Goal: Task Accomplishment & Management: Complete application form

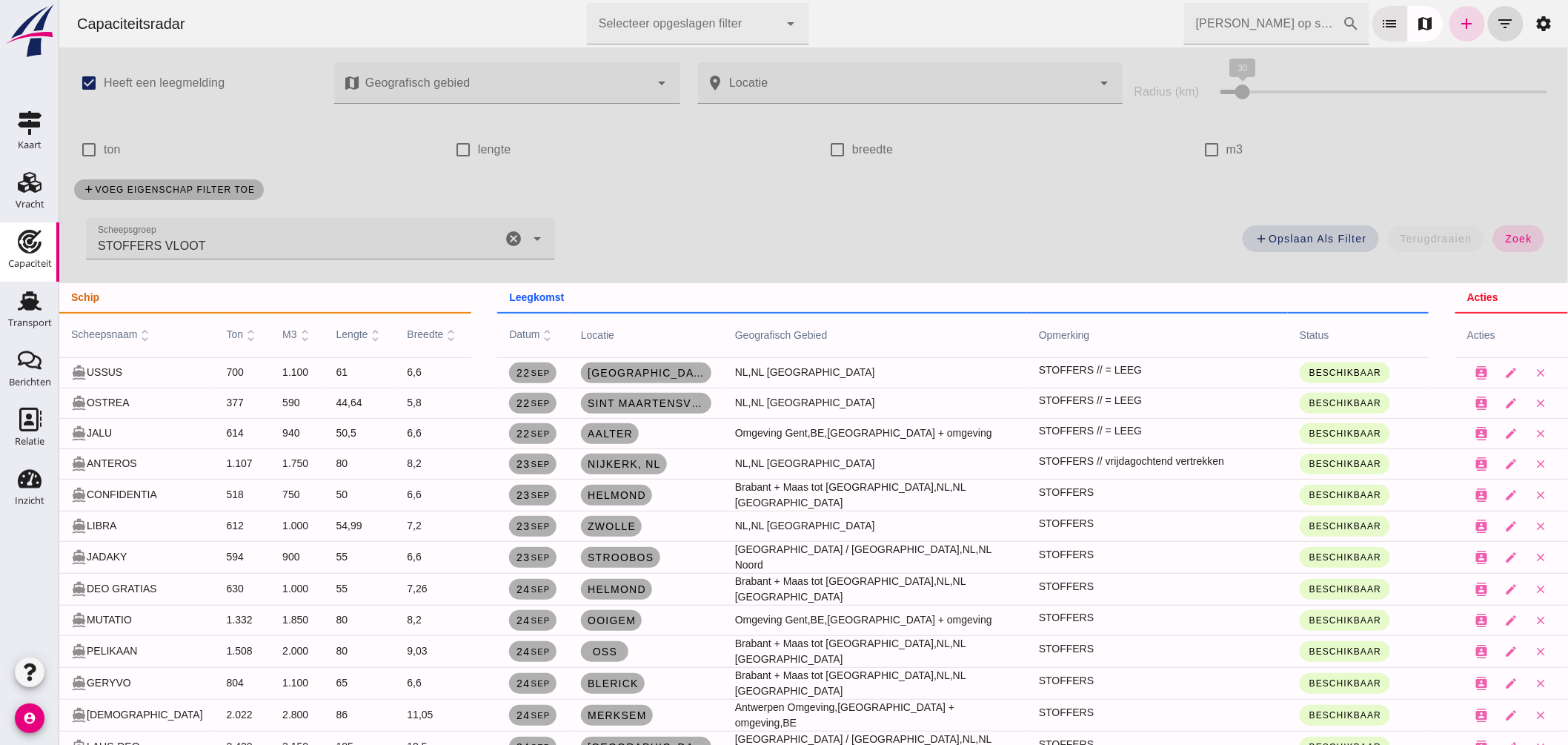
click at [504, 242] on icon "cancel" at bounding box center [512, 238] width 18 height 18
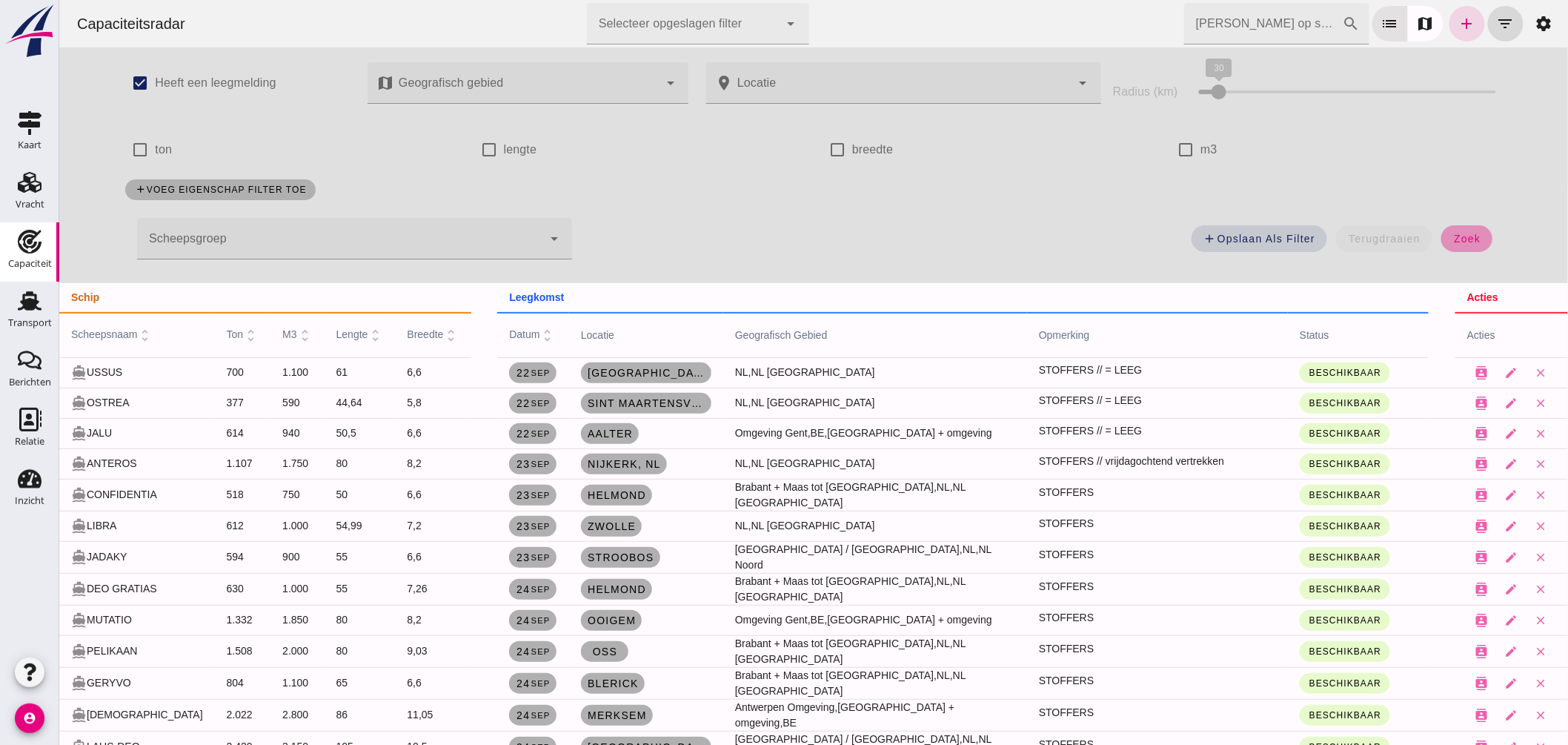
click at [1469, 228] on button "zoek" at bounding box center [1465, 238] width 51 height 27
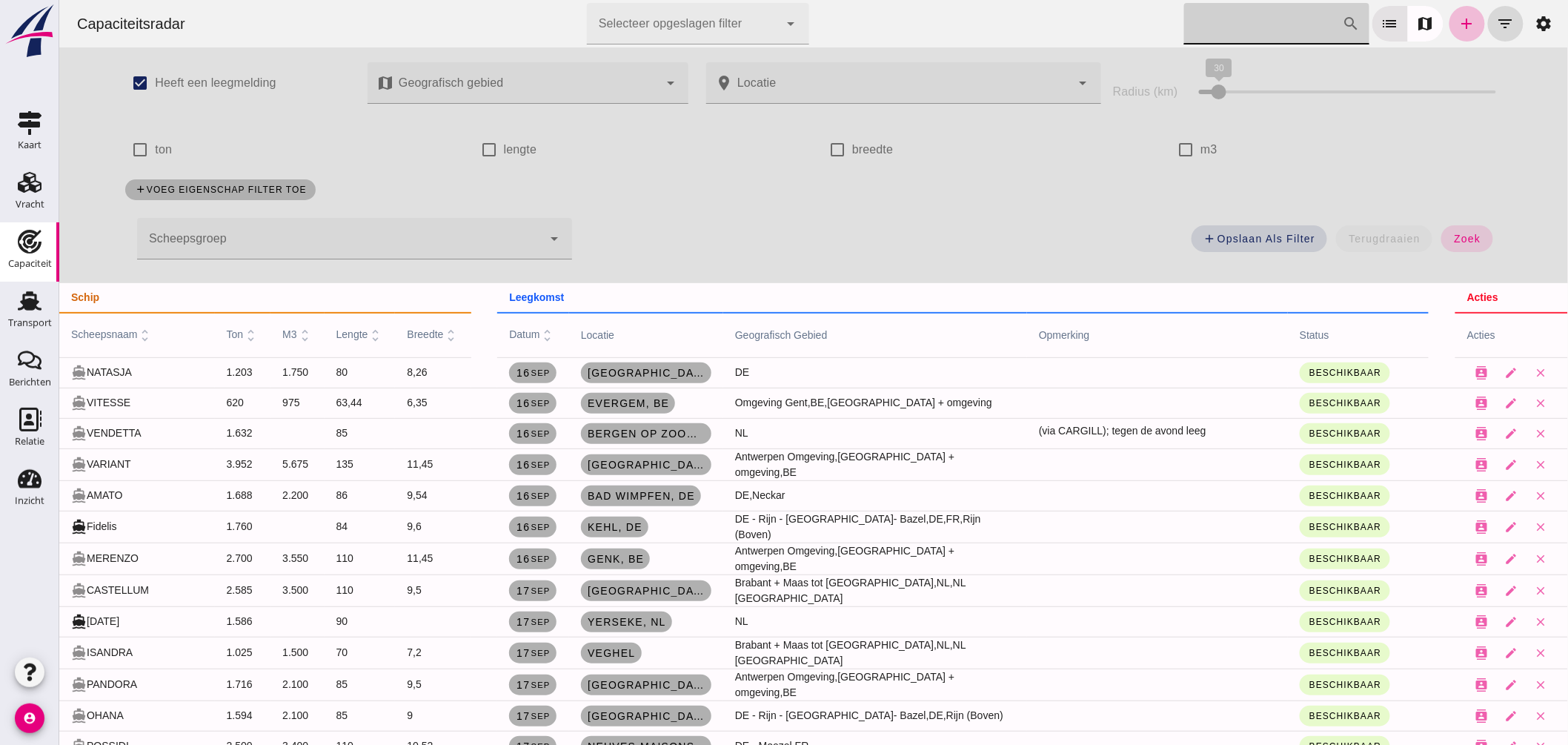
click at [1287, 15] on input "[PERSON_NAME] op scheepsnaam" at bounding box center [1262, 23] width 159 height 41
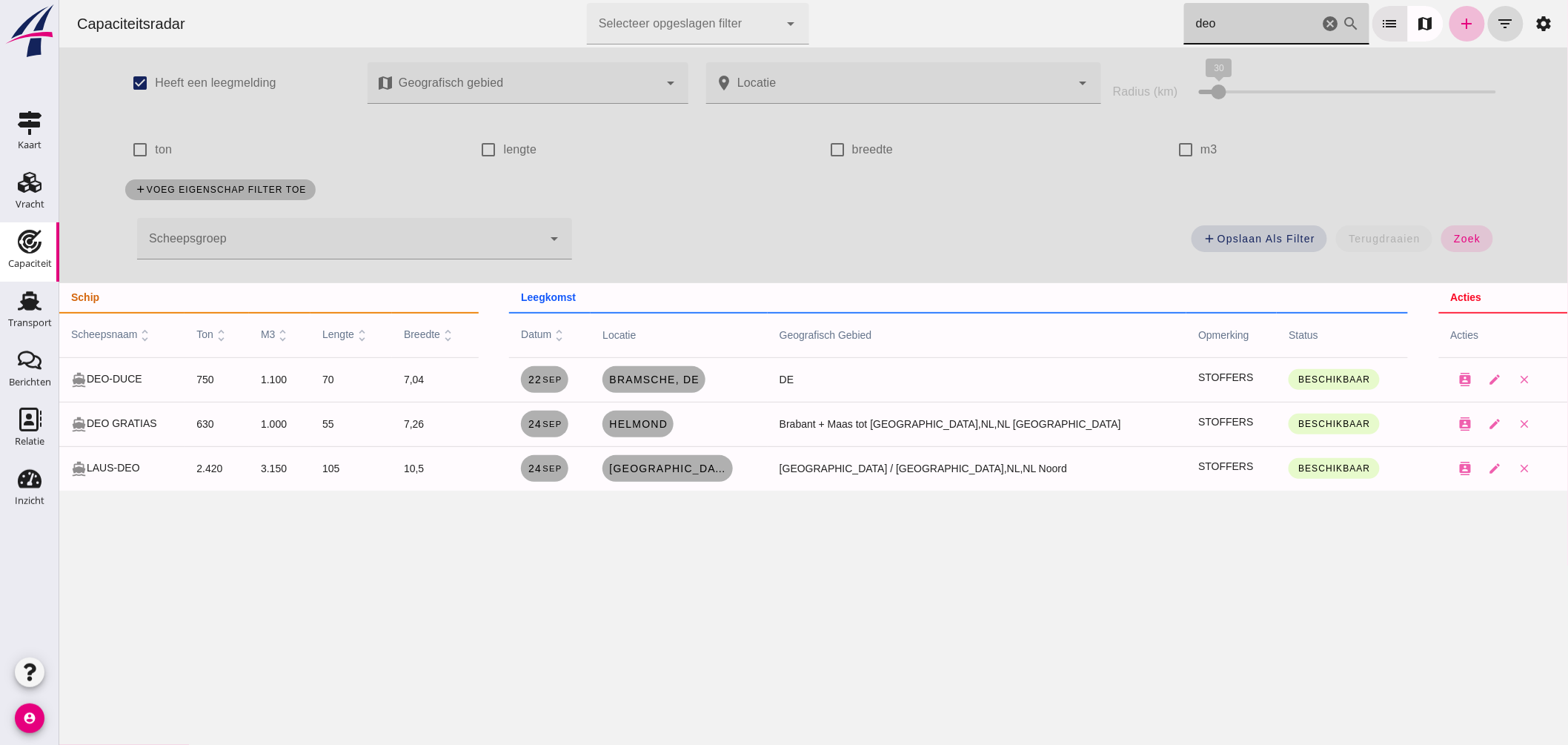
click at [1143, 12] on div "Capaciteitsradar Selecteer opgeslagen filter Selecteer opgeslagen filter cancel…" at bounding box center [813, 23] width 1497 height 47
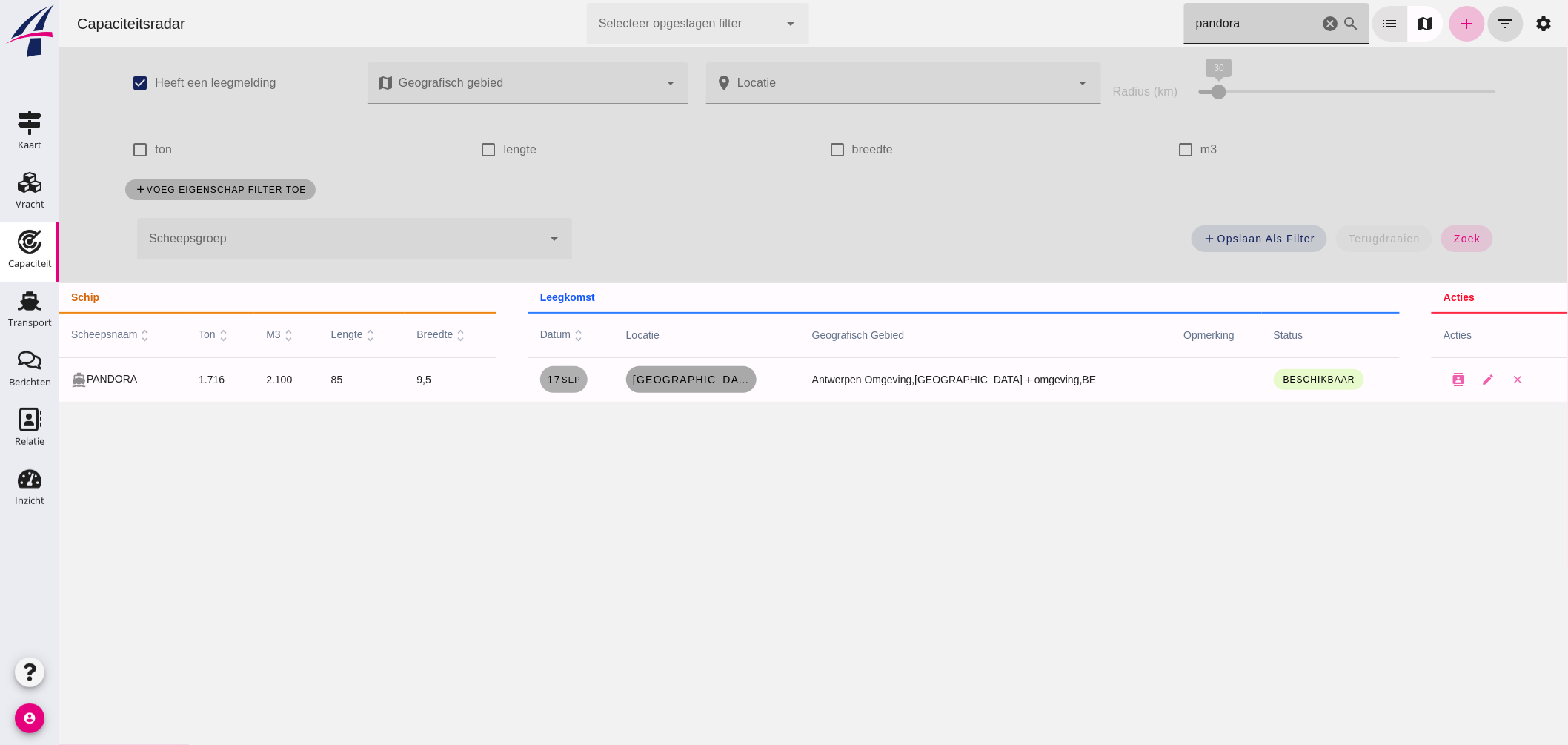
type input "pandora"
click at [730, 375] on span "[GEOGRAPHIC_DATA], [GEOGRAPHIC_DATA]" at bounding box center [691, 380] width 119 height 12
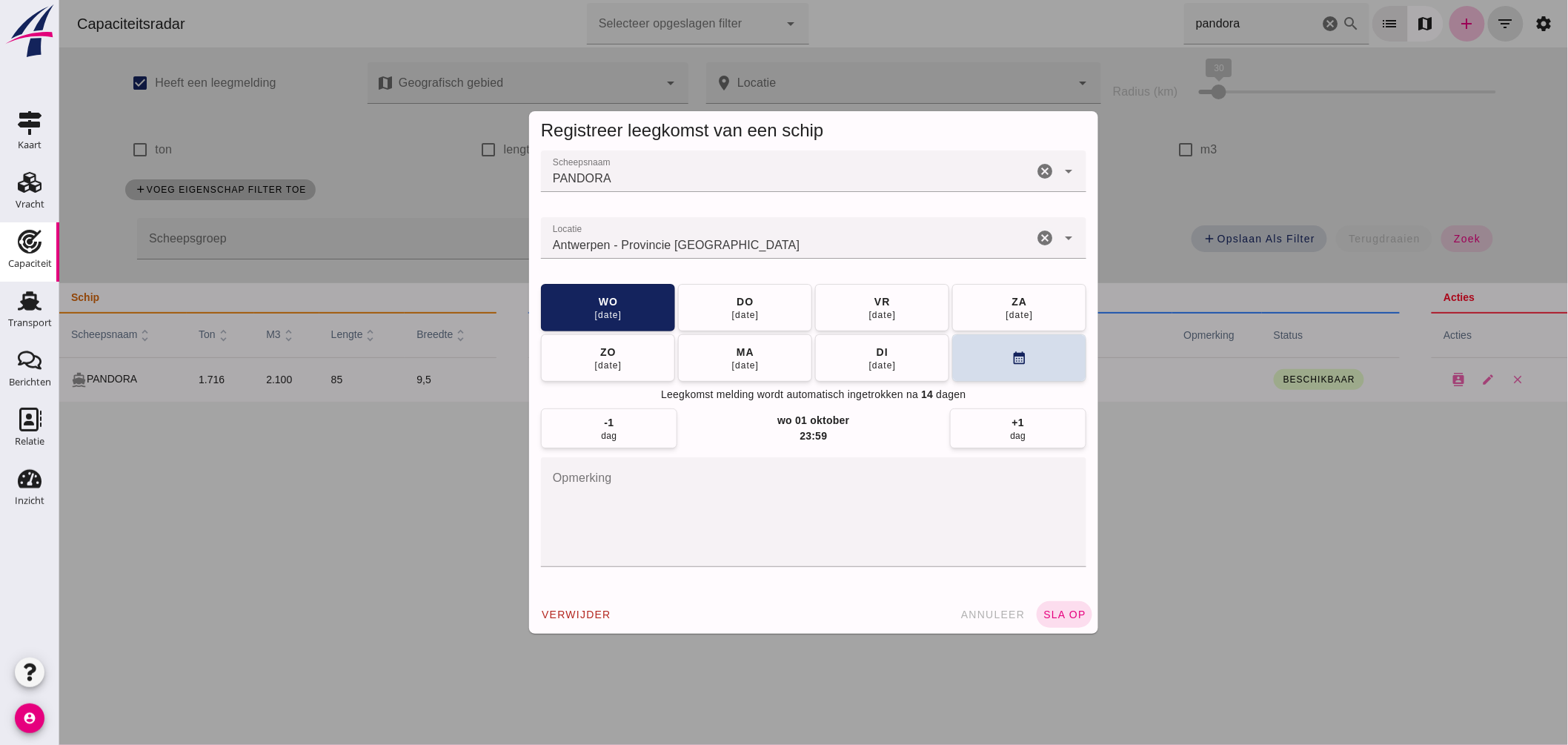
click at [888, 241] on input "Locatie" at bounding box center [786, 245] width 492 height 18
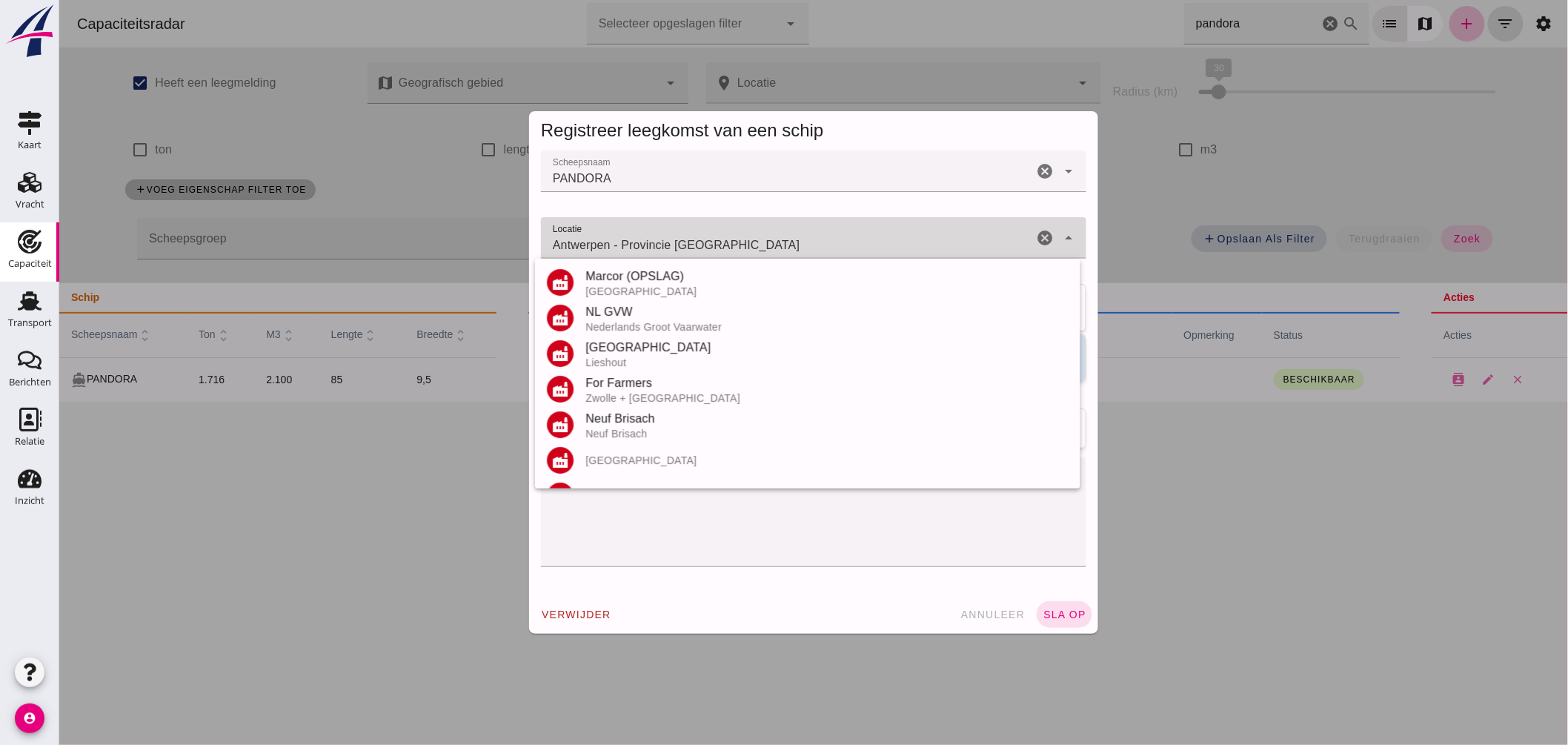
click at [887, 241] on input "Antwerpen - Provincie Antwerpen" at bounding box center [786, 245] width 492 height 18
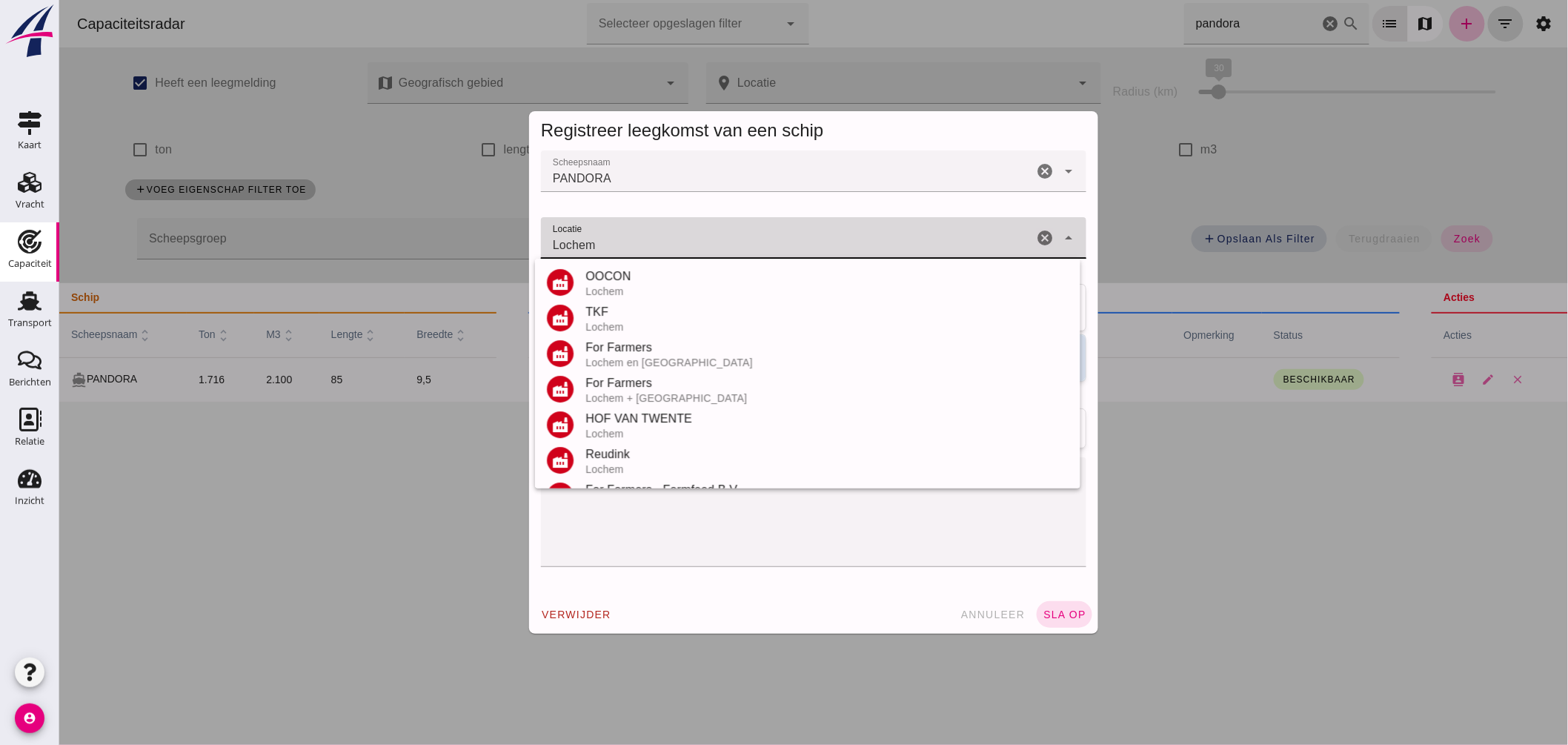
scroll to position [174, 0]
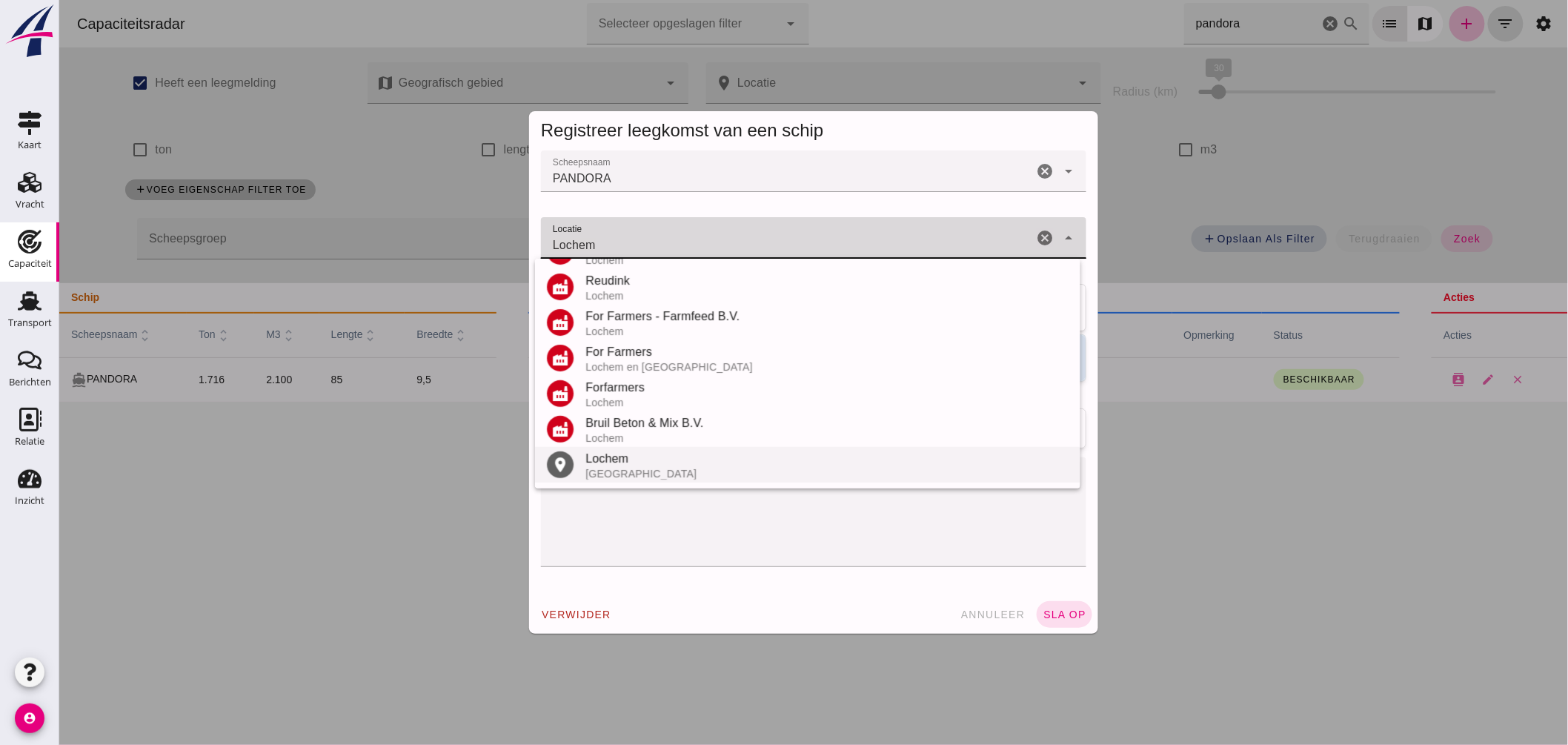
click at [699, 452] on div "Lochem" at bounding box center [826, 458] width 483 height 18
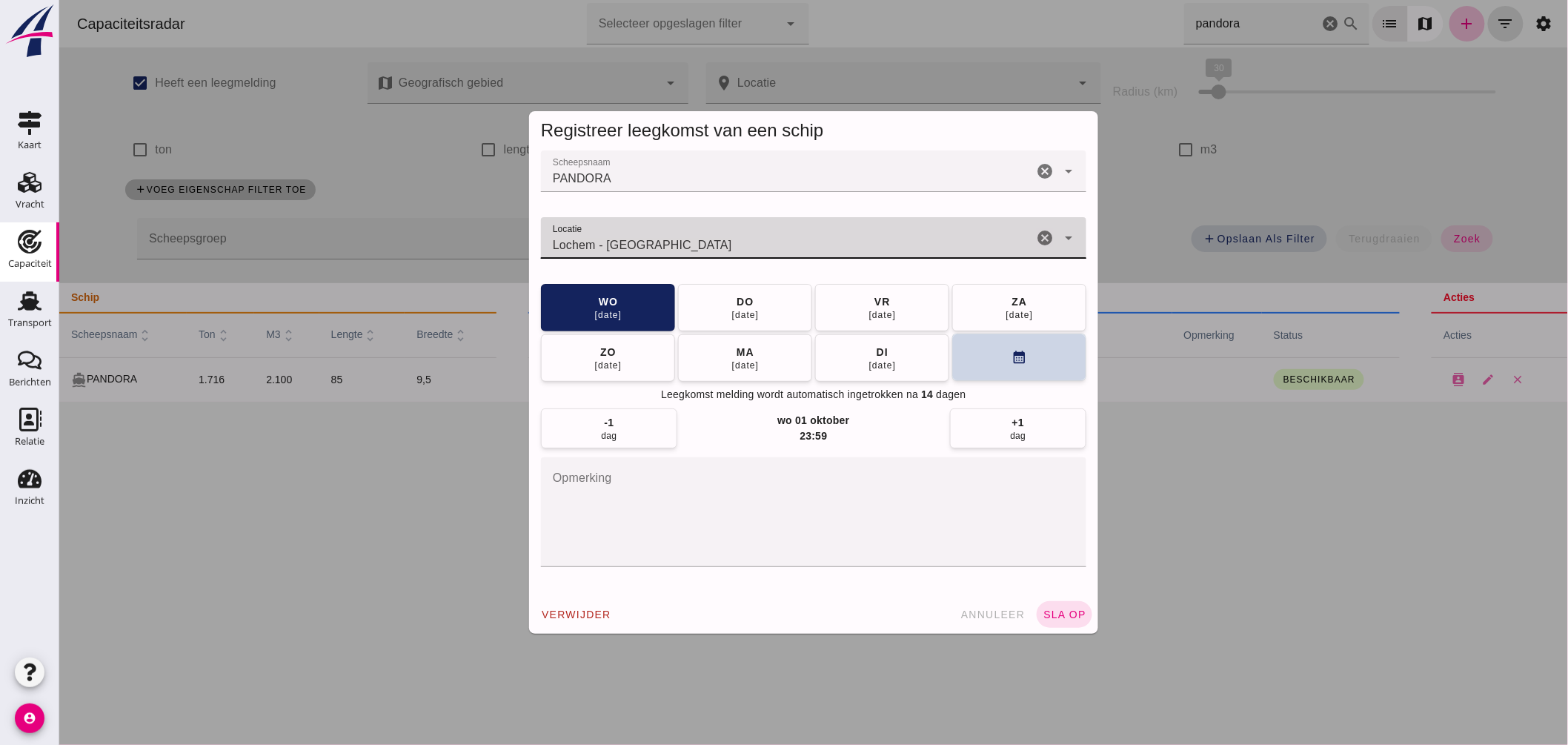
type input "Lochem - Gelderland"
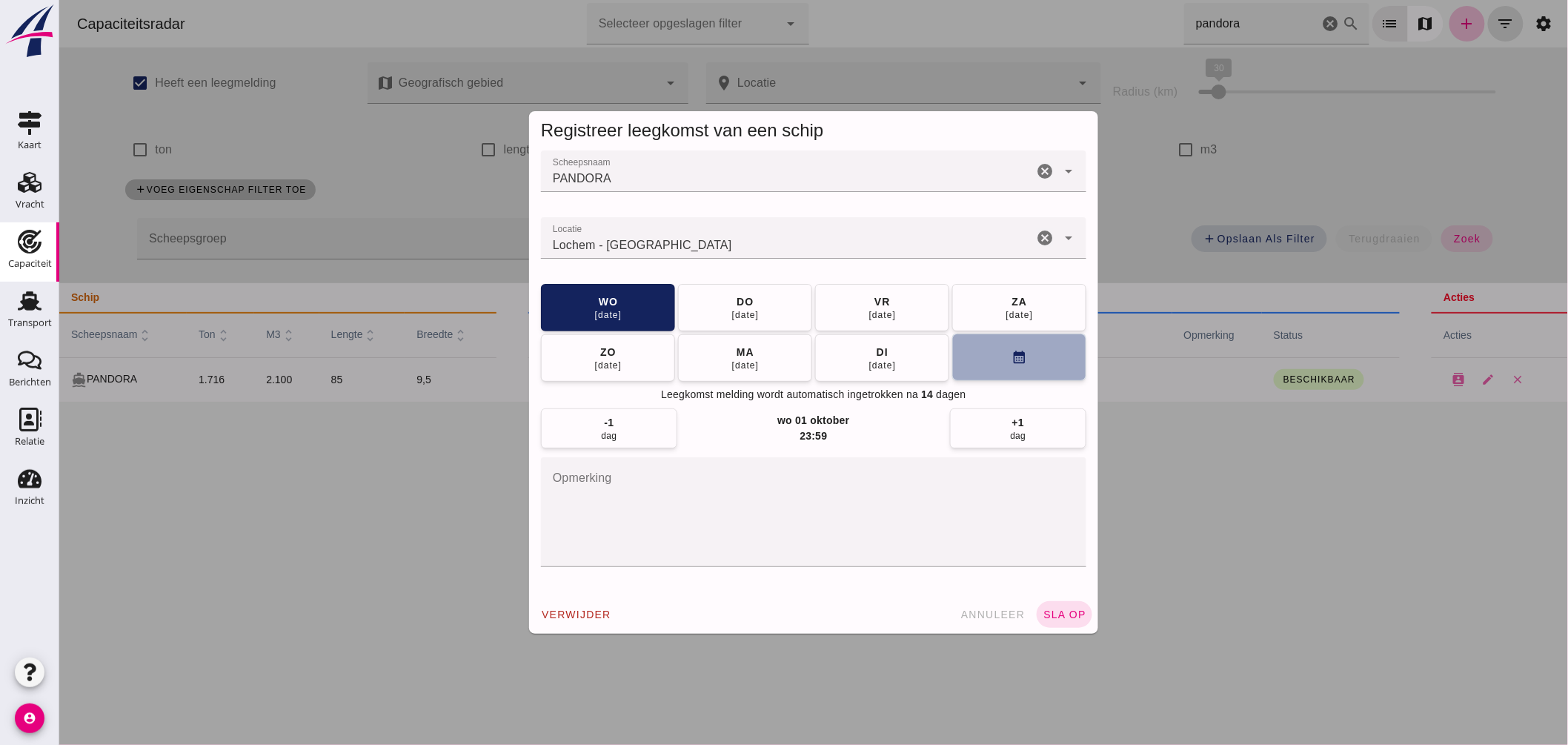
click at [987, 358] on button "calendar_month" at bounding box center [1018, 357] width 134 height 47
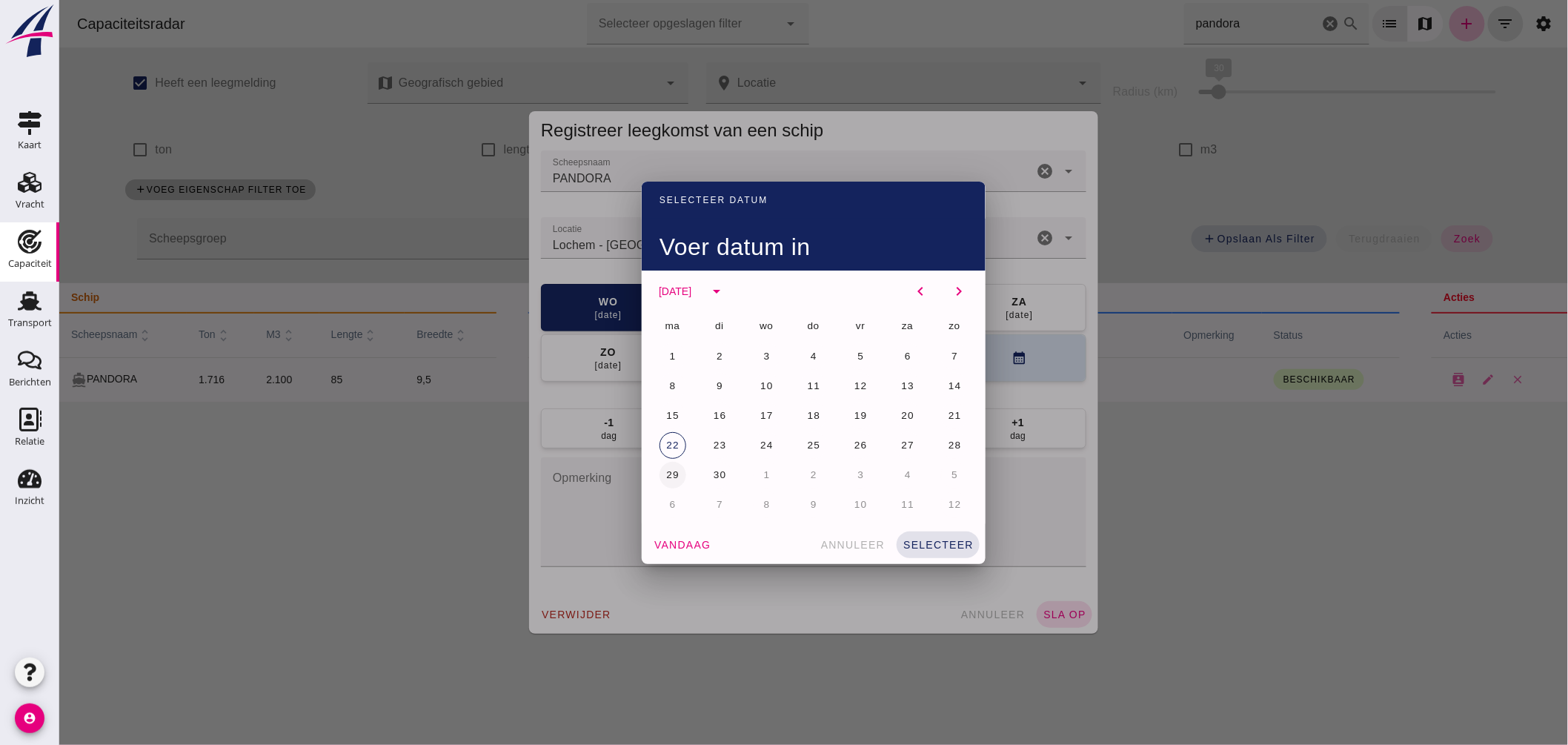
click at [668, 467] on button "29" at bounding box center [672, 474] width 27 height 27
click at [951, 546] on span "selecteer" at bounding box center [937, 545] width 71 height 12
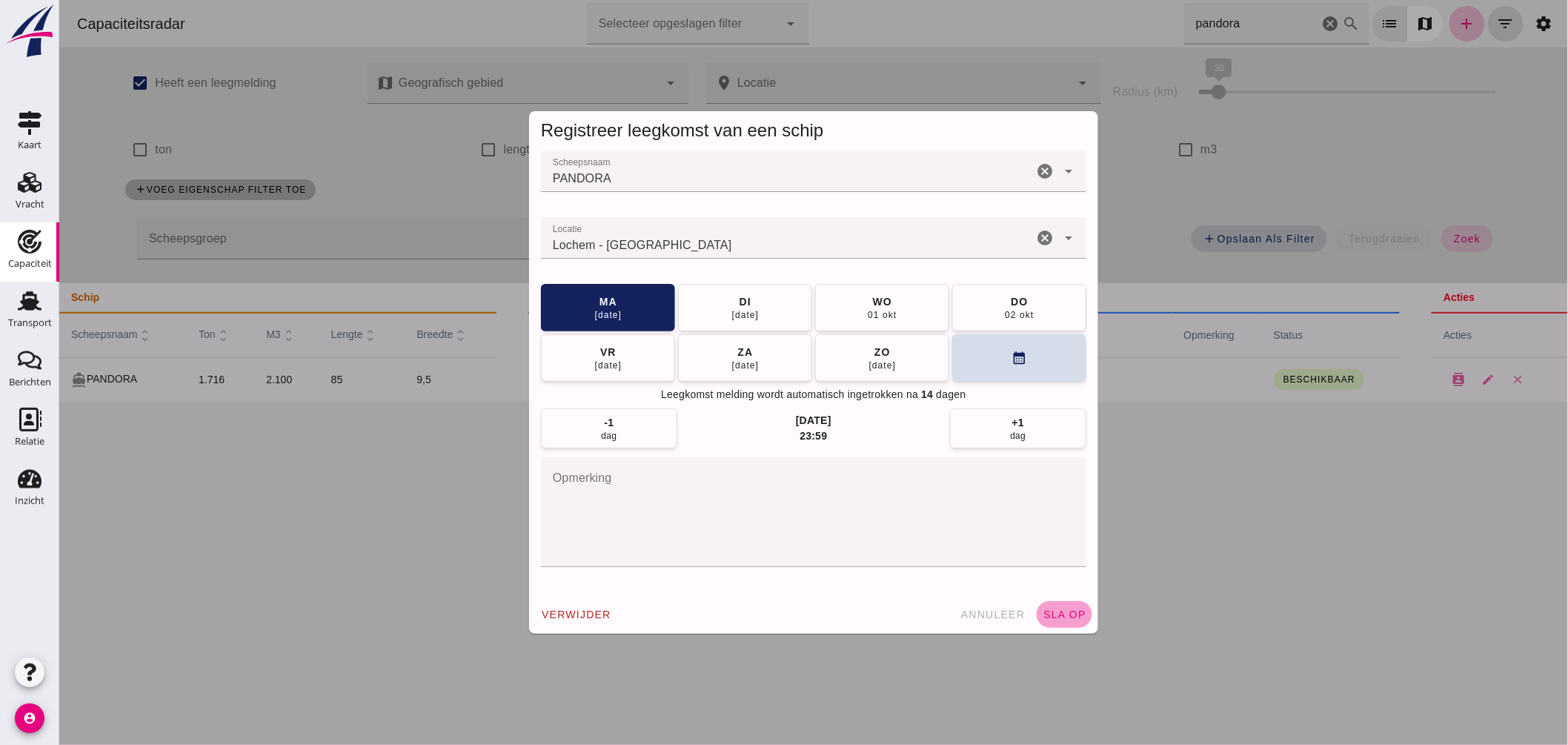
click at [1062, 614] on span "sla op" at bounding box center [1063, 614] width 44 height 12
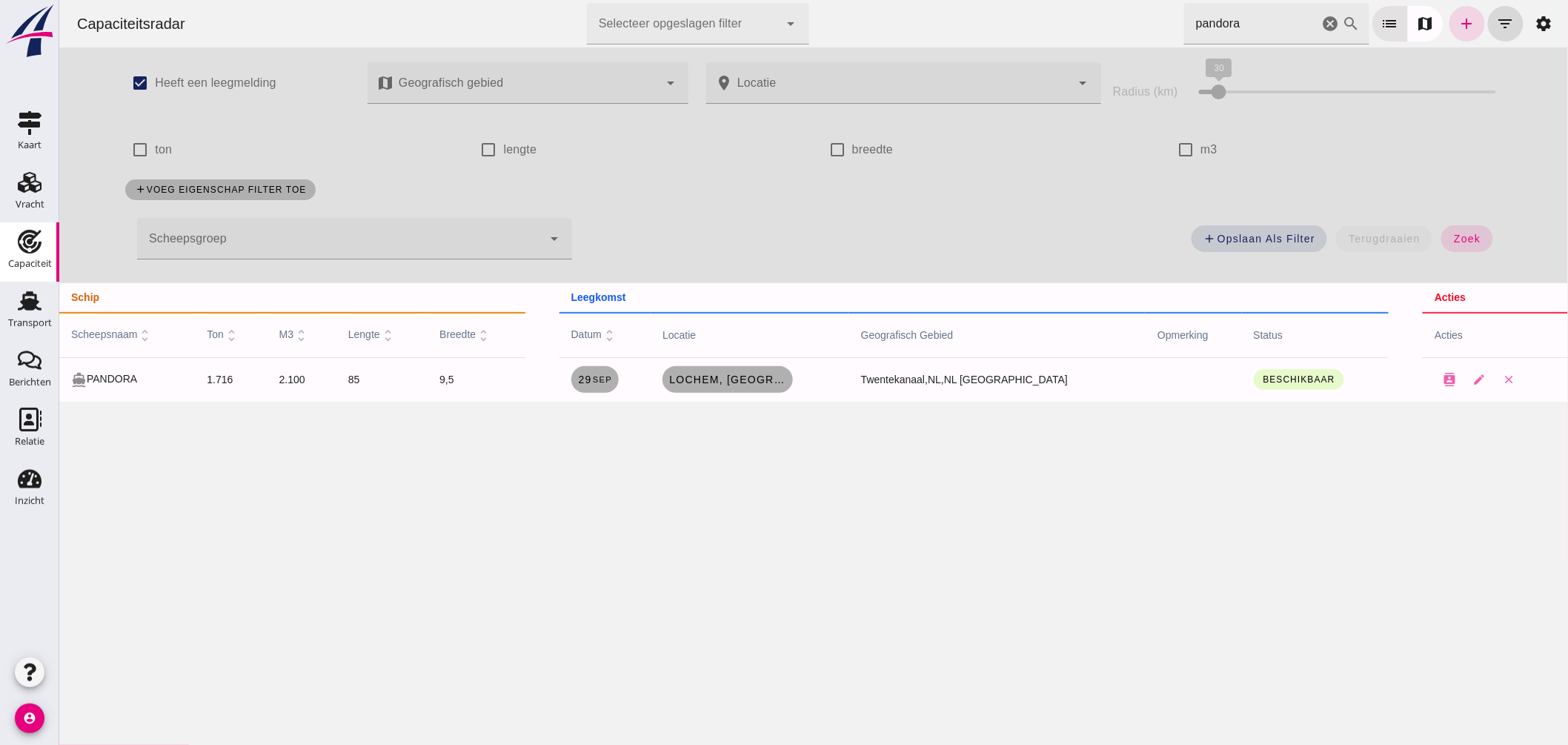
drag, startPoint x: 1242, startPoint y: 23, endPoint x: 996, endPoint y: 4, distance: 246.7
click at [996, 4] on div "Capaciteitsradar Selecteer opgeslagen filter Selecteer opgeslagen filter cancel…" at bounding box center [813, 23] width 1497 height 47
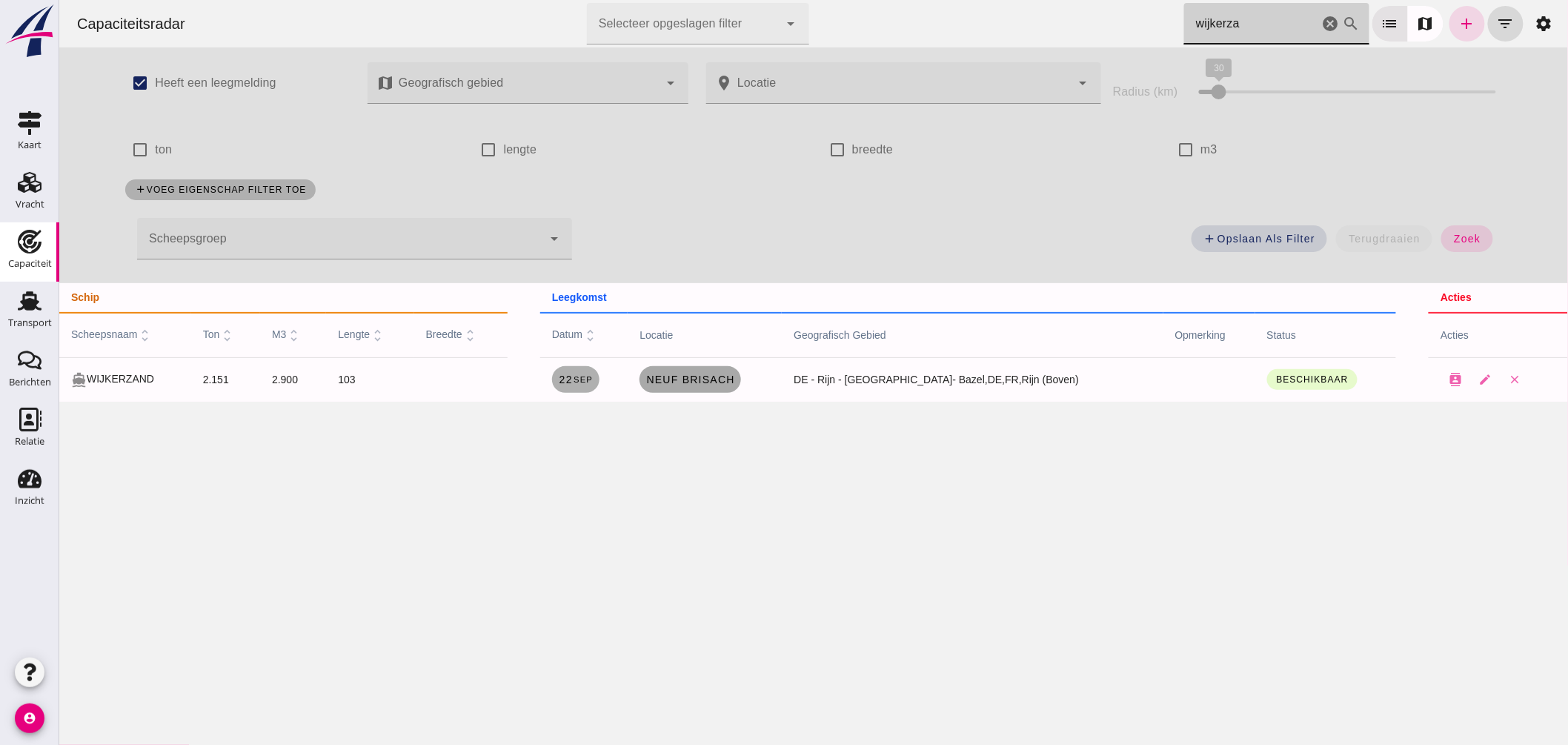
type input "wijkerza"
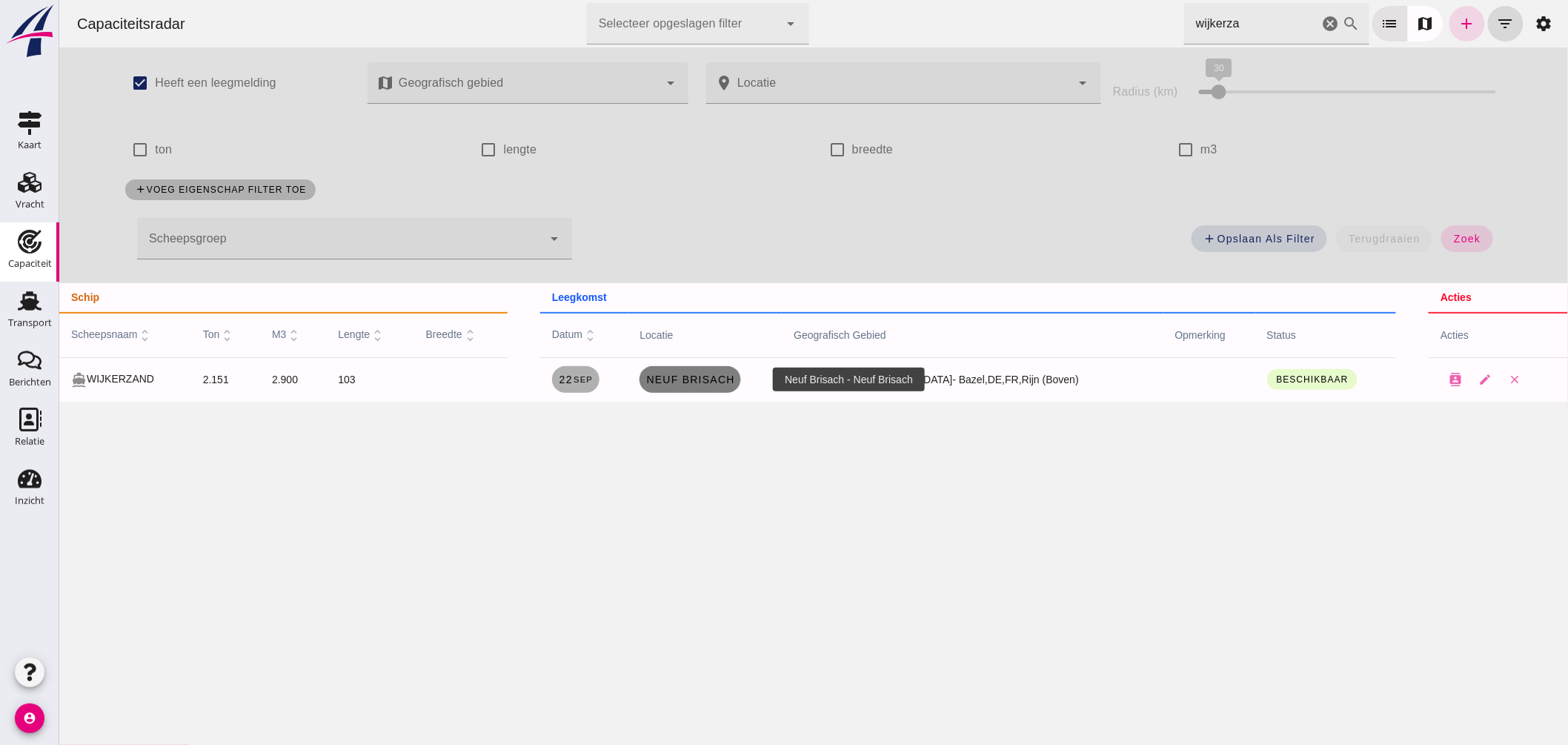
click at [734, 376] on span "Neuf Brisach" at bounding box center [688, 380] width 88 height 12
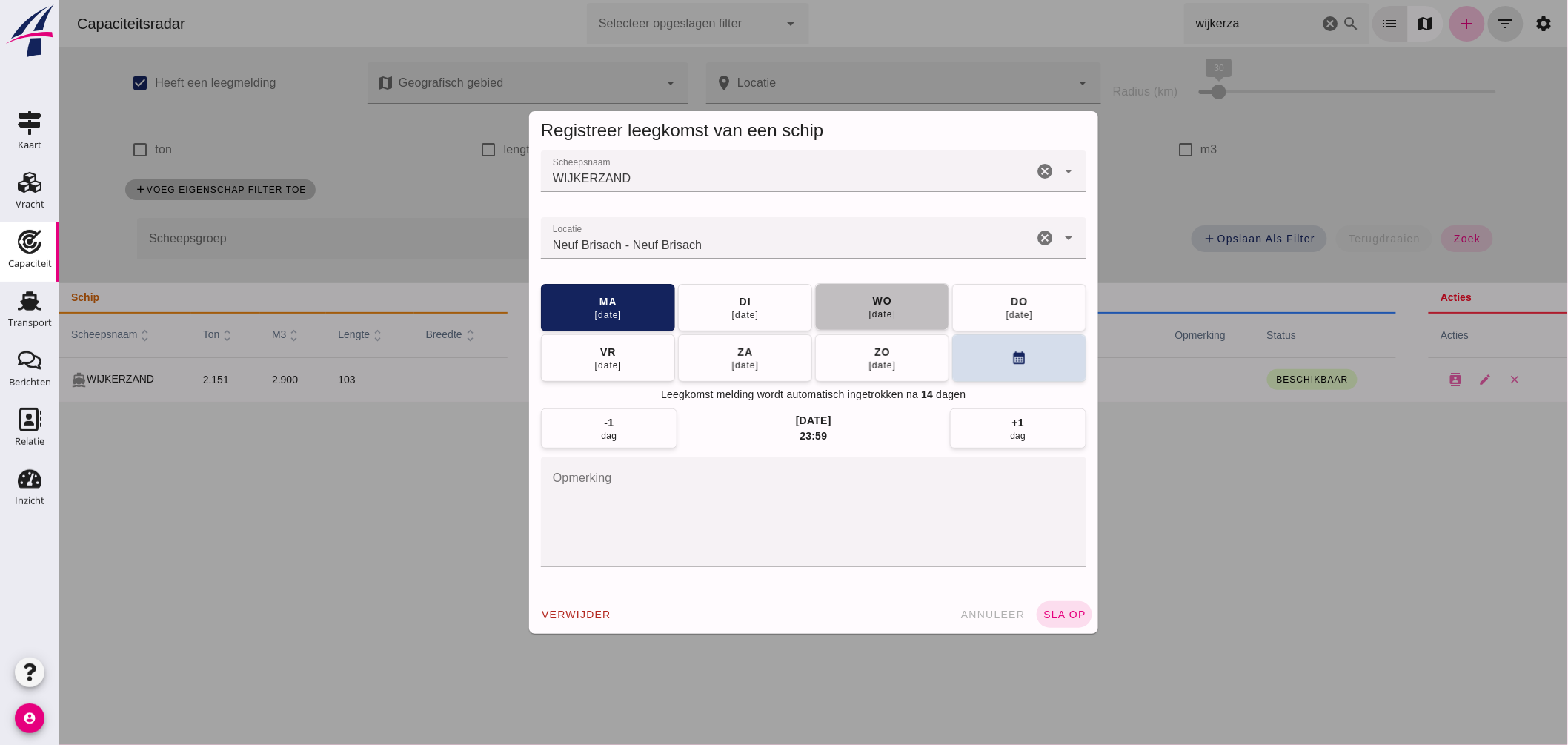
click at [871, 305] on div "wo" at bounding box center [881, 300] width 20 height 15
click at [1055, 615] on span "sla op" at bounding box center [1063, 614] width 44 height 12
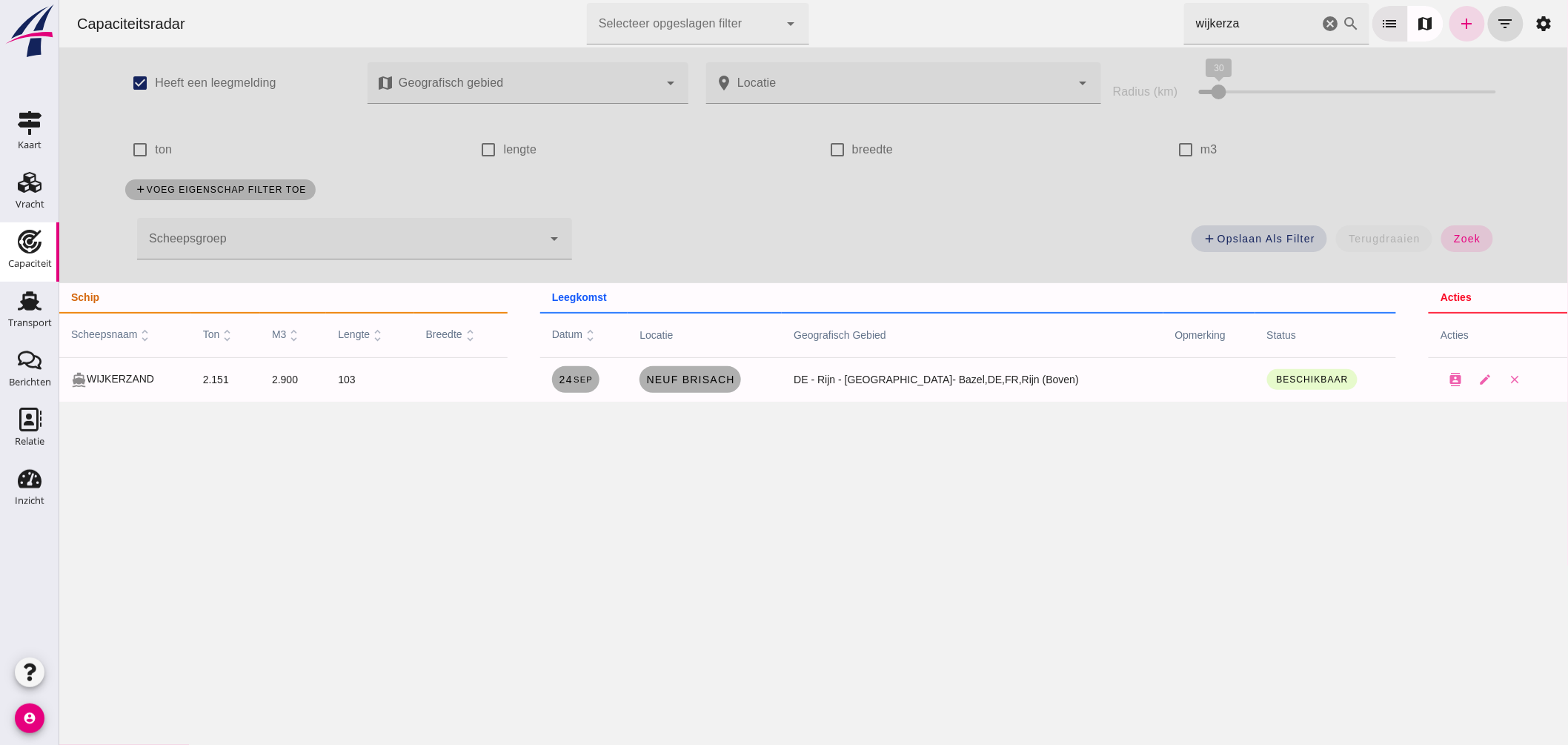
click at [1321, 21] on icon "cancel" at bounding box center [1329, 23] width 18 height 18
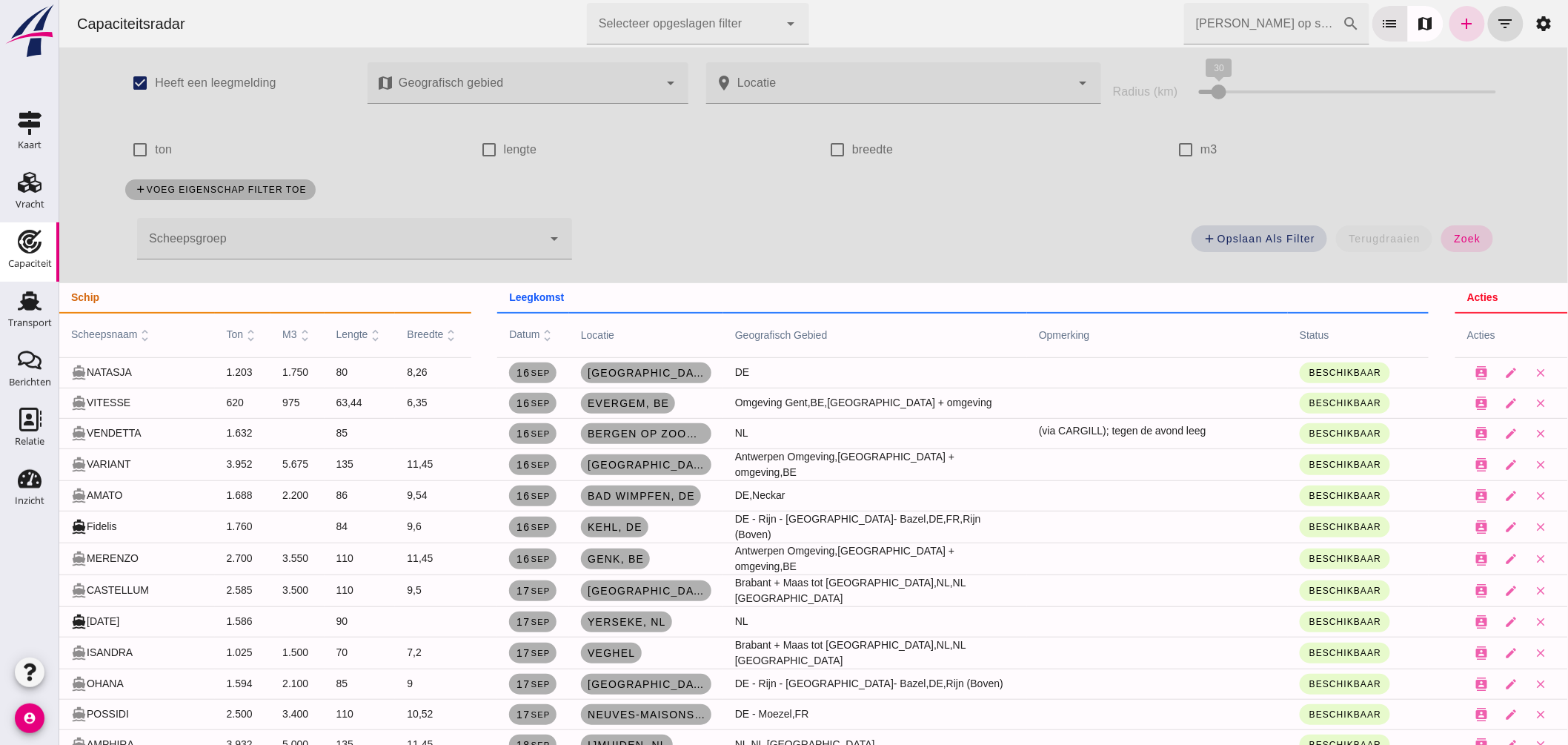
click at [457, 235] on div at bounding box center [339, 239] width 406 height 41
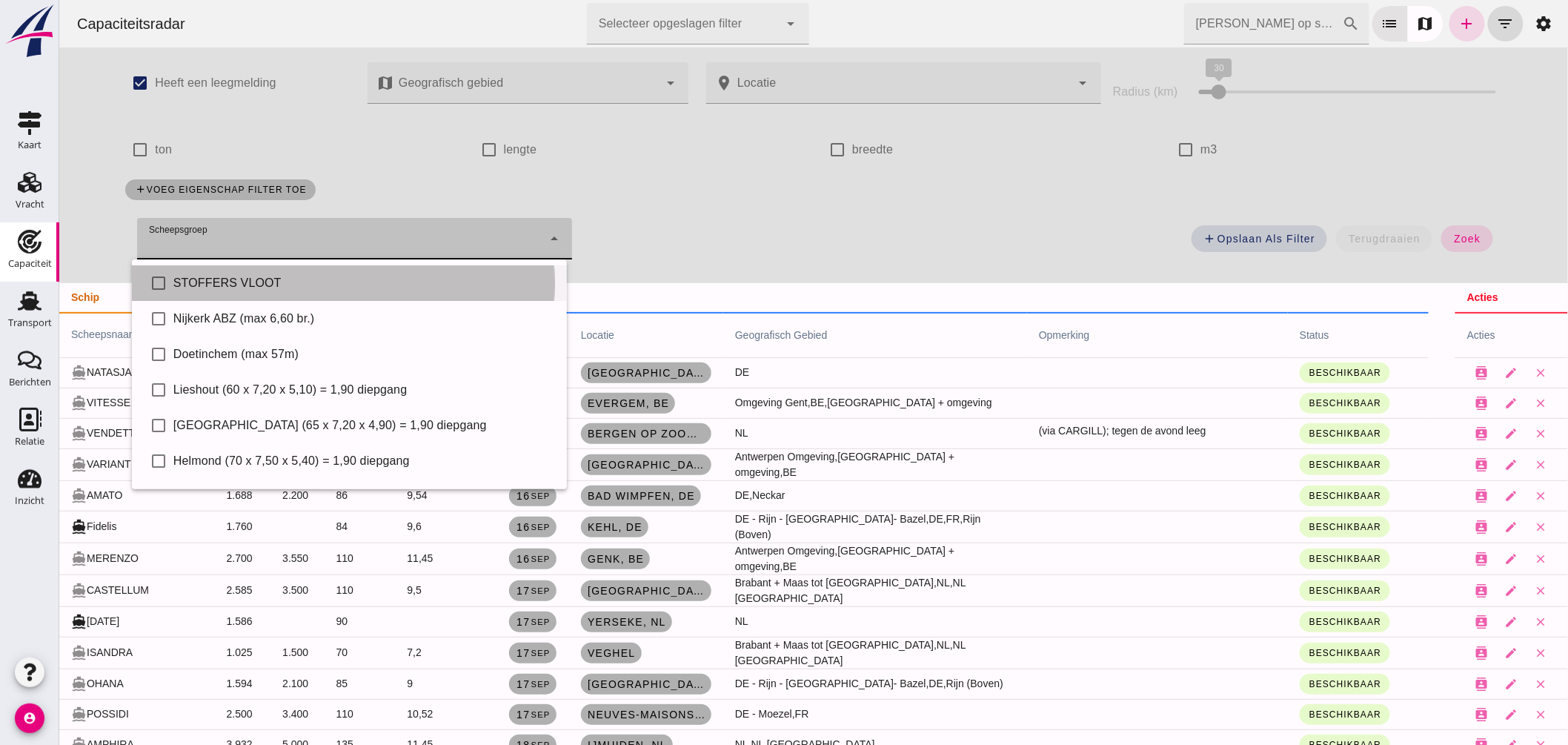
drag, startPoint x: 345, startPoint y: 291, endPoint x: 373, endPoint y: 286, distance: 28.4
click at [345, 291] on div "STOFFERS VLOOT" at bounding box center [363, 283] width 381 height 18
type input "STOFFERS VLOOT"
checkbox input "true"
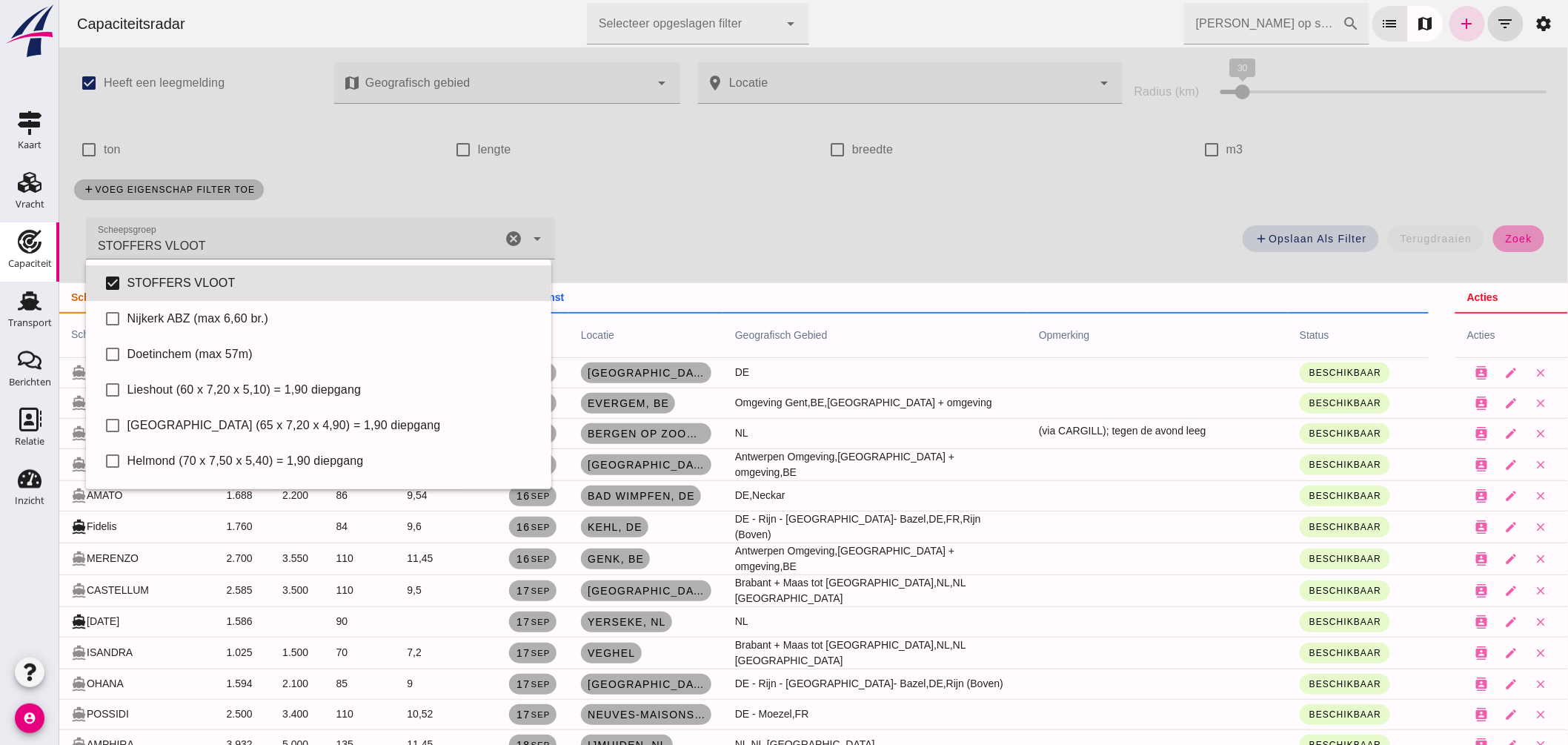
click at [1510, 245] on button "zoek" at bounding box center [1517, 238] width 51 height 27
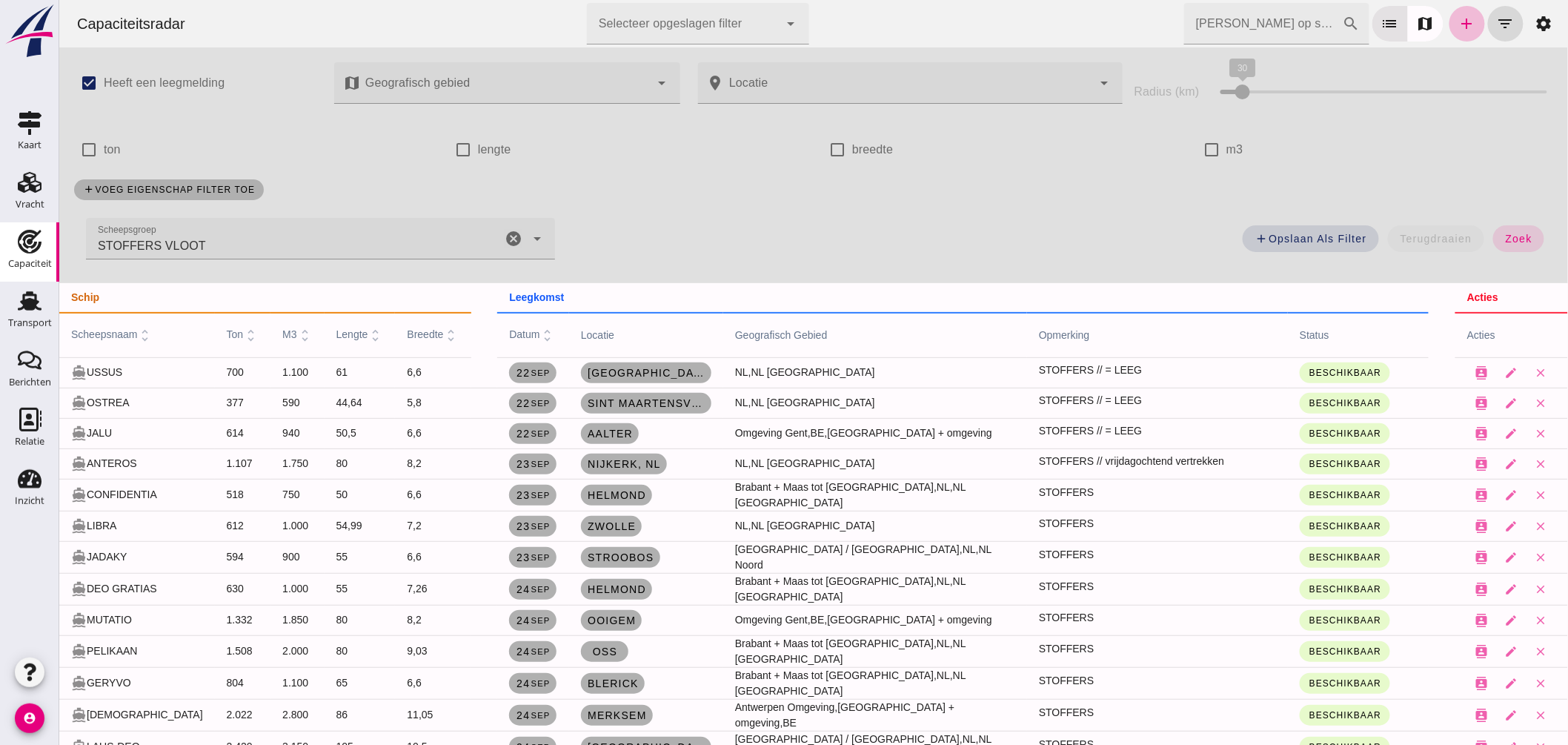
scroll to position [164, 0]
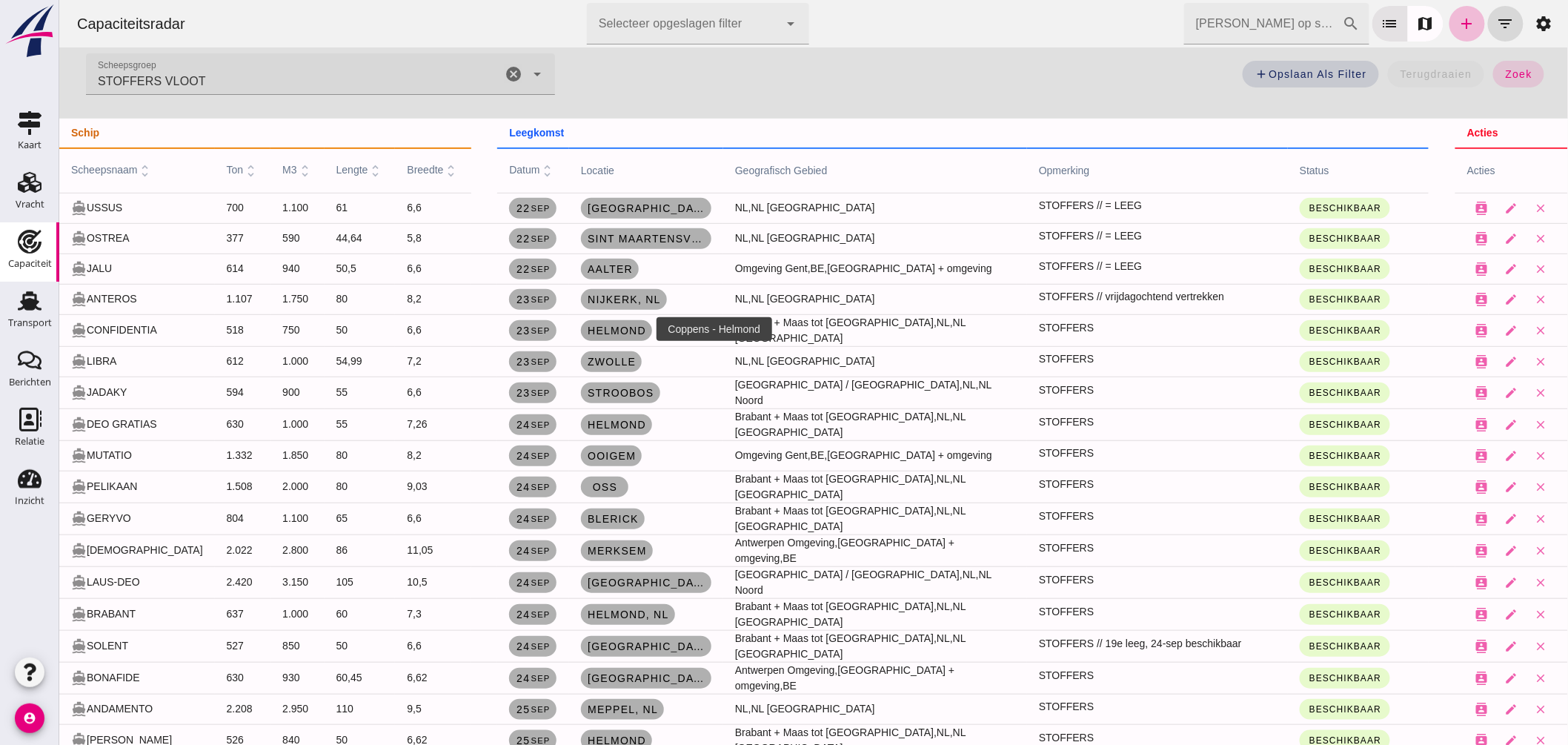
click at [605, 328] on span "Helmond" at bounding box center [615, 331] width 59 height 12
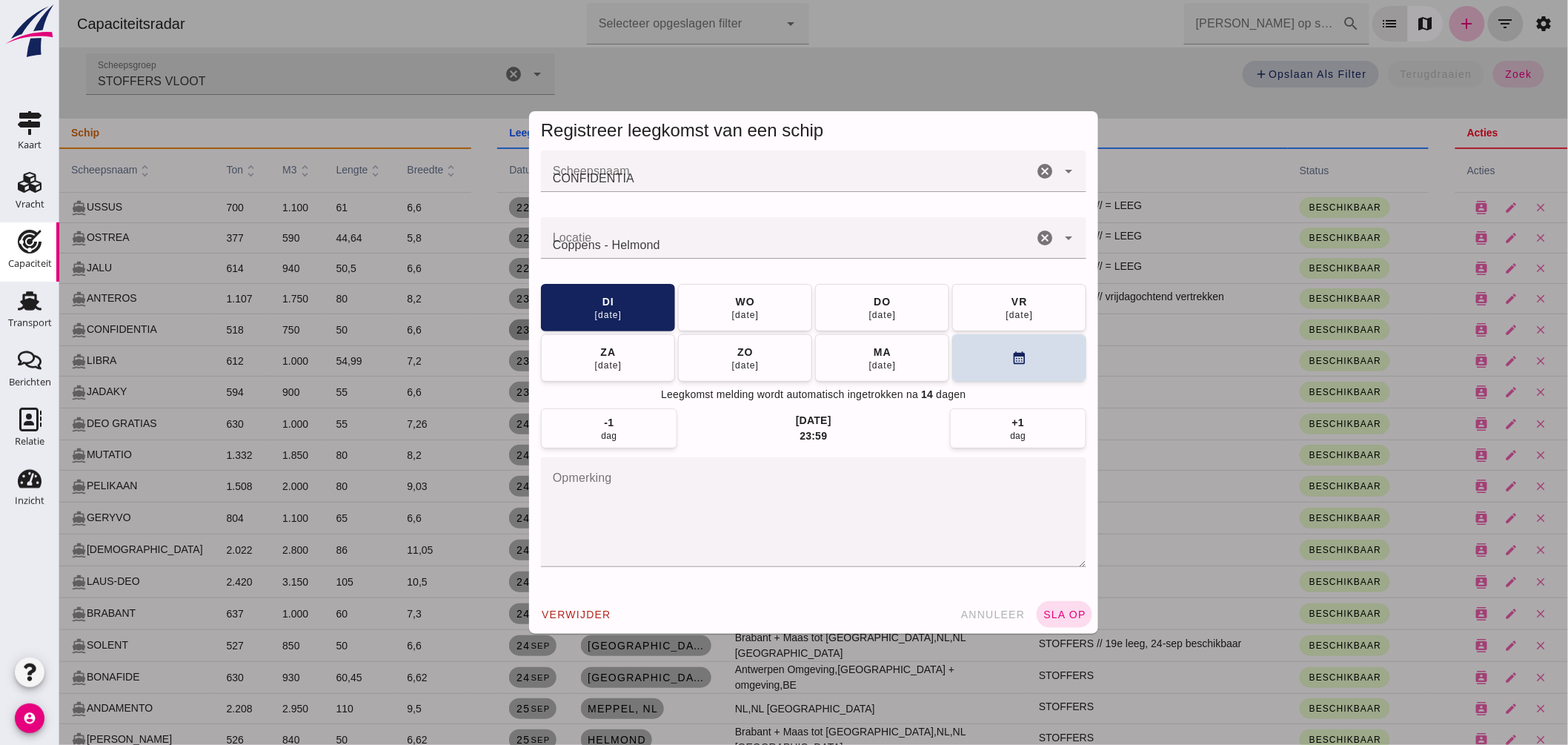
scroll to position [0, 0]
click at [699, 312] on button "wo 24 sep" at bounding box center [744, 307] width 134 height 47
click at [1065, 616] on span "sla op" at bounding box center [1063, 614] width 44 height 12
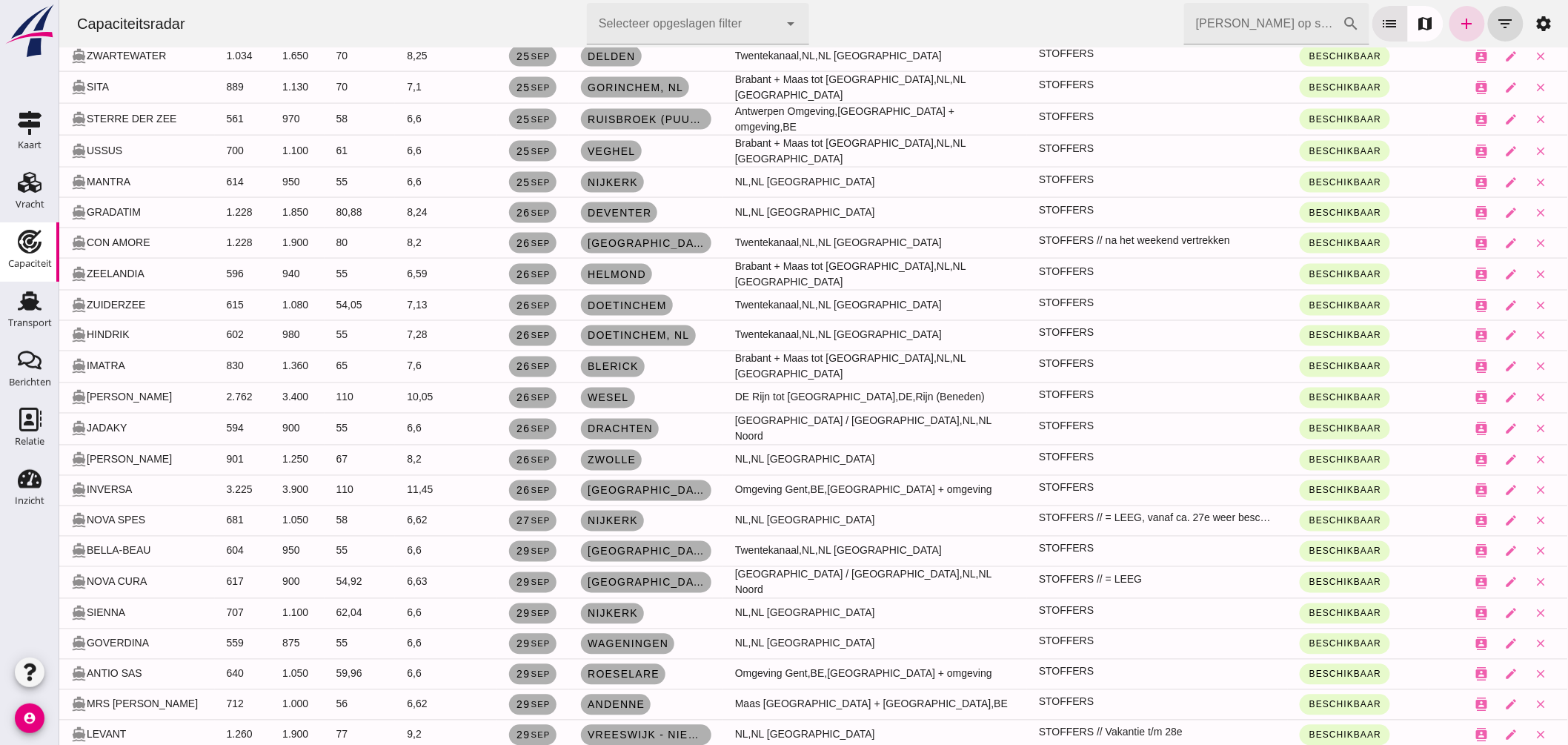
scroll to position [272, 0]
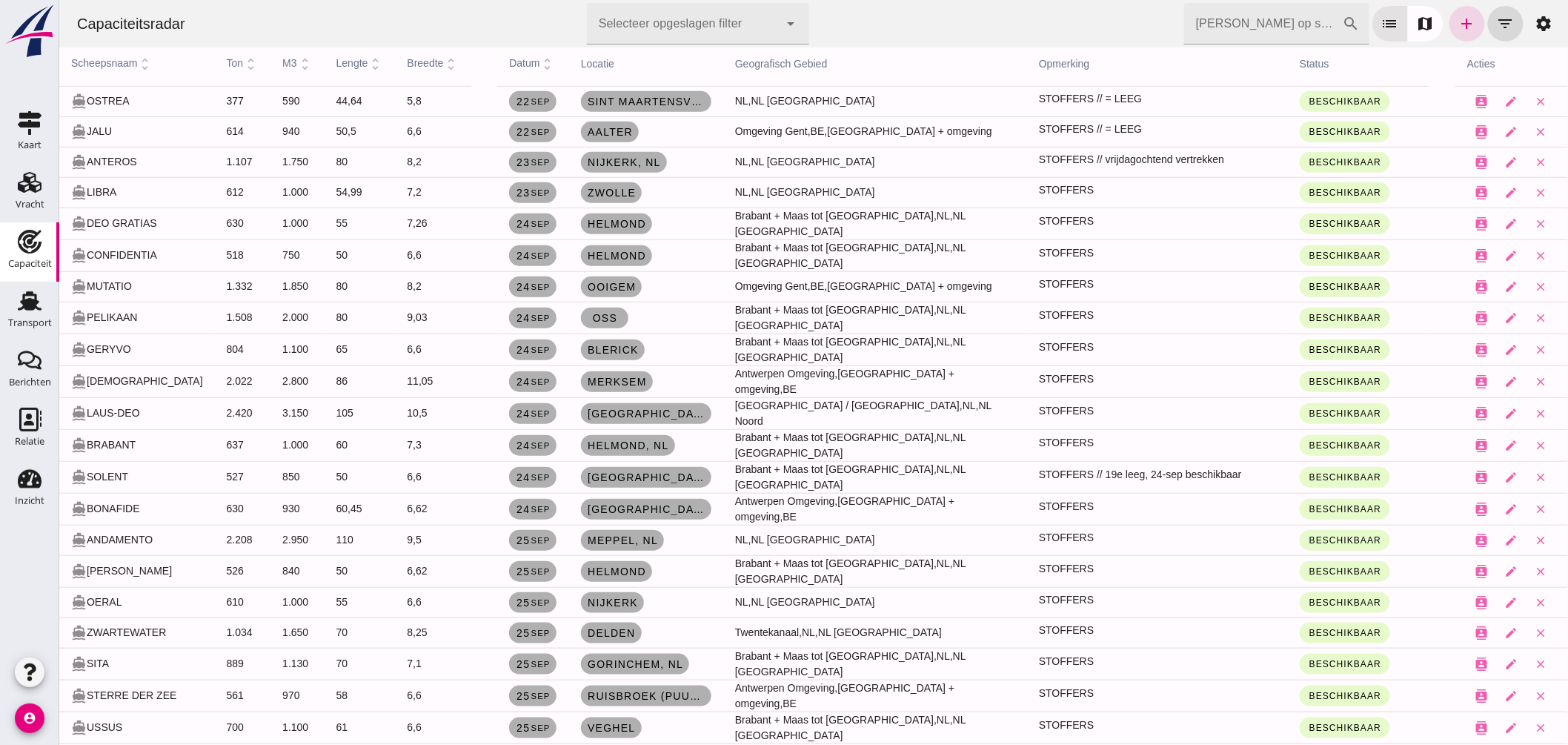
click at [38, 241] on icon "Capaciteit" at bounding box center [30, 241] width 24 height 24
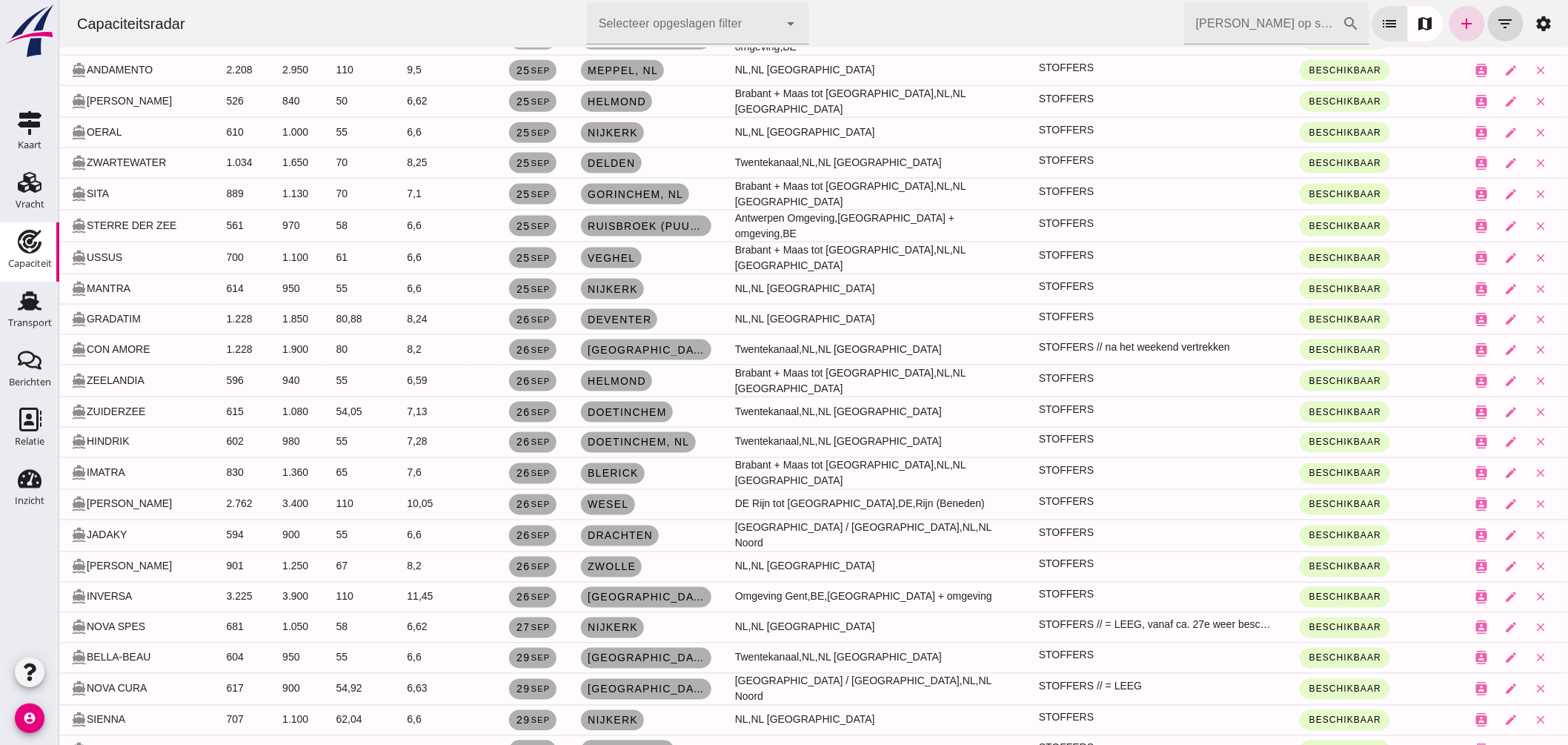
scroll to position [658, 0]
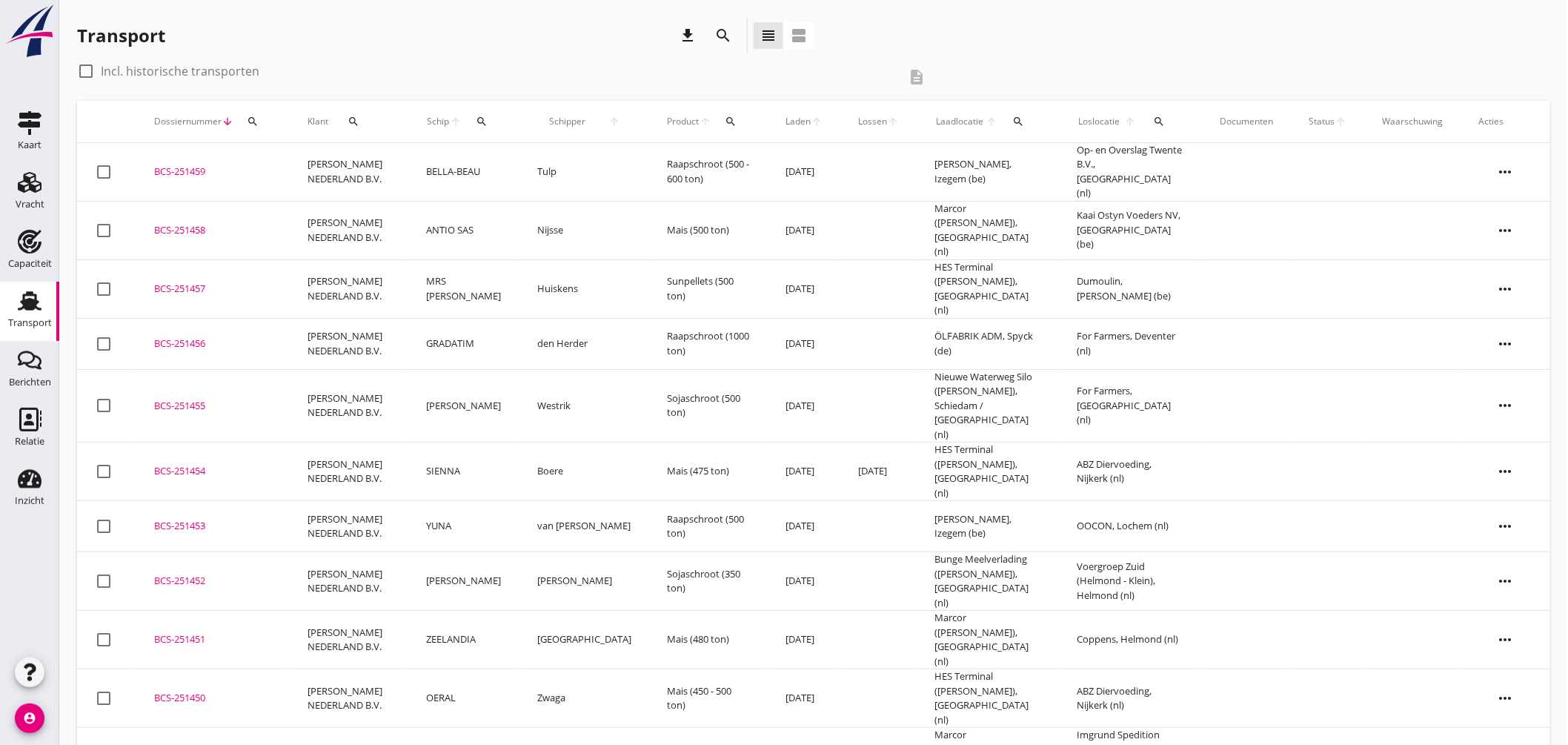
click at [1013, 116] on icon "search" at bounding box center [1019, 122] width 12 height 12
click at [1063, 166] on input "text" at bounding box center [1101, 165] width 154 height 24
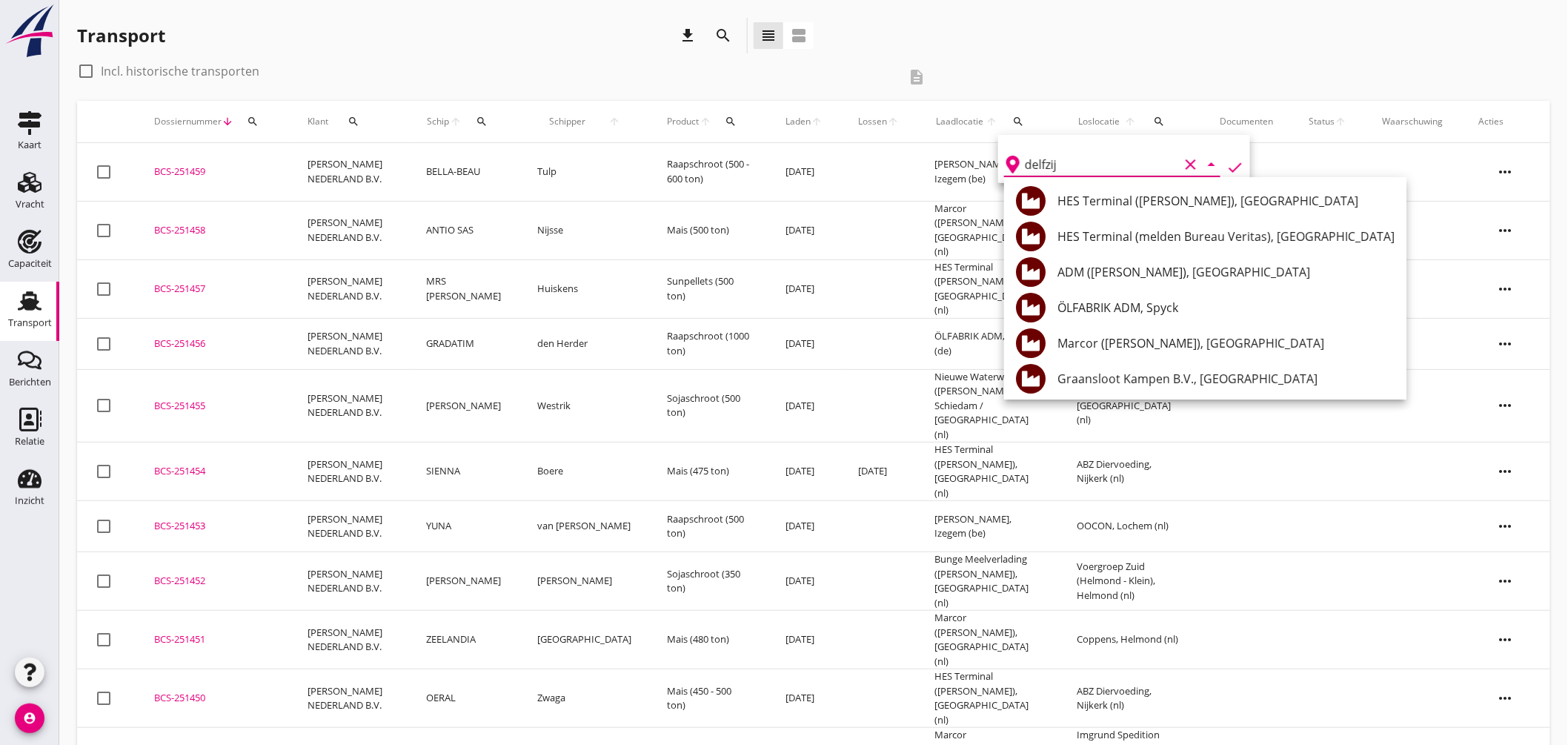
type input "delfzijl"
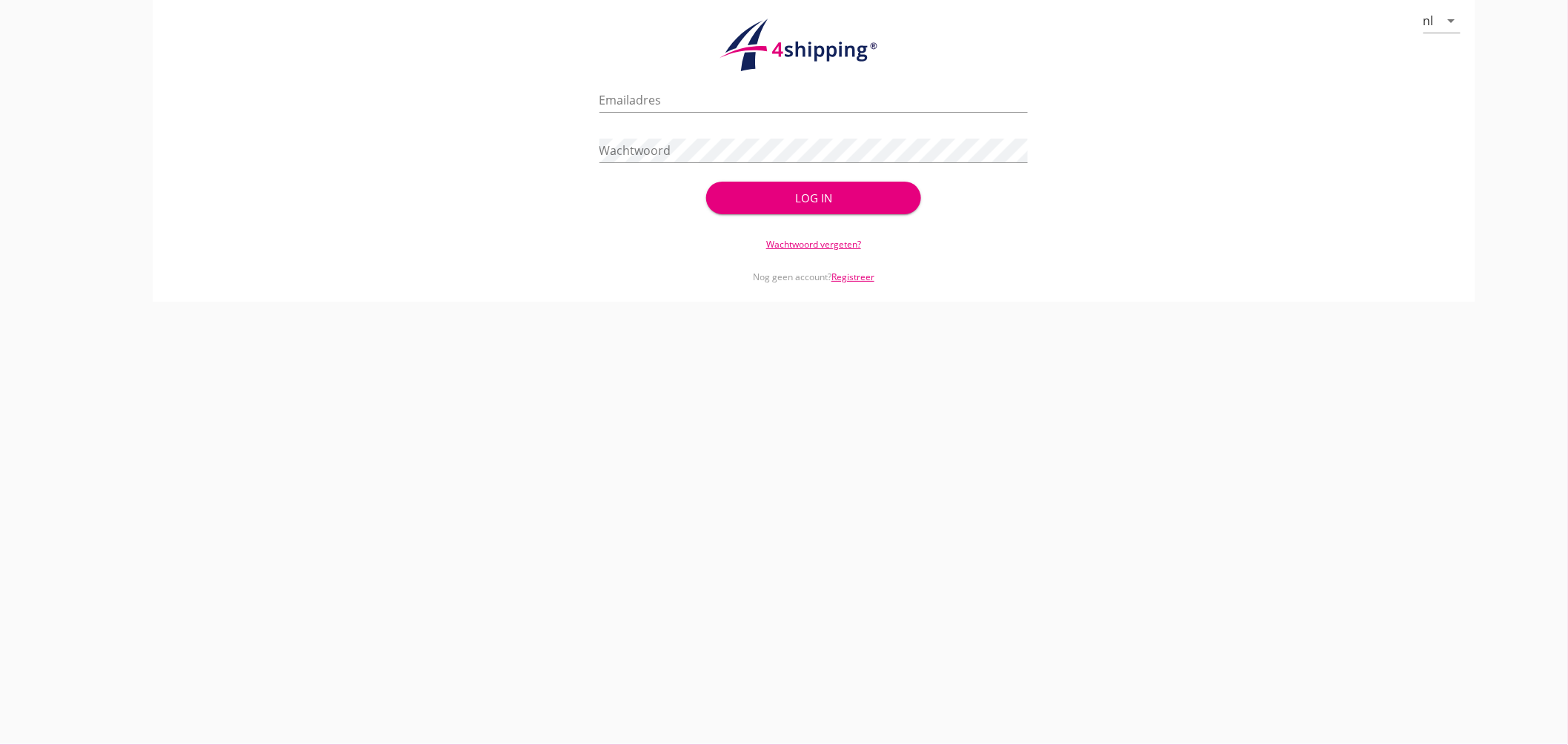
type input "[EMAIL_ADDRESS][DOMAIN_NAME]"
click at [777, 191] on div "Log in" at bounding box center [813, 198] width 167 height 17
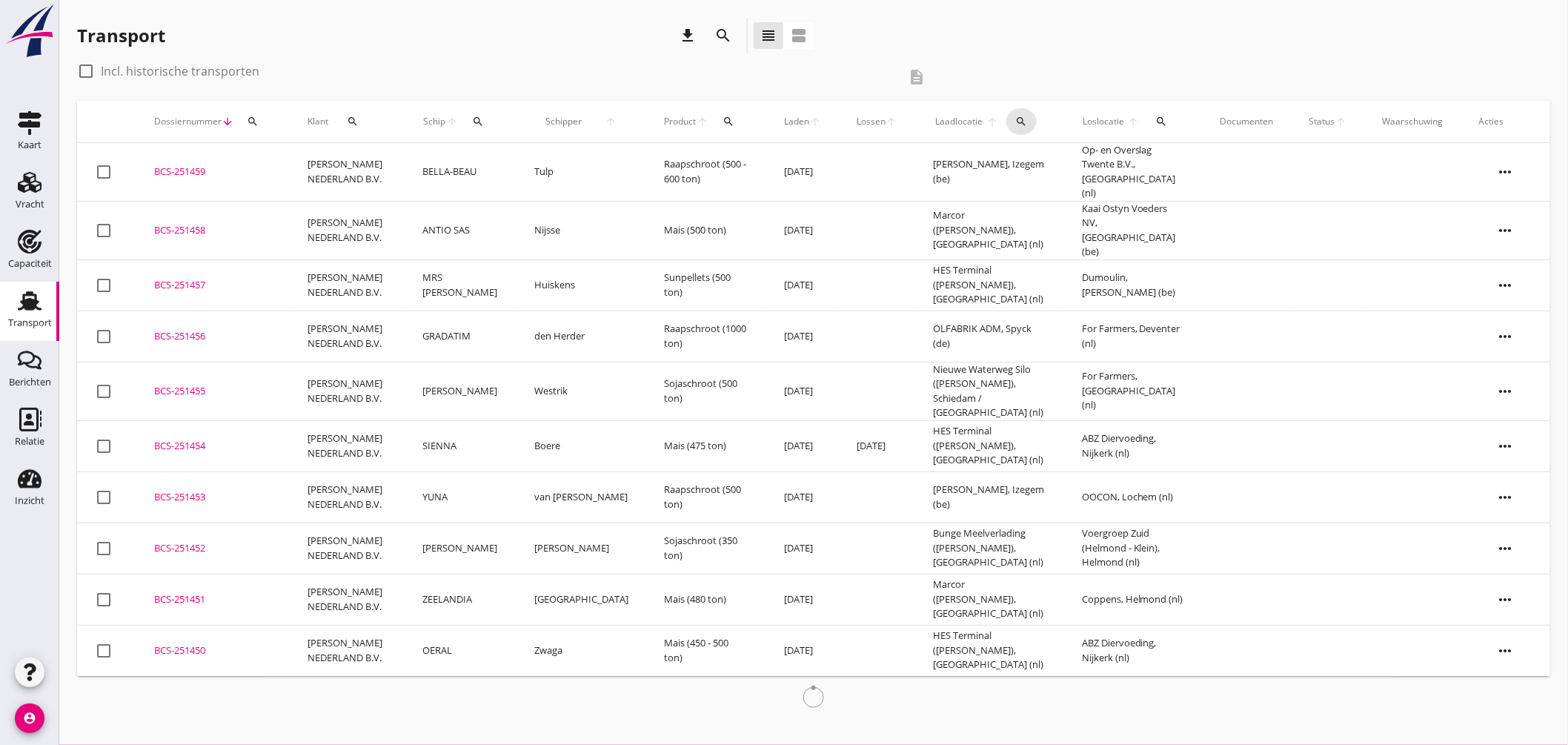
click at [1015, 116] on icon "search" at bounding box center [1021, 122] width 12 height 12
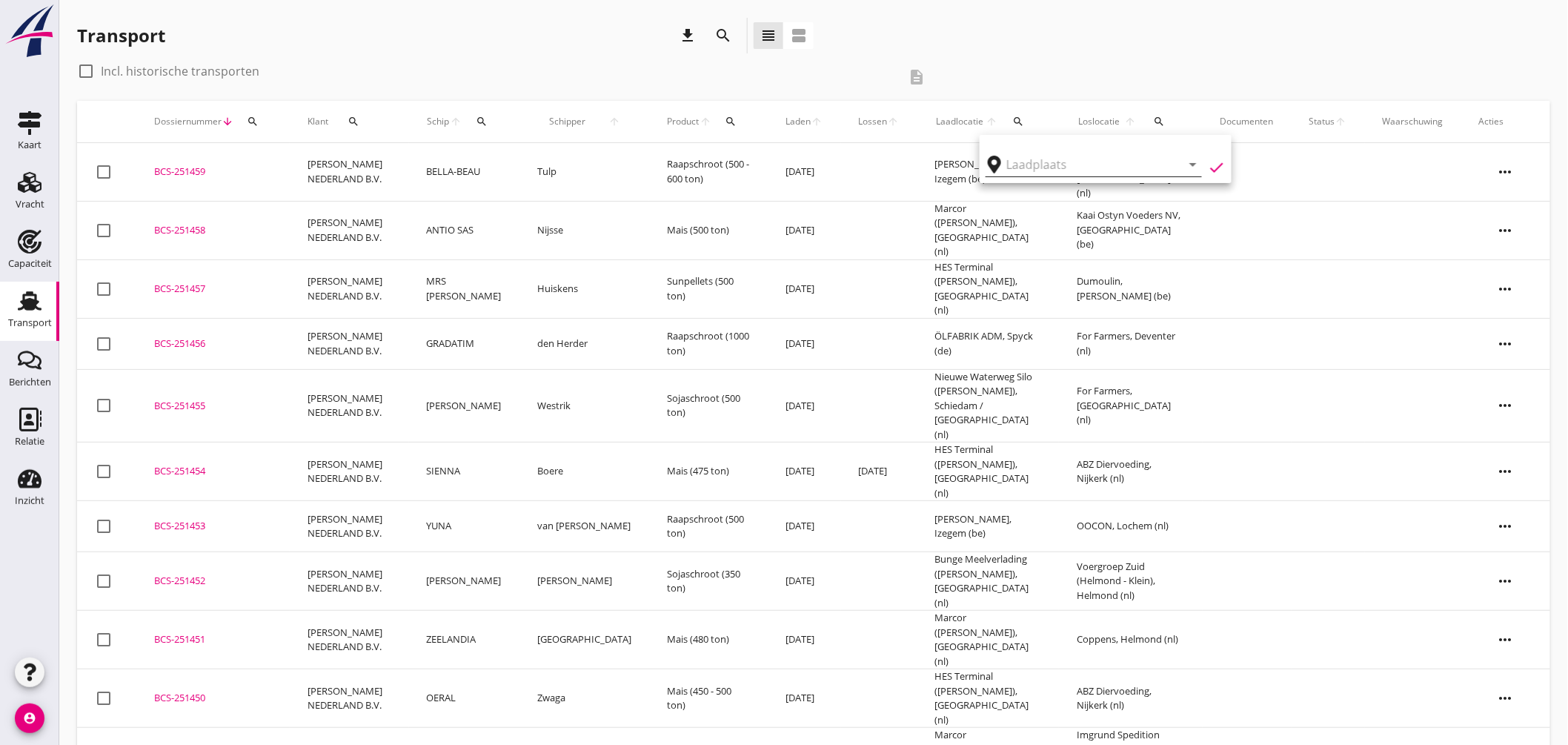
click at [1046, 160] on input "text" at bounding box center [1083, 165] width 154 height 24
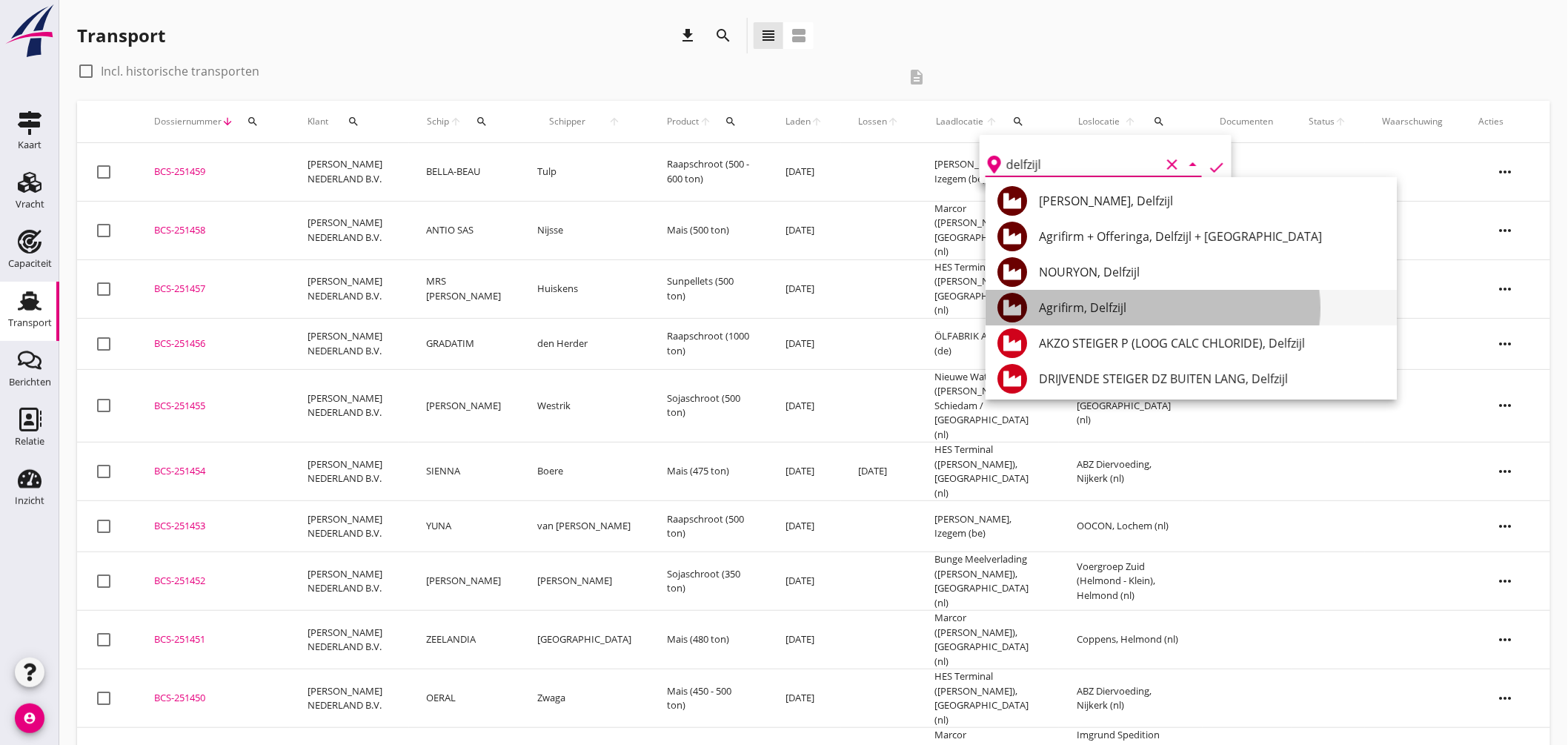
click at [1089, 306] on div "Agrifirm, Delfzijl" at bounding box center [1211, 307] width 346 height 18
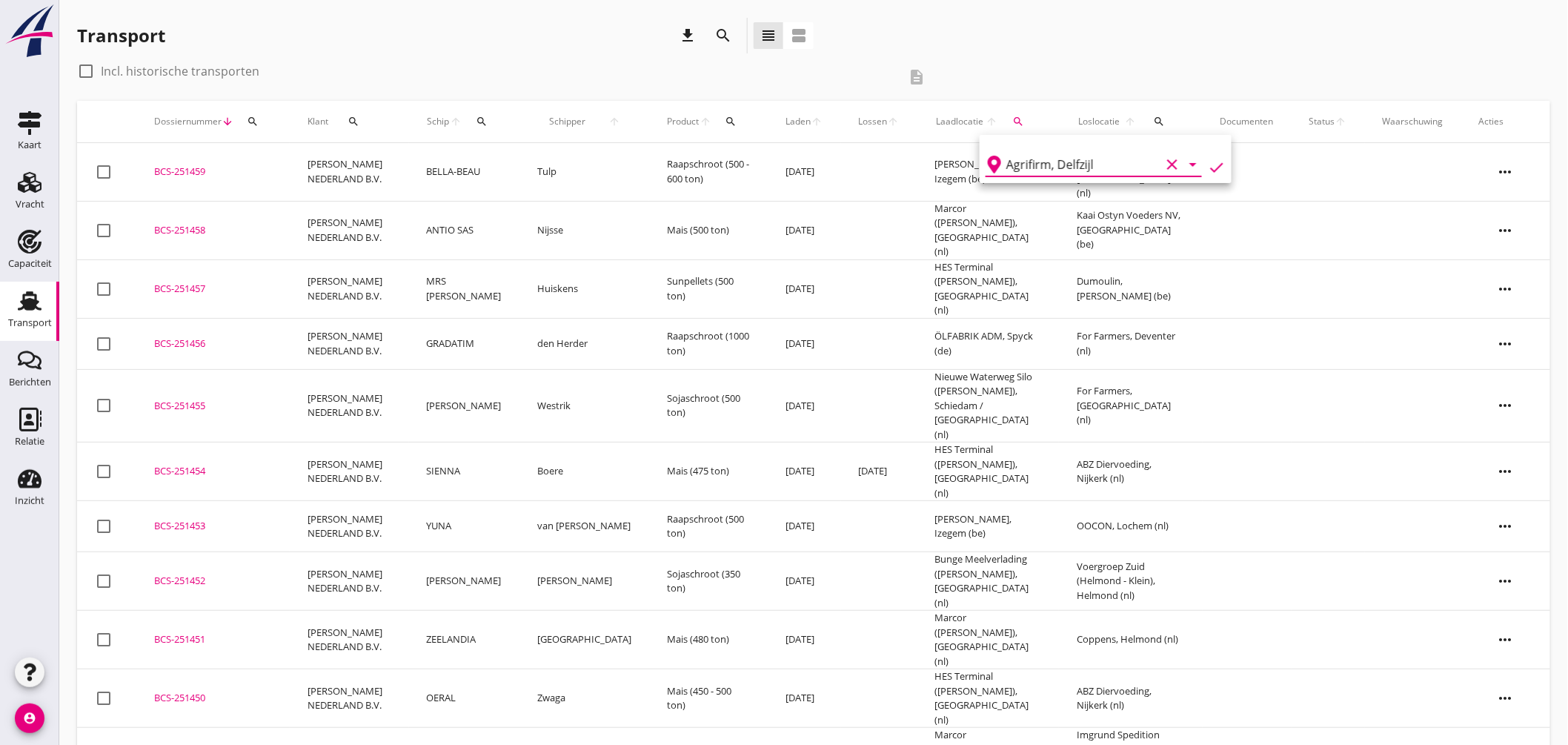
click at [1207, 162] on icon "check" at bounding box center [1216, 168] width 18 height 18
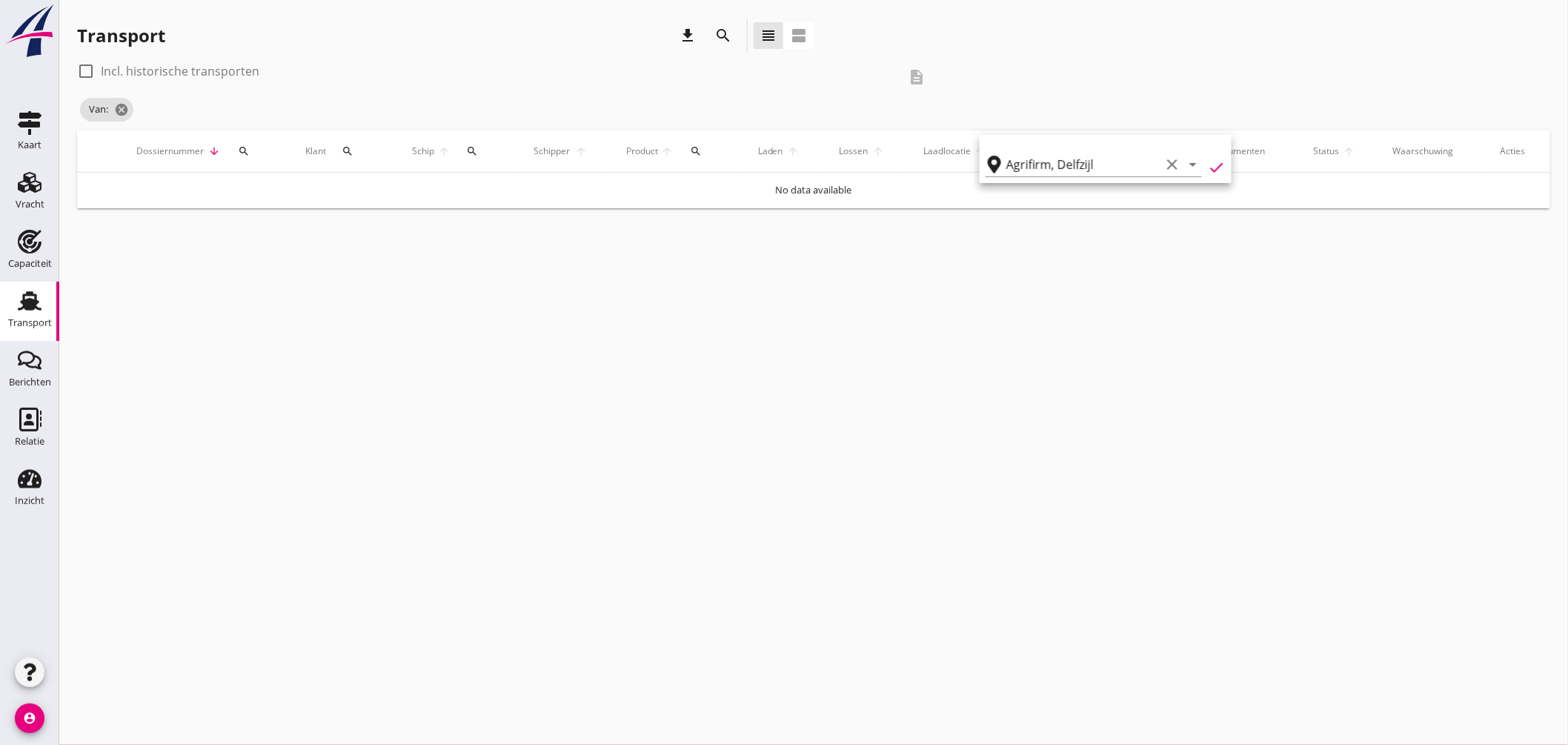
type input "Agrifirm"
click at [1167, 56] on div "Transport download search view_headline view_agenda" at bounding box center [814, 39] width 1473 height 41
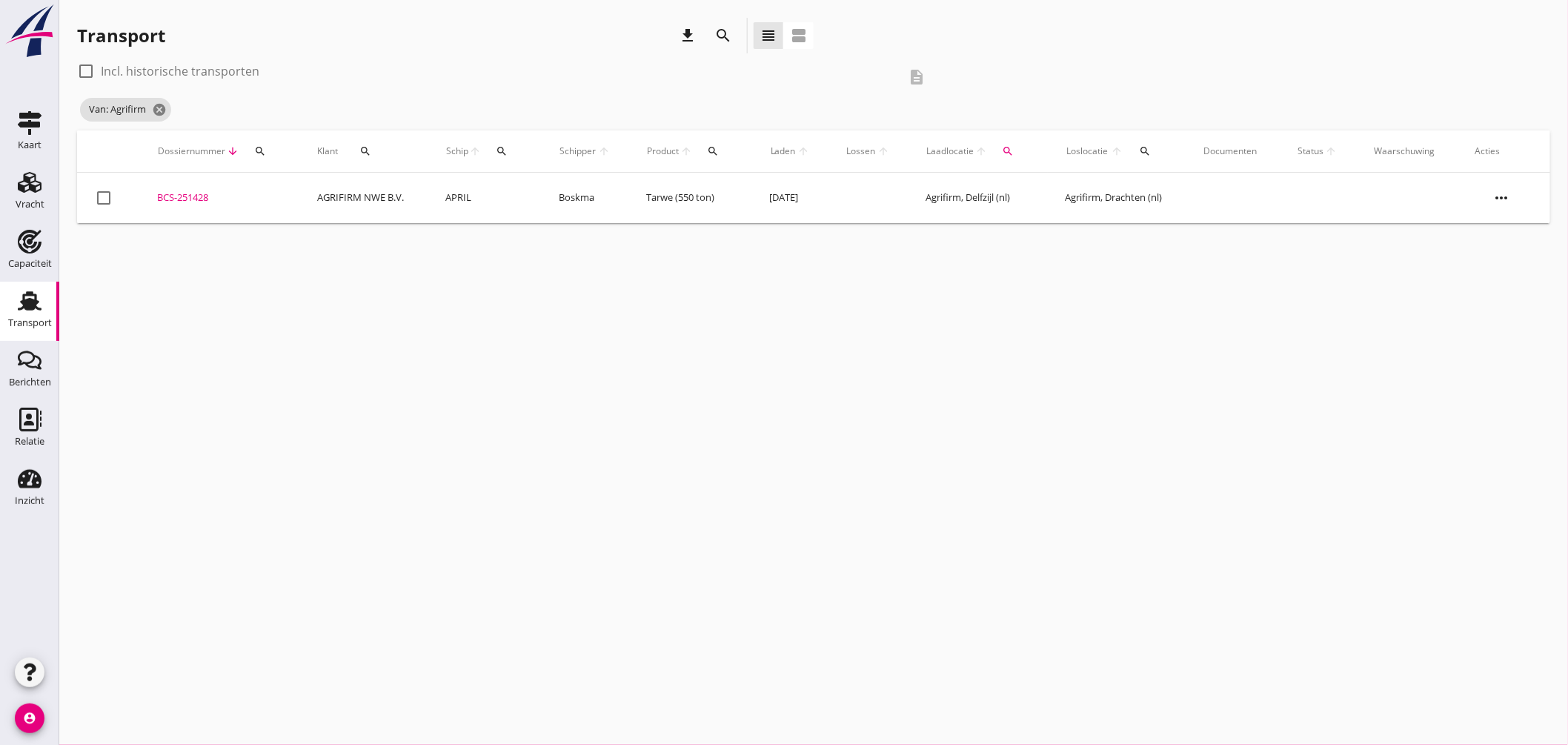
click at [207, 192] on div "BCS-251428" at bounding box center [220, 198] width 125 height 15
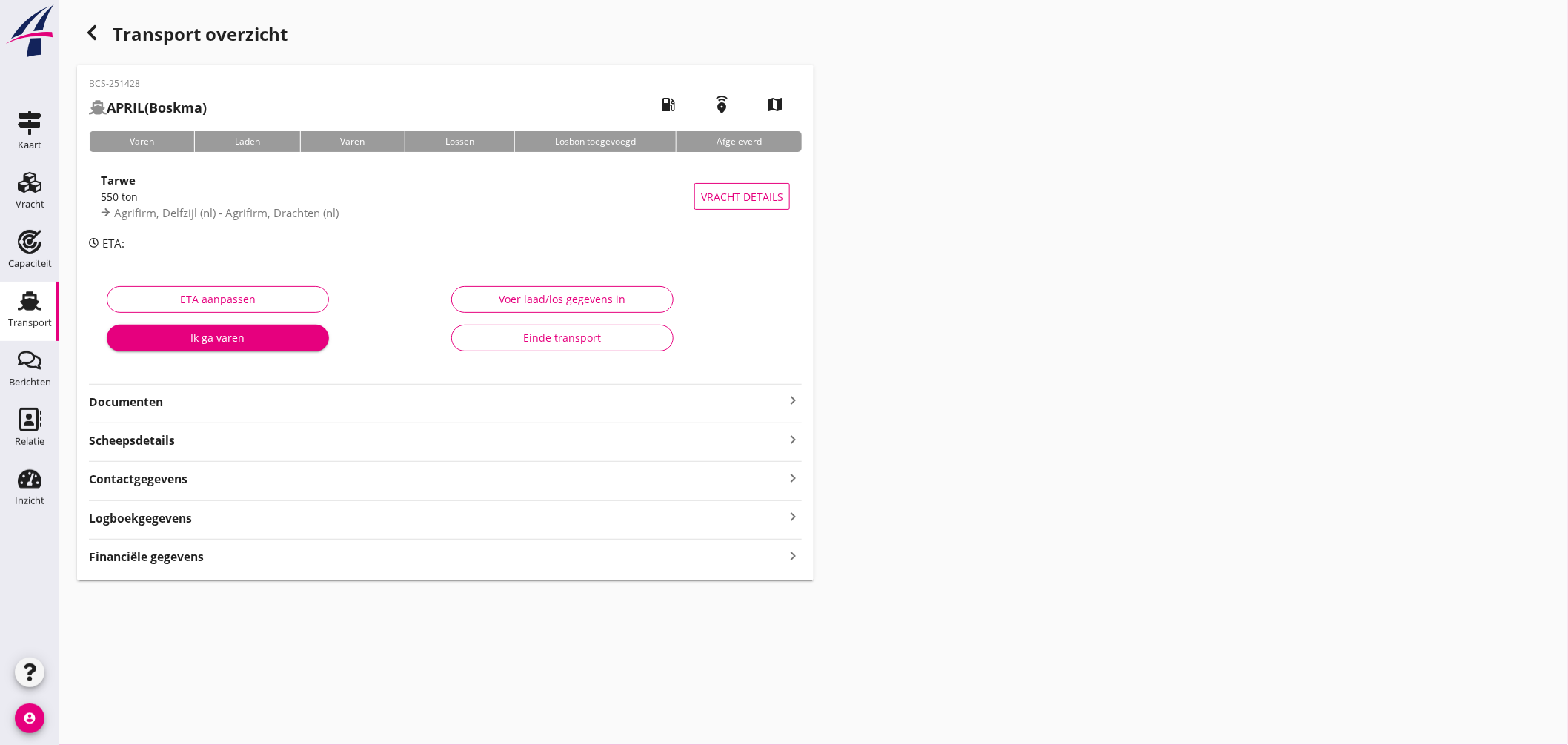
click at [794, 400] on icon "keyboard_arrow_right" at bounding box center [792, 400] width 18 height 18
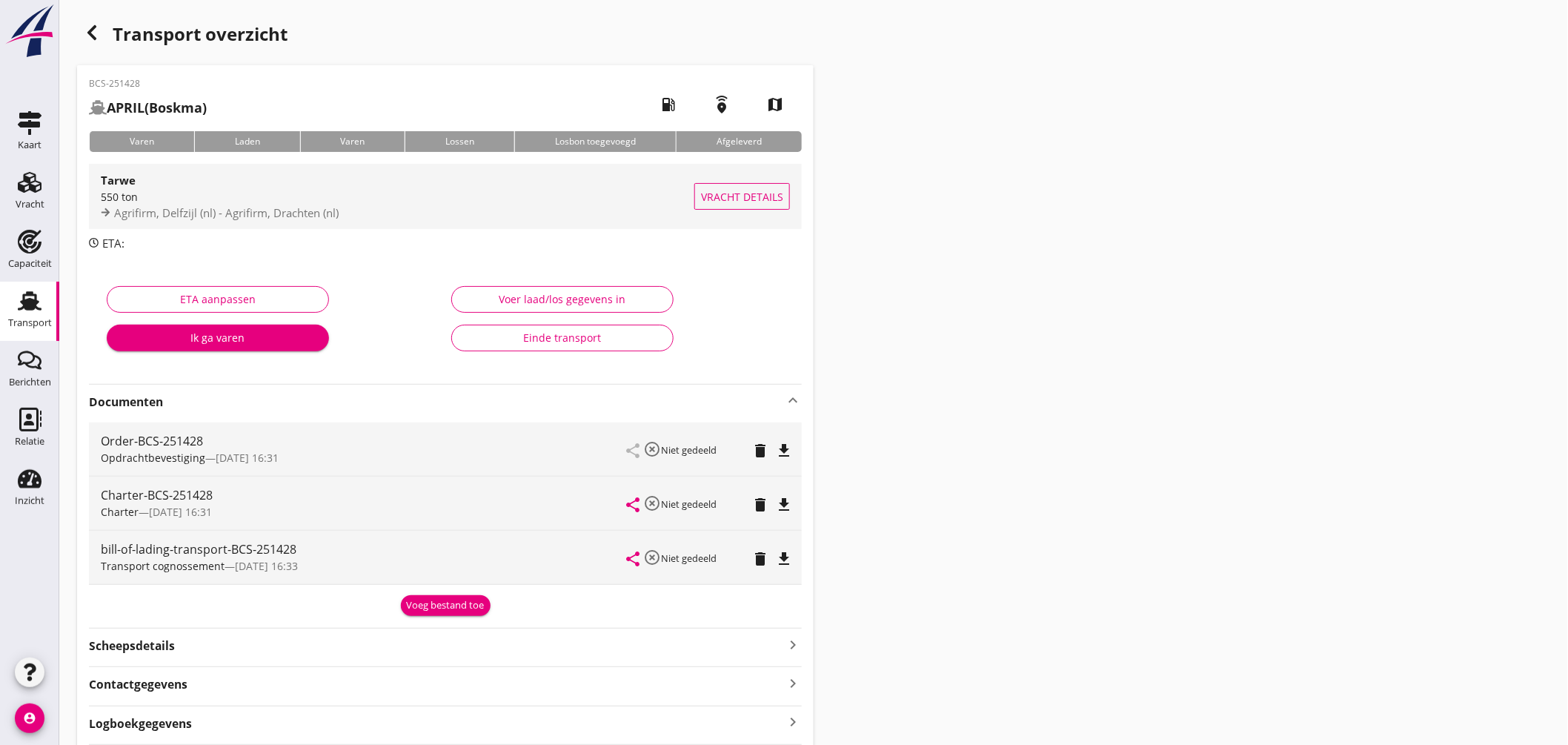
click at [478, 209] on div "Agrifirm, Delfzijl (nl) - Agrifirm, Drachten (nl)" at bounding box center [397, 213] width 594 height 17
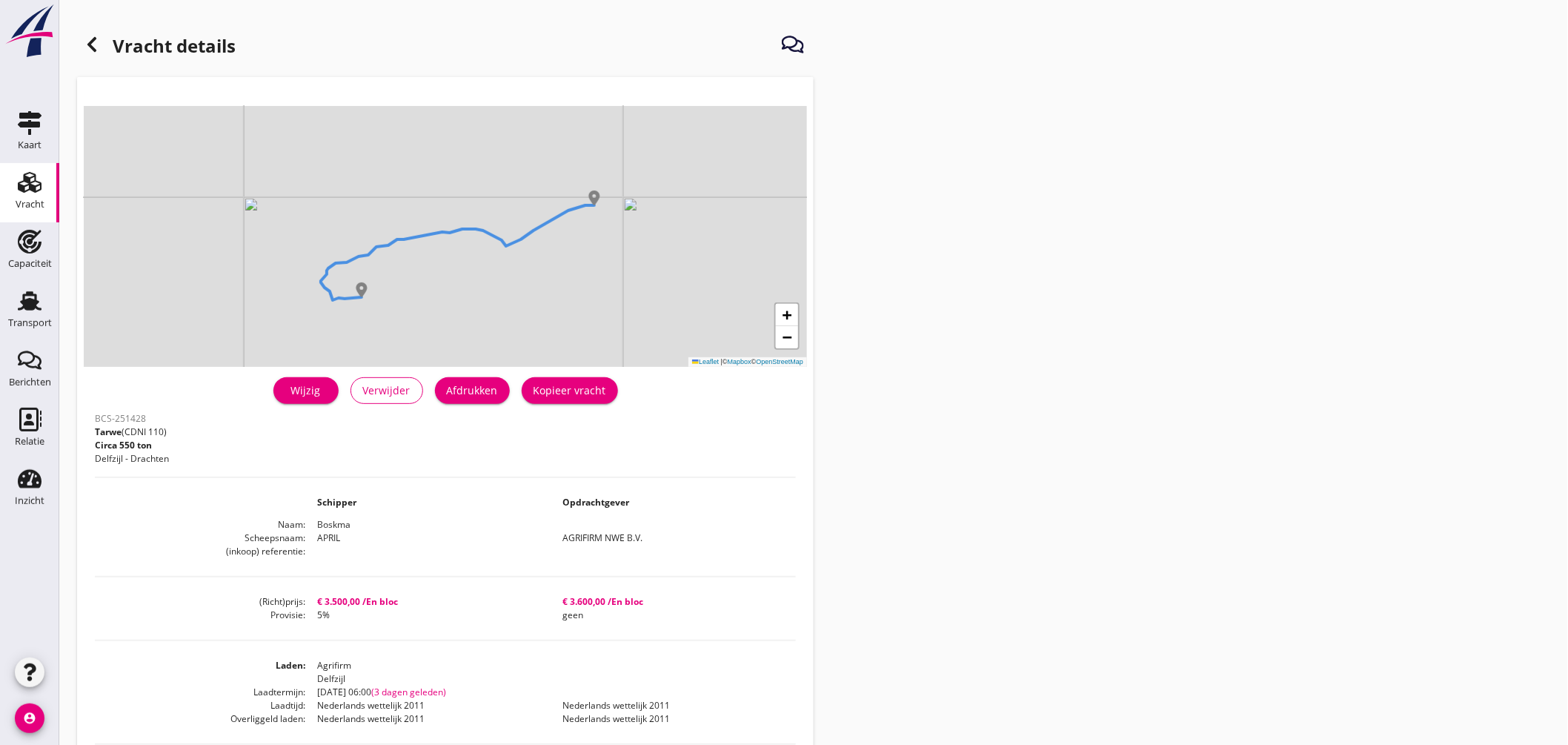
click at [90, 46] on use at bounding box center [92, 44] width 9 height 15
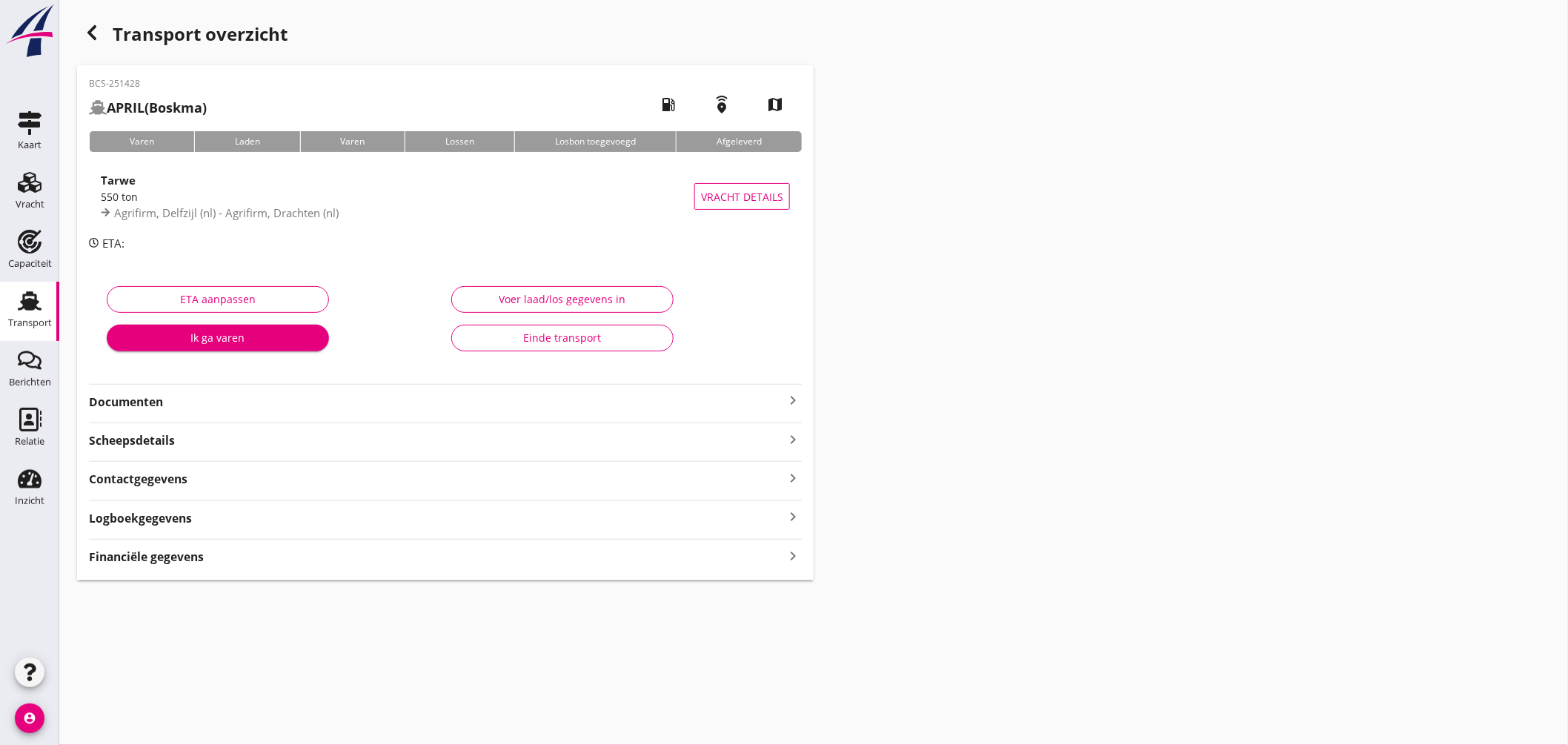
click at [795, 395] on icon "keyboard_arrow_right" at bounding box center [792, 400] width 18 height 18
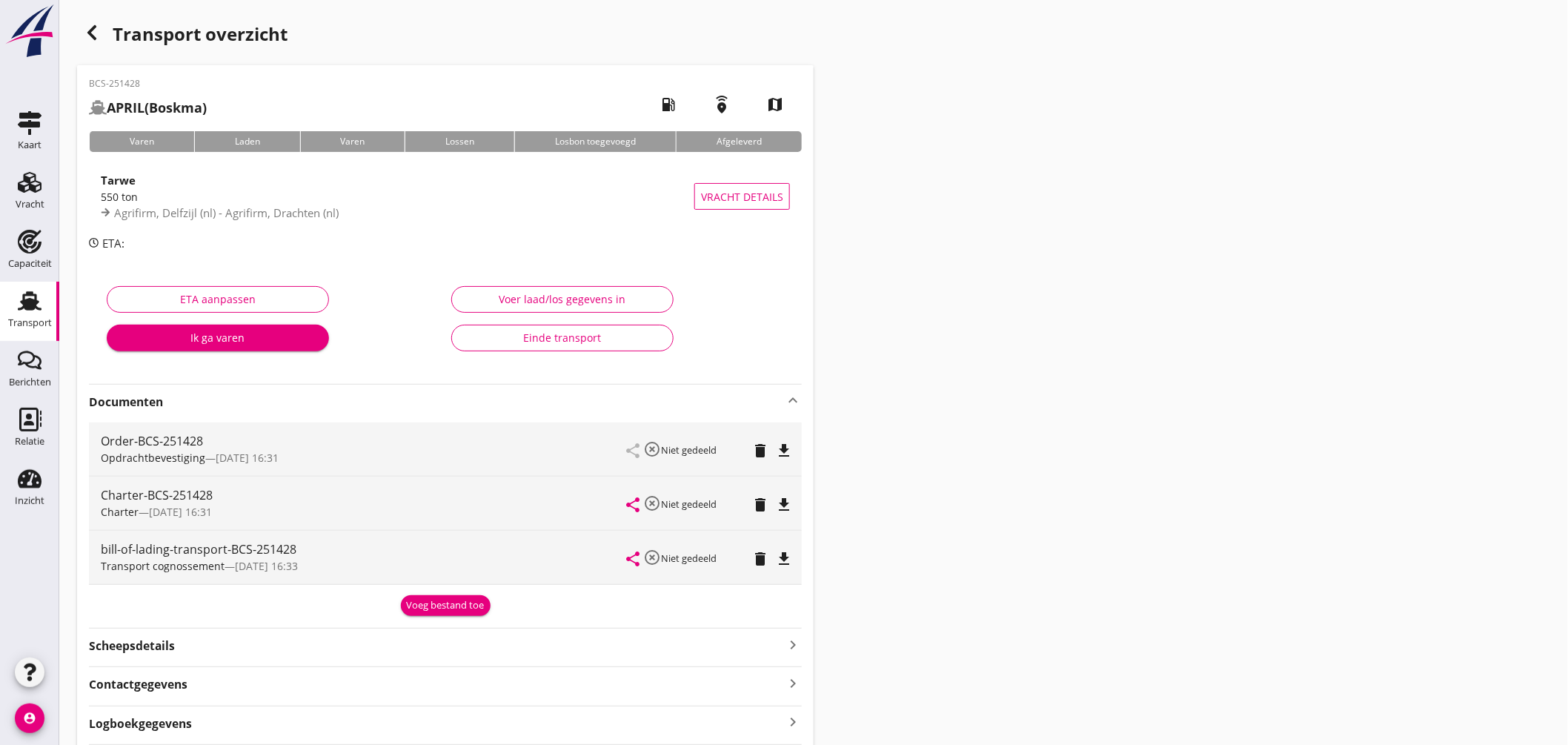
click at [784, 498] on icon "file_download" at bounding box center [784, 504] width 18 height 18
click at [26, 311] on icon "Transport" at bounding box center [30, 301] width 24 height 24
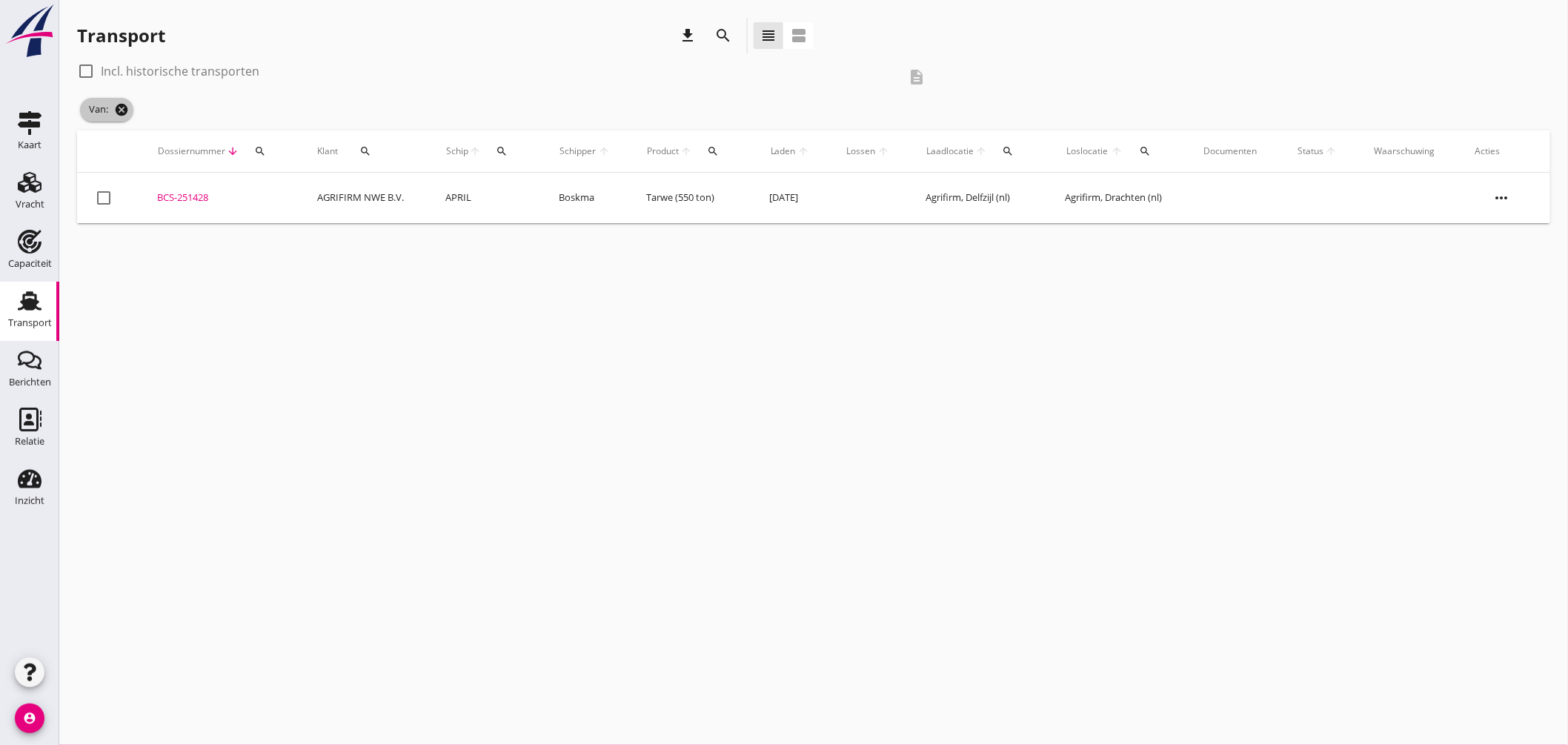
click at [116, 107] on icon "cancel" at bounding box center [121, 109] width 15 height 15
click at [84, 65] on div at bounding box center [85, 70] width 25 height 25
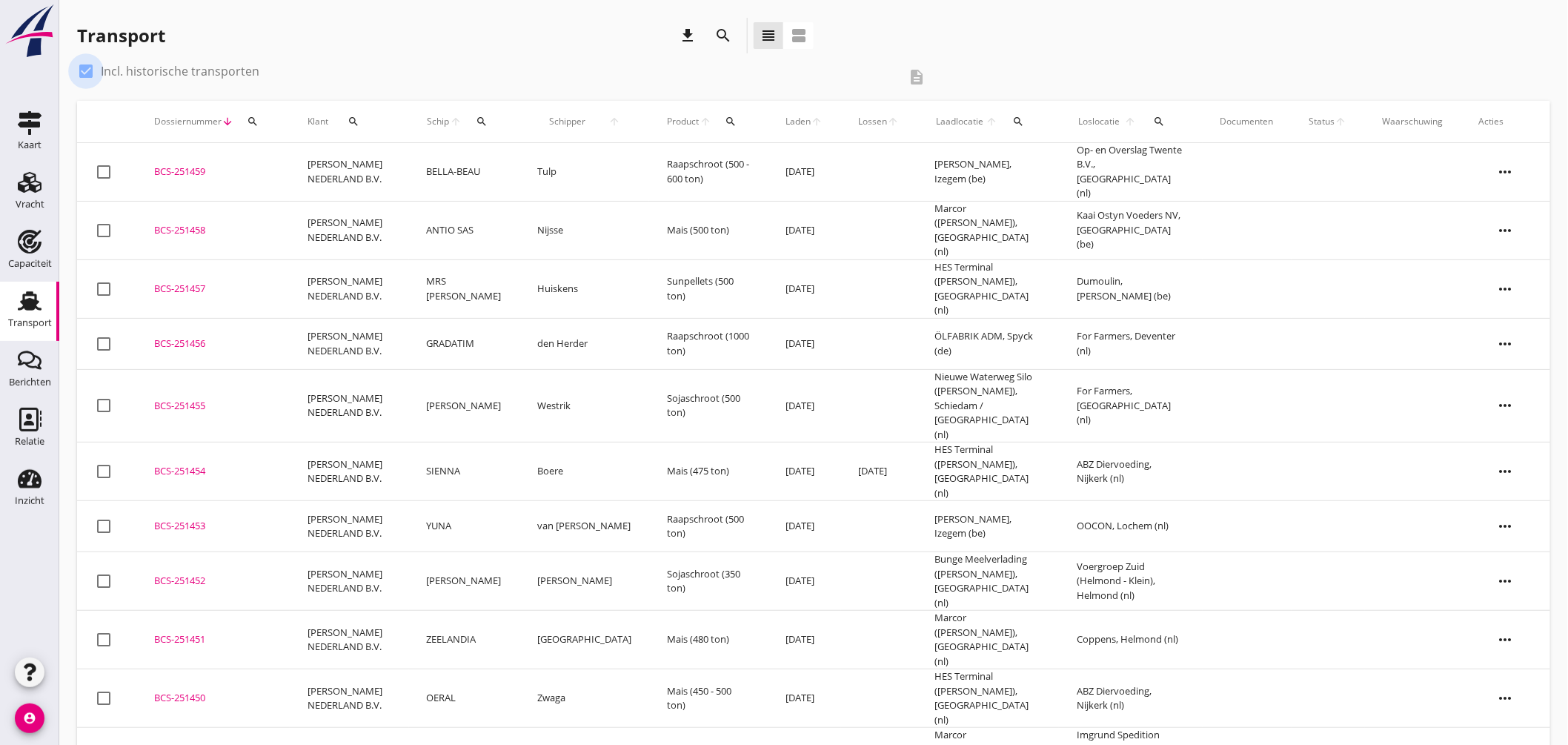
click at [90, 64] on div at bounding box center [85, 70] width 25 height 25
checkbox input "false"
click at [33, 180] on icon "Vracht" at bounding box center [30, 182] width 24 height 24
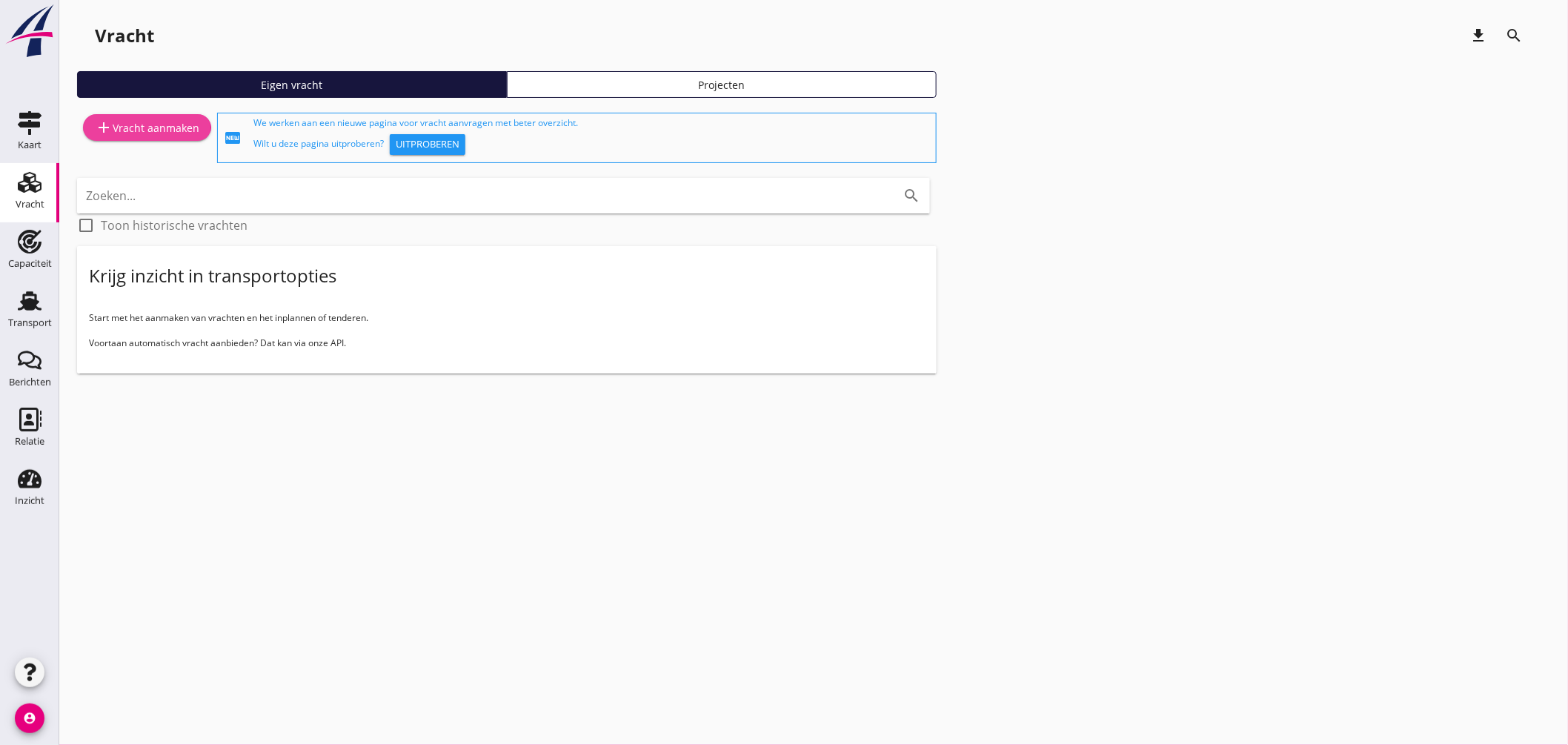
click at [171, 120] on div "add Vracht aanmaken" at bounding box center [147, 127] width 105 height 18
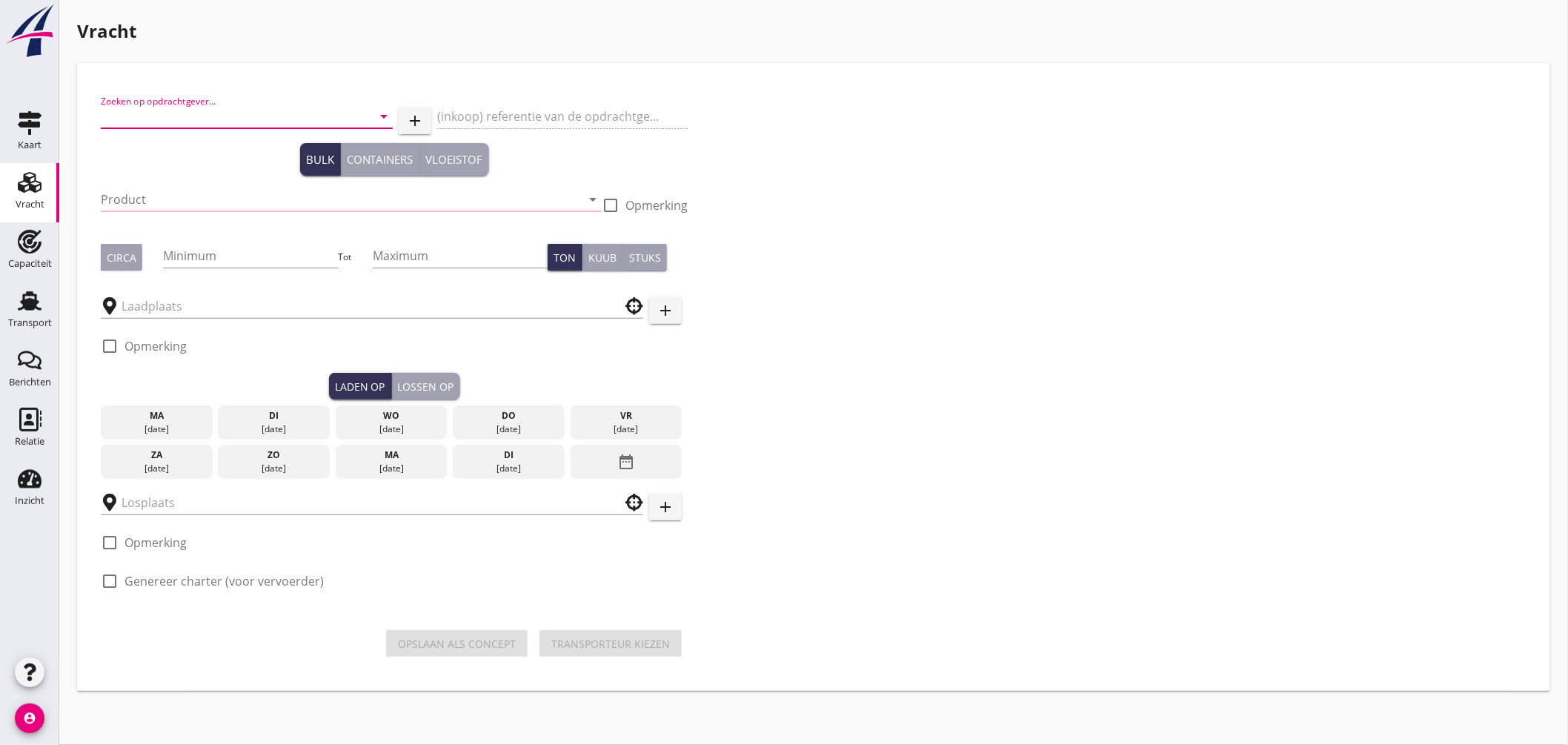
click at [246, 119] on input "Zoeken op opdrachtgever..." at bounding box center [225, 117] width 250 height 24
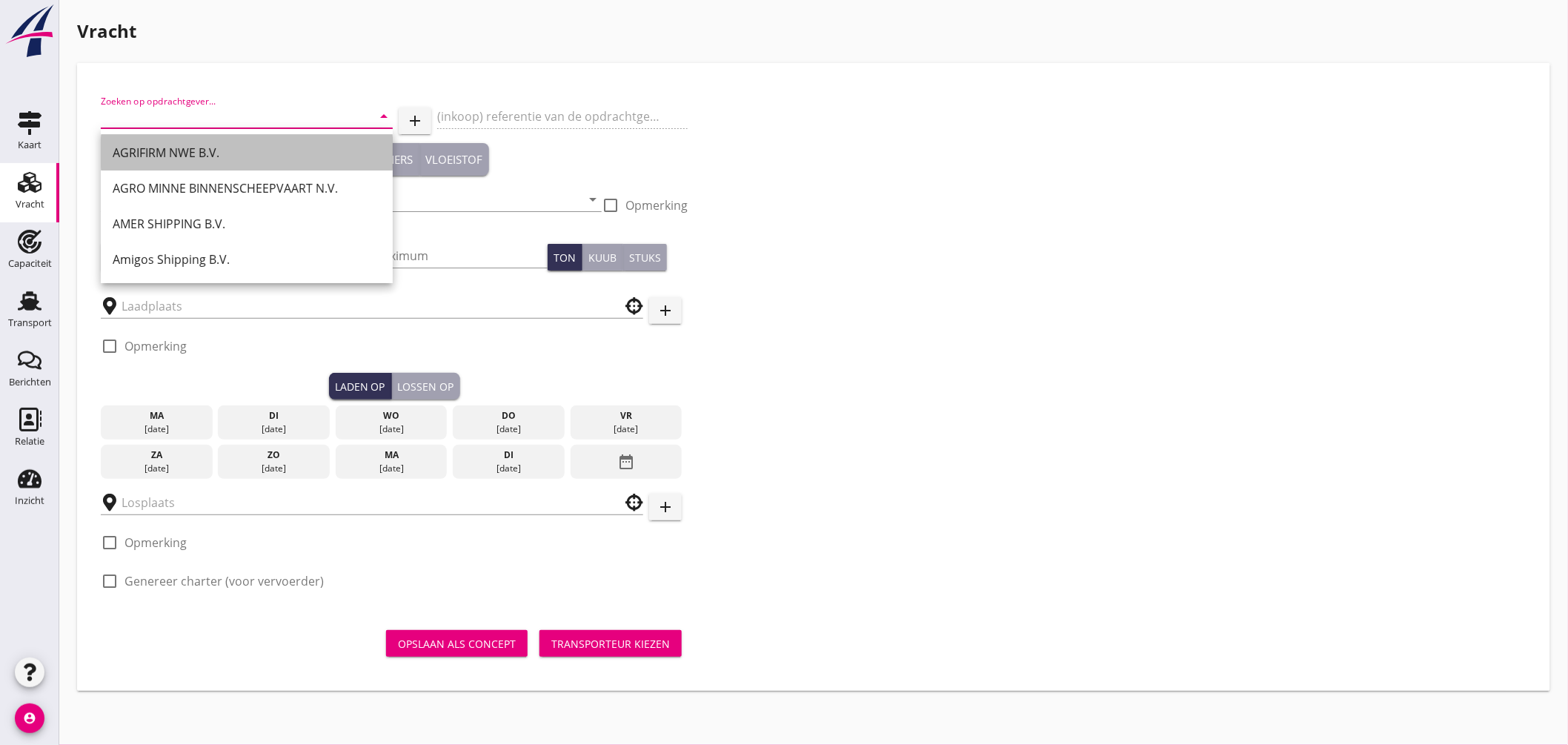
click at [217, 153] on div "AGRIFIRM NWE B.V." at bounding box center [247, 152] width 268 height 18
type input "AGRIFIRM NWE B.V."
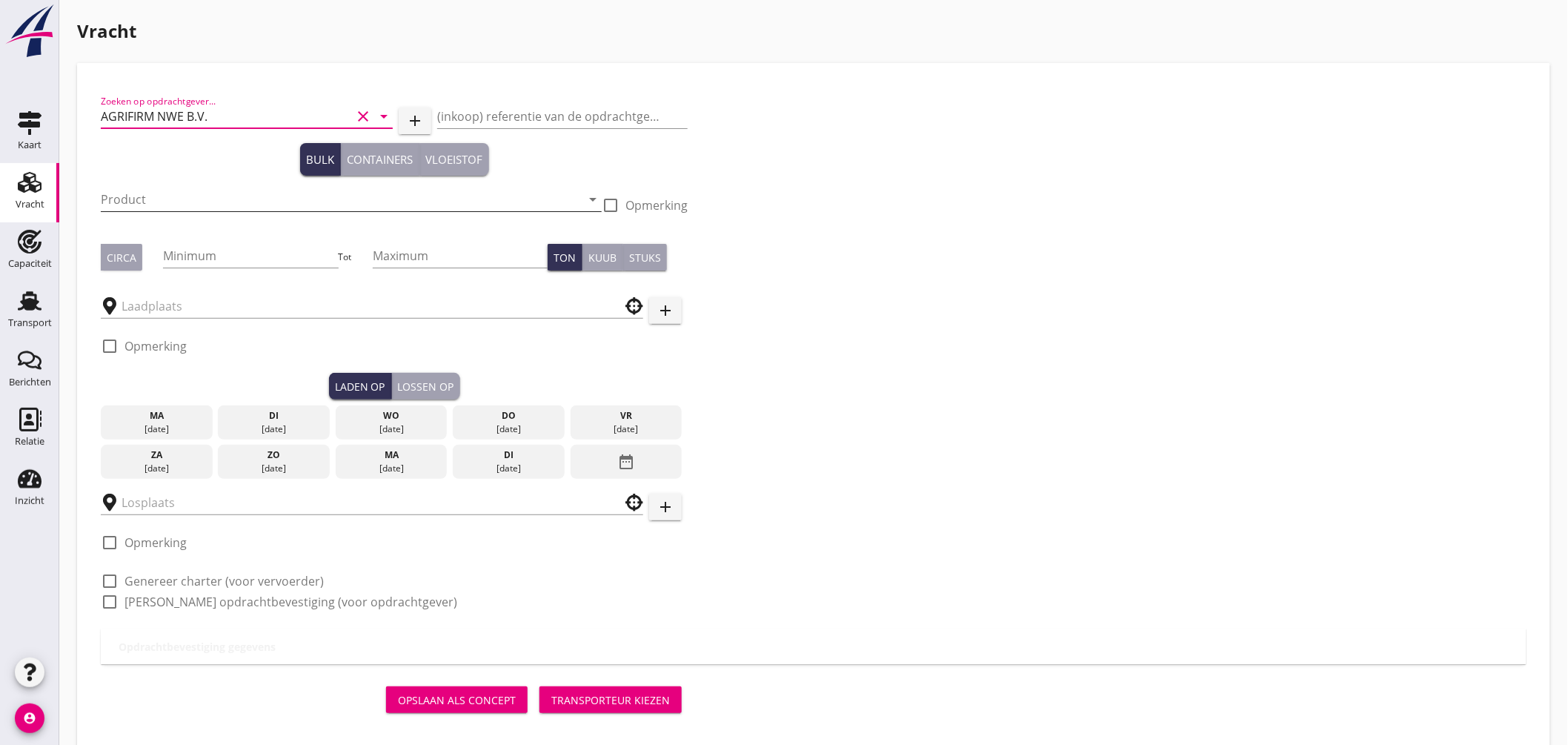
click at [206, 193] on input "Product" at bounding box center [340, 199] width 480 height 24
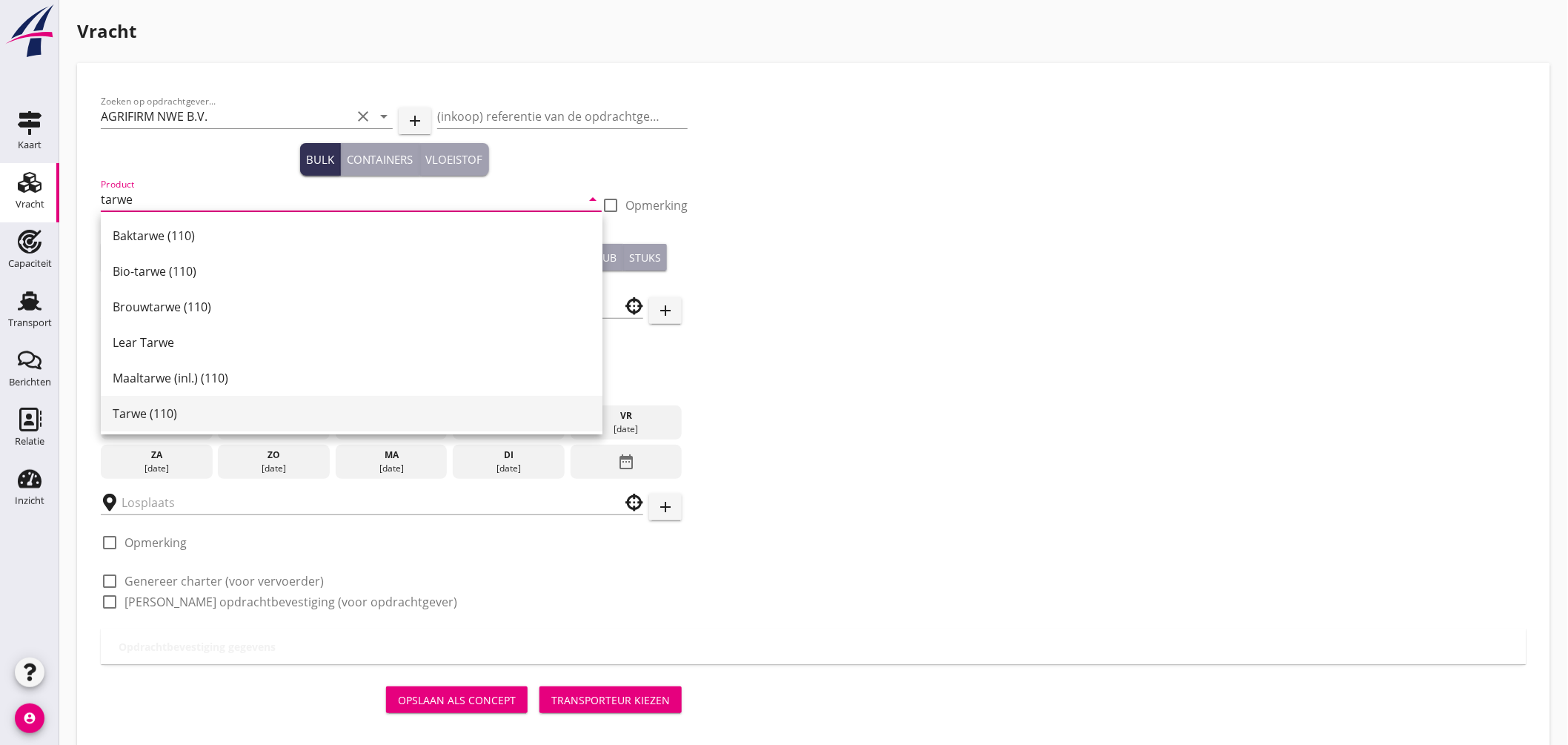
click at [149, 412] on div "Tarwe (110)" at bounding box center [351, 413] width 478 height 18
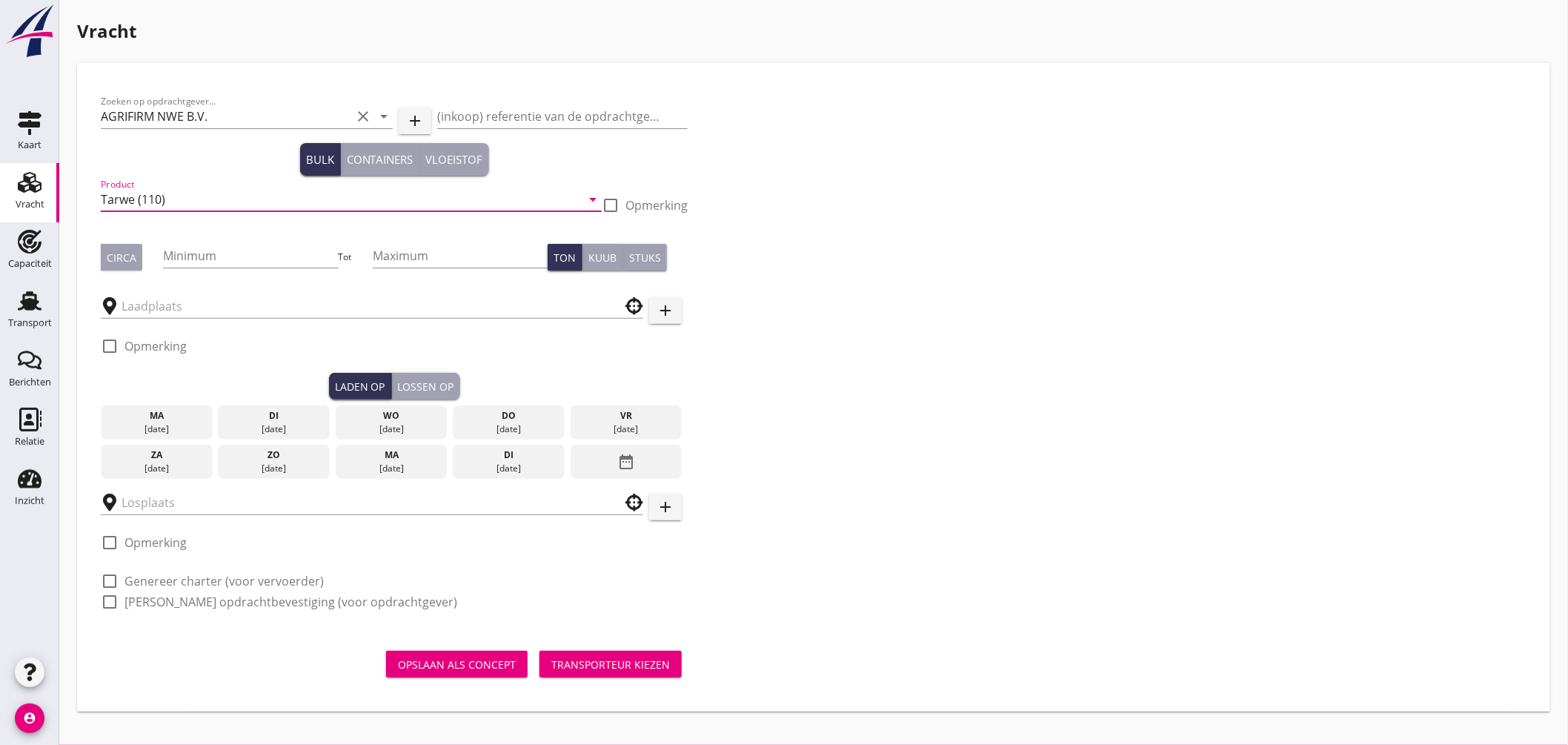
type input "Tarwe (110)"
click at [115, 261] on div "Circa" at bounding box center [121, 258] width 29 height 15
click at [194, 264] on input "Minimum" at bounding box center [250, 256] width 174 height 24
type input "575"
click at [197, 308] on input "text" at bounding box center [361, 306] width 480 height 24
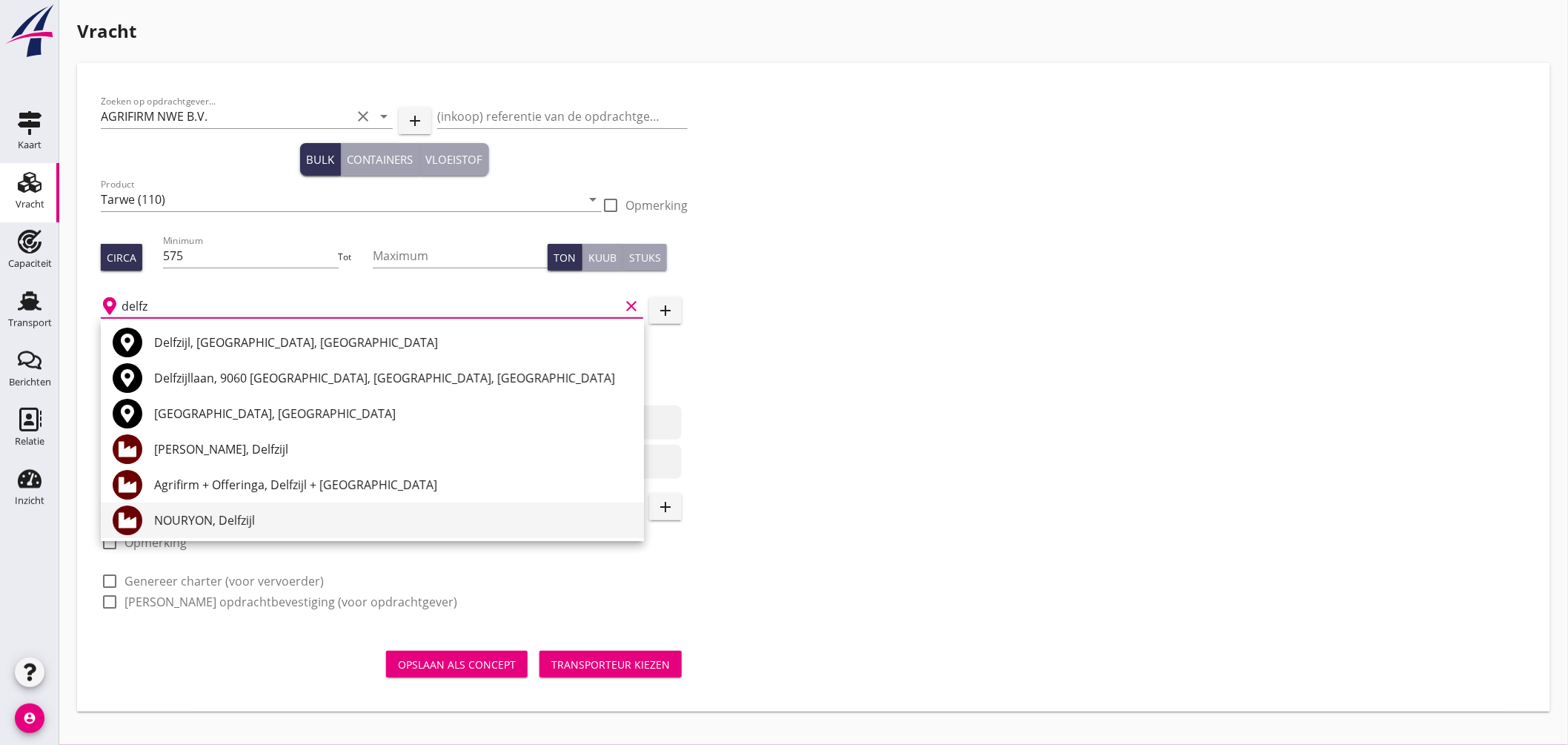
scroll to position [82, 0]
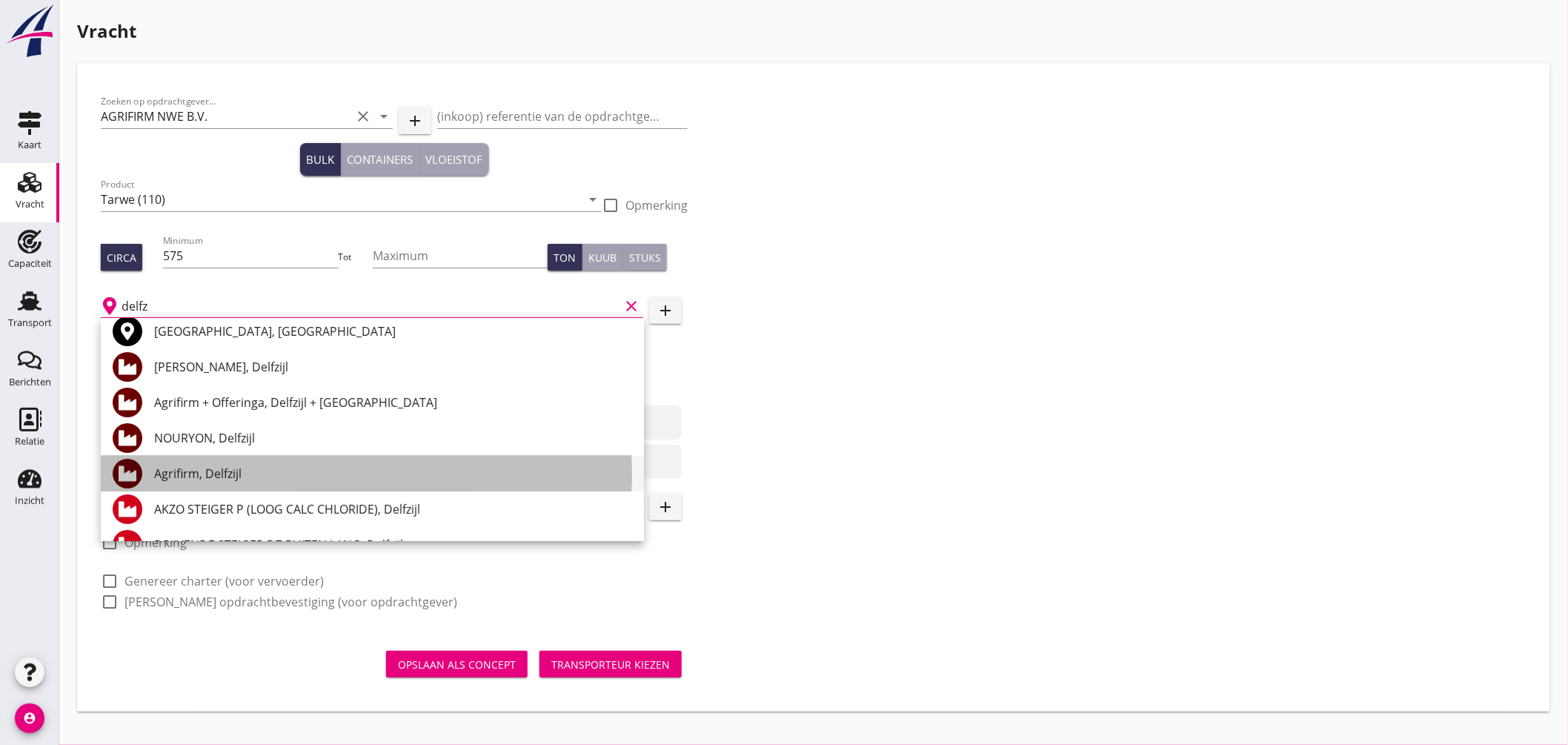
click at [226, 477] on div "Agrifirm, Delfzijl" at bounding box center [393, 473] width 478 height 18
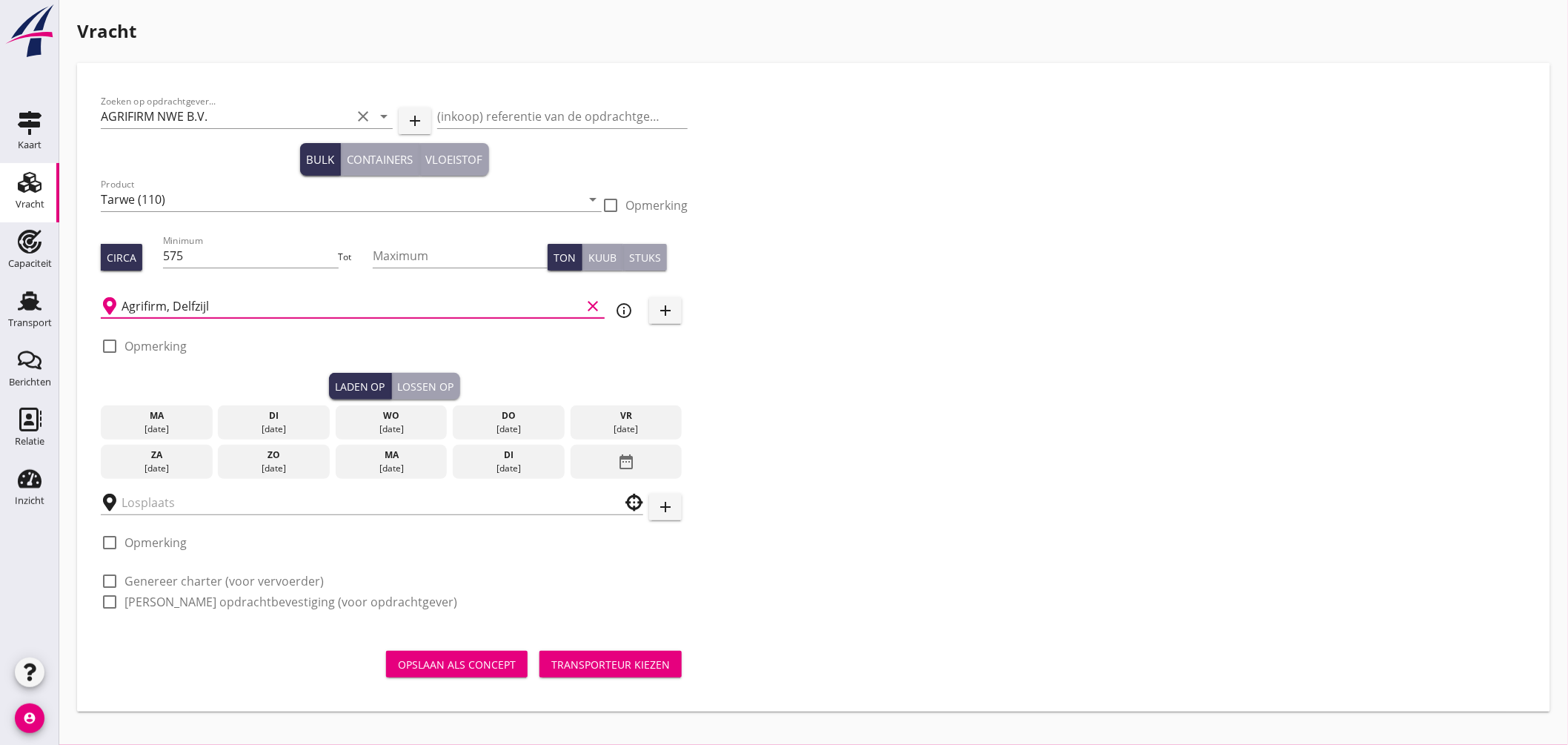
type input "Agrifirm, Delfzijl"
click at [395, 431] on div "[DATE]" at bounding box center [392, 429] width 105 height 14
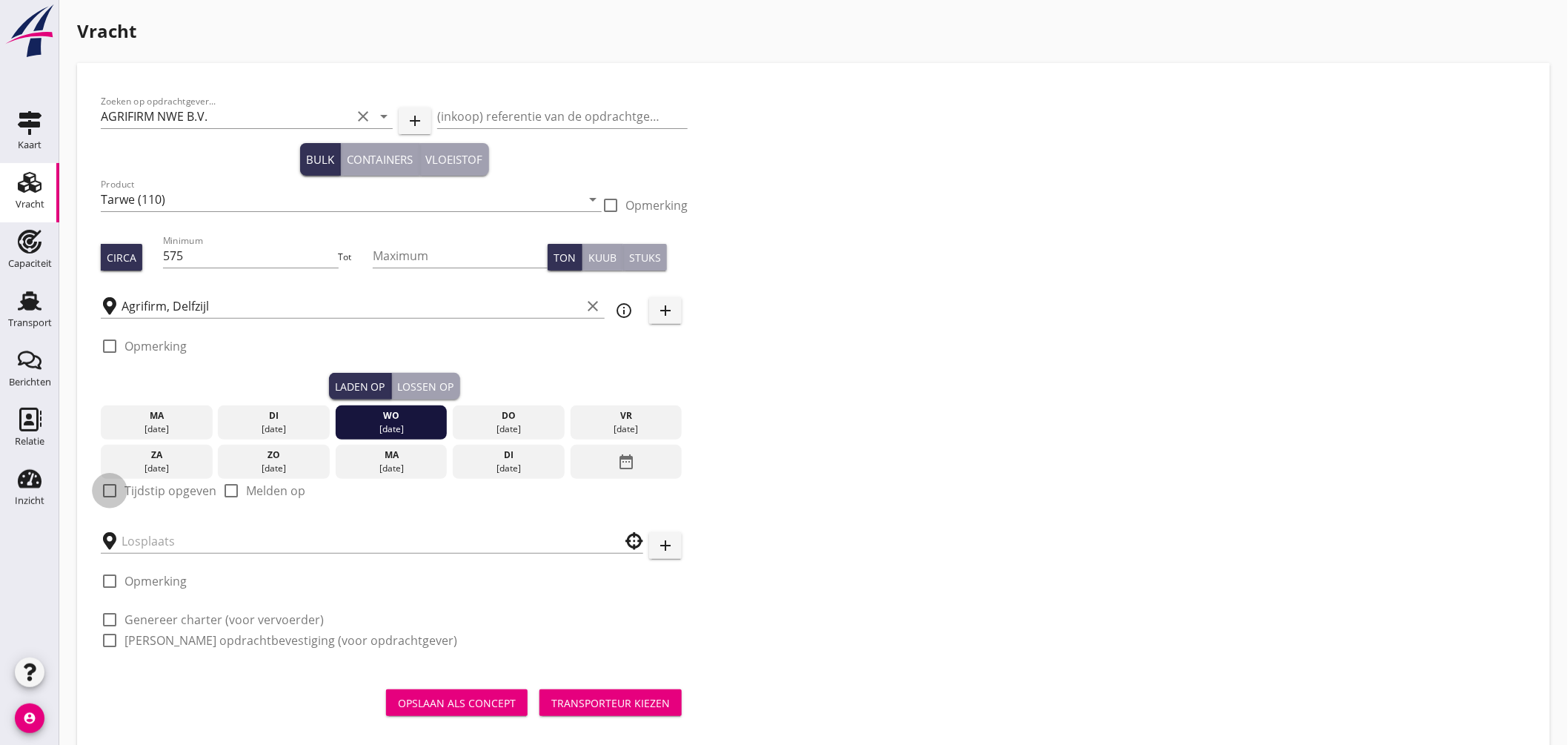
click at [107, 489] on div at bounding box center [109, 490] width 25 height 25
checkbox input "true"
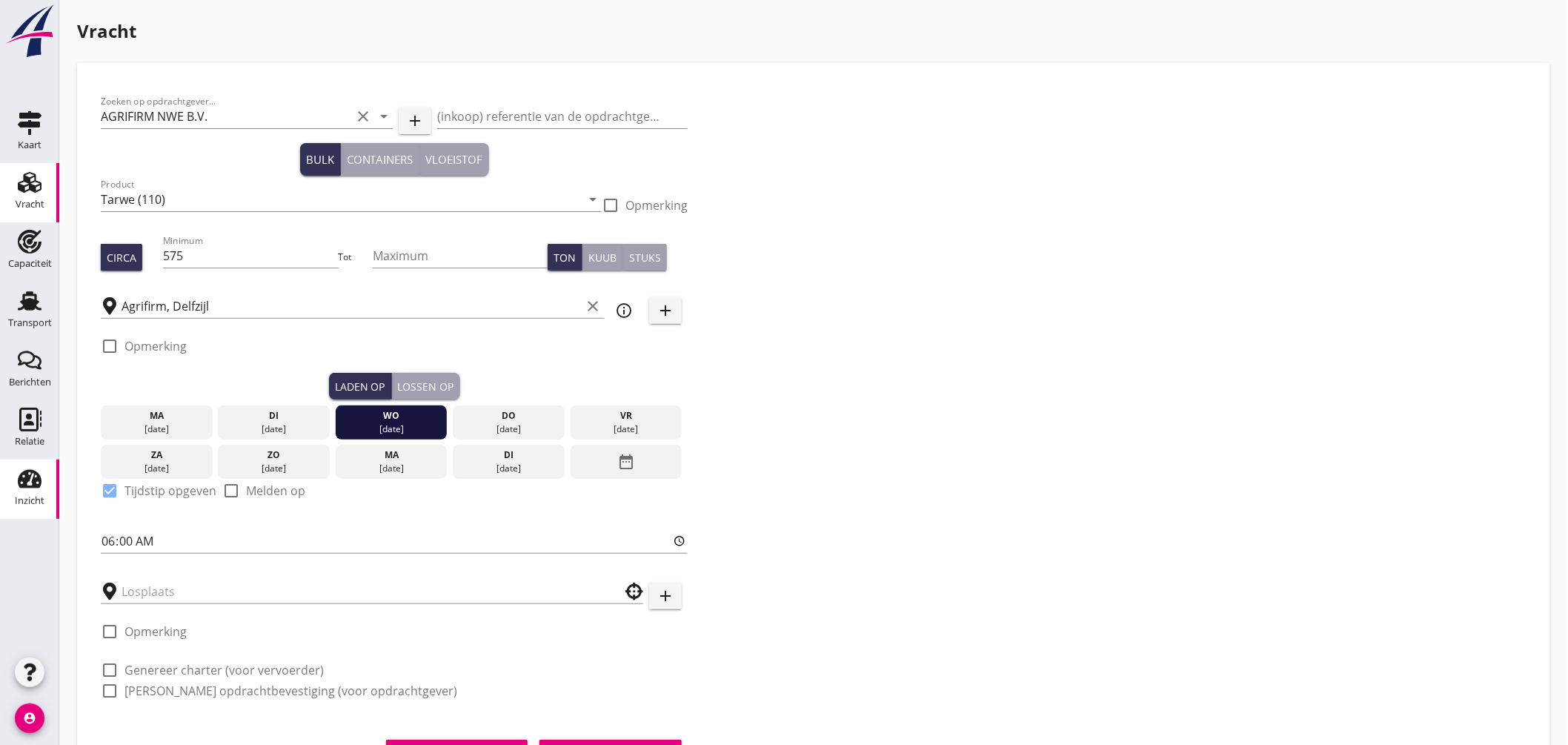
scroll to position [72, 0]
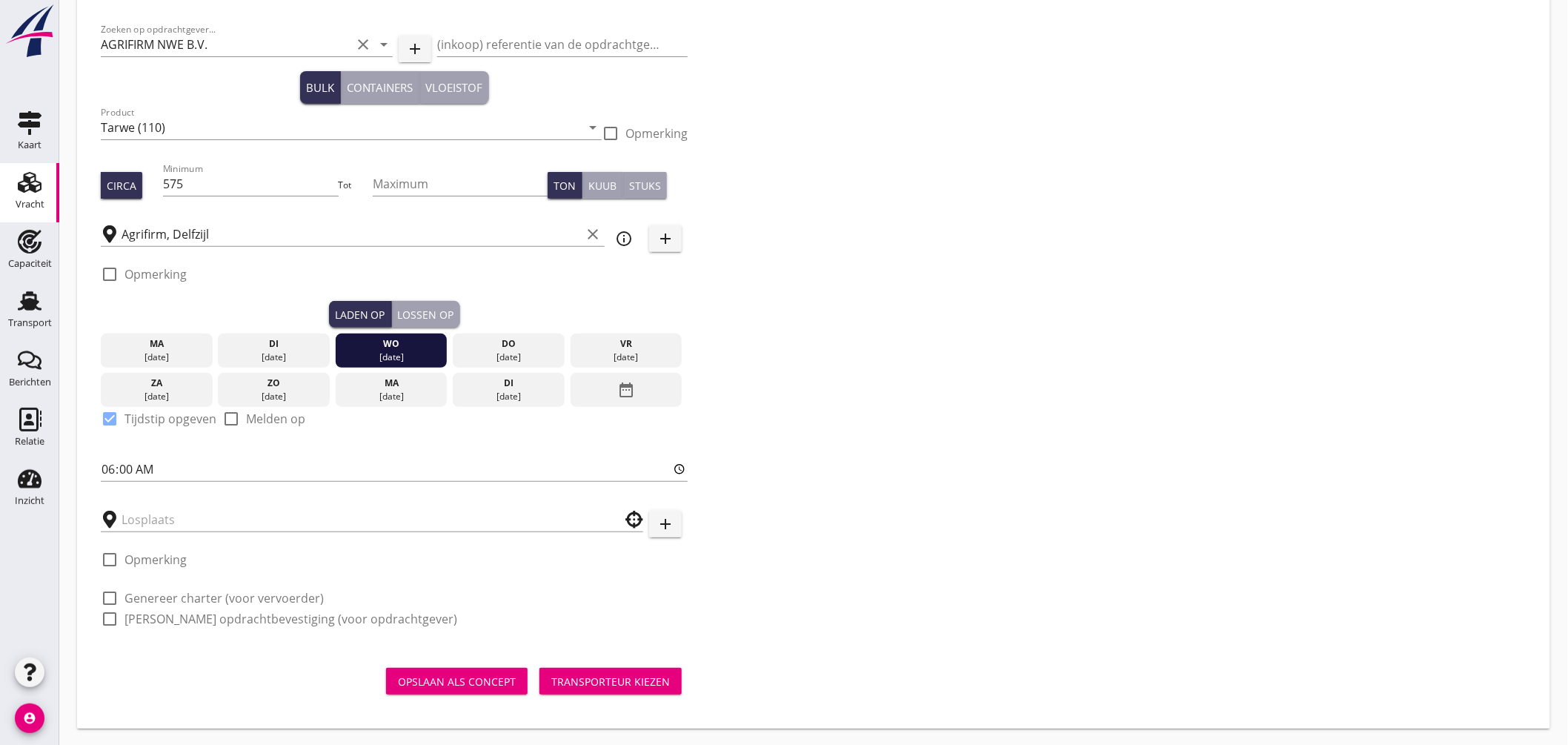
click at [97, 474] on div "Zoeken op opdrachtgever... AGRIFIRM NWE B.V. clear arrow_drop_down add (inkoop)…" at bounding box center [394, 330] width 599 height 631
click at [102, 469] on input "06:00" at bounding box center [394, 469] width 587 height 24
type input "12:00"
click at [171, 509] on input "text" at bounding box center [361, 520] width 480 height 24
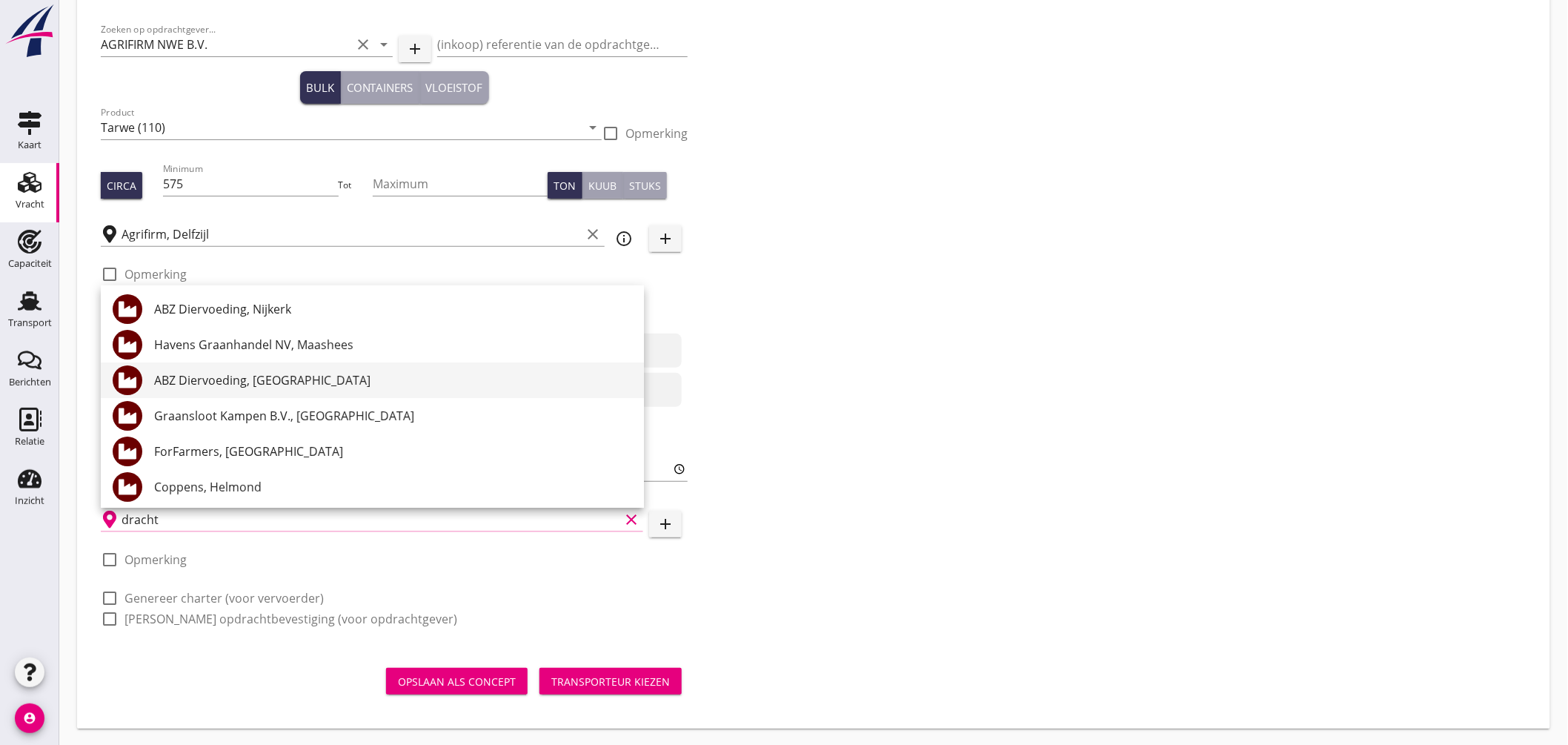
scroll to position [0, 0]
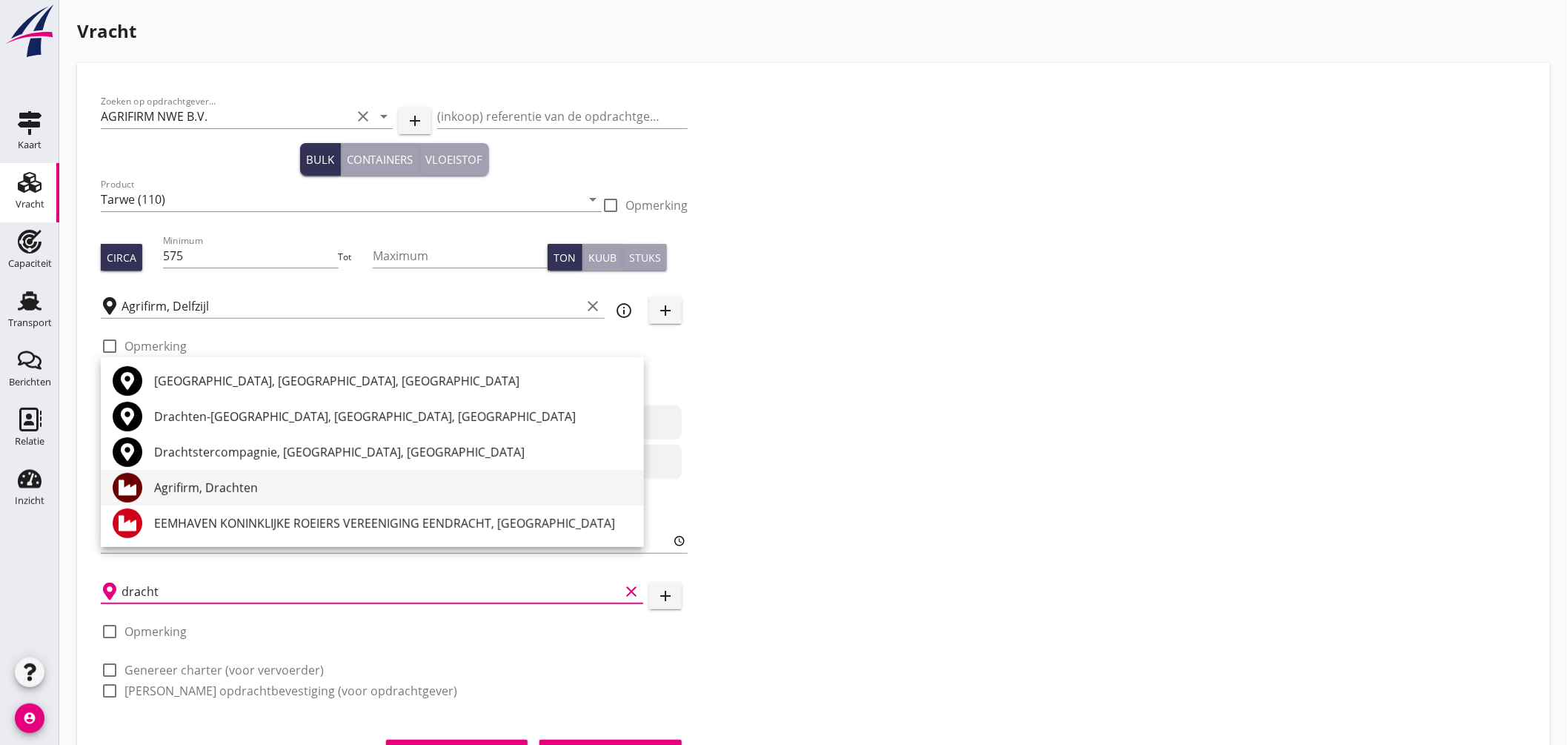
click at [225, 484] on div "Agrifirm, Drachten" at bounding box center [393, 487] width 478 height 18
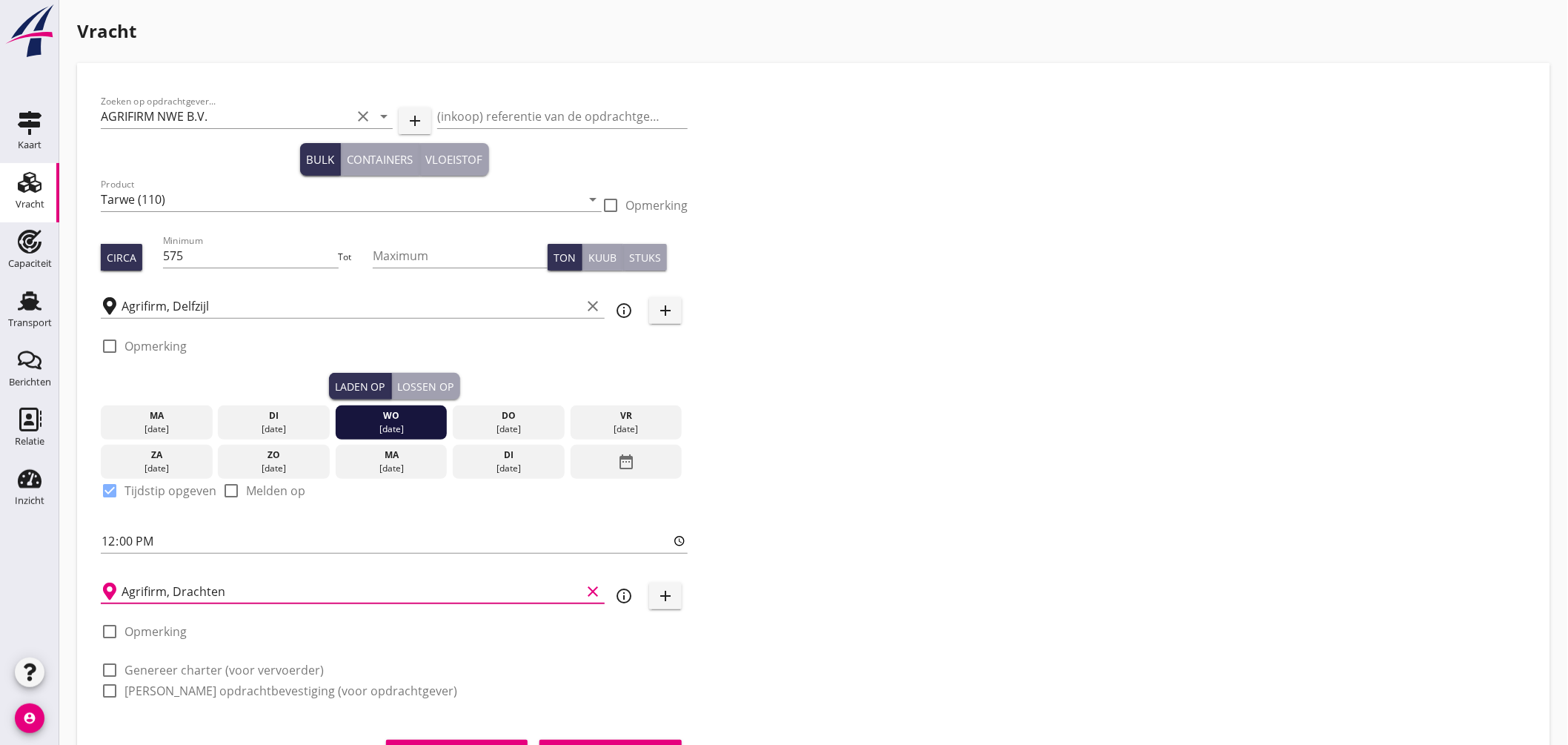
scroll to position [72, 0]
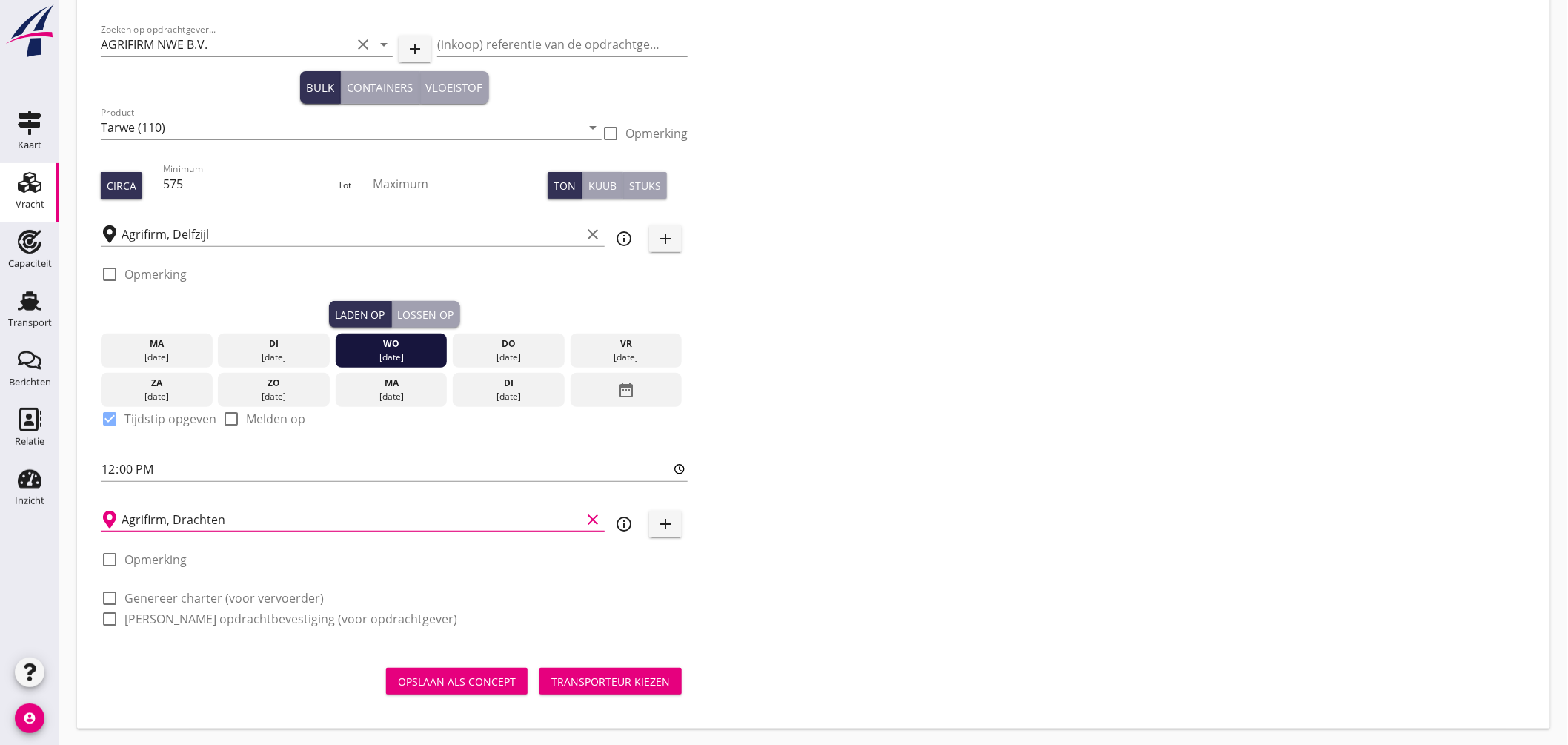
type input "Agrifirm, Drachten"
click at [243, 601] on label "Genereer charter (voor vervoerder)" at bounding box center [224, 597] width 199 height 15
checkbox input "true"
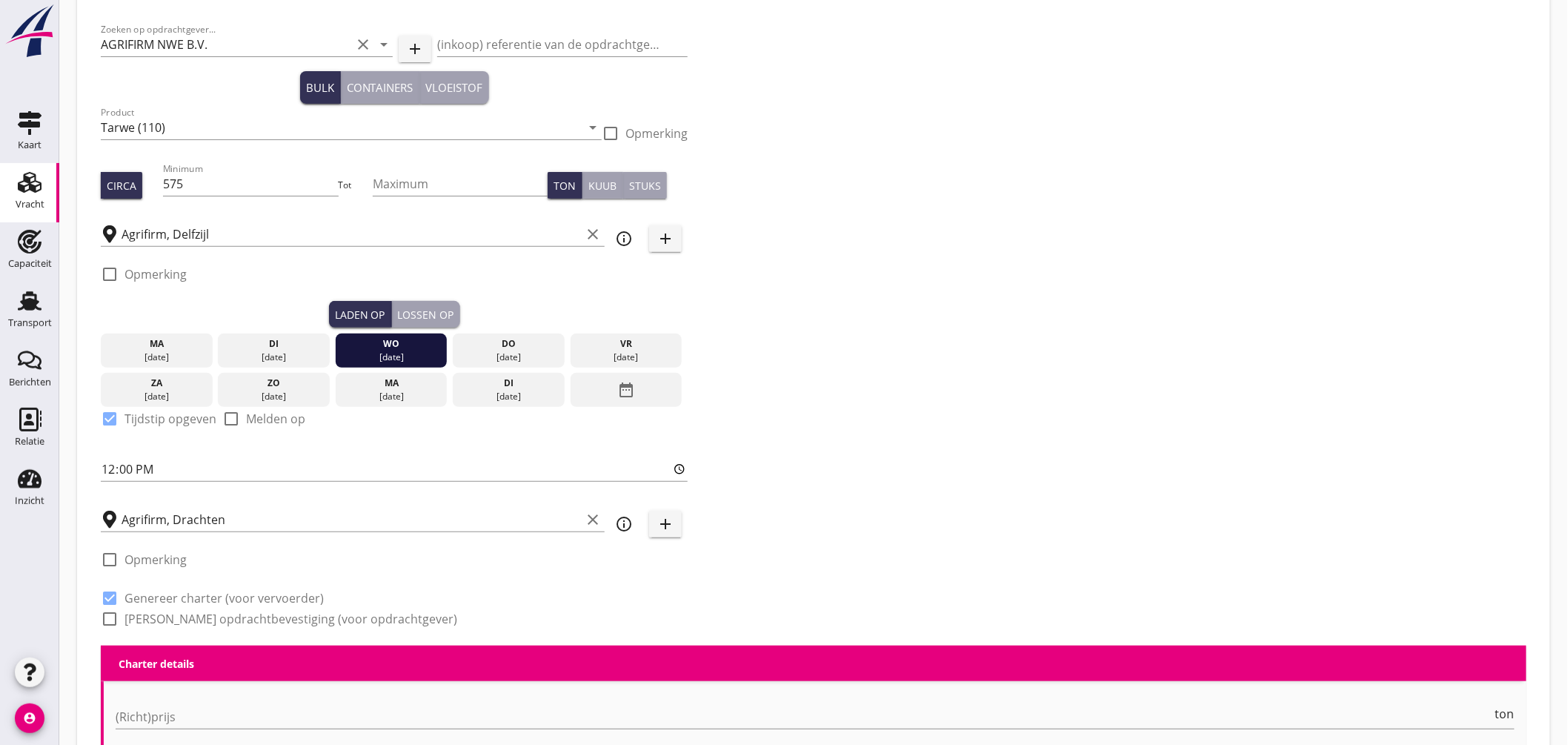
click at [241, 616] on label "[PERSON_NAME] opdrachtbevestiging (voor opdrachtgever)" at bounding box center [290, 618] width 333 height 15
checkbox input "true"
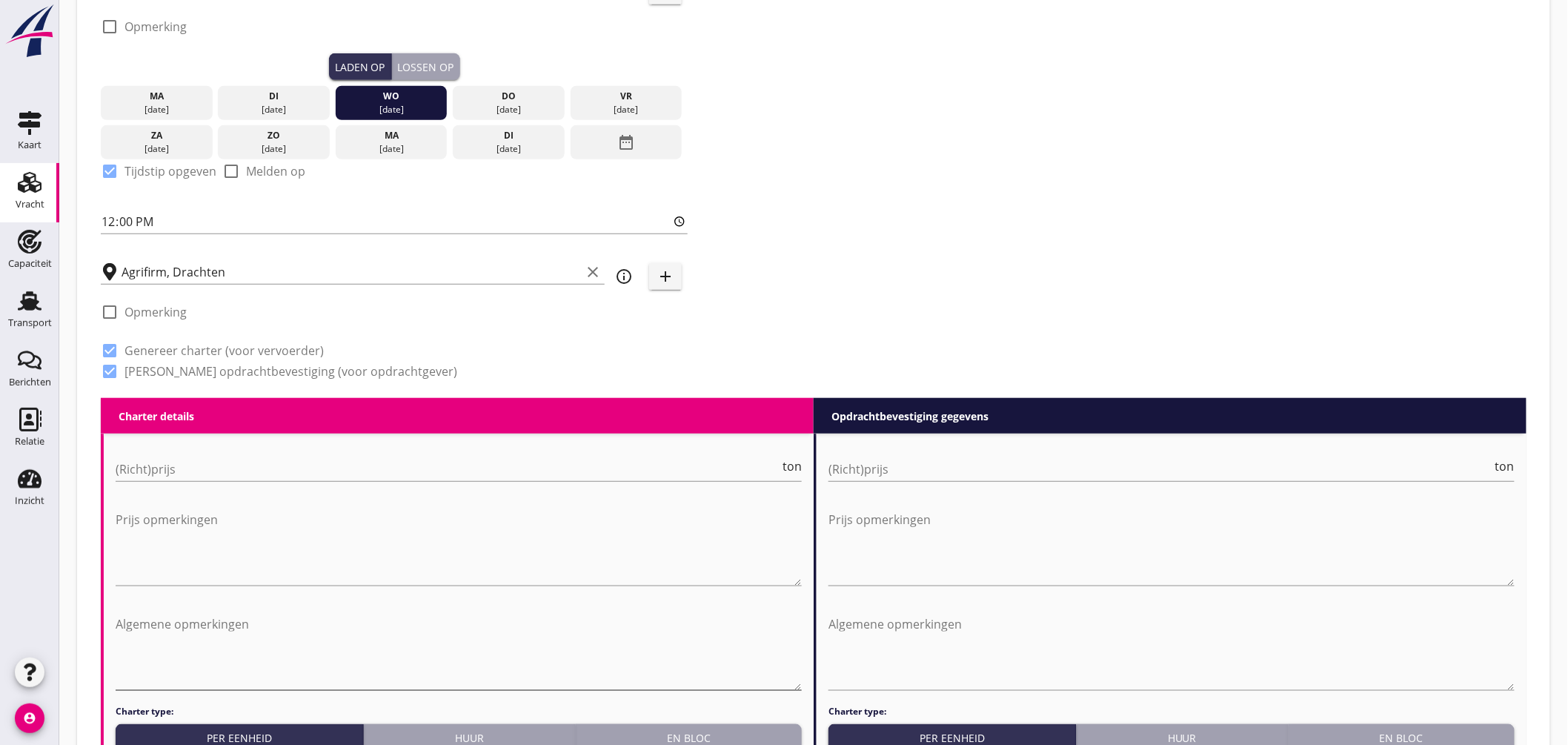
scroll to position [401, 0]
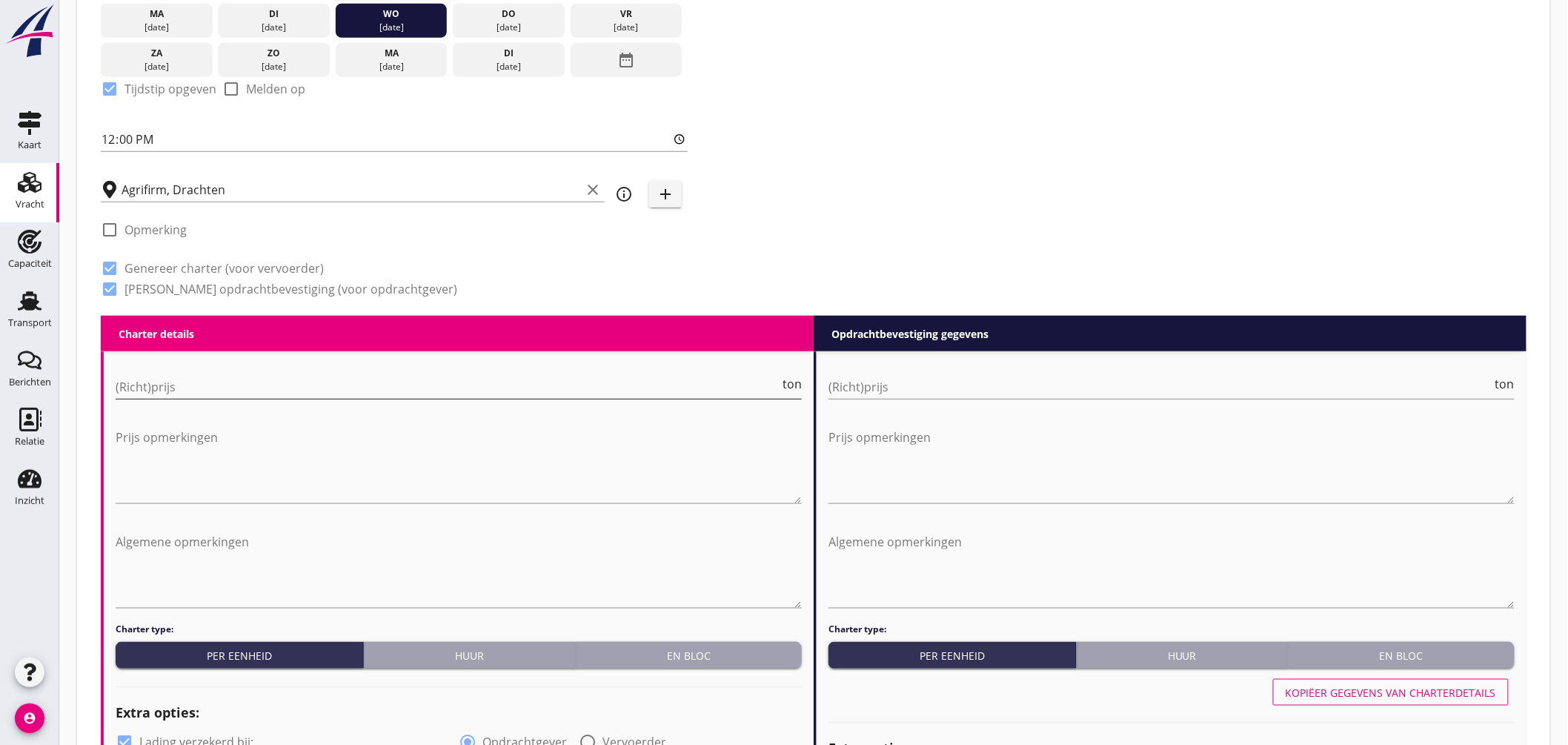
click at [240, 388] on input "(Richt)prijs" at bounding box center [448, 387] width 664 height 24
type input "5.75"
type button "per_unit"
click at [860, 379] on input "(Richt)prijs" at bounding box center [1160, 387] width 664 height 24
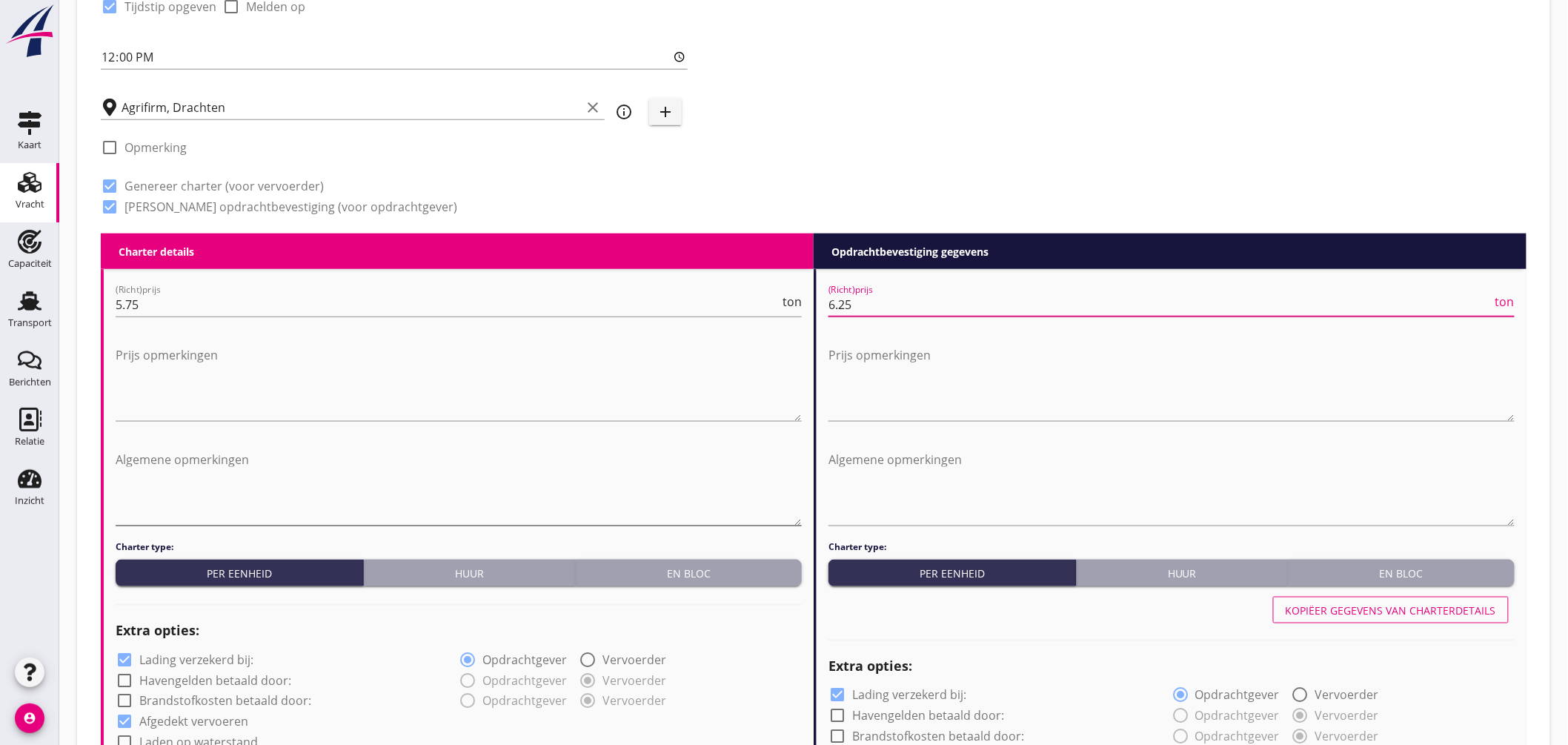
scroll to position [566, 0]
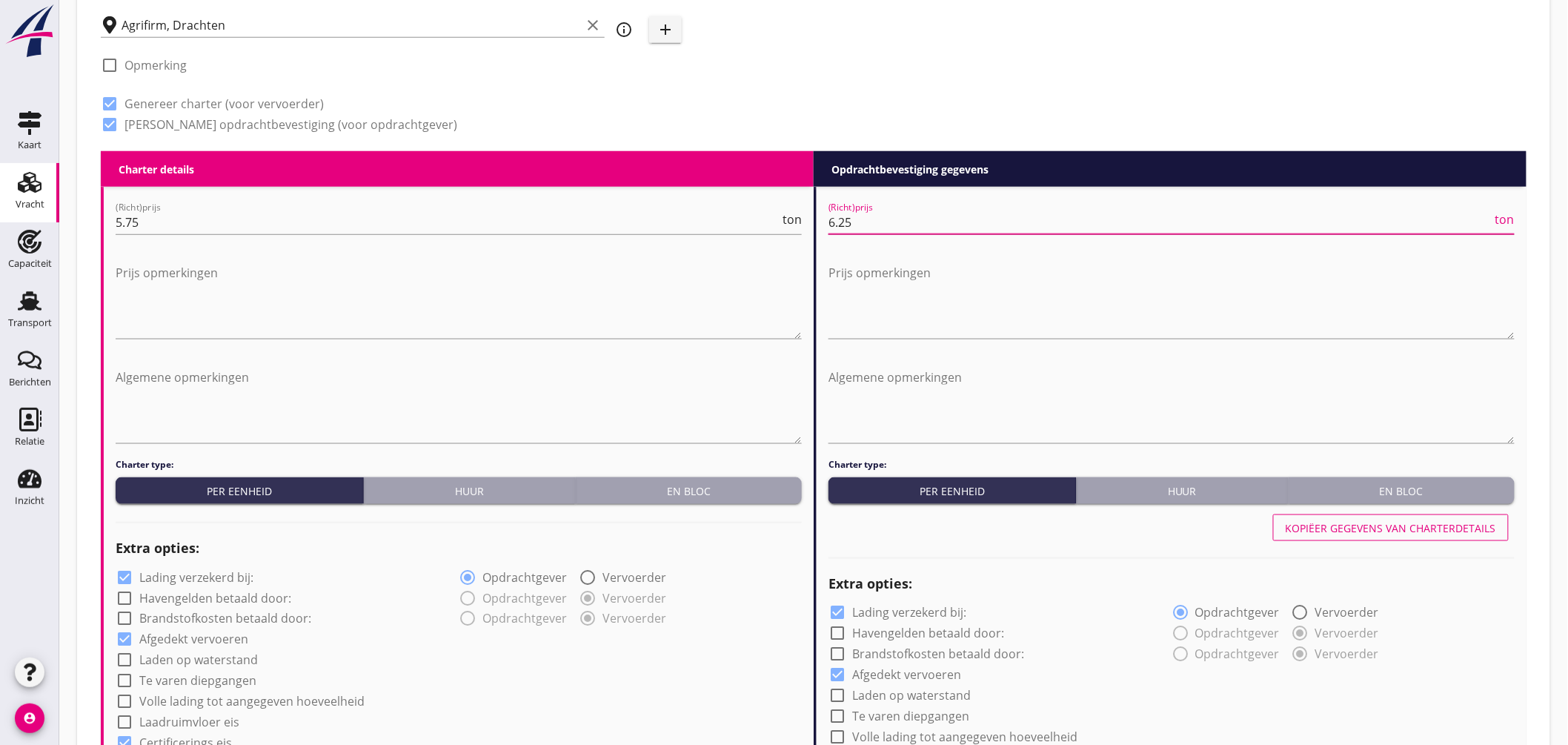
type input "6.25"
drag, startPoint x: 168, startPoint y: 578, endPoint x: 174, endPoint y: 574, distance: 7.2
click at [168, 578] on label "Lading verzekerd bij:" at bounding box center [196, 577] width 114 height 15
checkbox input "false"
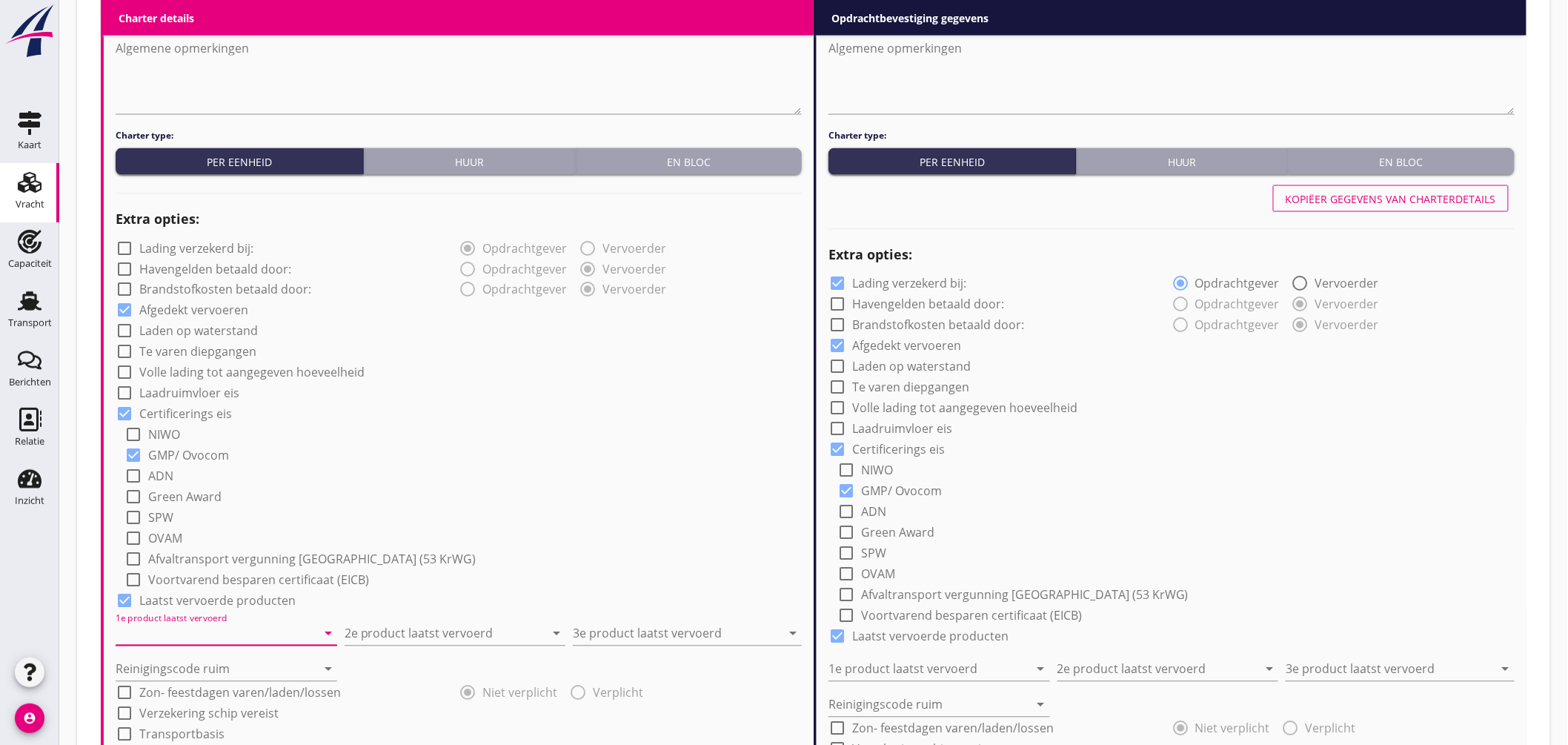
click at [193, 636] on input "1e product laatst vervoerd" at bounding box center [217, 633] width 201 height 24
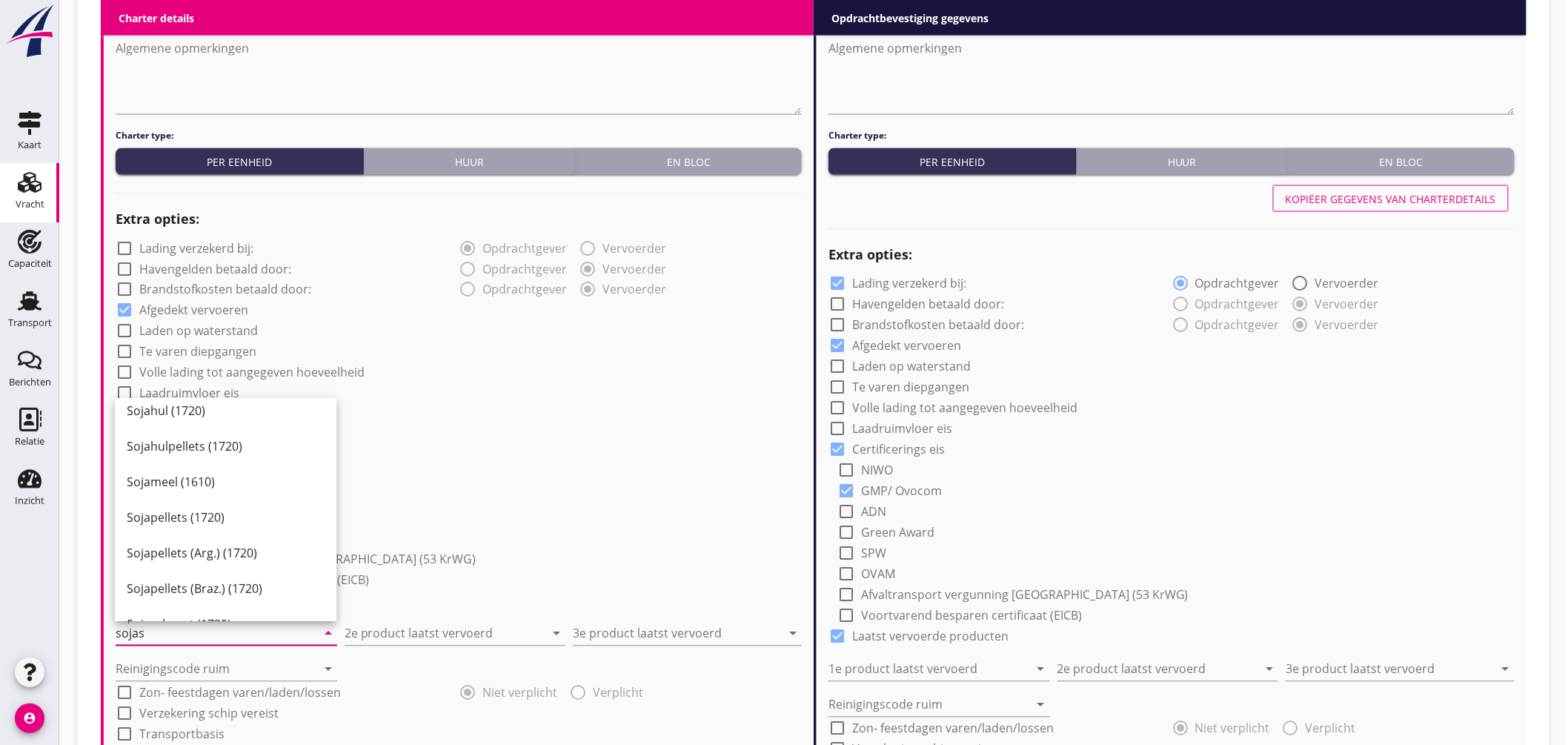
scroll to position [0, 0]
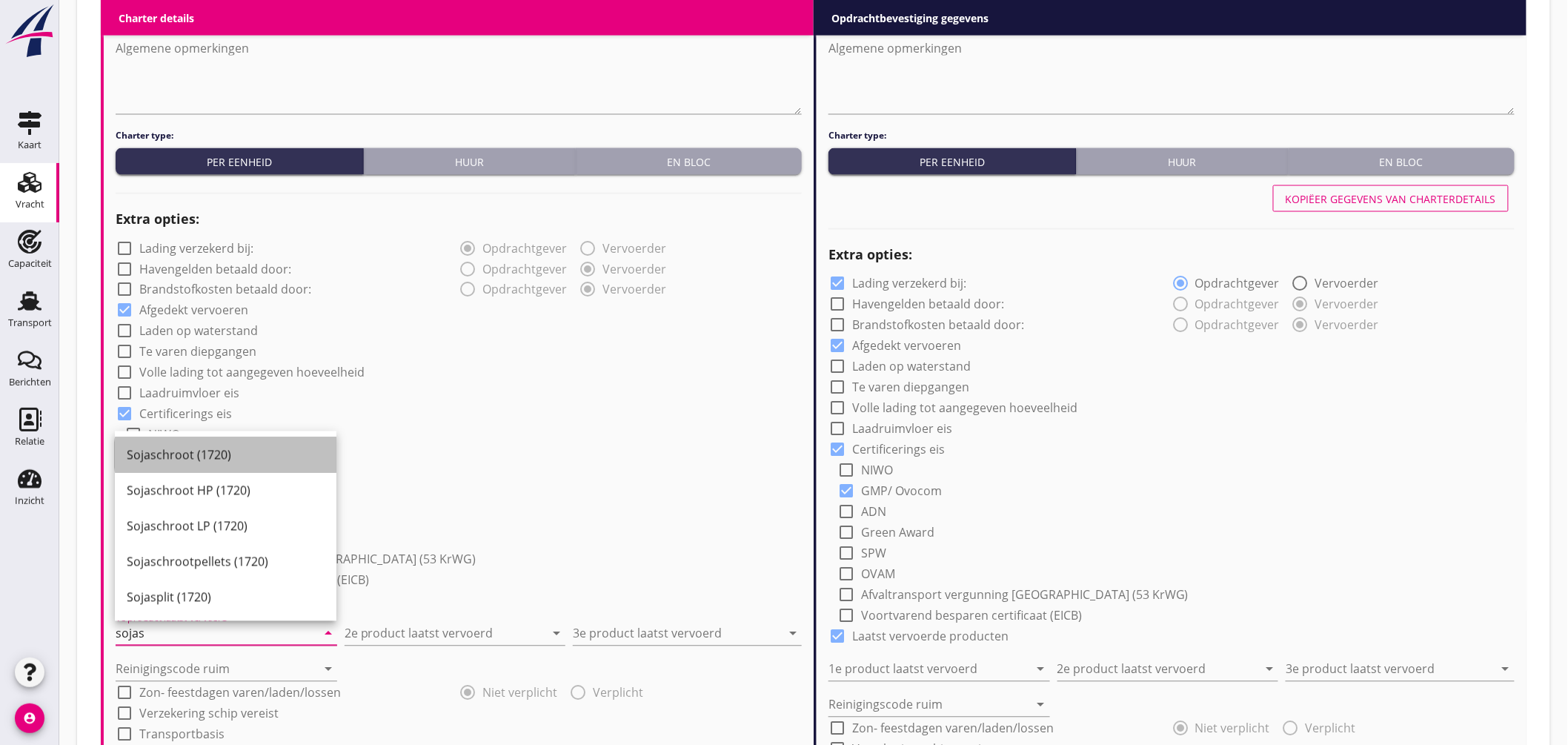
click at [172, 452] on div "Sojaschroot (1720)" at bounding box center [225, 455] width 198 height 18
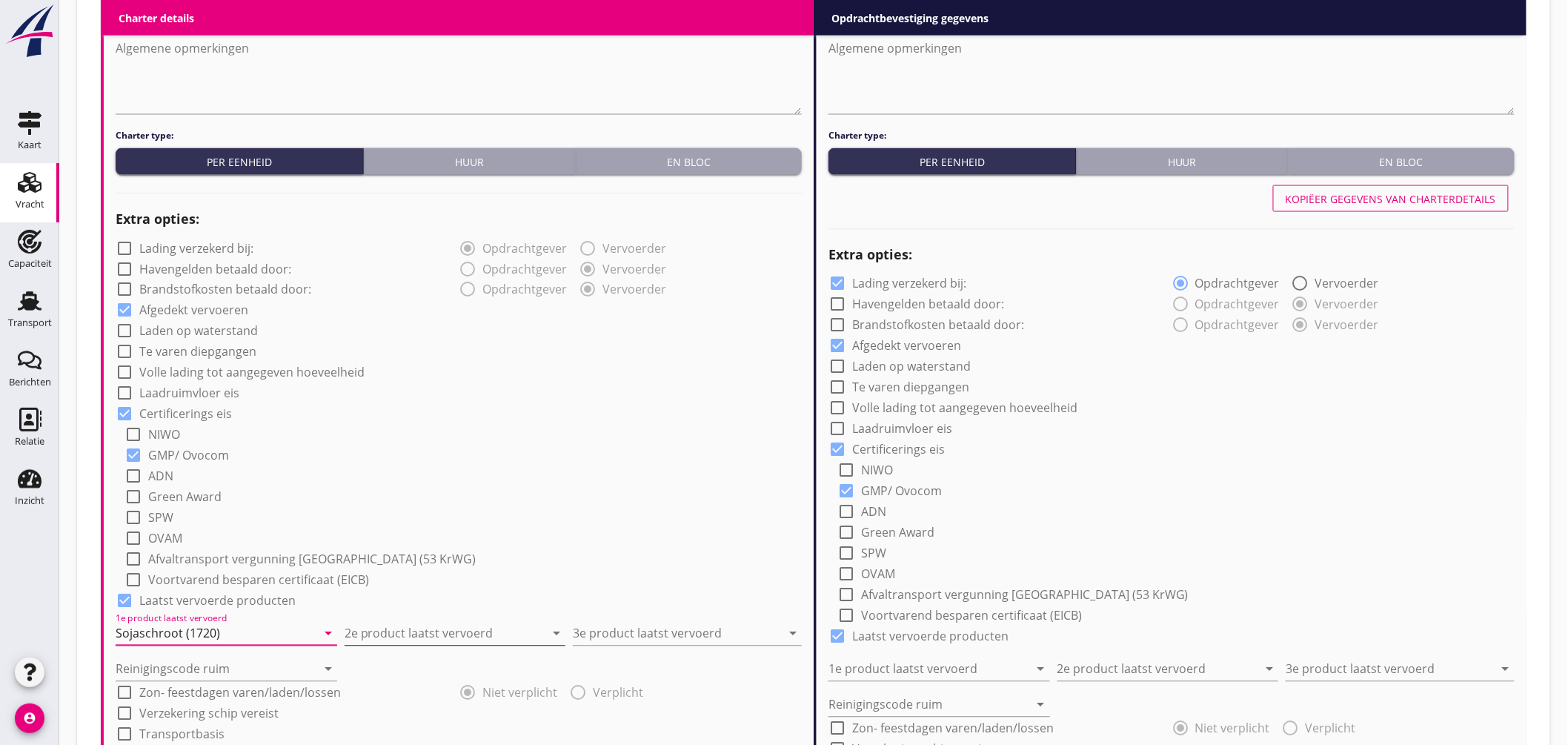
type input "Sojaschroot (1720)"
click at [381, 631] on input "2e product laatst vervoerd" at bounding box center [445, 633] width 201 height 24
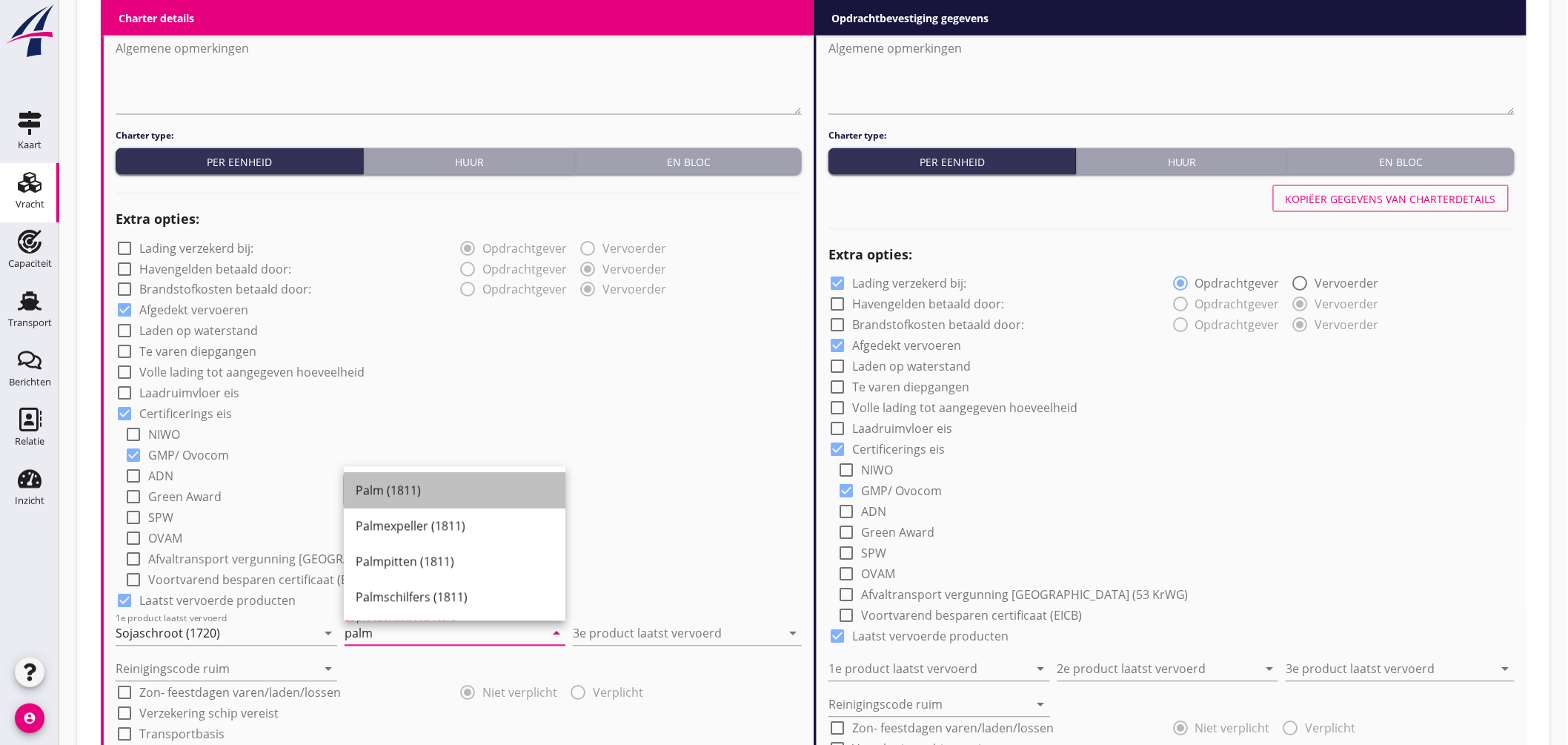
click at [438, 486] on div "Palm (1811)" at bounding box center [455, 490] width 198 height 18
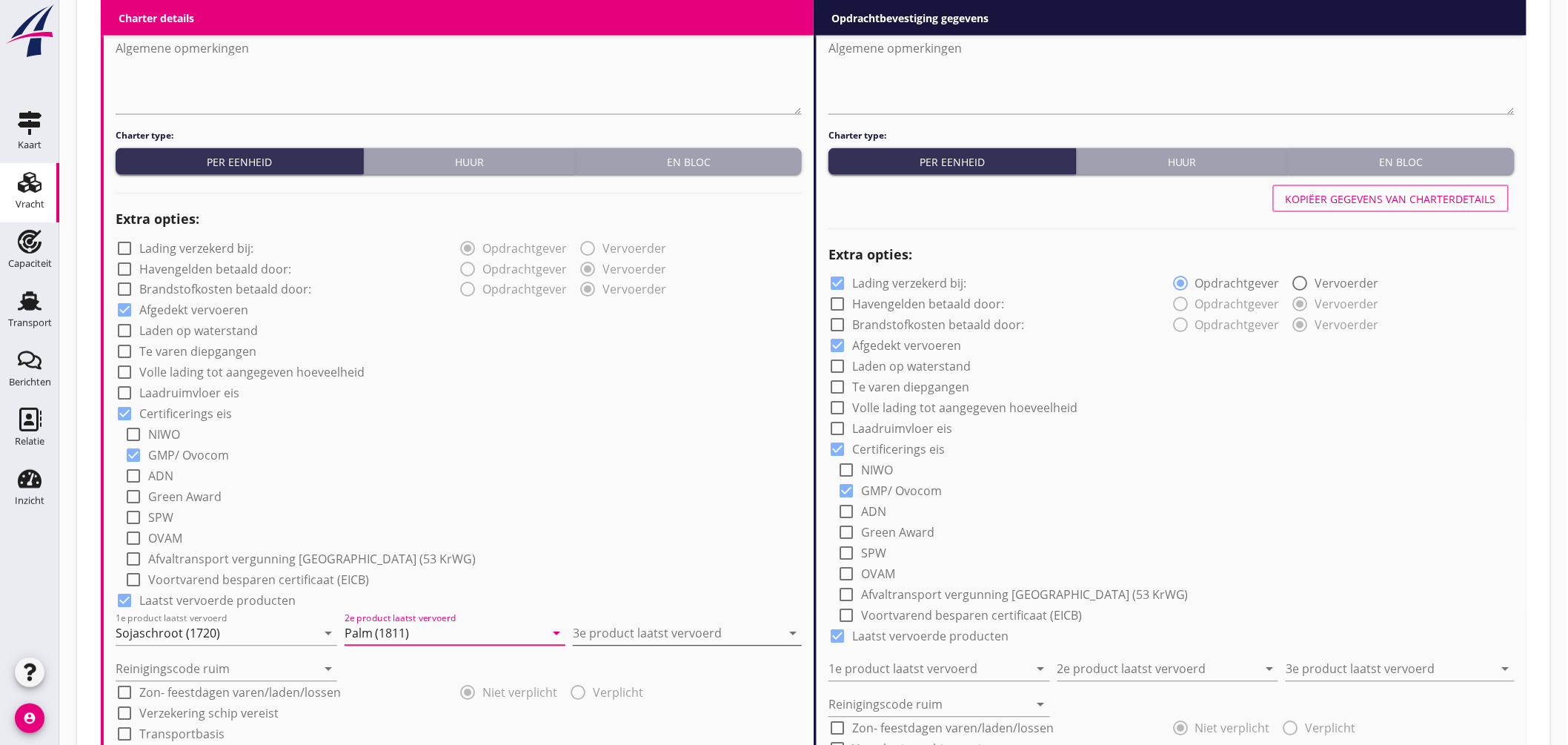
type input "Palm (1811)"
click at [643, 621] on input "3e product laatst vervoerd" at bounding box center [677, 633] width 208 height 24
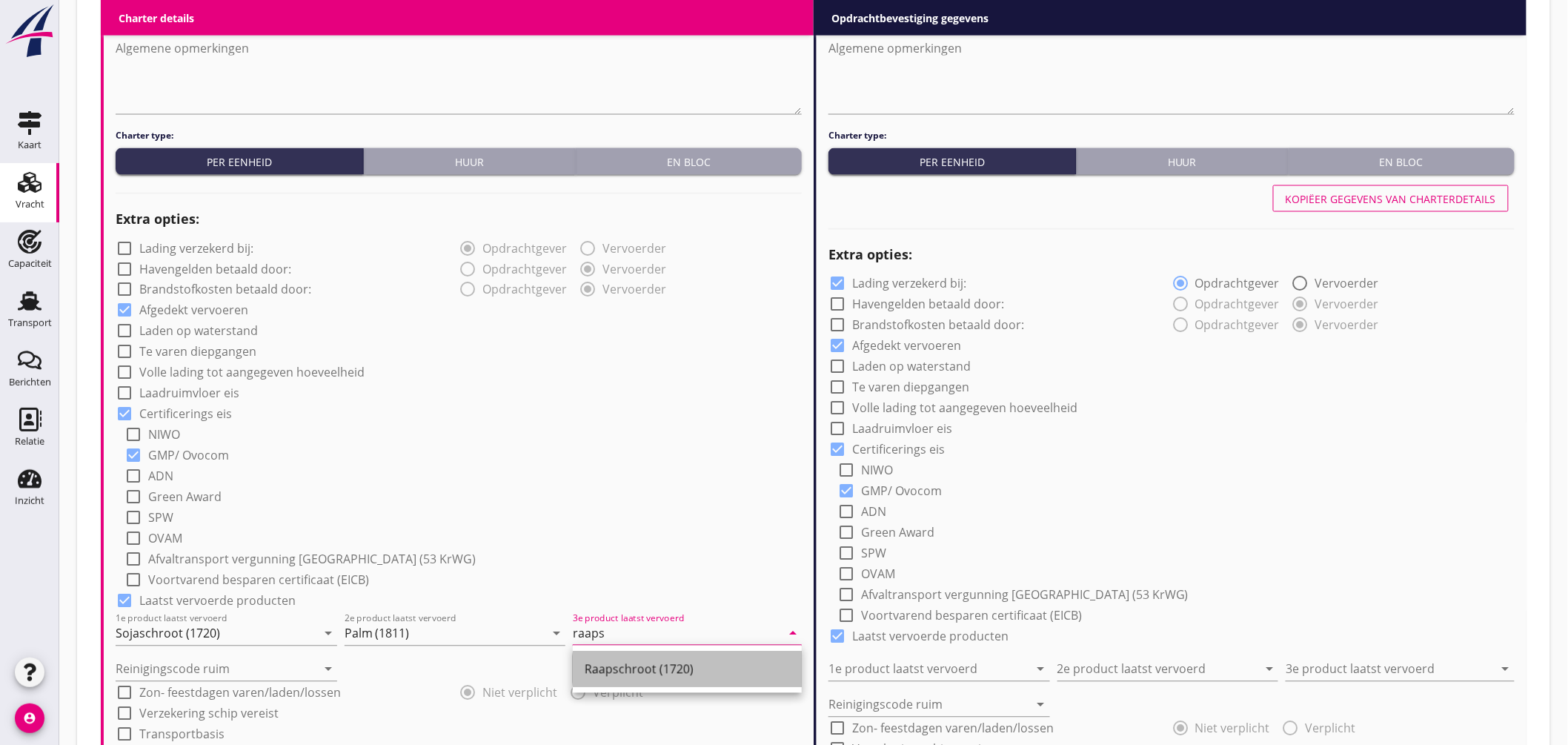
click at [644, 665] on div "Raapschroot (1720)" at bounding box center [686, 669] width 205 height 18
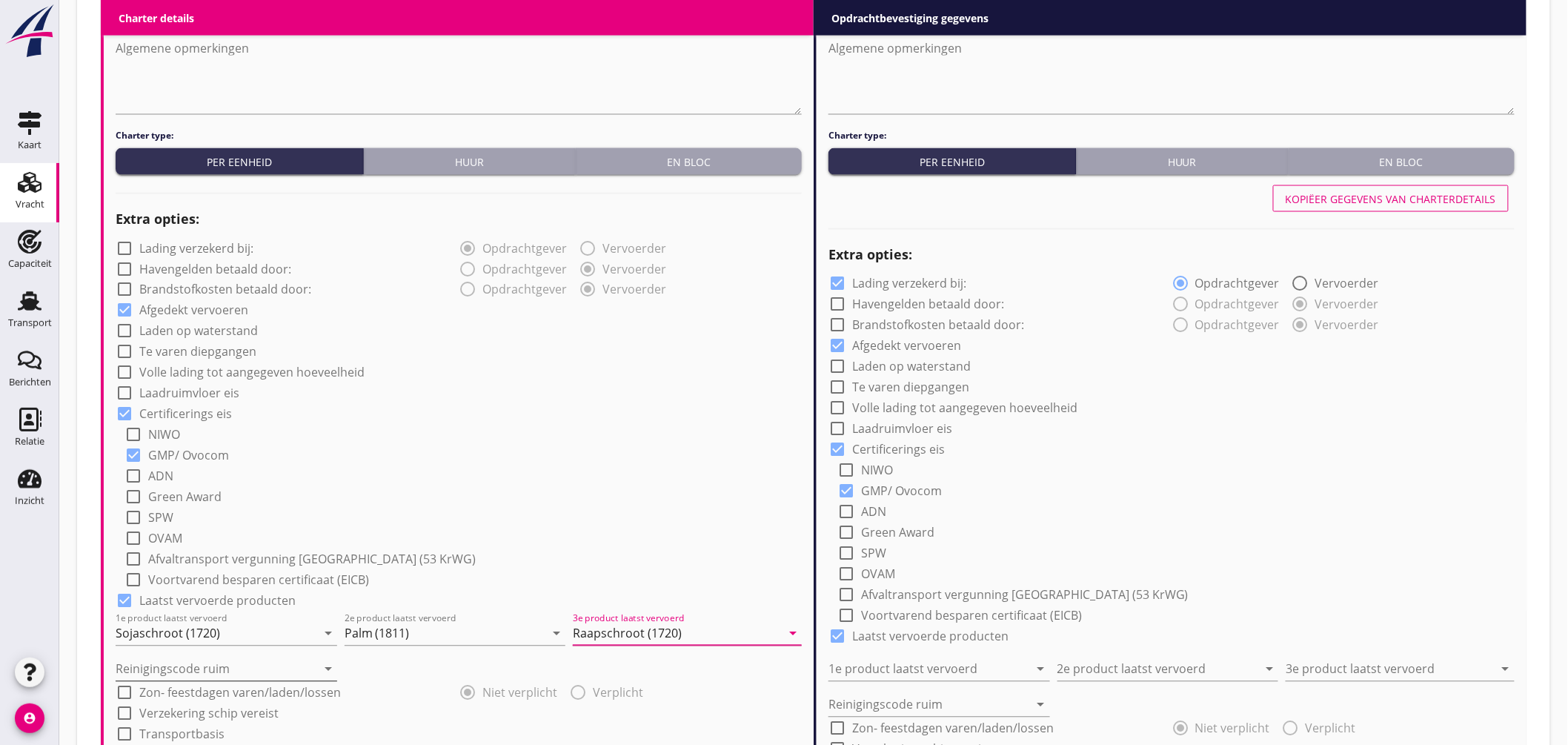
type input "Raapschroot (1720)"
click at [195, 670] on input "Reinigingscode ruim" at bounding box center [217, 669] width 201 height 24
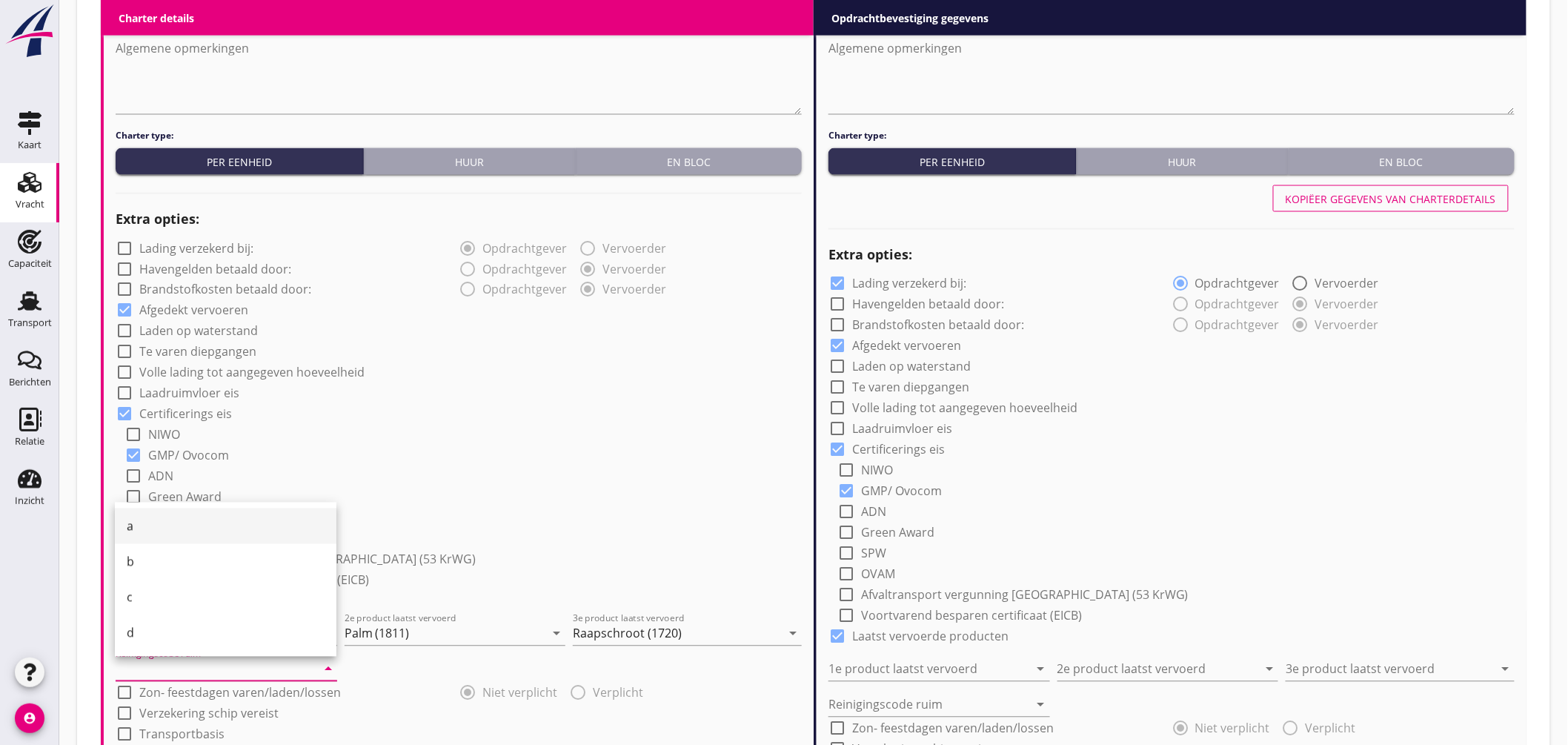
click at [139, 531] on div "a" at bounding box center [225, 526] width 198 height 18
type input "a"
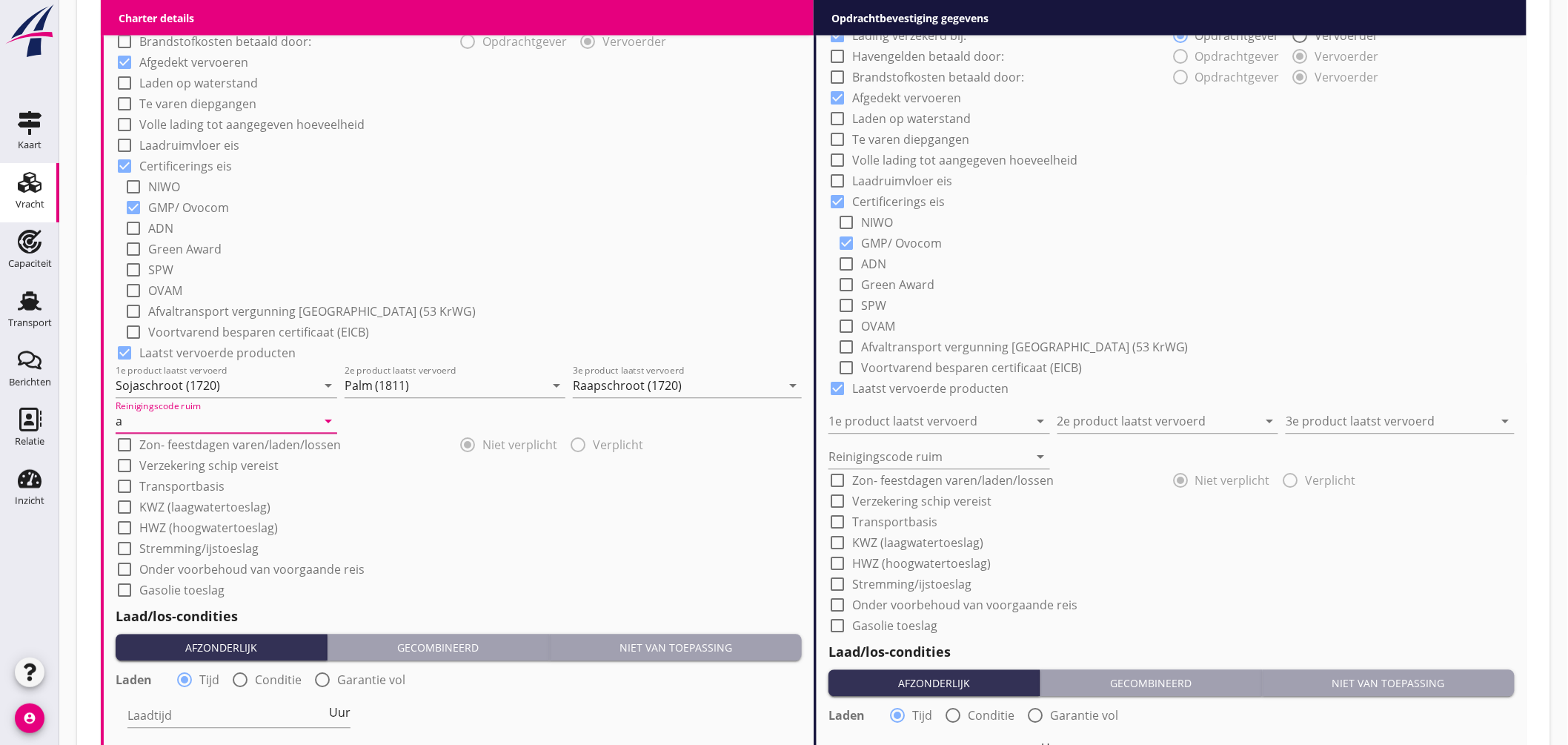
scroll to position [1389, 0]
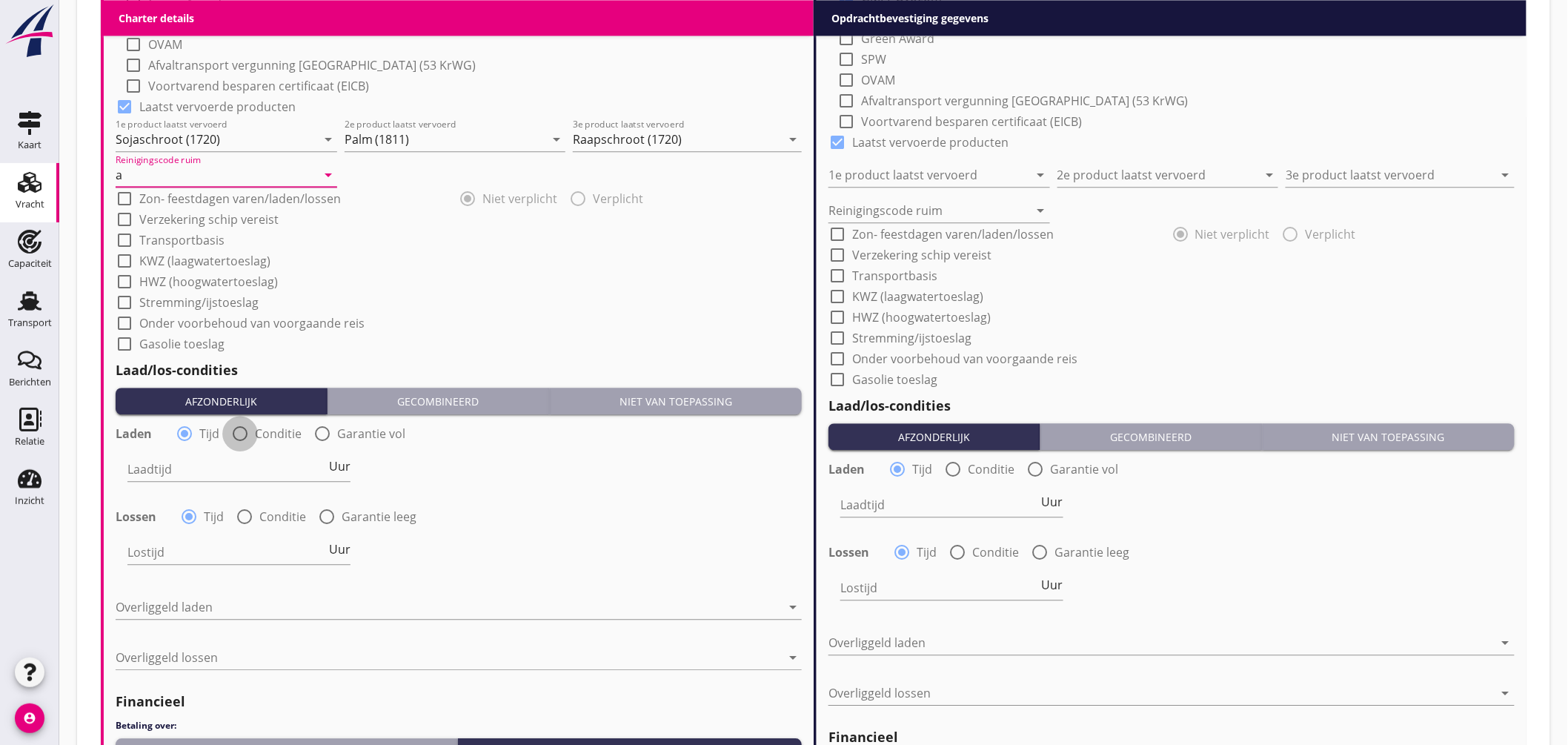
click at [247, 431] on div at bounding box center [240, 433] width 25 height 25
radio input "false"
radio input "true"
click at [254, 467] on div at bounding box center [284, 469] width 314 height 24
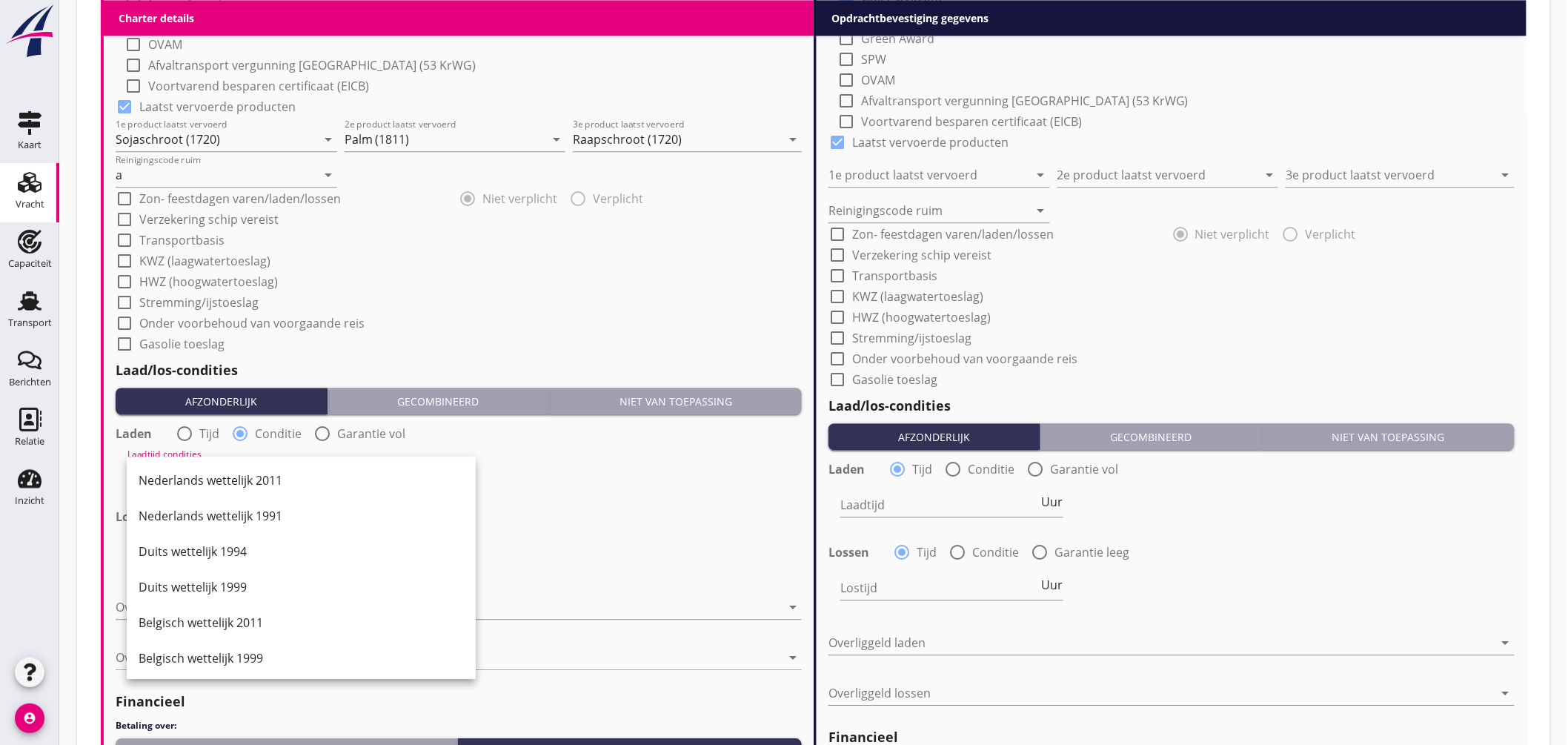
click at [261, 476] on div "Nederlands wettelijk 2011" at bounding box center [301, 479] width 326 height 18
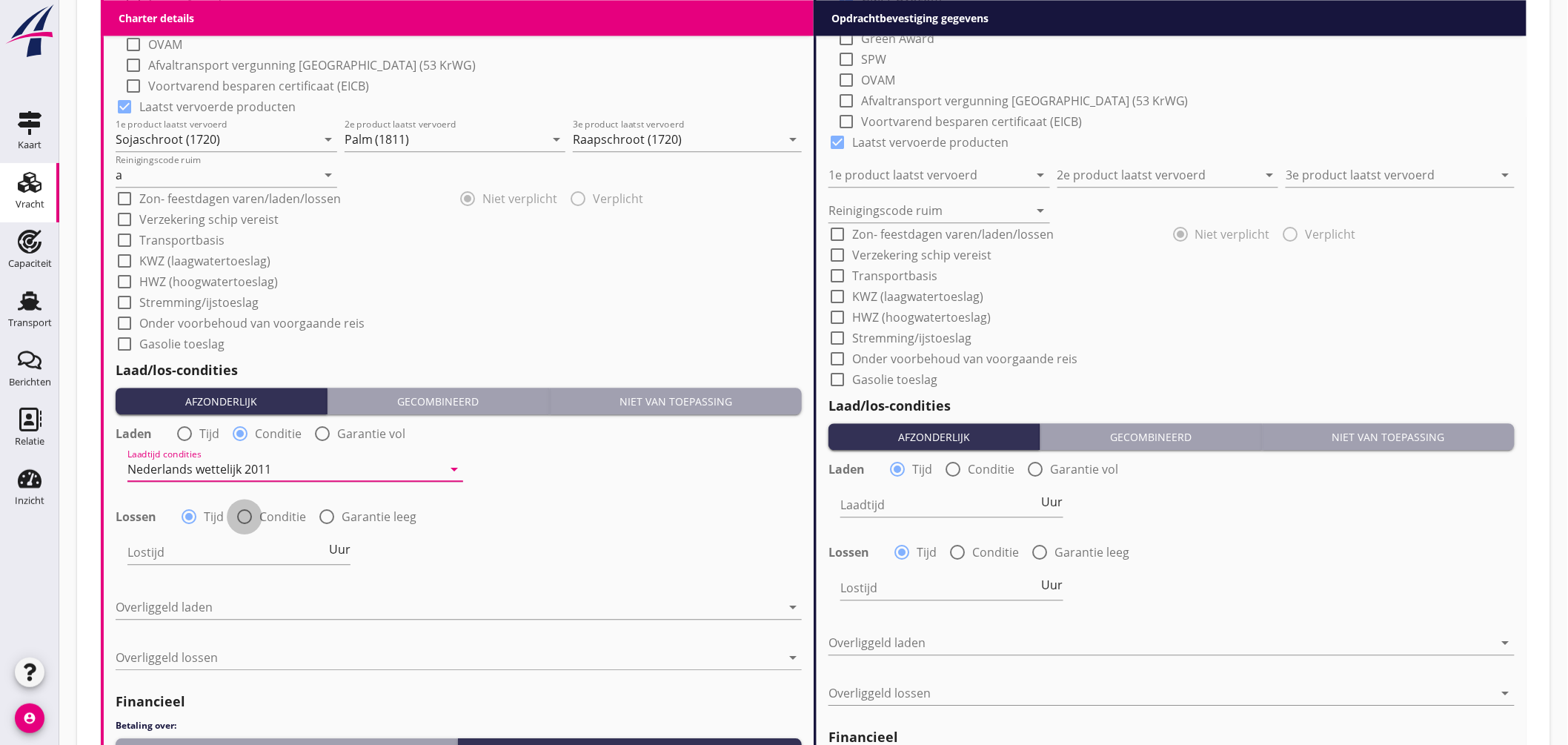
click at [247, 516] on div at bounding box center [244, 516] width 25 height 25
radio input "false"
radio input "true"
click at [249, 560] on div at bounding box center [284, 553] width 314 height 24
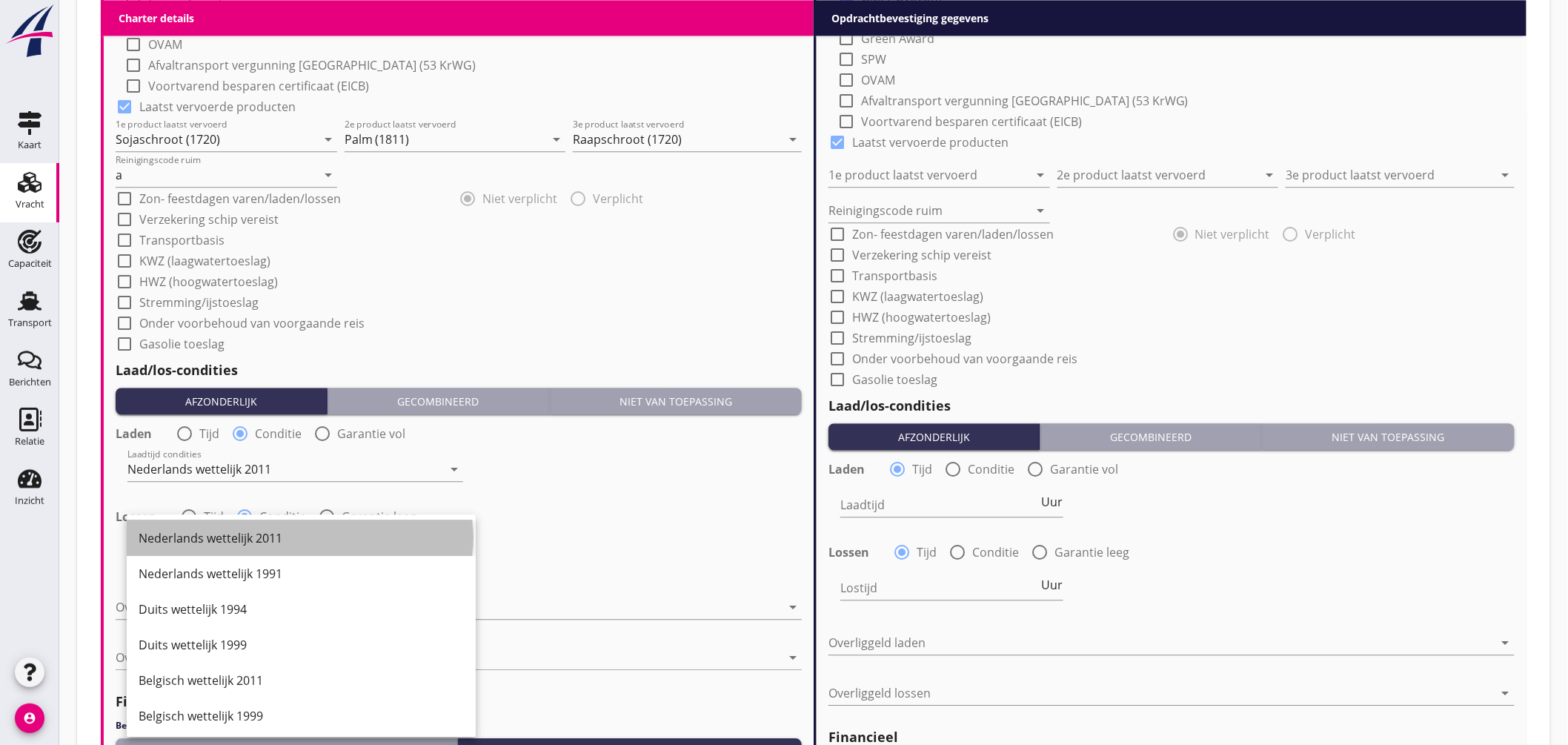
click at [255, 529] on div "Nederlands wettelijk 2011" at bounding box center [301, 538] width 326 height 18
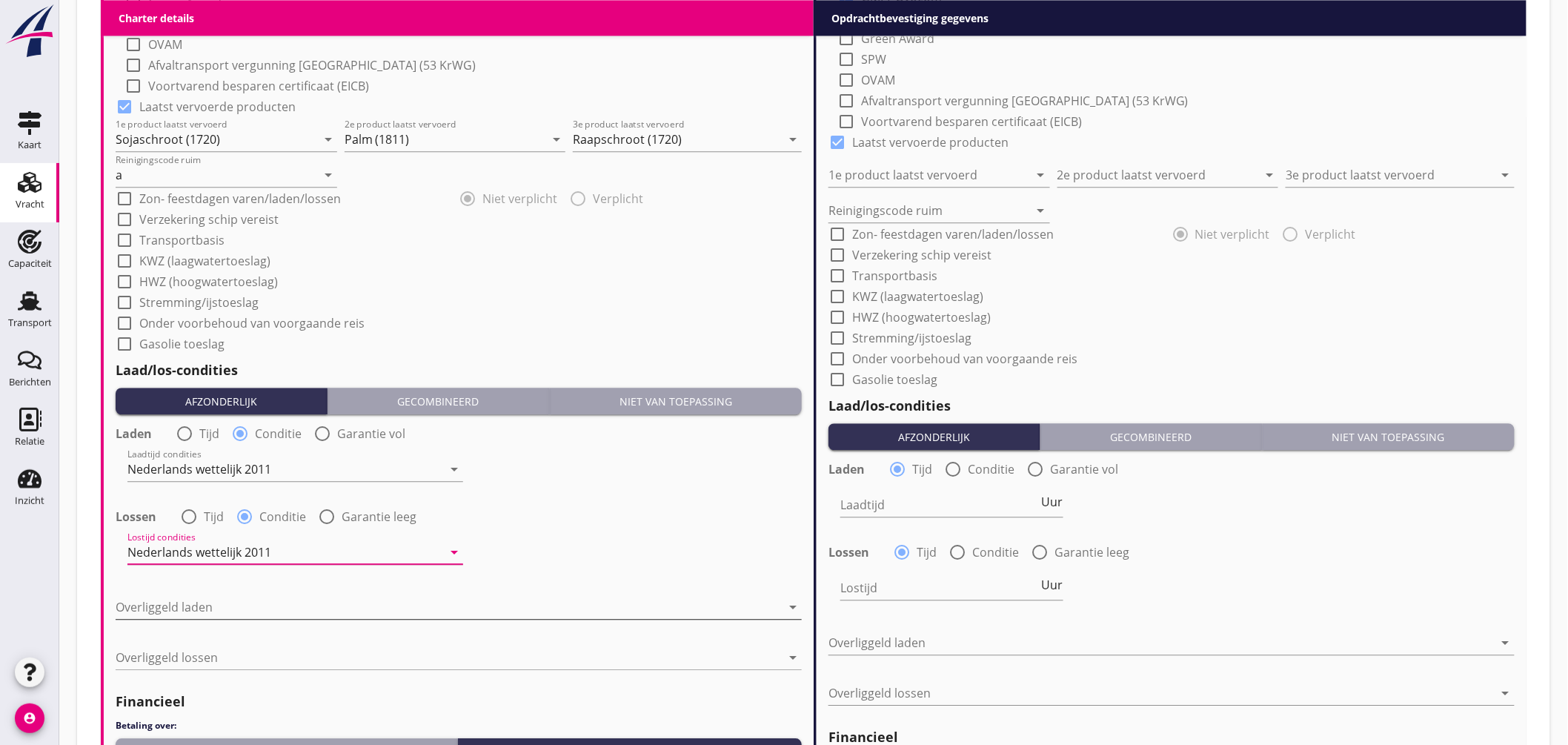
click at [231, 608] on div at bounding box center [448, 607] width 665 height 24
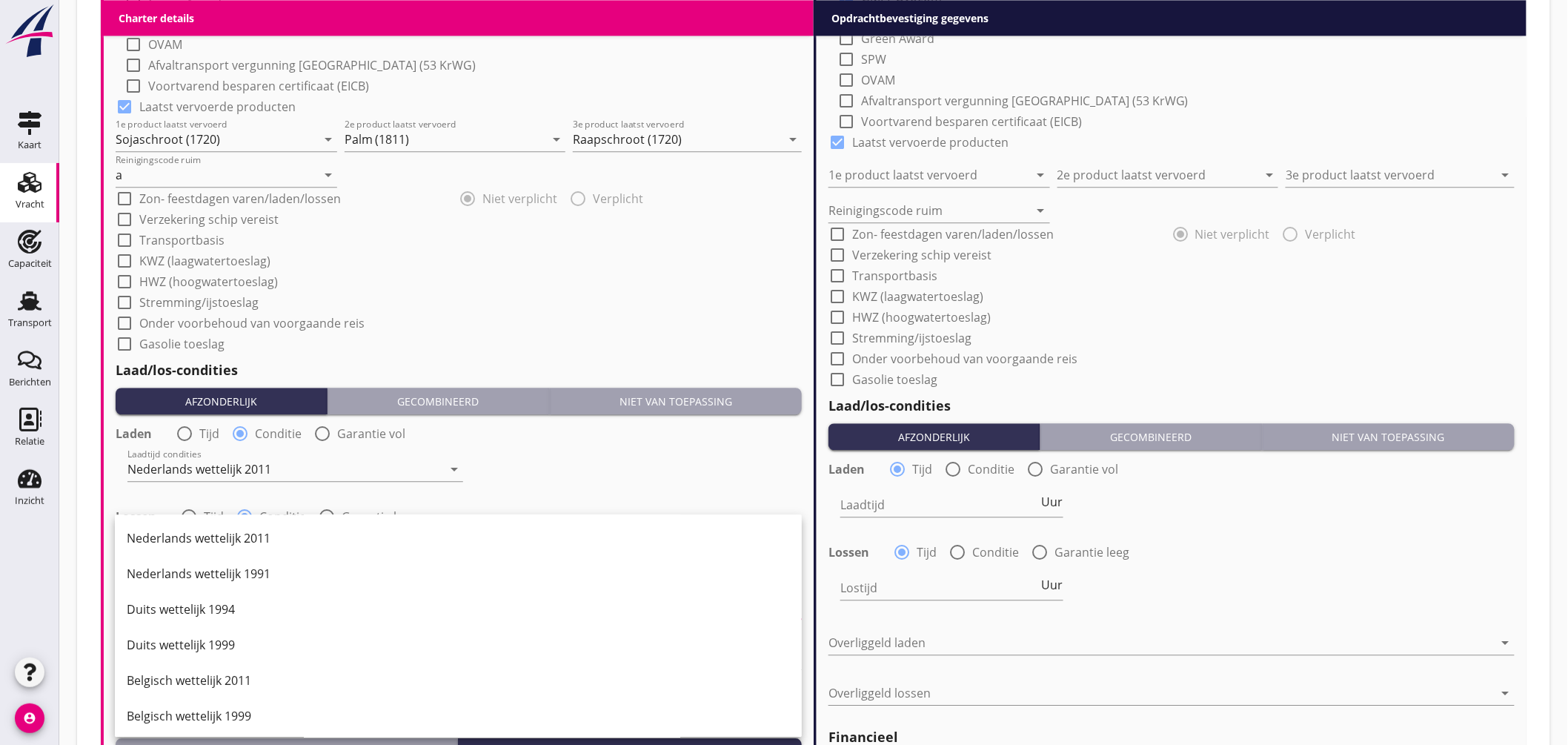
click at [229, 538] on div "Nederlands wettelijk 2011" at bounding box center [458, 538] width 663 height 18
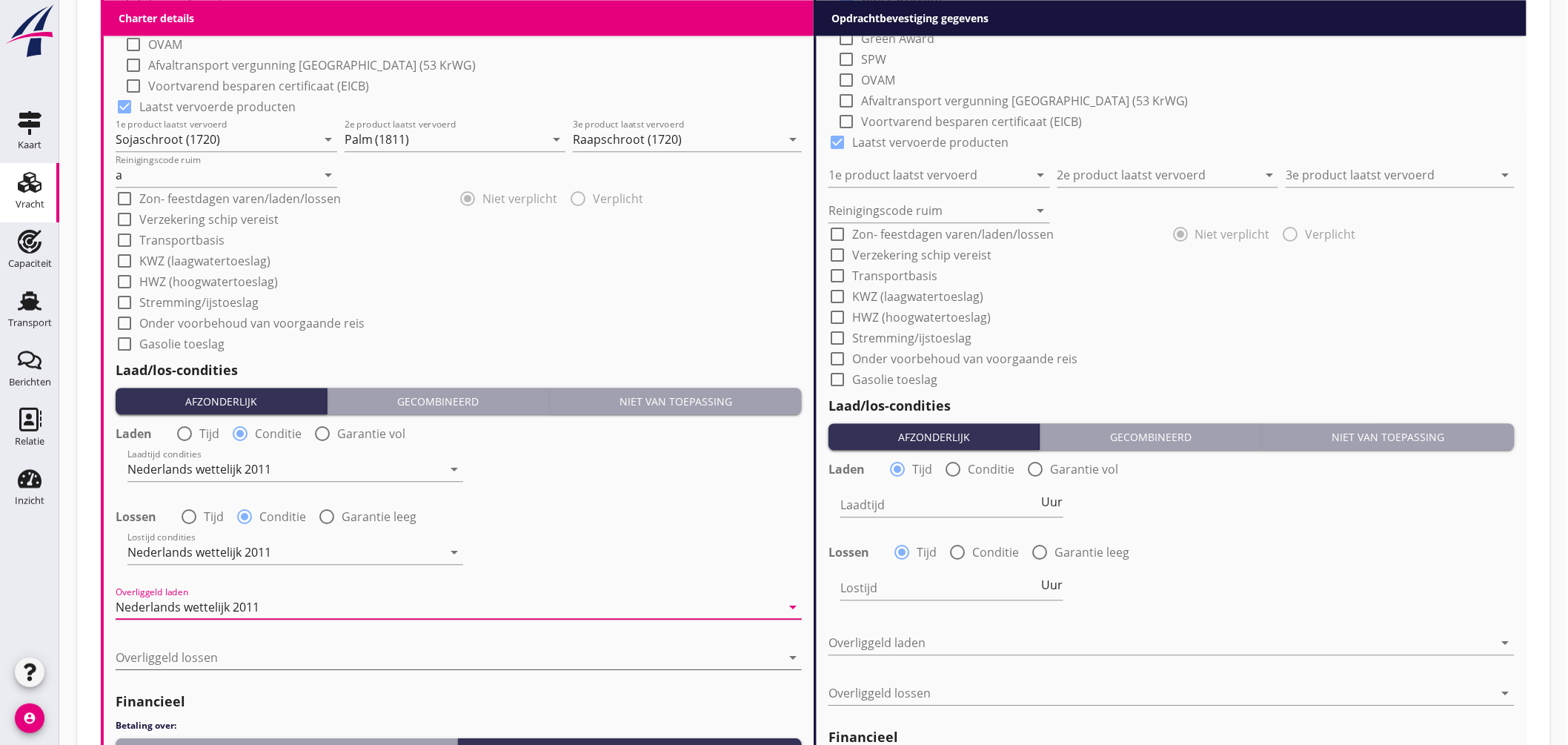
click at [202, 654] on div at bounding box center [448, 657] width 665 height 24
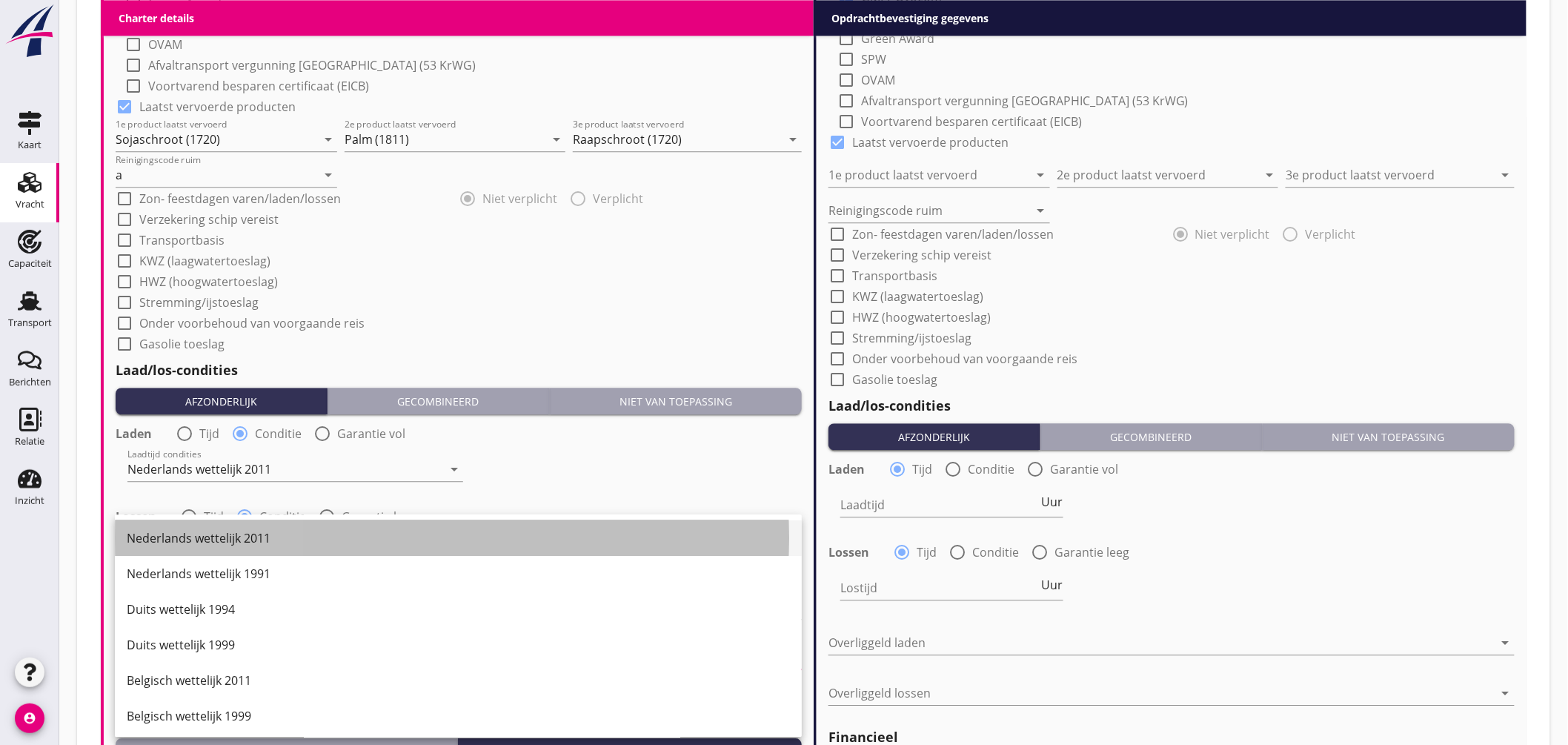
click at [227, 540] on div "Nederlands wettelijk 2011" at bounding box center [458, 538] width 663 height 18
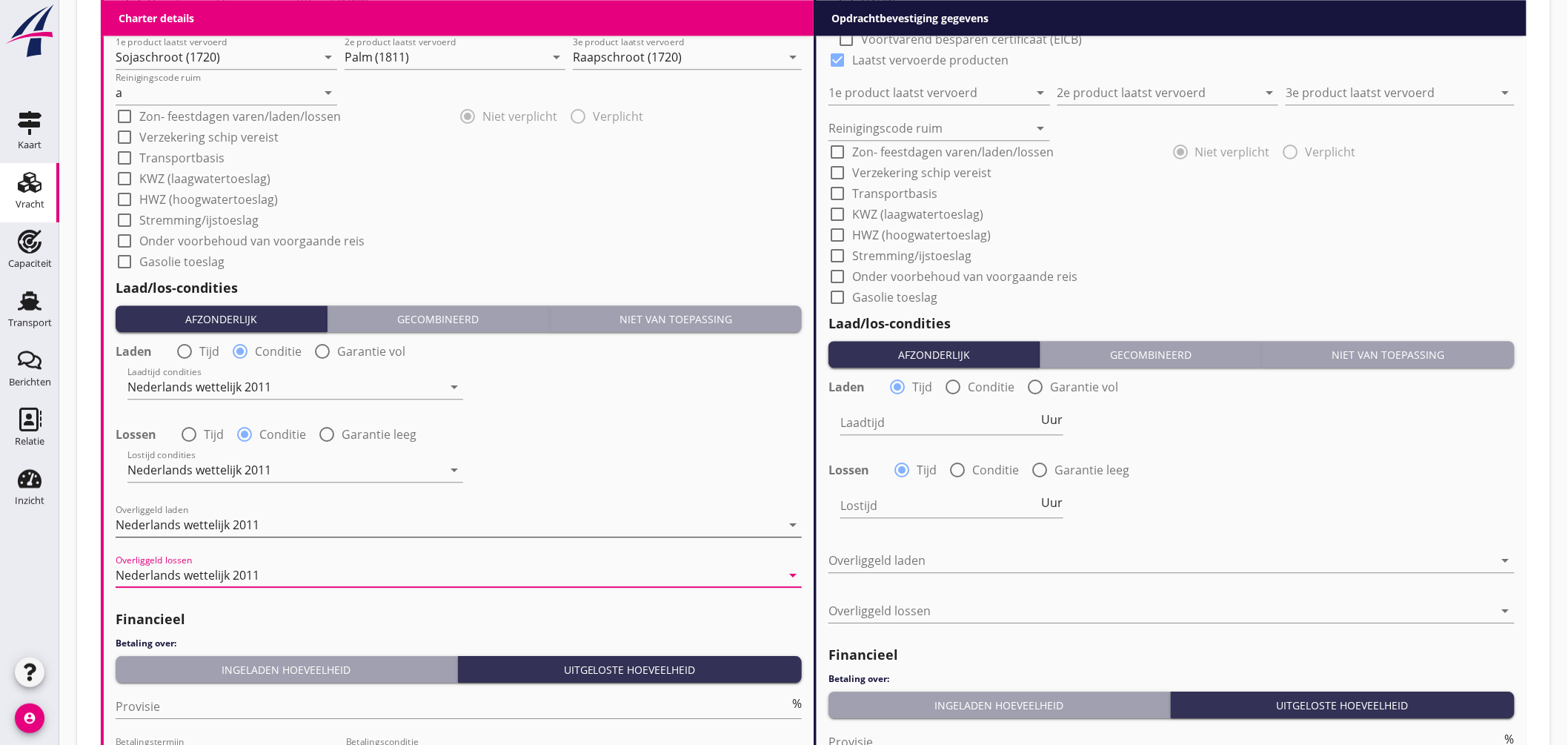
scroll to position [1636, 0]
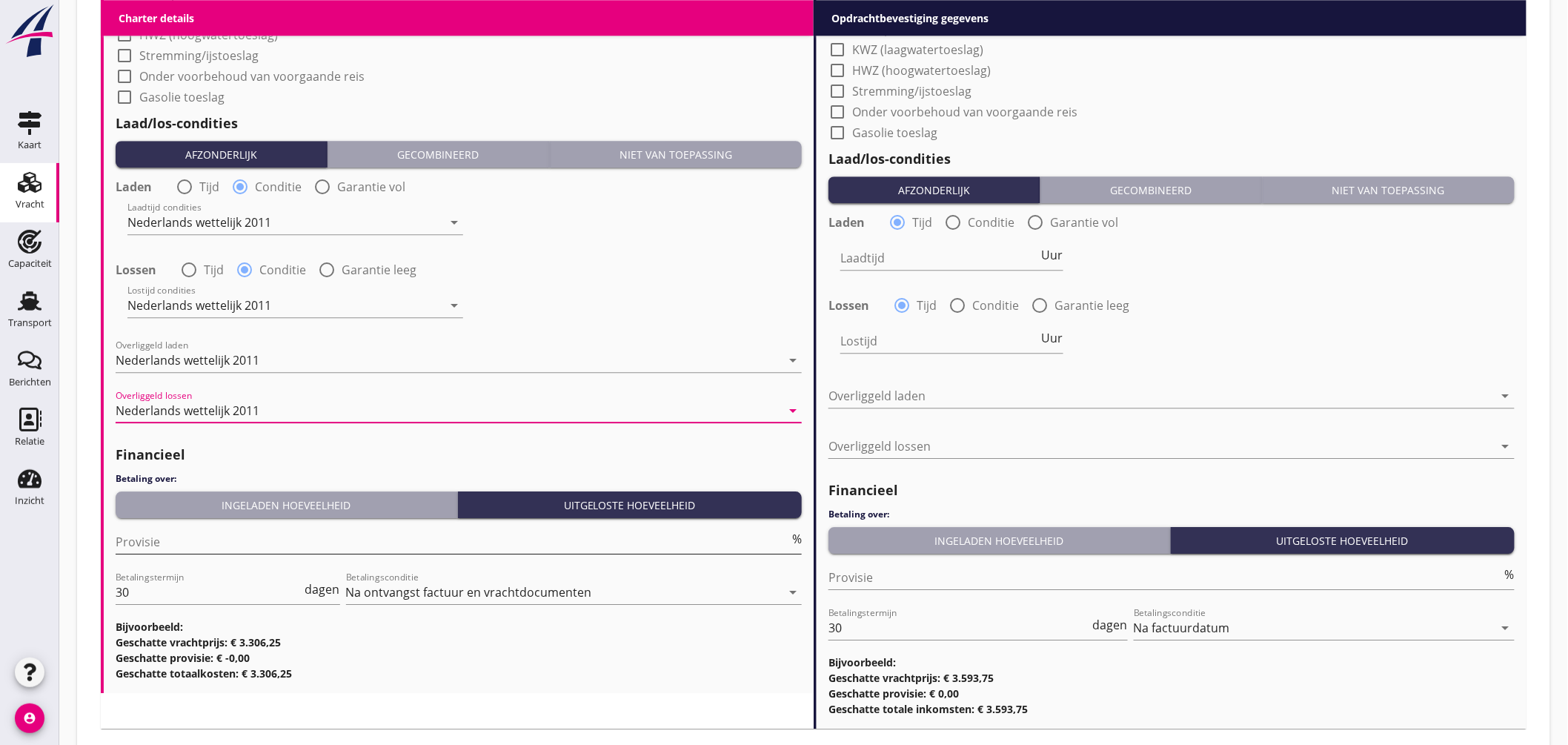
click at [160, 541] on input "Provisie" at bounding box center [453, 542] width 674 height 24
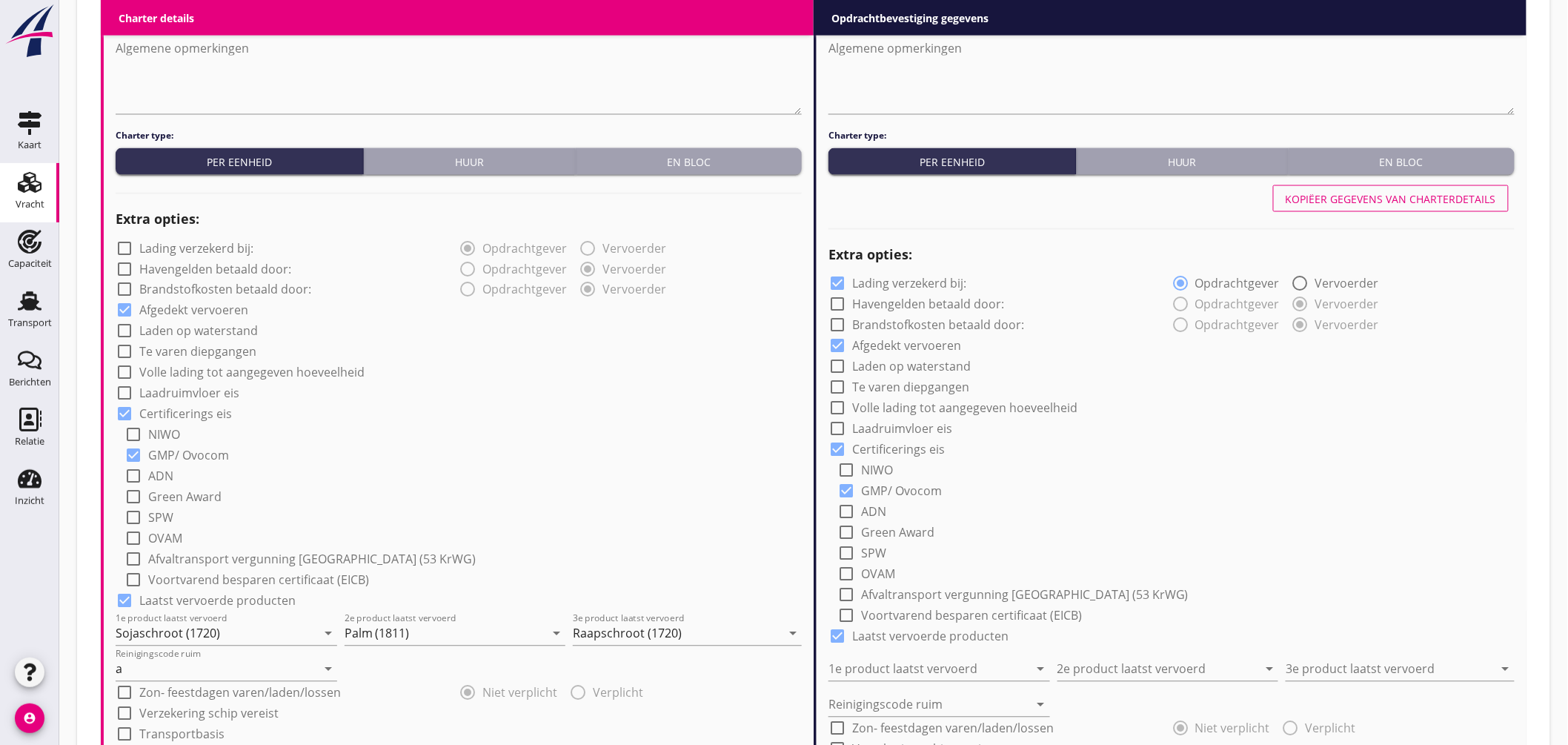
scroll to position [730, 0]
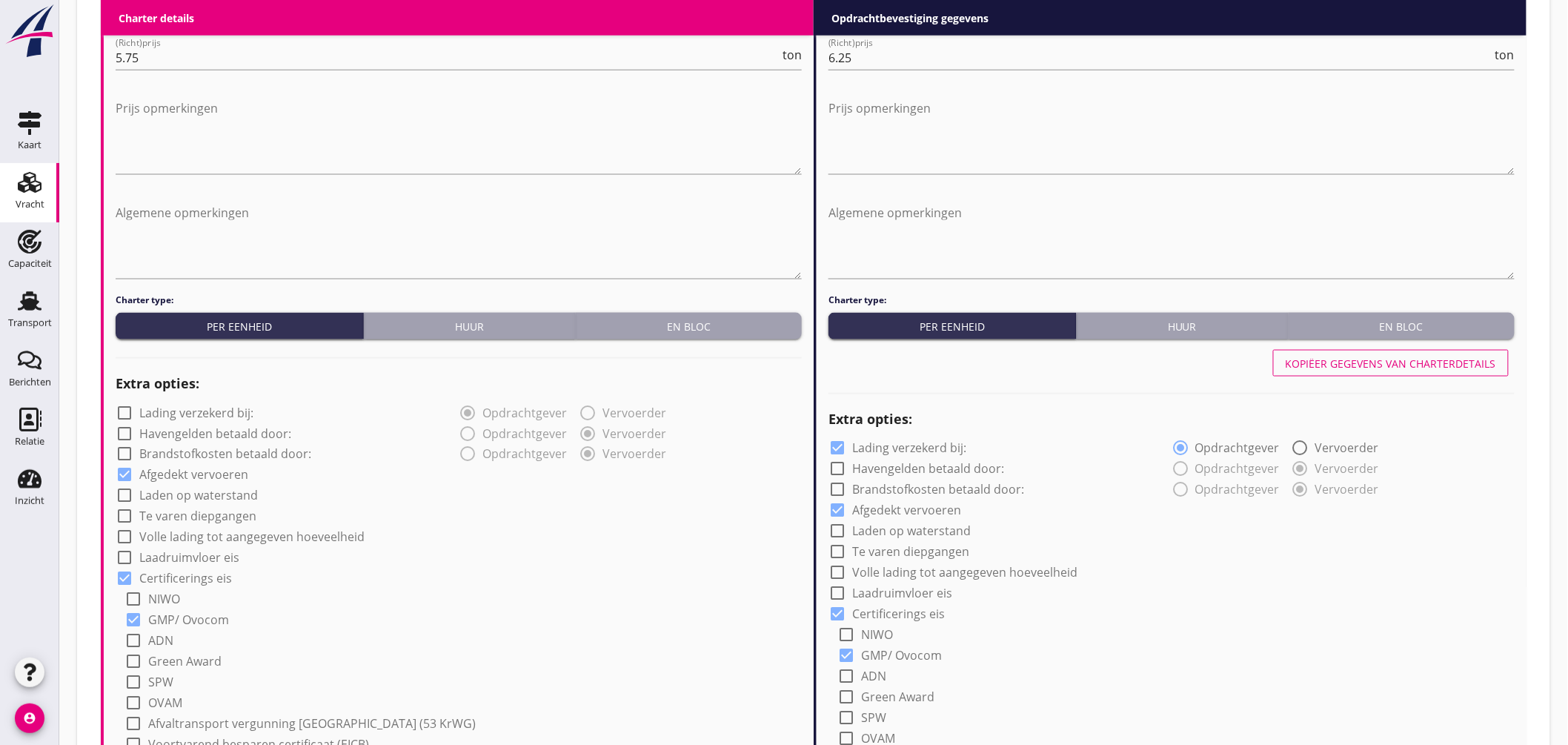
type input "5"
click at [1412, 352] on button "Kopiëer gegevens van charterdetails" at bounding box center [1390, 363] width 235 height 27
checkbox input "false"
type input "Sojaschroot (1720)"
type input "Palm (1811)"
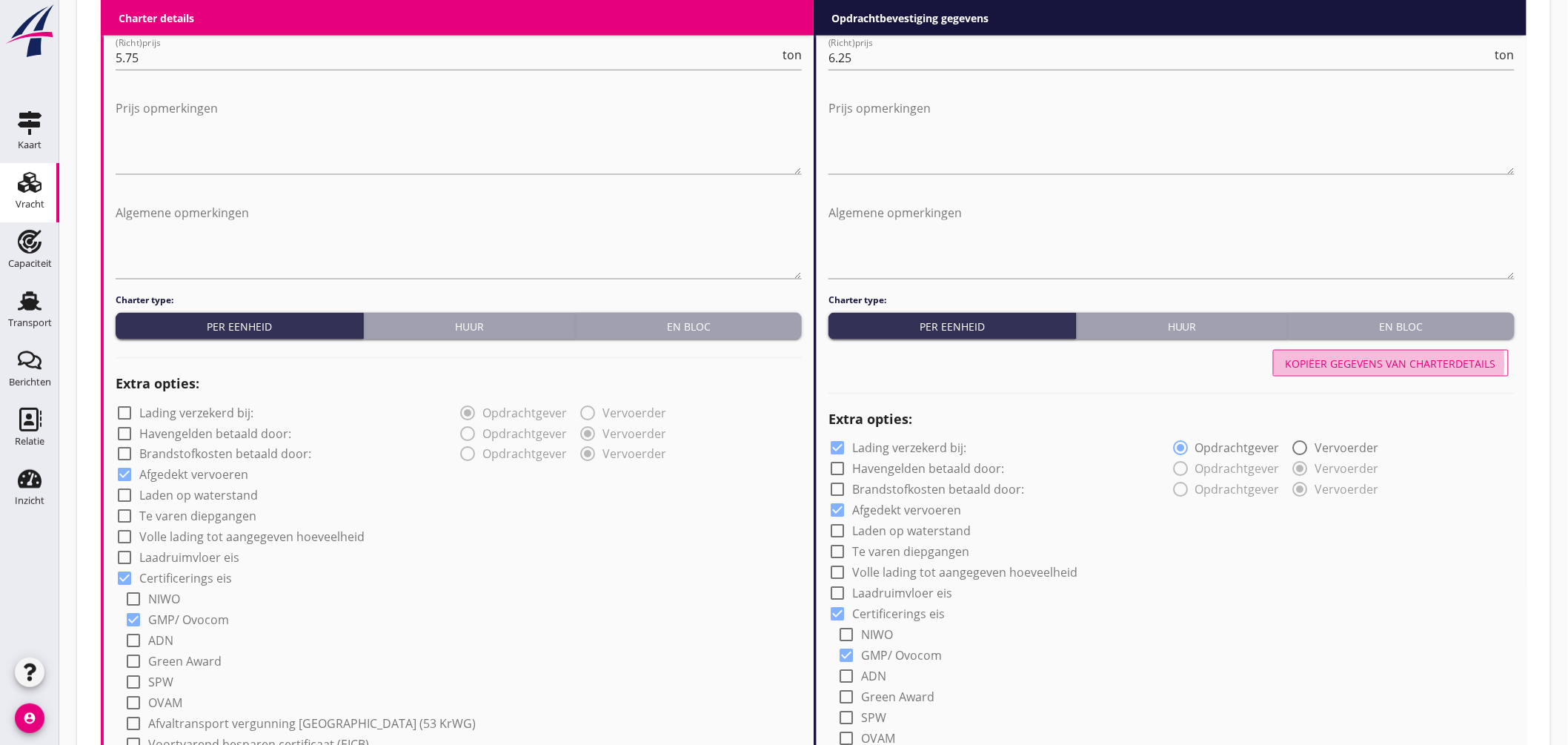
type input "Raapschroot (1720)"
type input "a"
radio input "false"
radio input "true"
radio input "false"
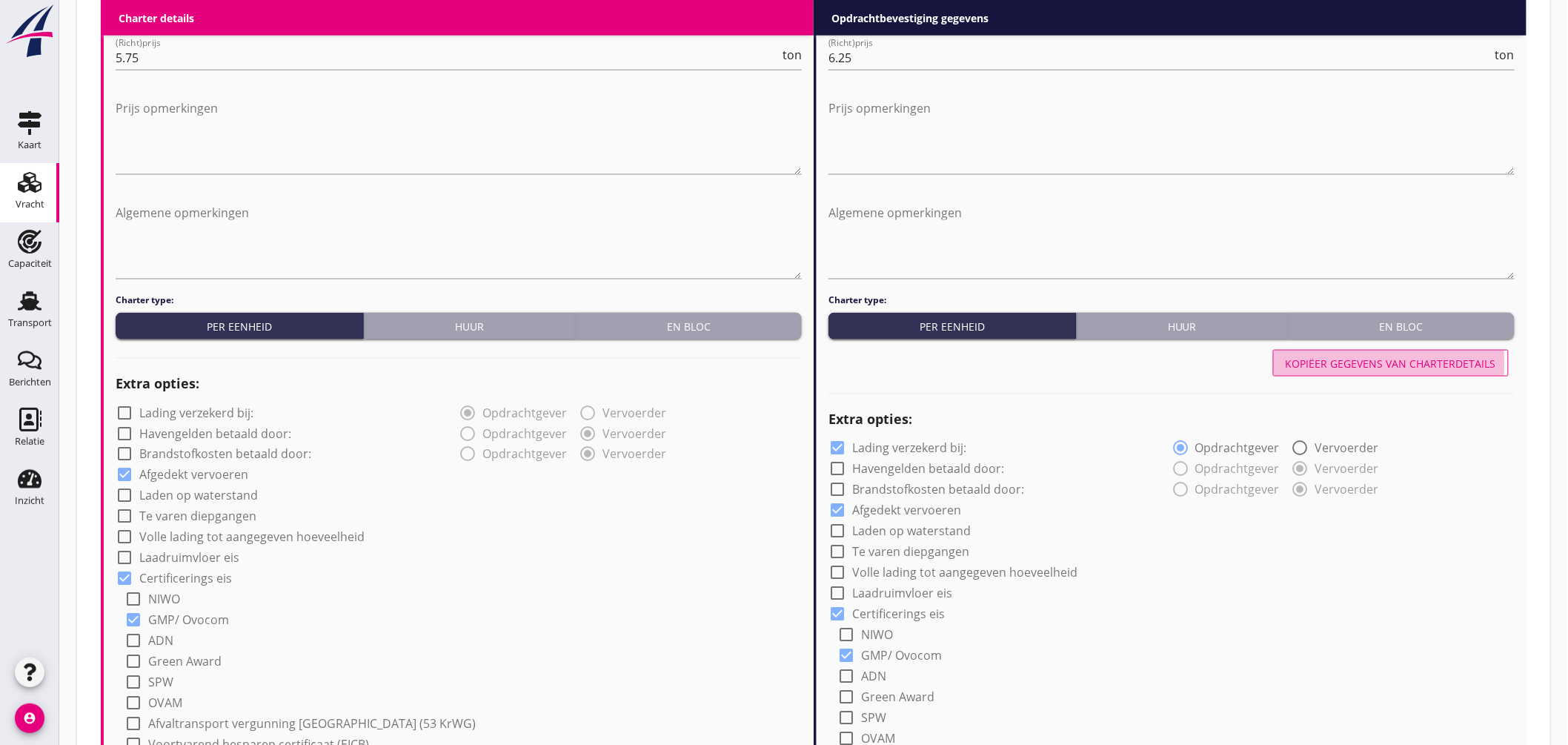
radio input "true"
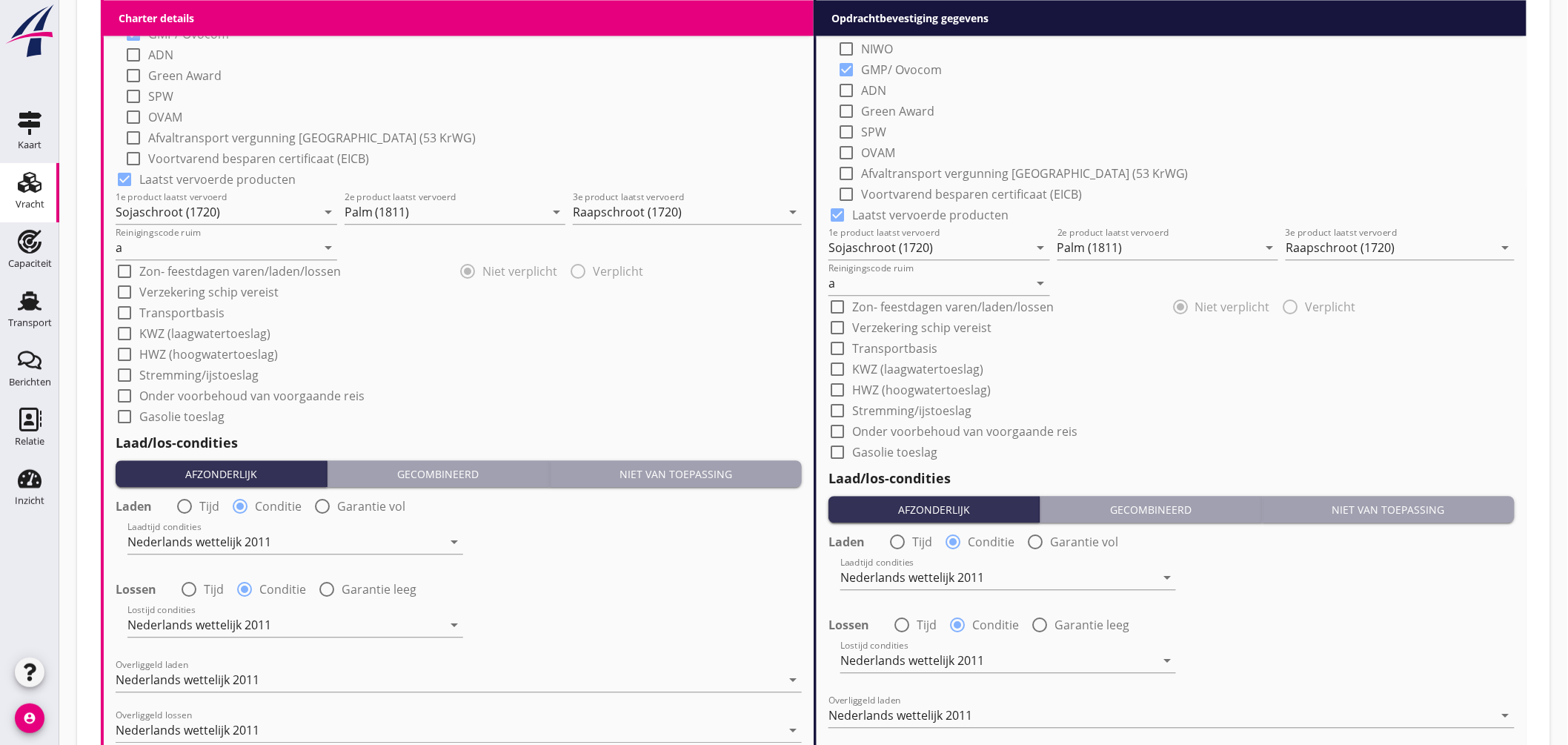
scroll to position [1719, 0]
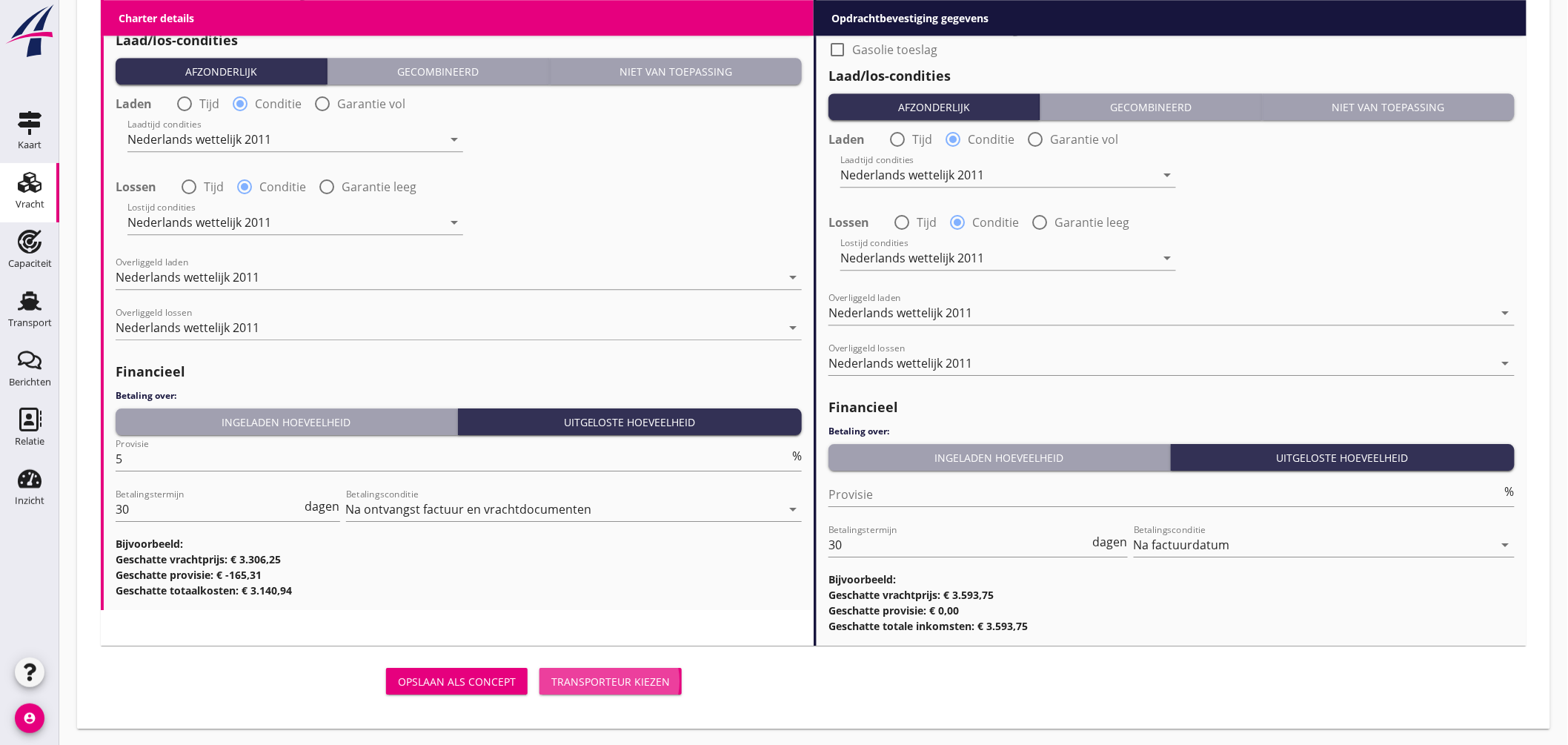
click at [606, 684] on div "Transporteur kiezen" at bounding box center [611, 681] width 119 height 15
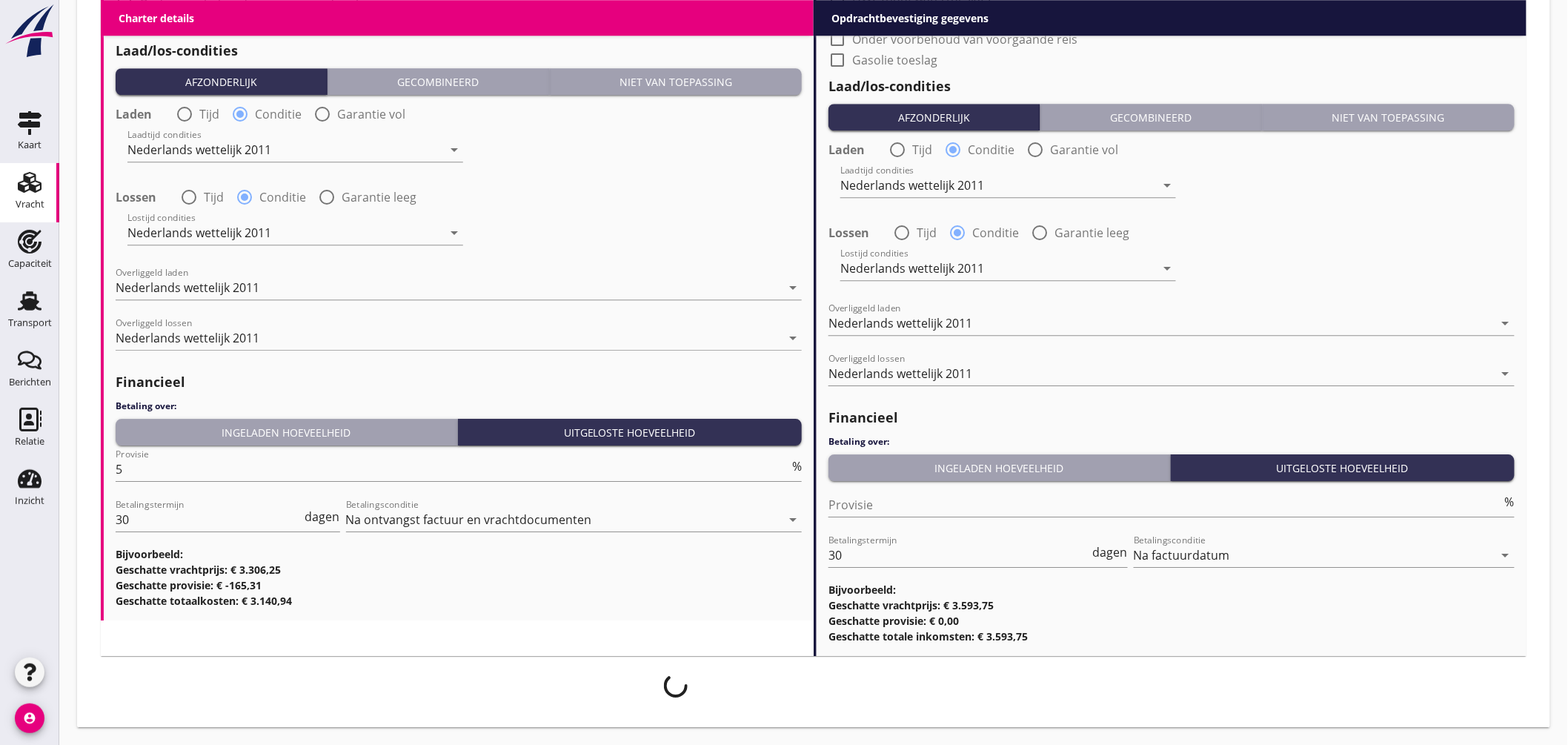
scroll to position [1707, 0]
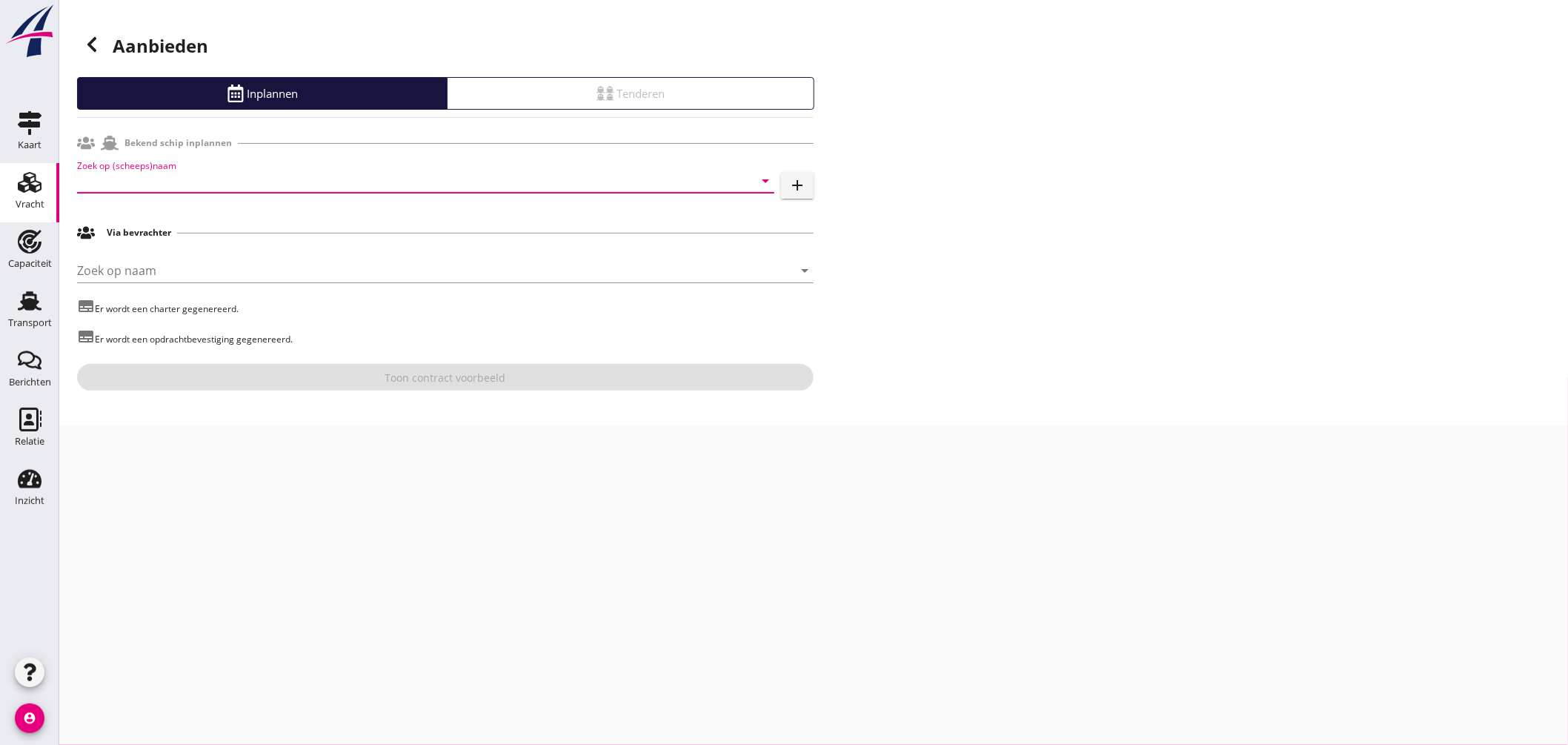
click at [304, 174] on input "Zoek op (scheeps)naam" at bounding box center [405, 181] width 656 height 24
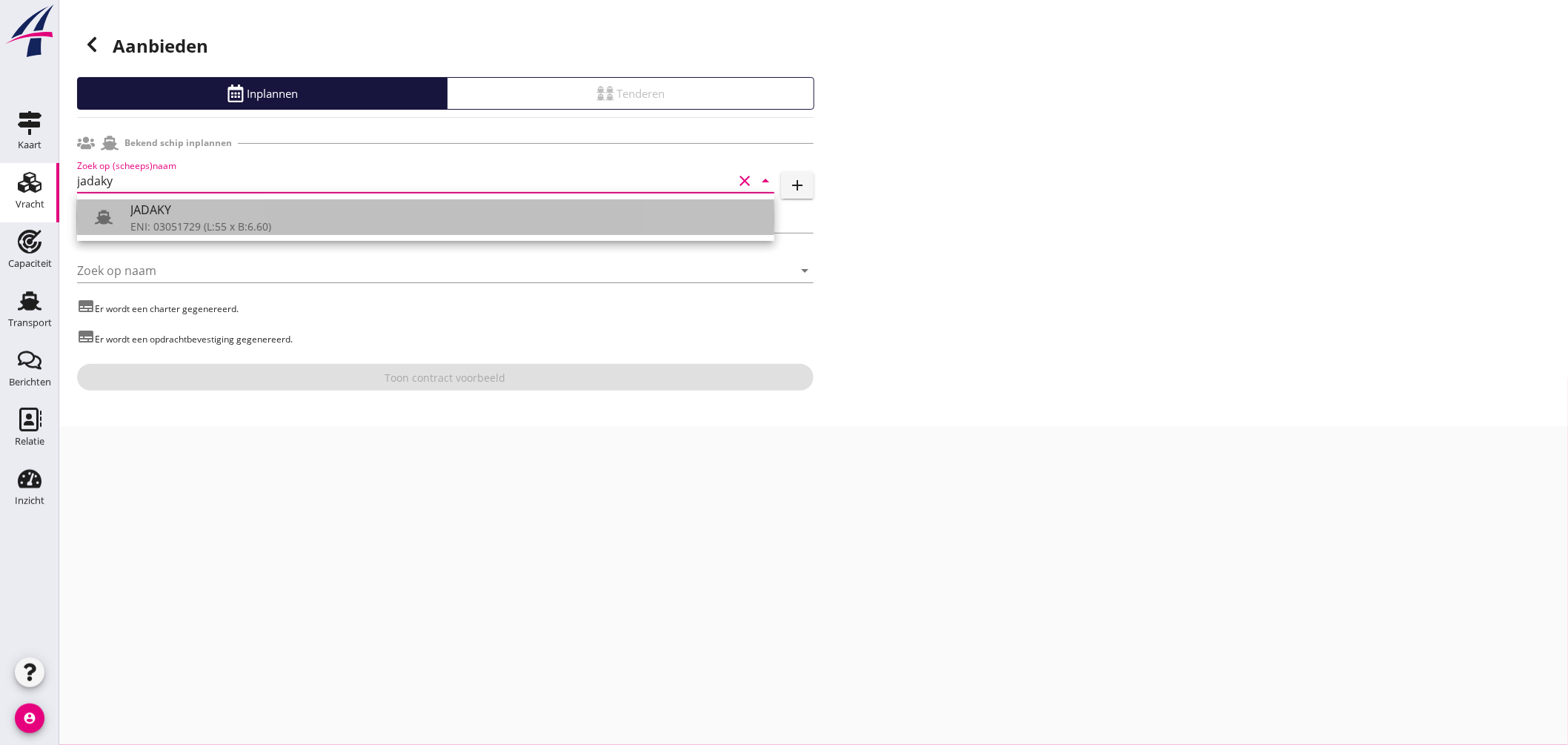
click at [210, 218] on div "JADAKY" at bounding box center [446, 210] width 631 height 18
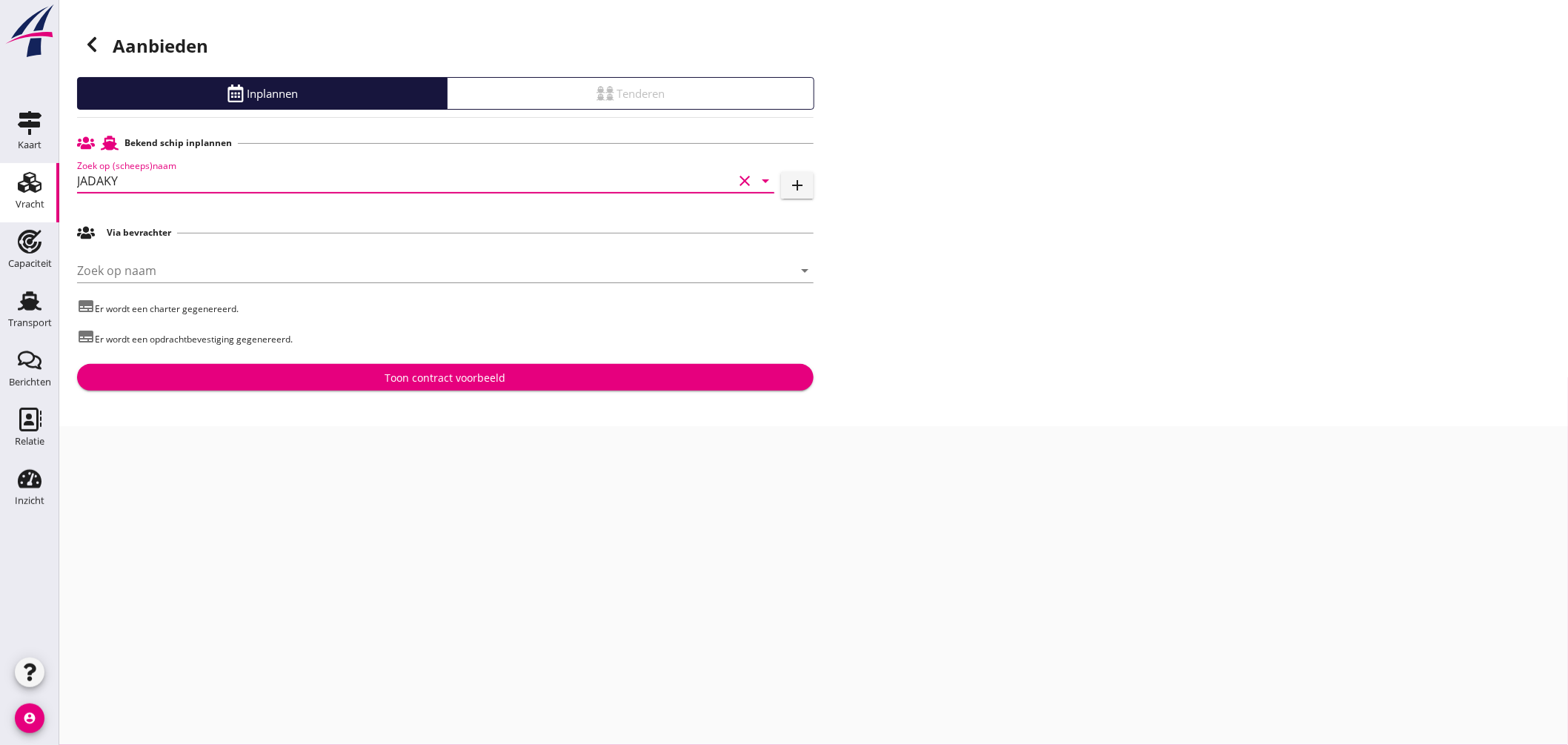
type input "JADAKY"
click at [417, 374] on div "Toon contract voorbeeld" at bounding box center [445, 377] width 121 height 15
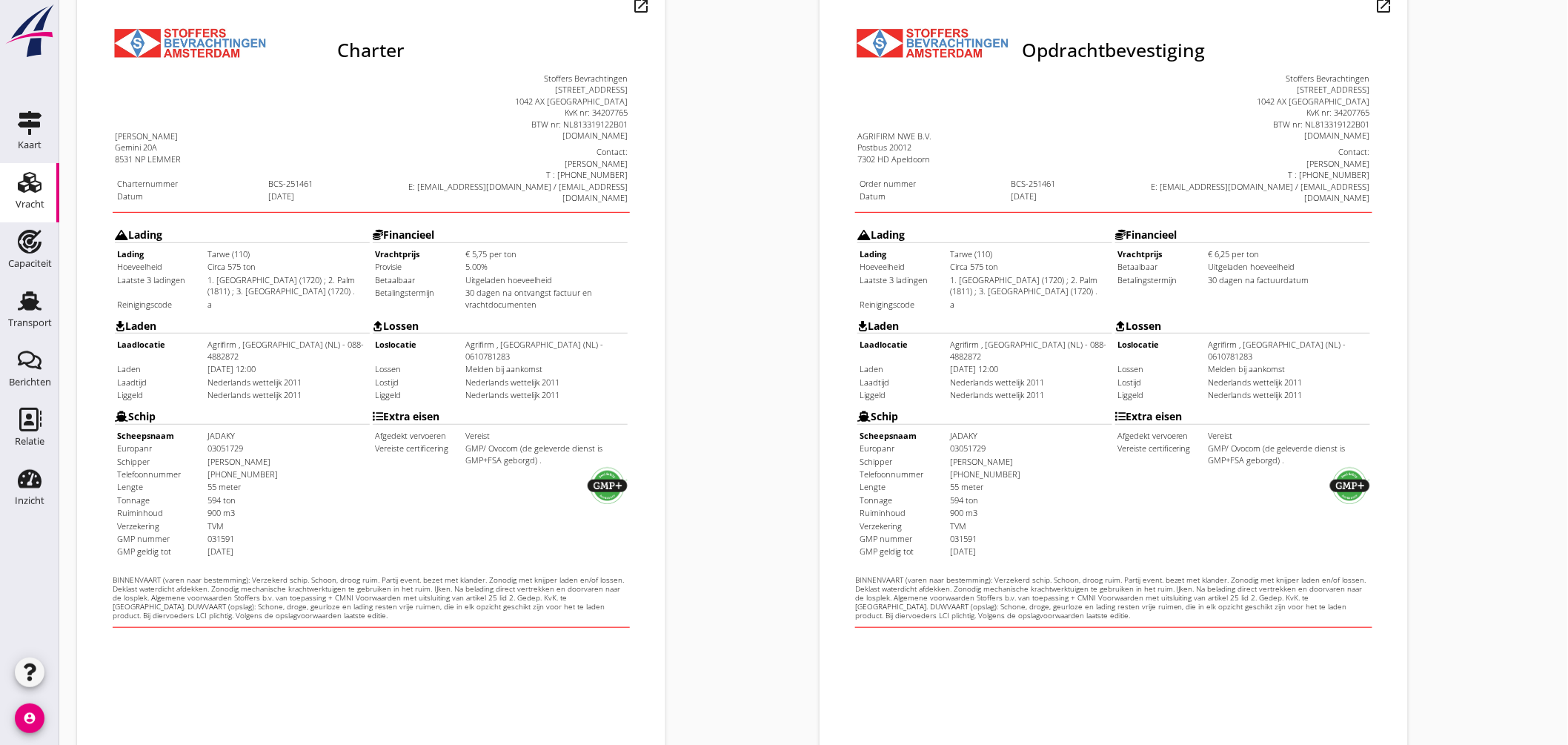
scroll to position [351, 0]
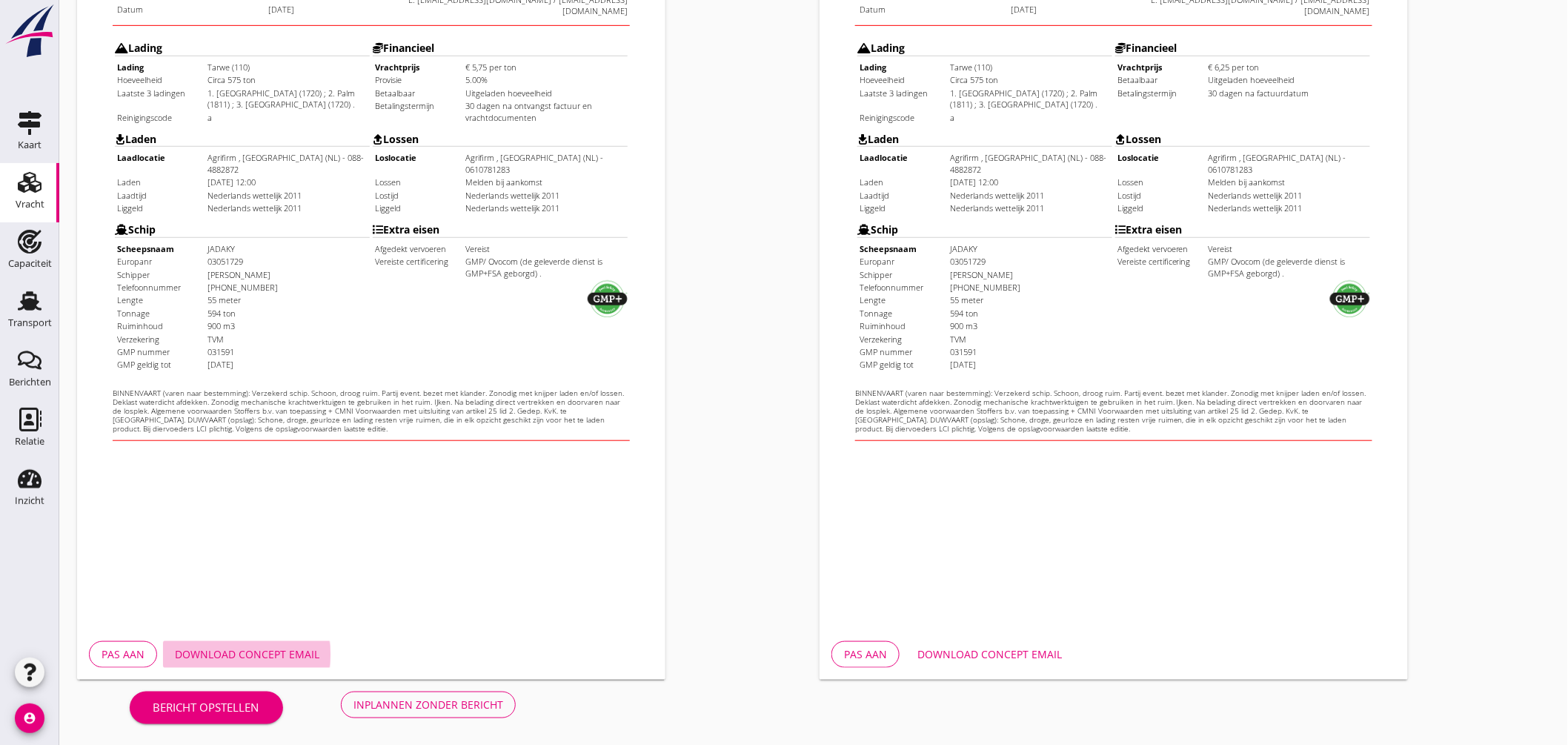
click at [282, 648] on div "Download concept email" at bounding box center [247, 654] width 144 height 15
click at [987, 650] on div "Download concept email" at bounding box center [989, 654] width 144 height 15
click at [470, 697] on div "Inplannen zonder bericht" at bounding box center [428, 705] width 149 height 15
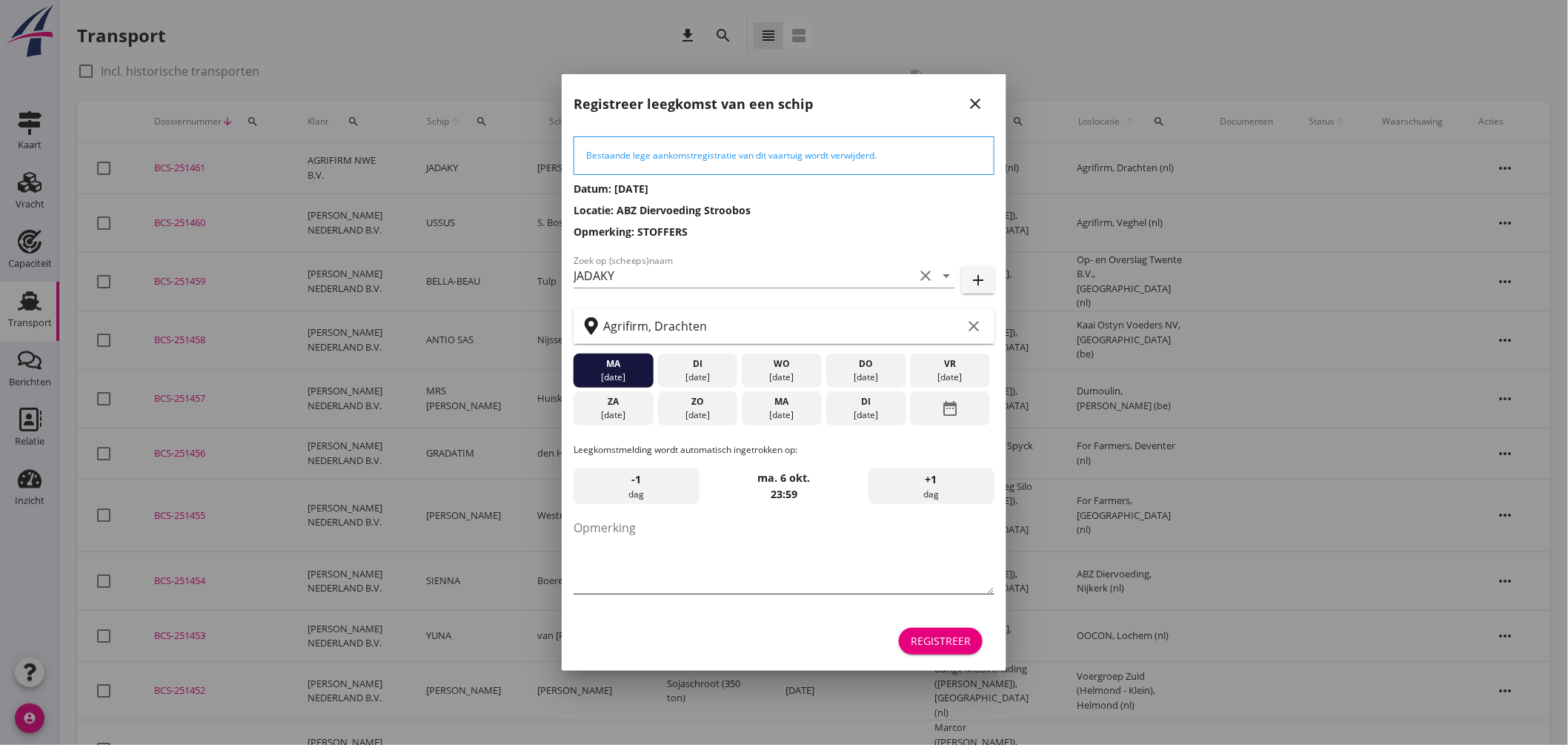
click at [684, 562] on textarea "Opmerking" at bounding box center [784, 554] width 421 height 78
type textarea "STOFFERS"
click at [943, 366] on div "vr" at bounding box center [949, 364] width 73 height 14
click at [937, 638] on div "Registreer" at bounding box center [941, 640] width 60 height 15
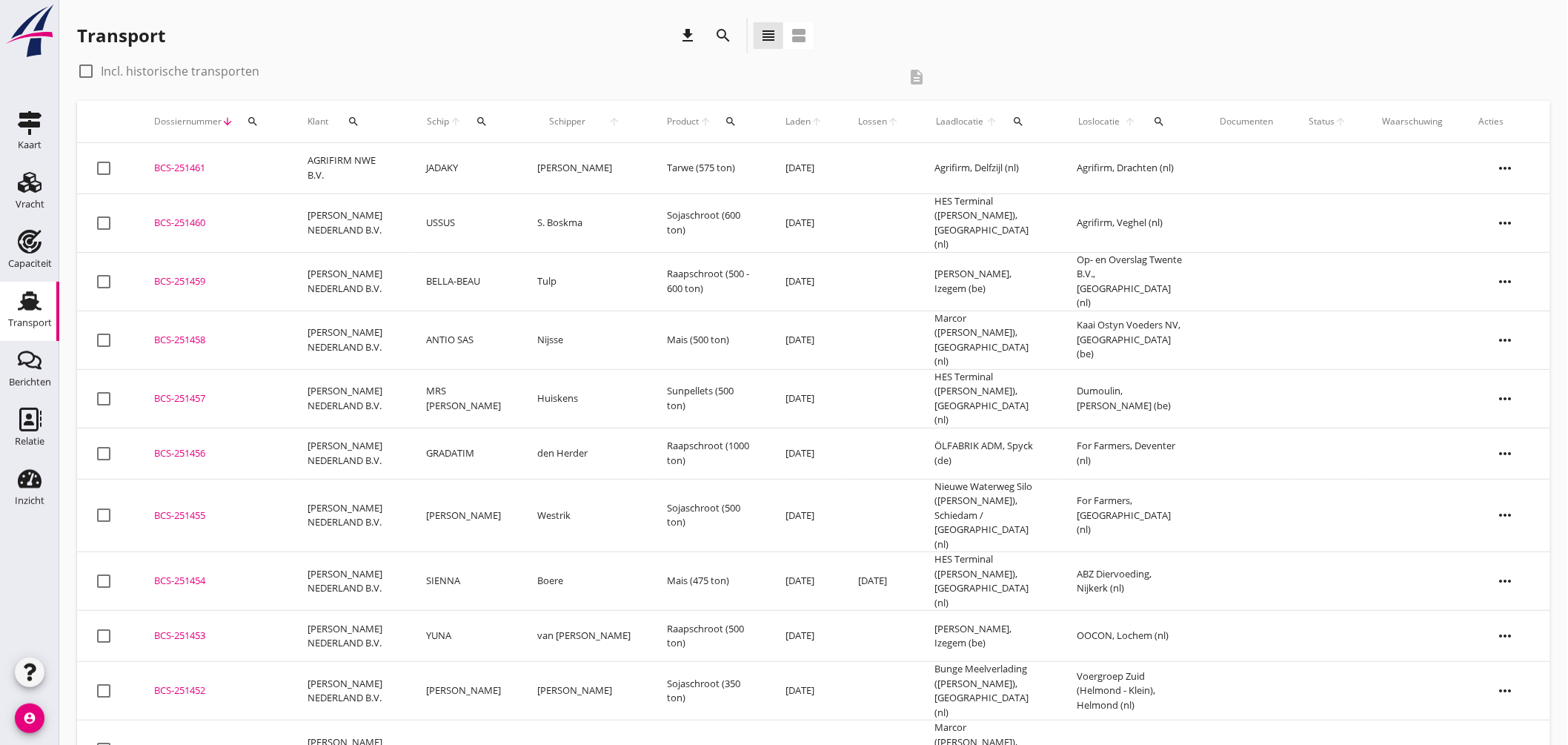
click at [320, 154] on td "AGRIFIRM NWE B.V." at bounding box center [349, 168] width 119 height 51
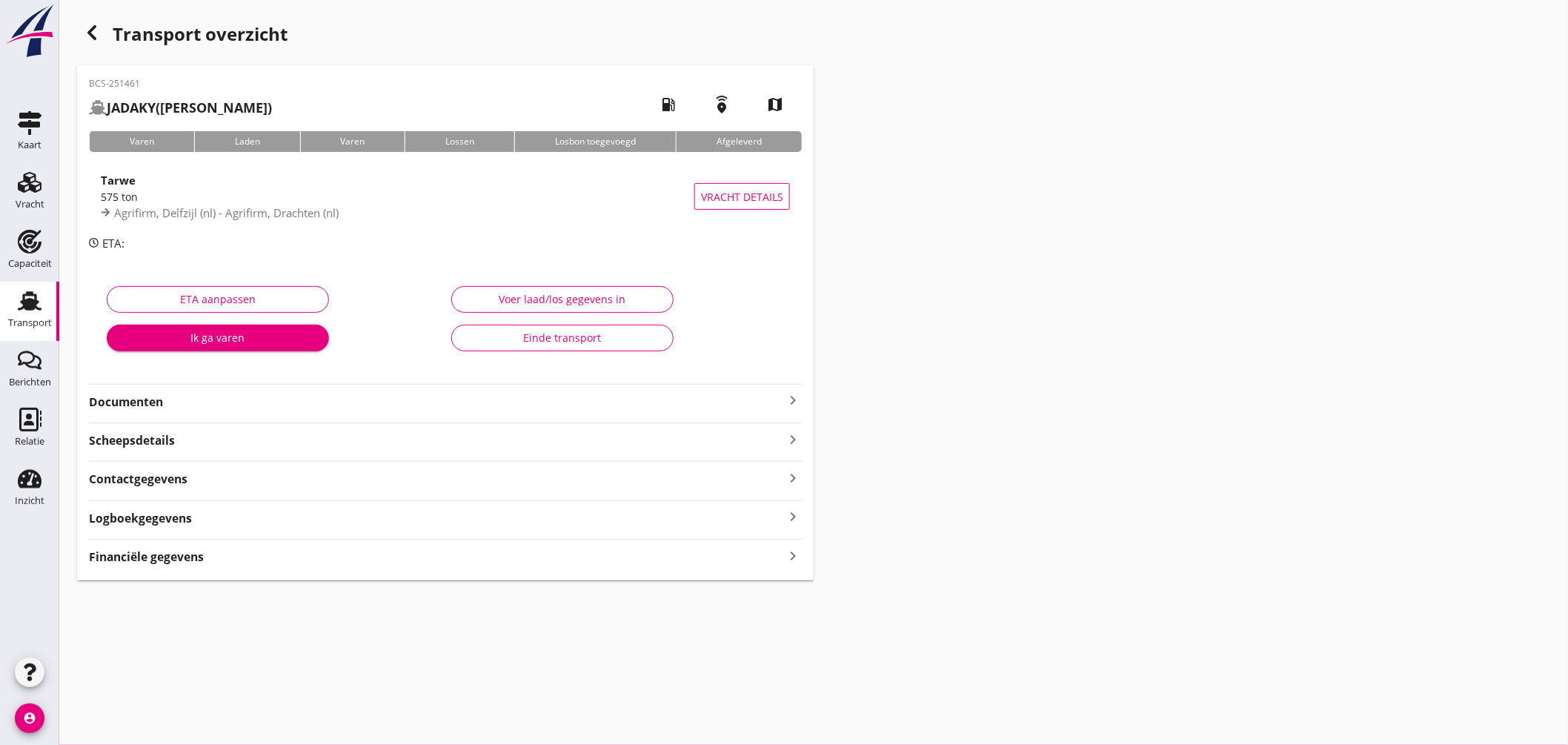
click at [508, 404] on strong "Documenten" at bounding box center [436, 402] width 695 height 17
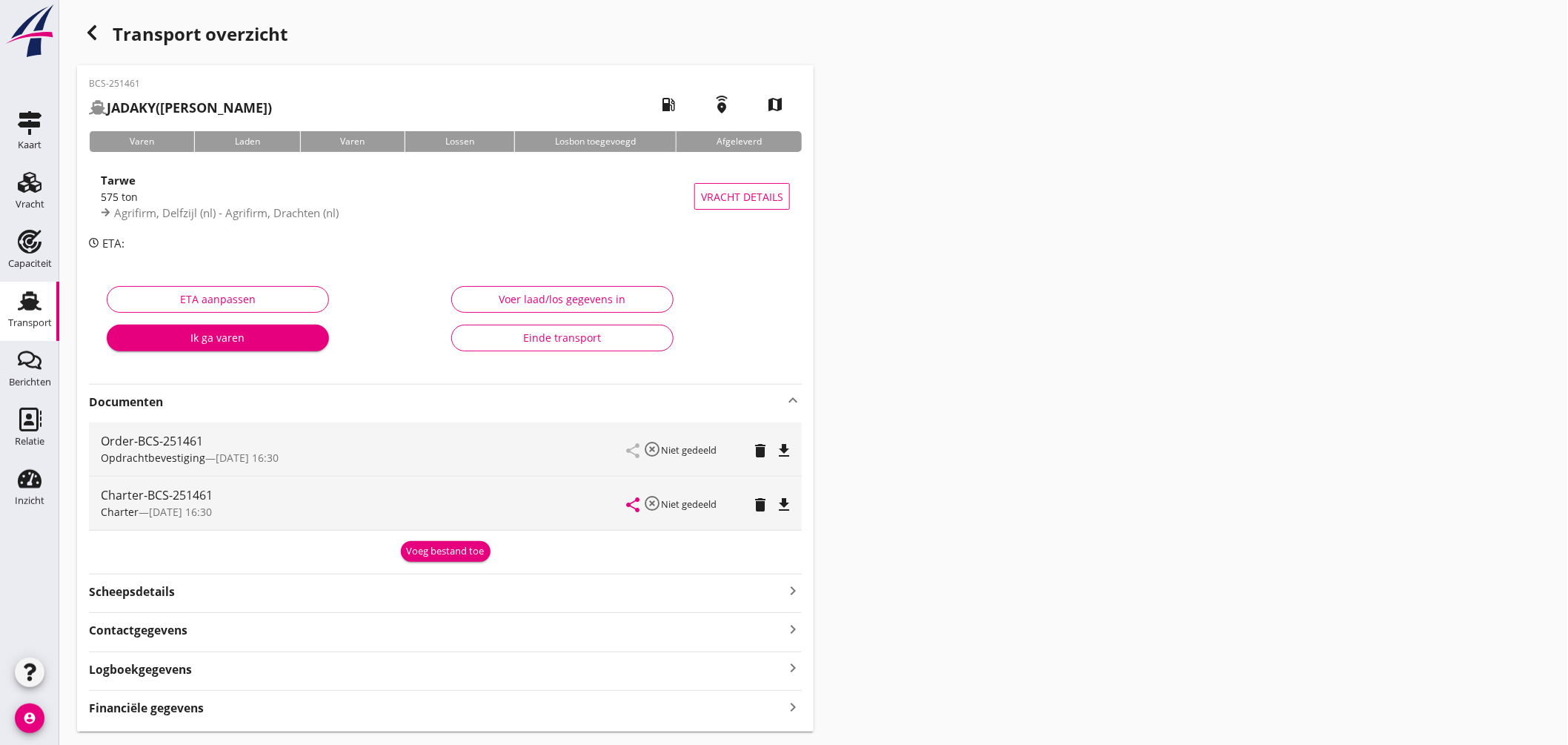
click at [449, 565] on div "BCS-251461 [PERSON_NAME] ([PERSON_NAME]) local_gas_station emergency_share map …" at bounding box center [445, 398] width 736 height 666
click at [453, 561] on button "Voeg bestand toe" at bounding box center [445, 551] width 89 height 21
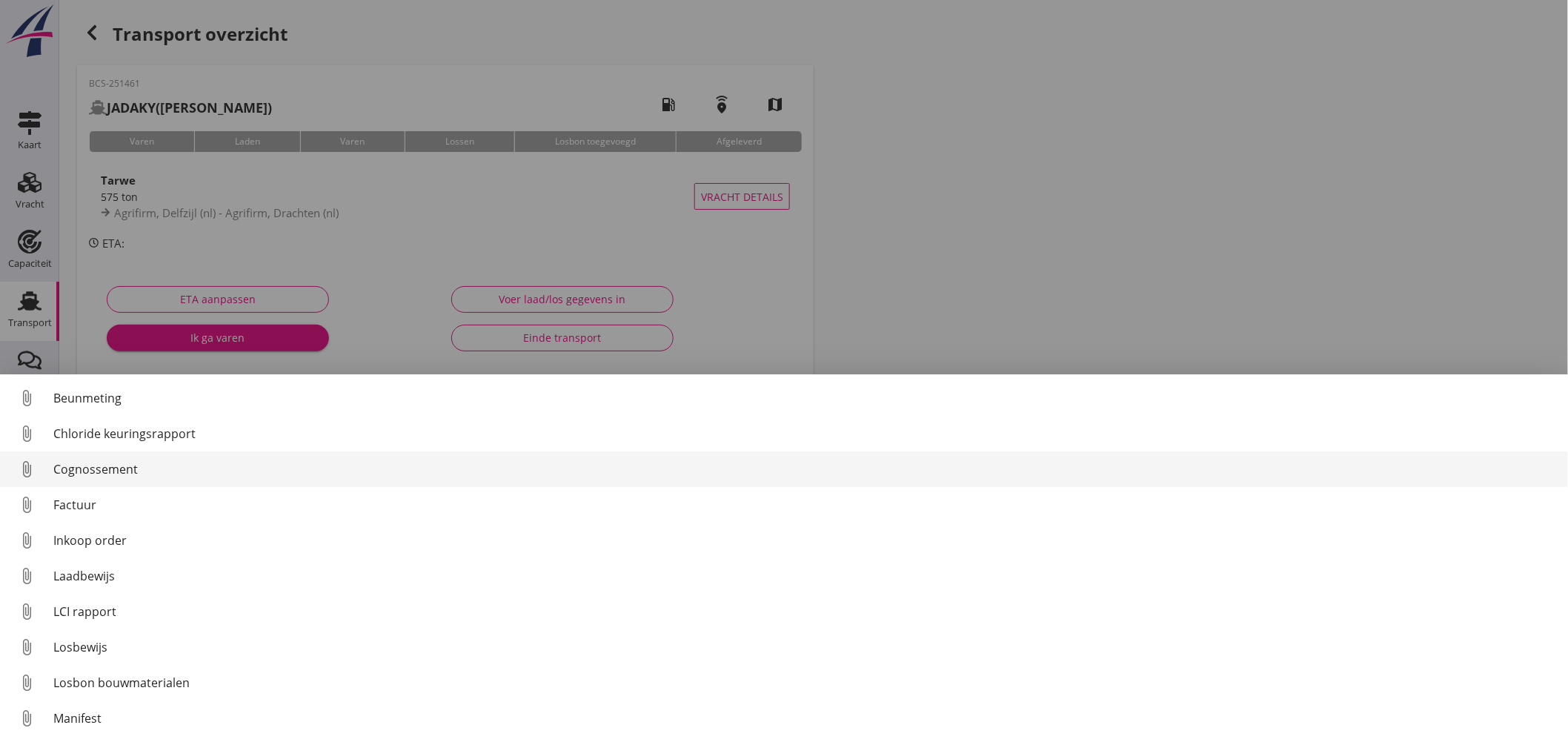
click at [207, 476] on div "Cognossement" at bounding box center [804, 468] width 1503 height 18
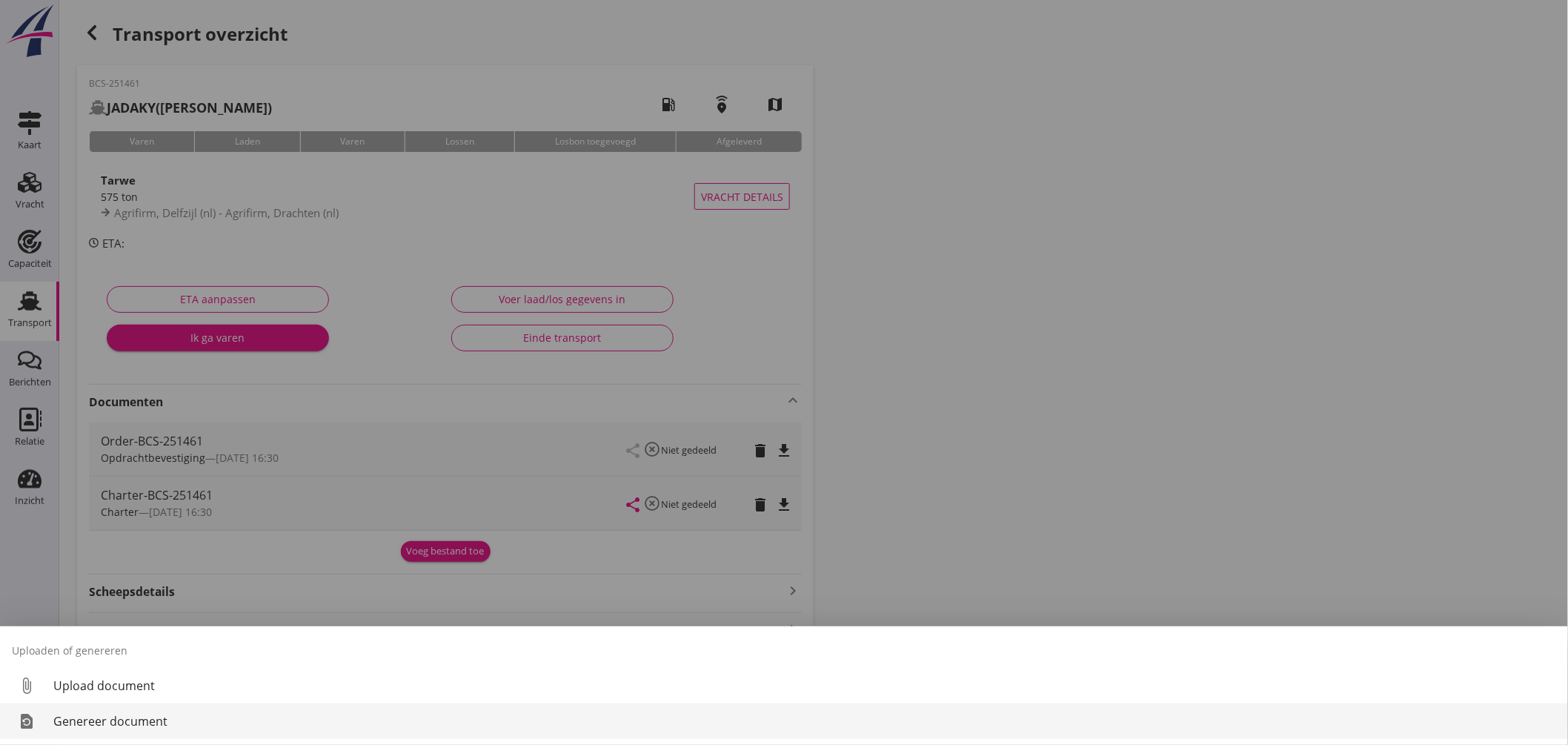
click at [168, 712] on div "Genereer document" at bounding box center [804, 721] width 1503 height 18
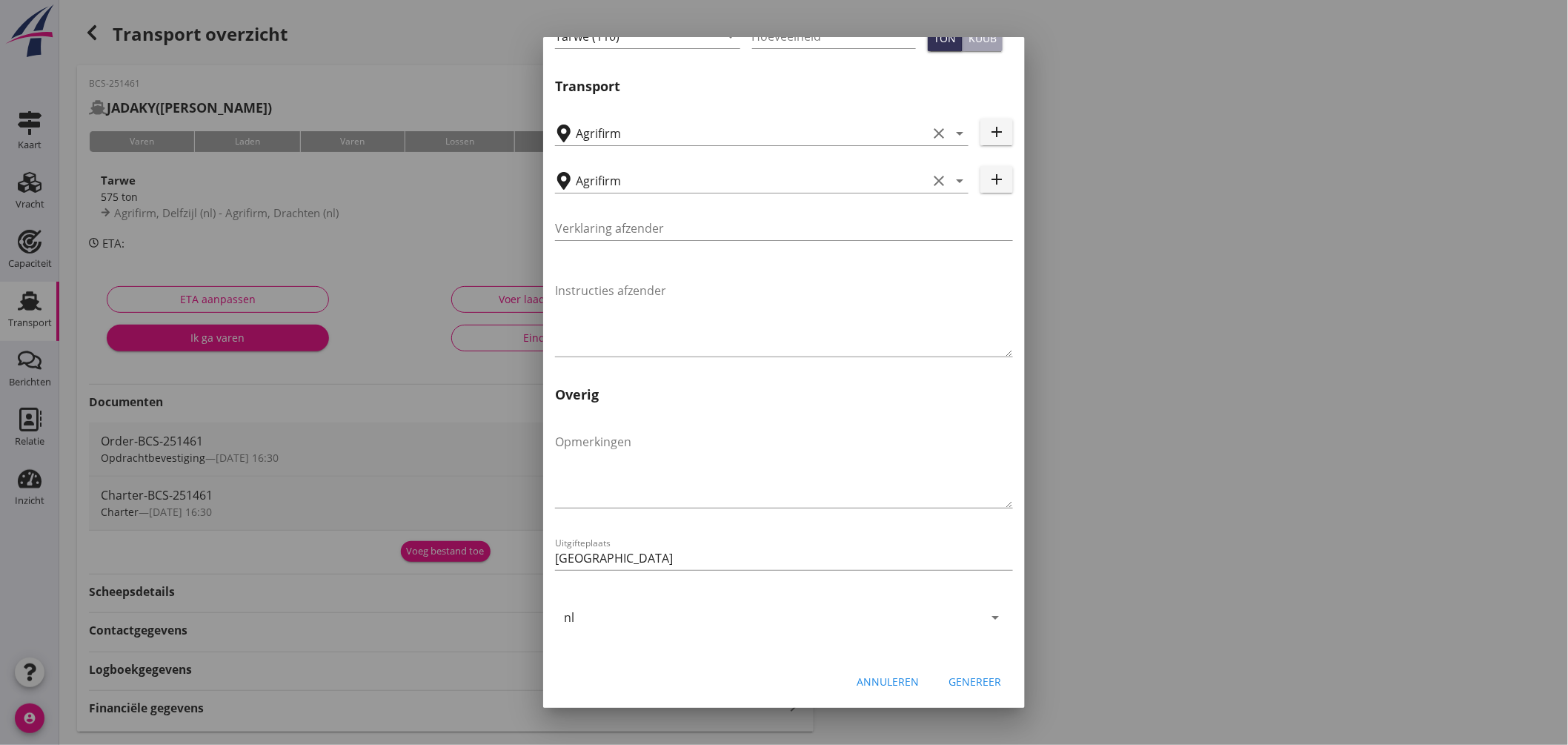
scroll to position [40, 0]
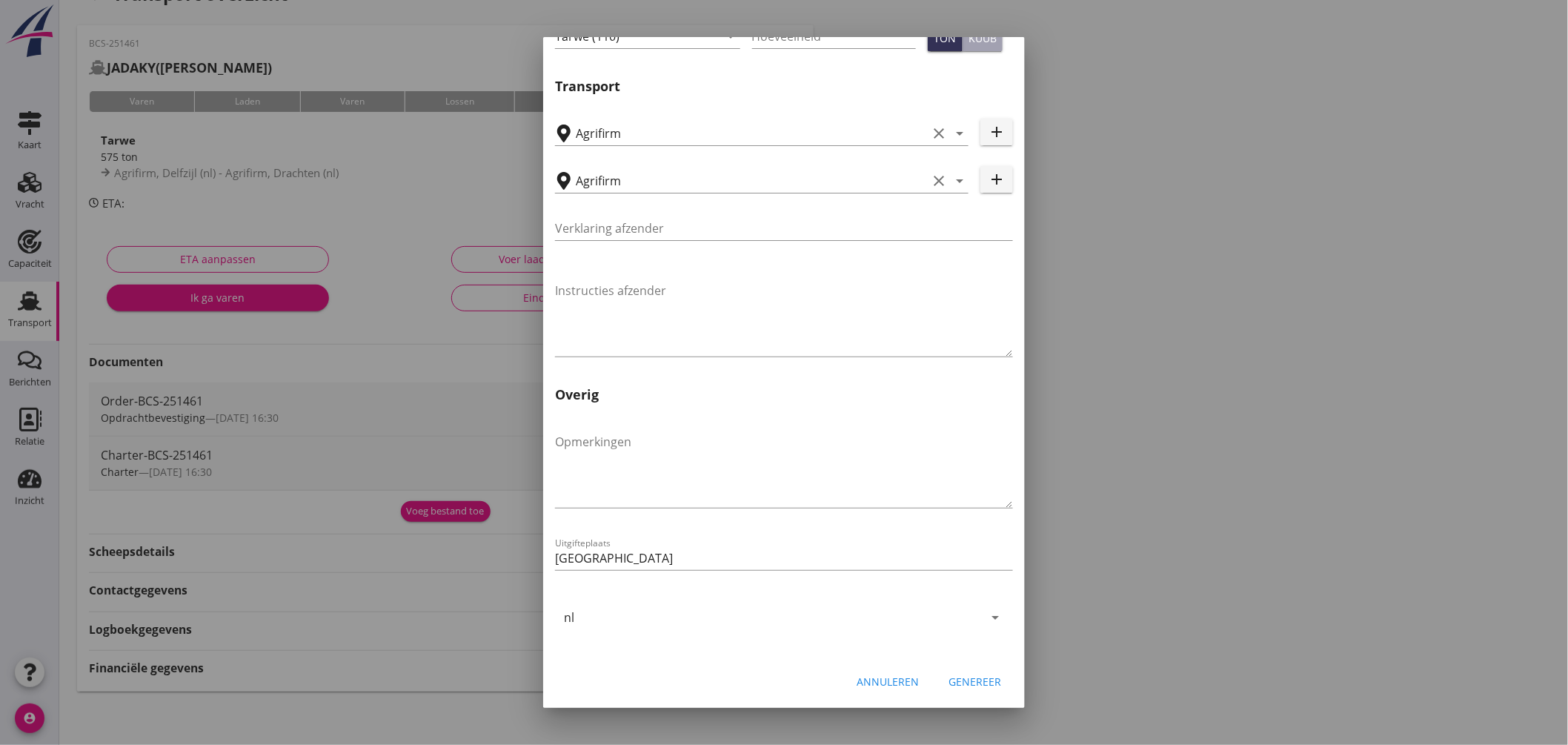
click at [967, 674] on div "Genereer" at bounding box center [974, 681] width 52 height 15
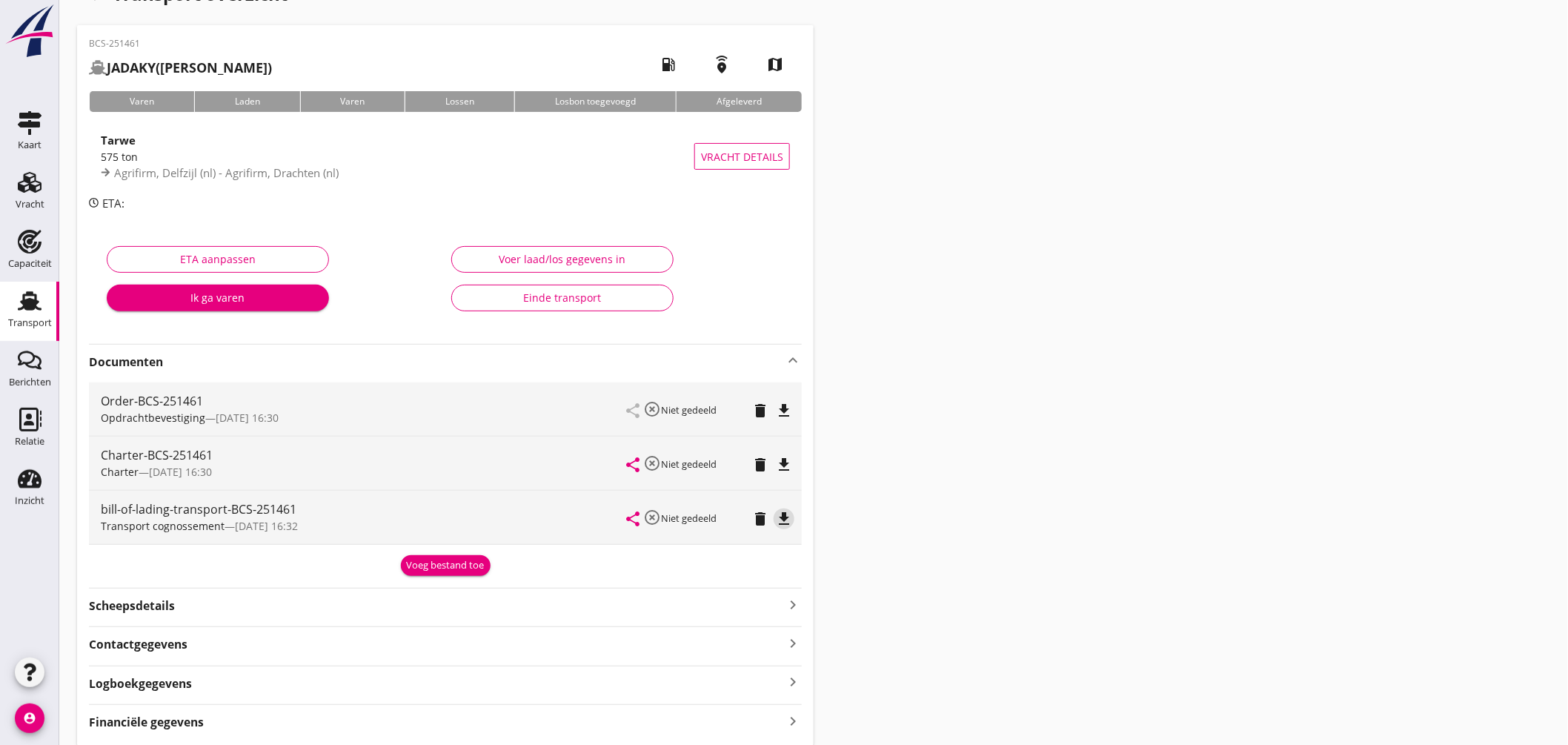
click at [784, 514] on icon "file_download" at bounding box center [784, 518] width 18 height 18
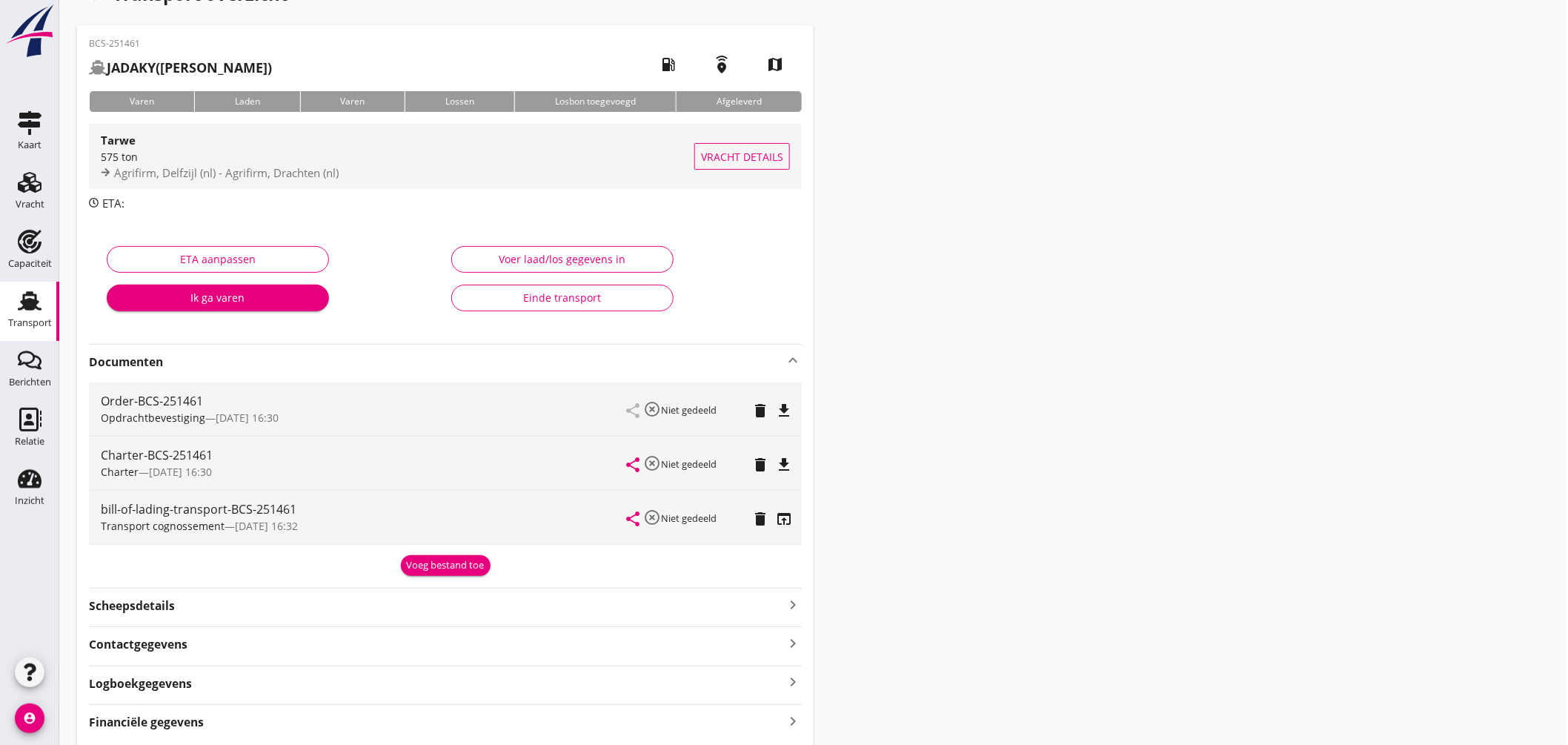
click at [428, 141] on div "Tarwe" at bounding box center [397, 140] width 594 height 18
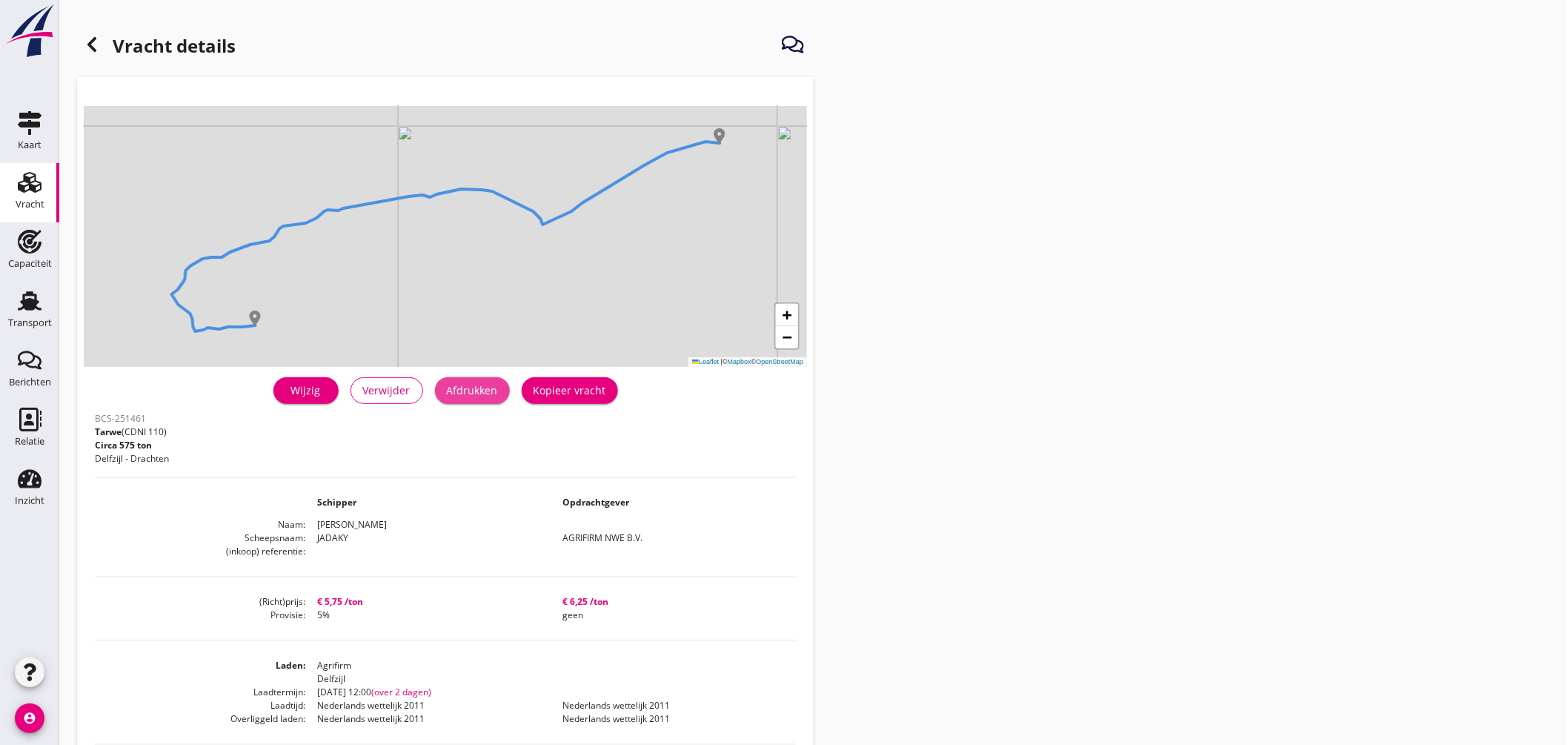
click at [482, 399] on button "Afdrukken" at bounding box center [472, 390] width 75 height 27
click at [26, 307] on use at bounding box center [30, 301] width 24 height 19
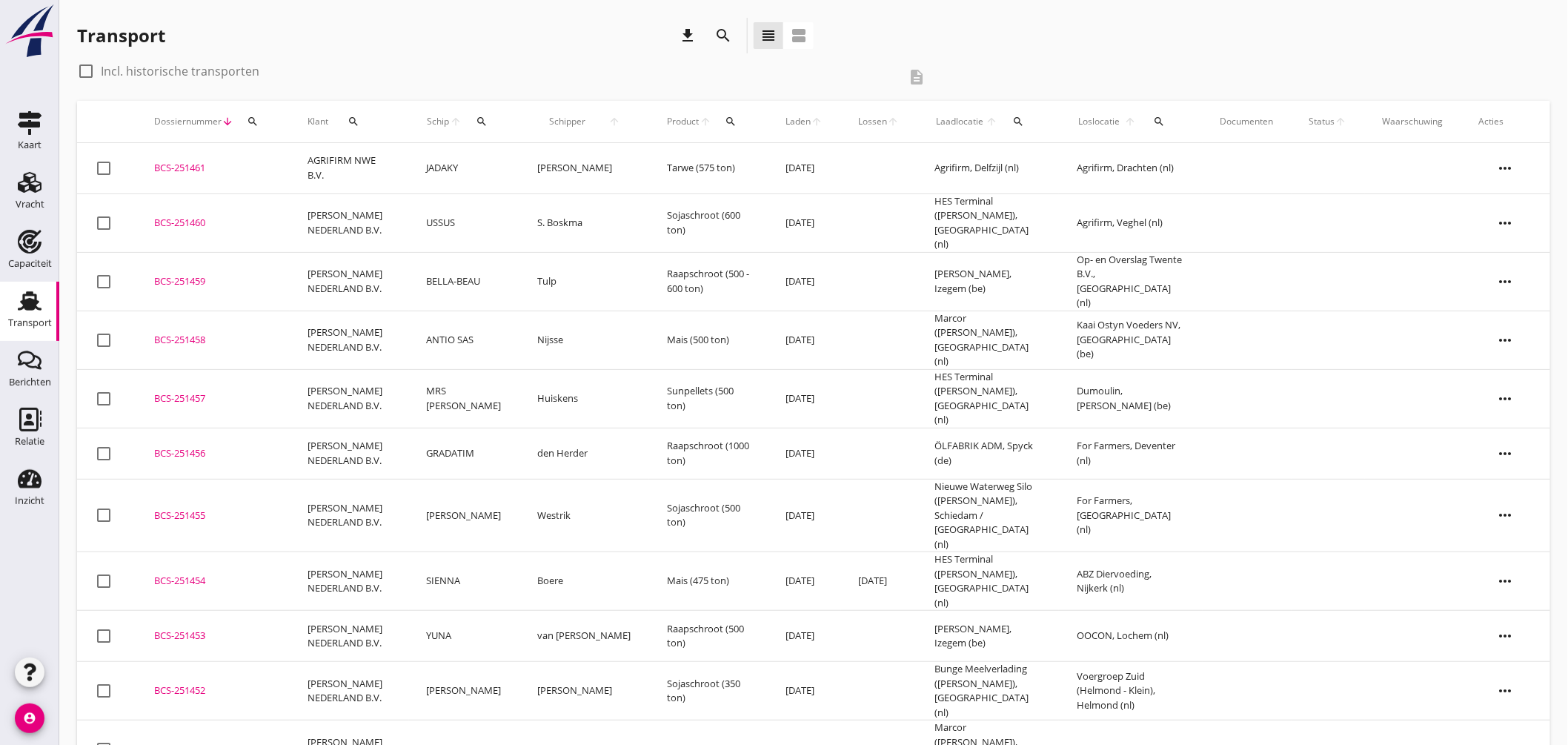
click at [86, 69] on div at bounding box center [85, 70] width 25 height 25
checkbox input "true"
click at [486, 122] on icon "search" at bounding box center [482, 122] width 12 height 12
click at [541, 162] on input "Zoek op (scheeps)naam" at bounding box center [563, 165] width 154 height 24
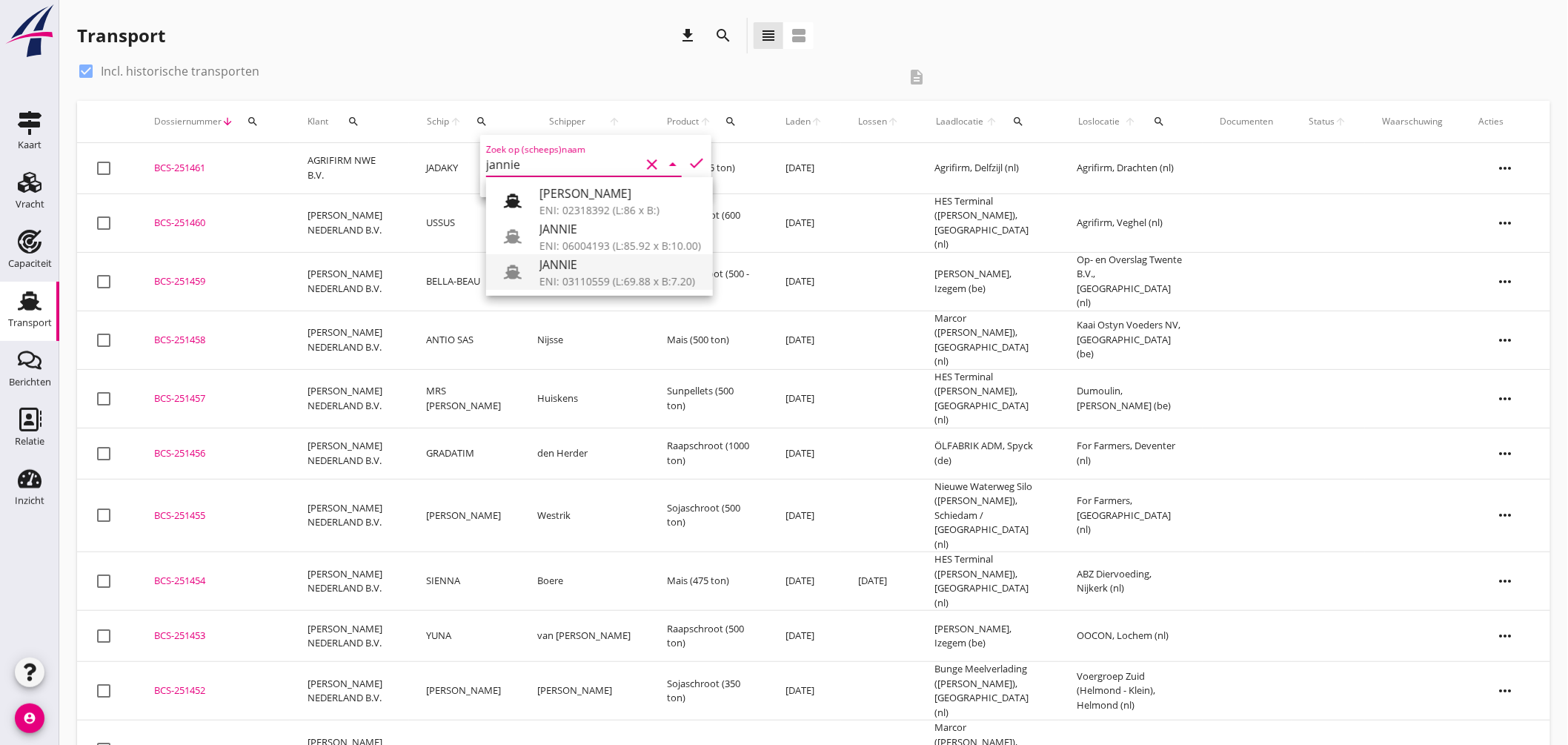
click at [641, 270] on div "JANNIE" at bounding box center [620, 264] width 162 height 18
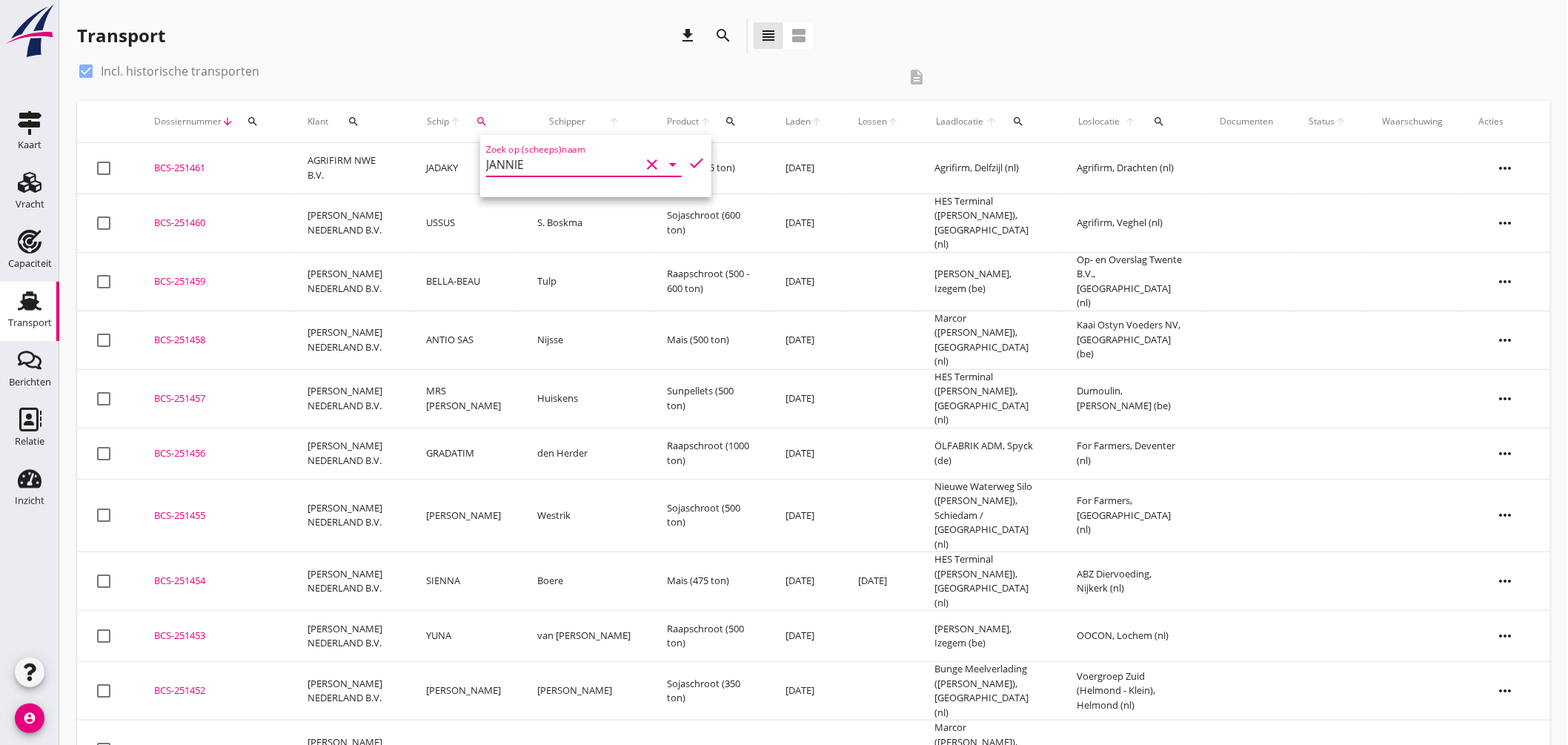
click at [698, 165] on div "Zoek op (scheeps)naam JANNIE clear arrow_drop_down check" at bounding box center [595, 166] width 231 height 62
click at [693, 160] on icon "check" at bounding box center [696, 162] width 18 height 18
type input "JANNIE"
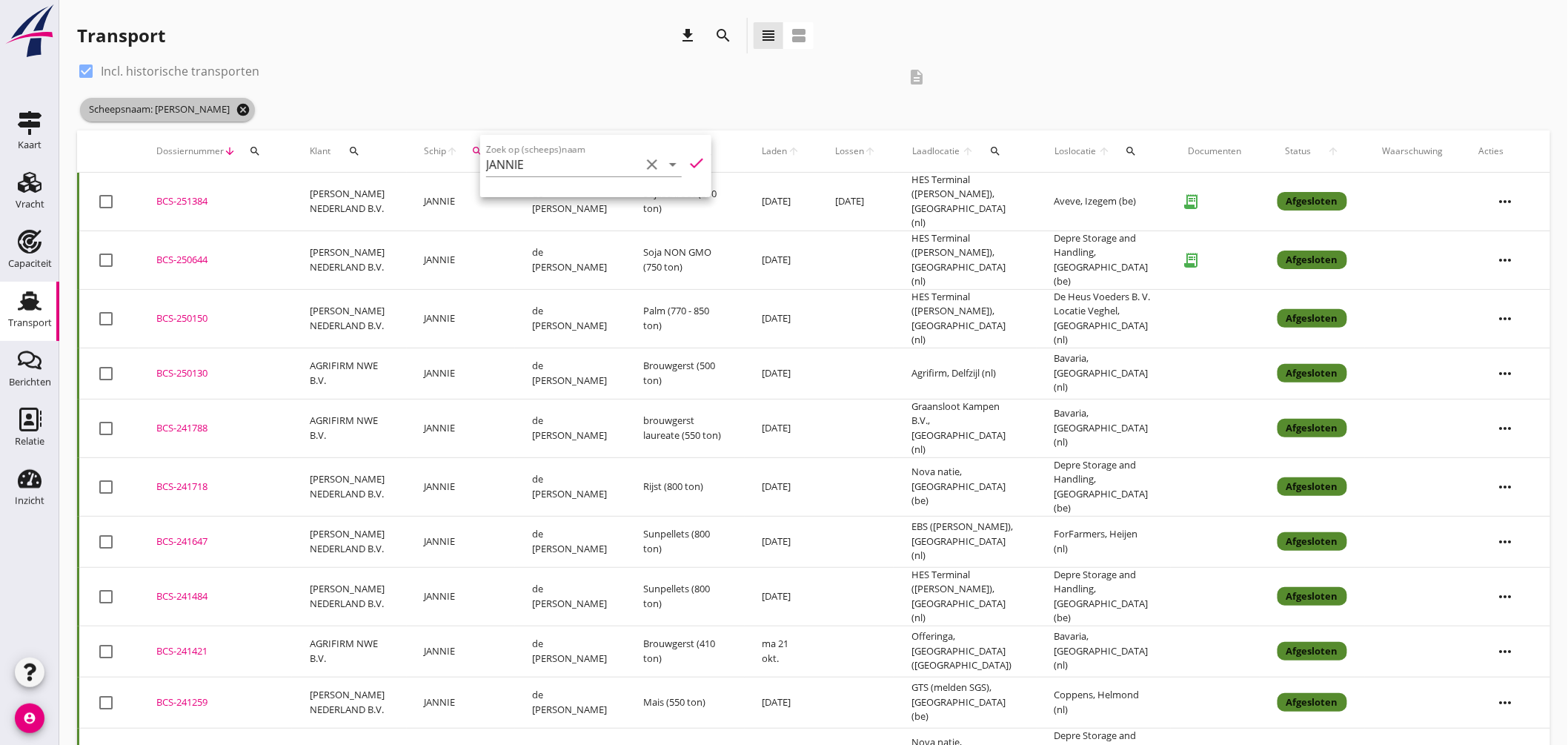
click at [235, 109] on icon "cancel" at bounding box center [242, 109] width 15 height 15
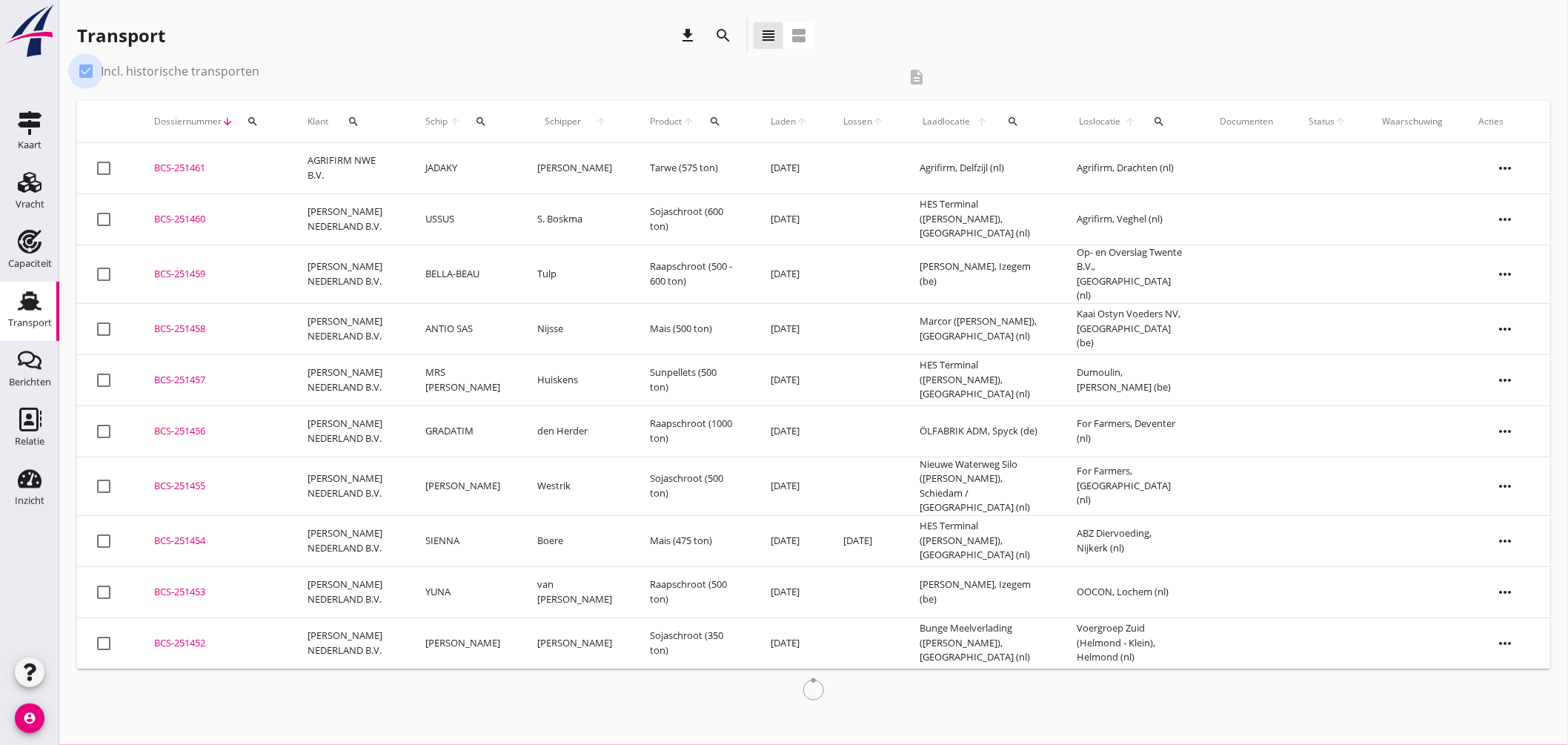
drag, startPoint x: 88, startPoint y: 71, endPoint x: 98, endPoint y: 76, distance: 11.2
click at [90, 73] on div at bounding box center [85, 70] width 25 height 25
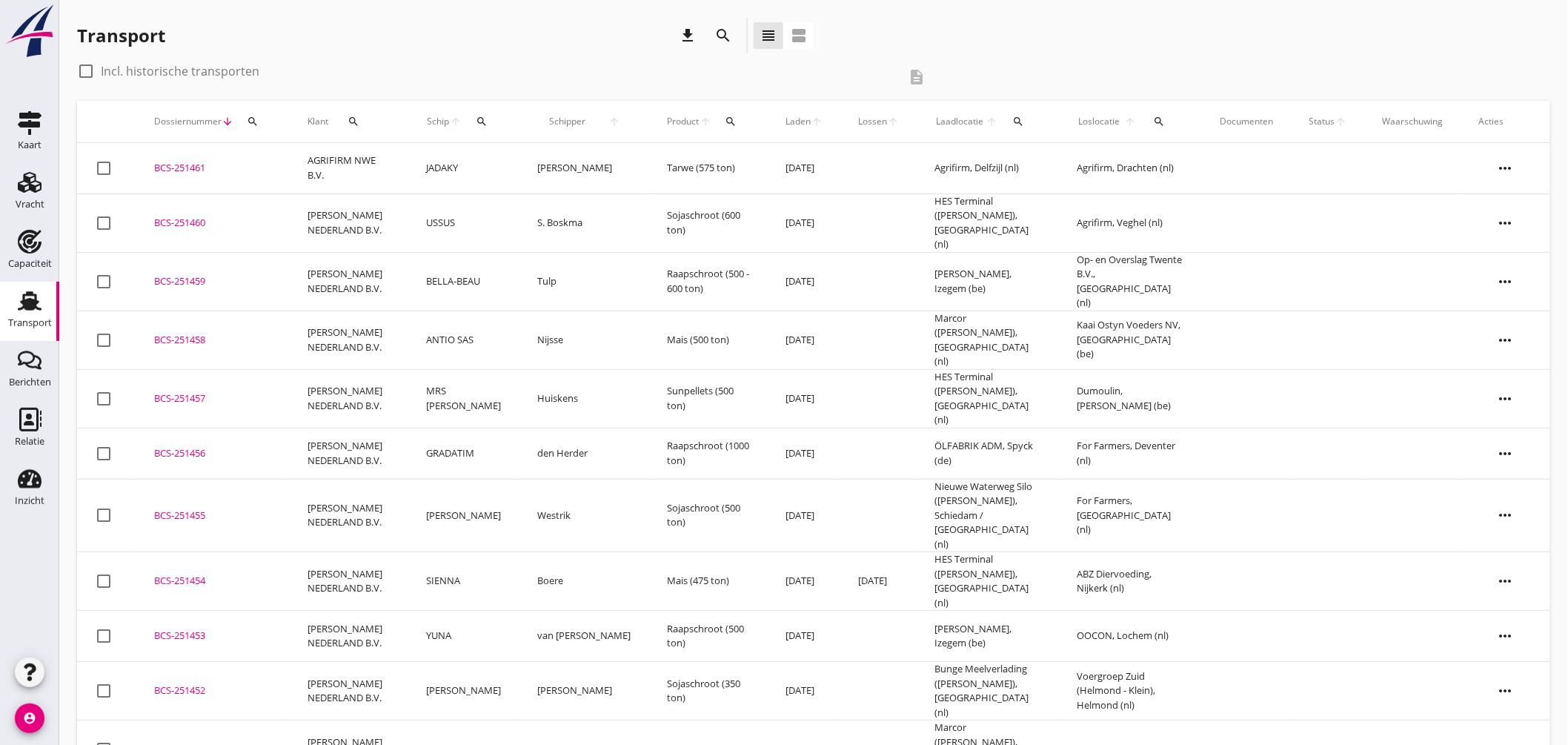
click at [87, 73] on div at bounding box center [85, 70] width 25 height 25
checkbox input "true"
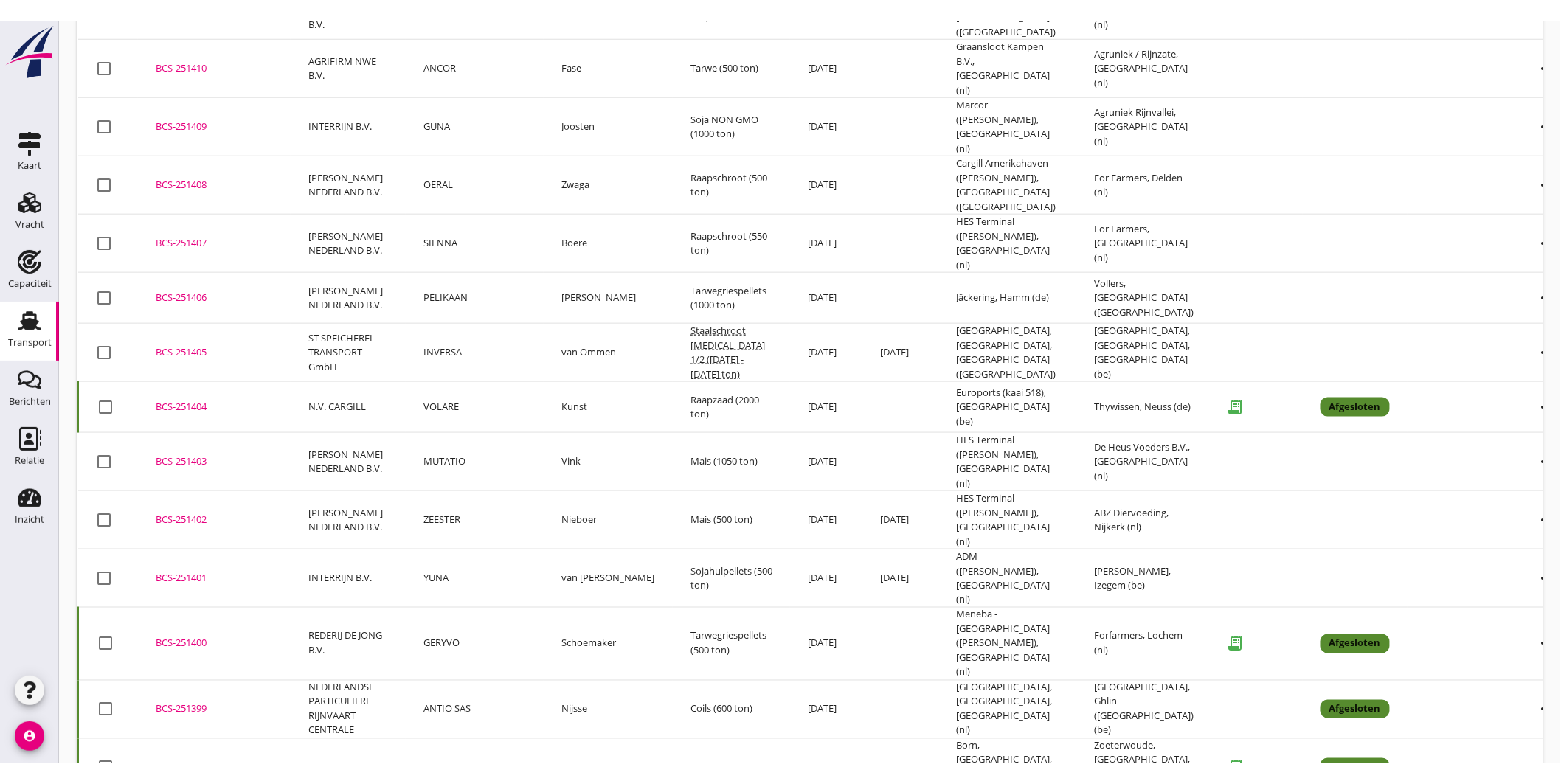
scroll to position [3059, 0]
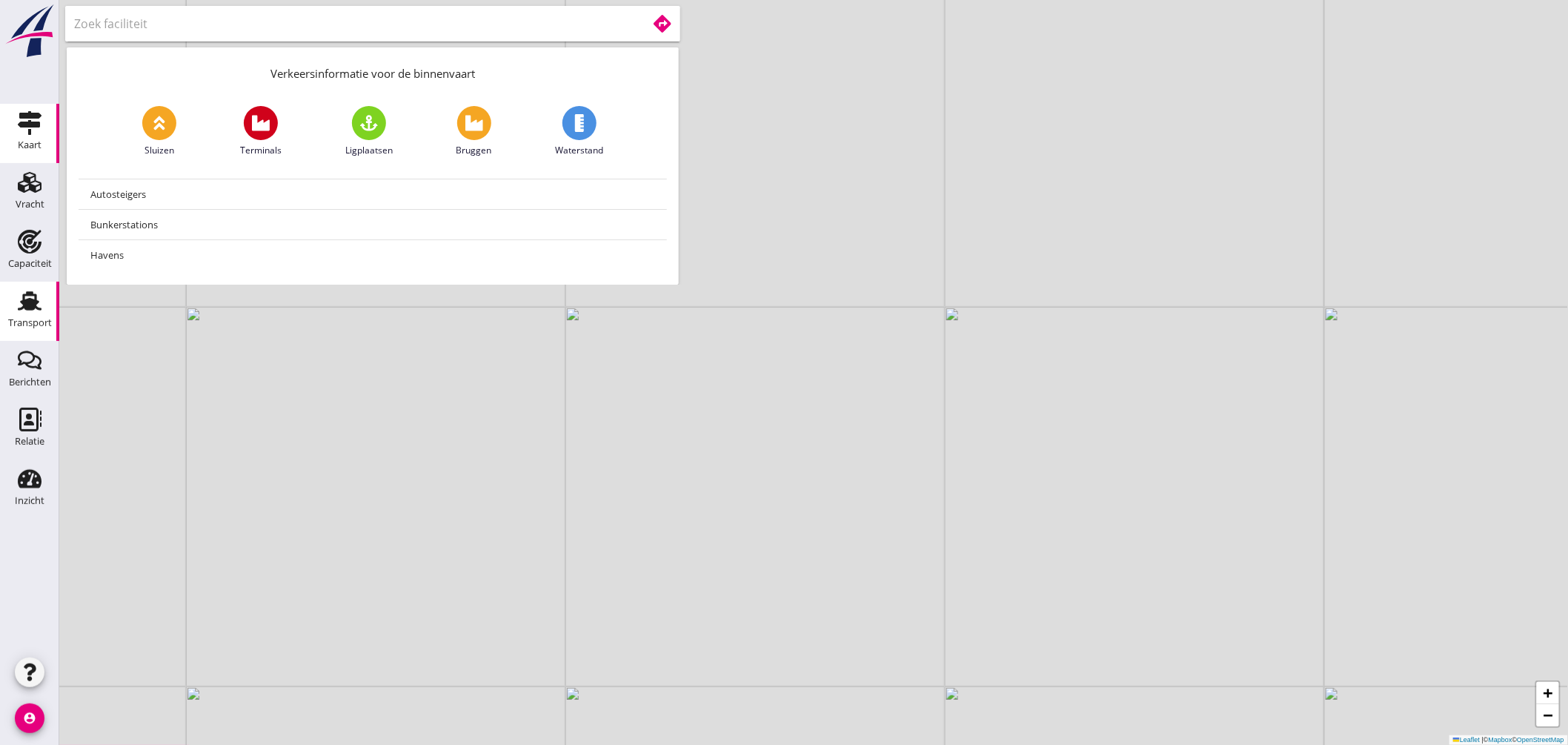
click at [29, 288] on link "Transport Transport" at bounding box center [29, 311] width 59 height 59
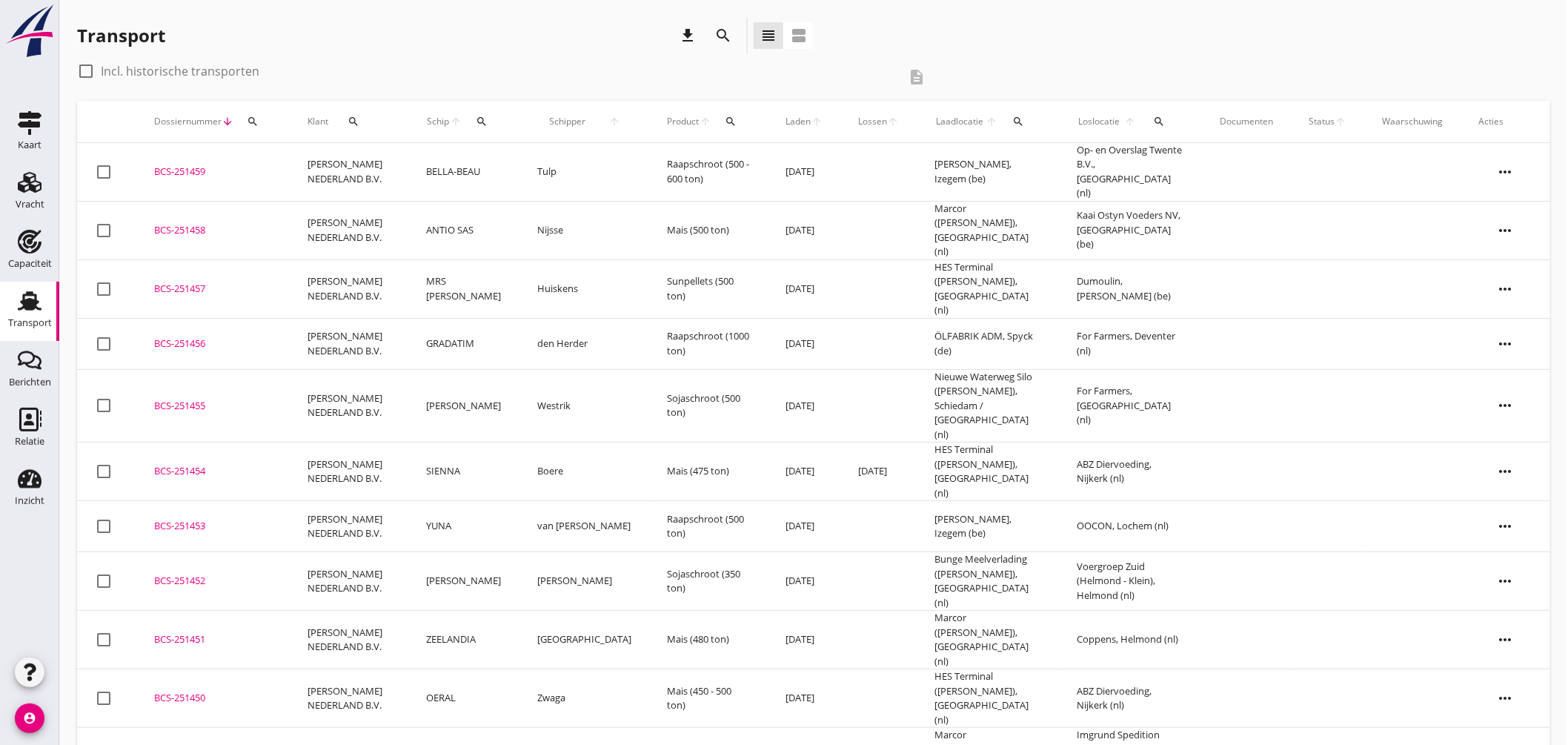
click at [470, 113] on div "Schip arrow_upward search" at bounding box center [465, 121] width 76 height 35
click at [462, 119] on icon "arrow_upward" at bounding box center [455, 122] width 13 height 12
click at [486, 119] on div "search" at bounding box center [482, 122] width 27 height 12
click at [530, 162] on input "Zoek op (scheeps)naam" at bounding box center [563, 165] width 154 height 24
drag, startPoint x: 579, startPoint y: 206, endPoint x: 608, endPoint y: 201, distance: 29.4
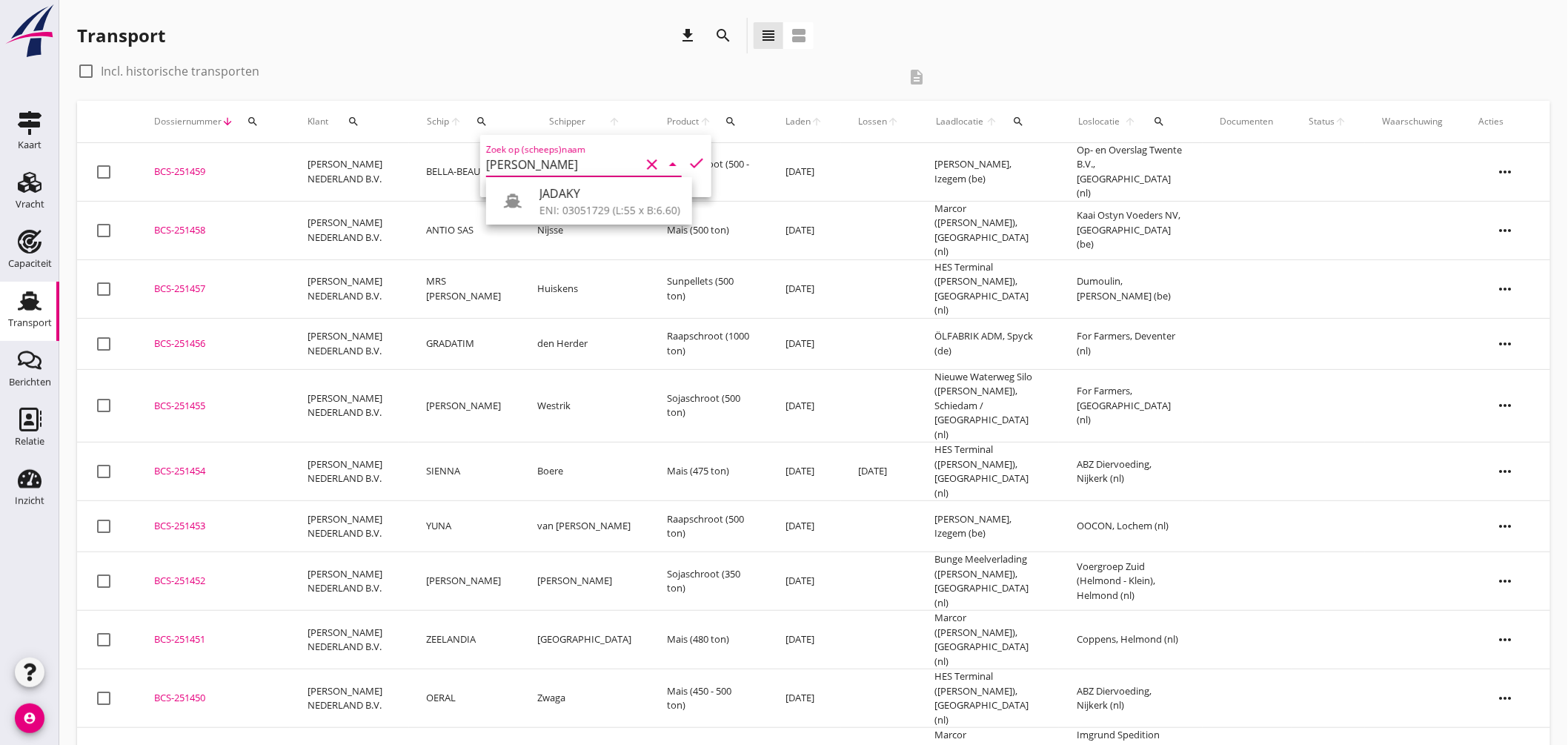
click at [581, 206] on div "ENI: 03051729 (L:55 x B:6.60)" at bounding box center [610, 210] width 141 height 15
click at [690, 159] on icon "check" at bounding box center [696, 162] width 18 height 18
type input "JADAKY"
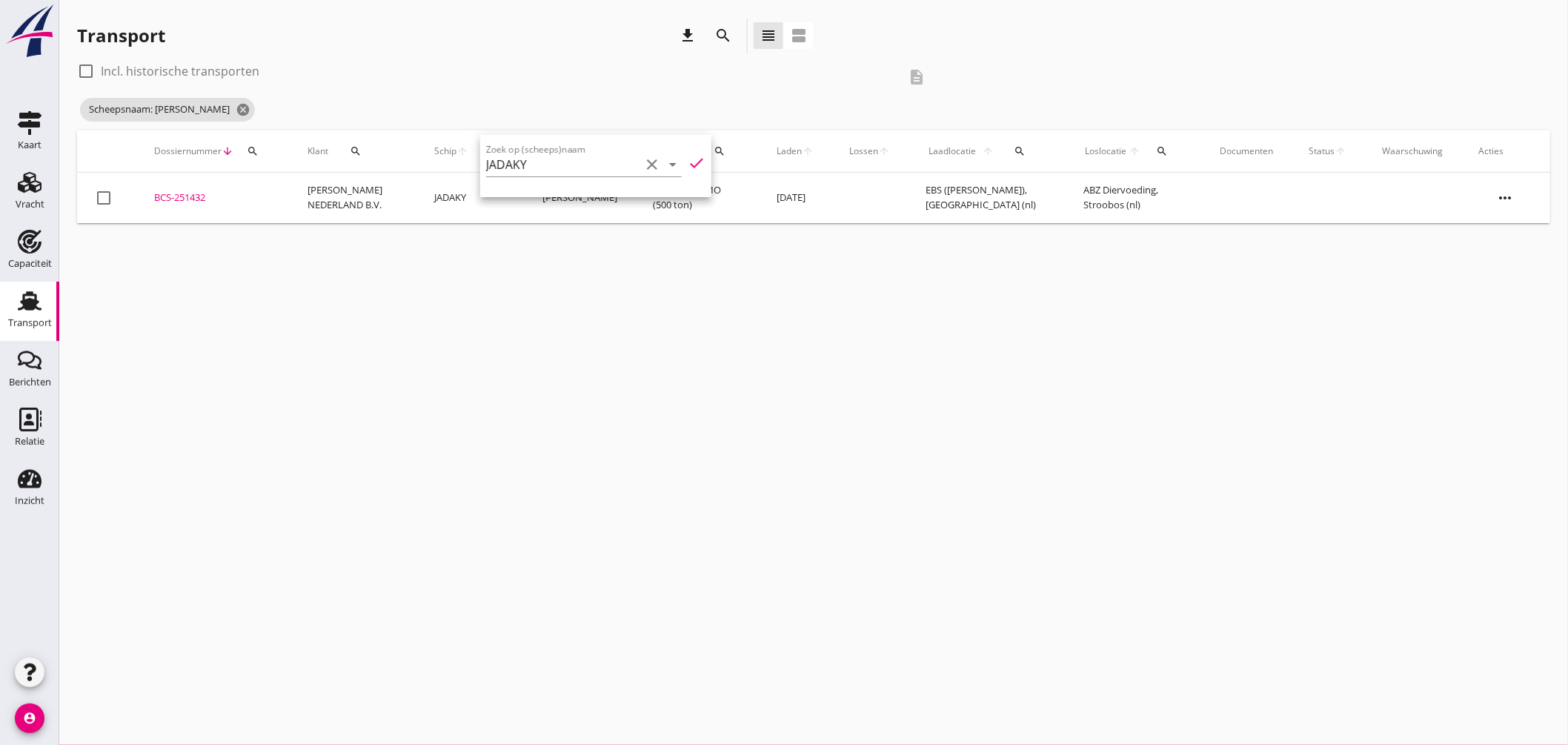
click at [203, 193] on div "BCS-251432" at bounding box center [212, 198] width 118 height 15
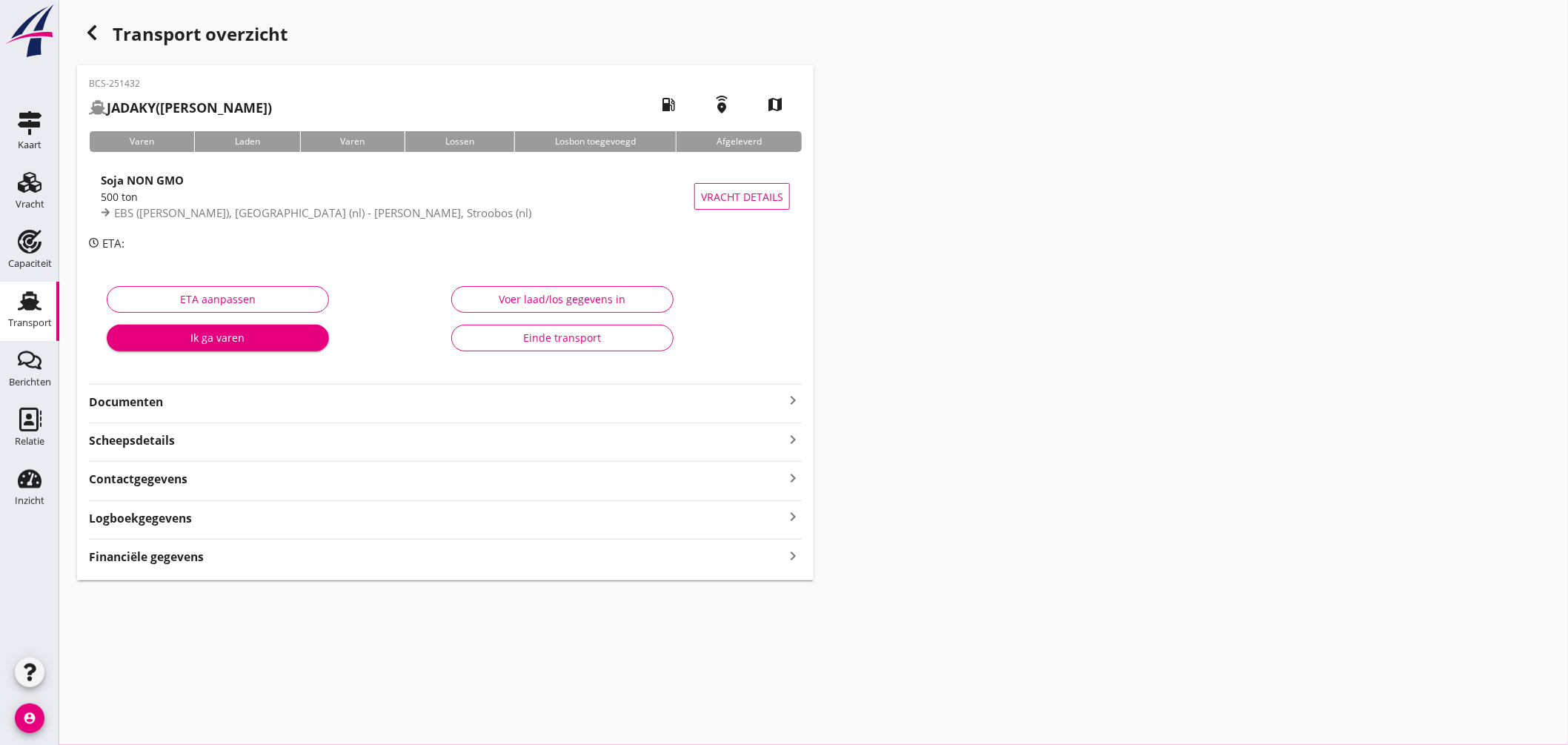
click at [796, 394] on icon "keyboard_arrow_right" at bounding box center [792, 400] width 18 height 18
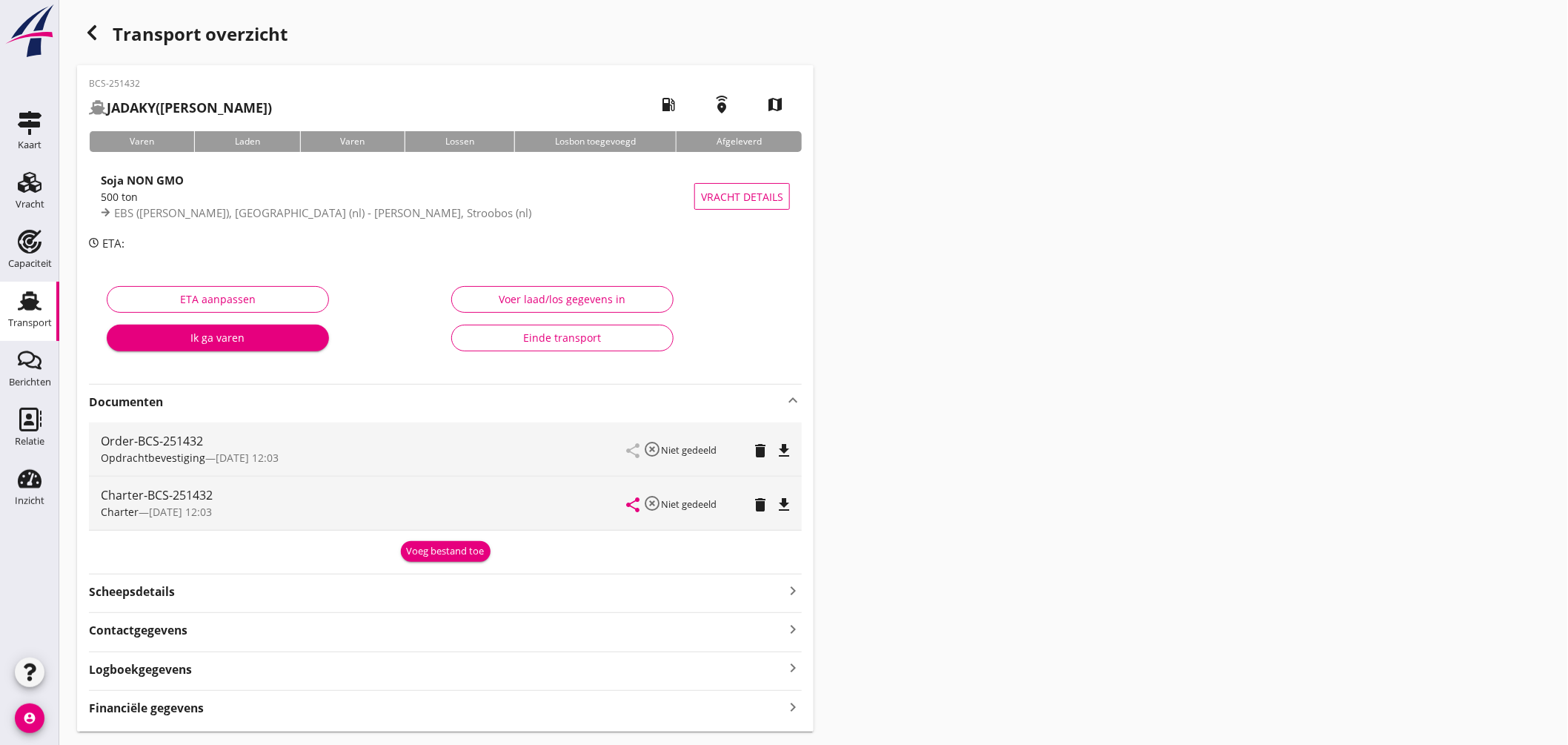
click at [793, 499] on button "file_download" at bounding box center [784, 504] width 21 height 21
click at [464, 544] on div "Voeg bestand toe" at bounding box center [445, 551] width 78 height 15
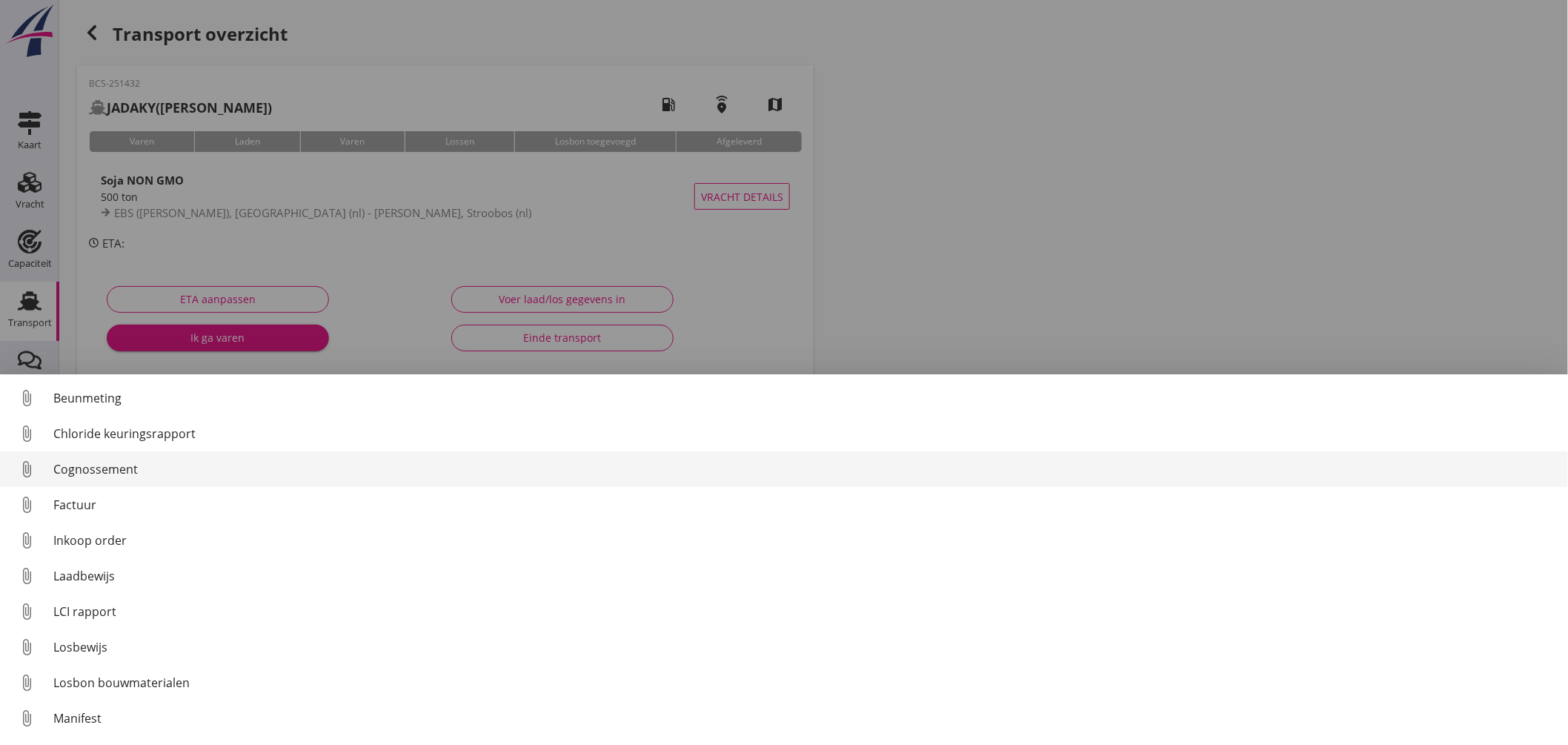
click at [165, 473] on div "Cognossement" at bounding box center [804, 468] width 1503 height 18
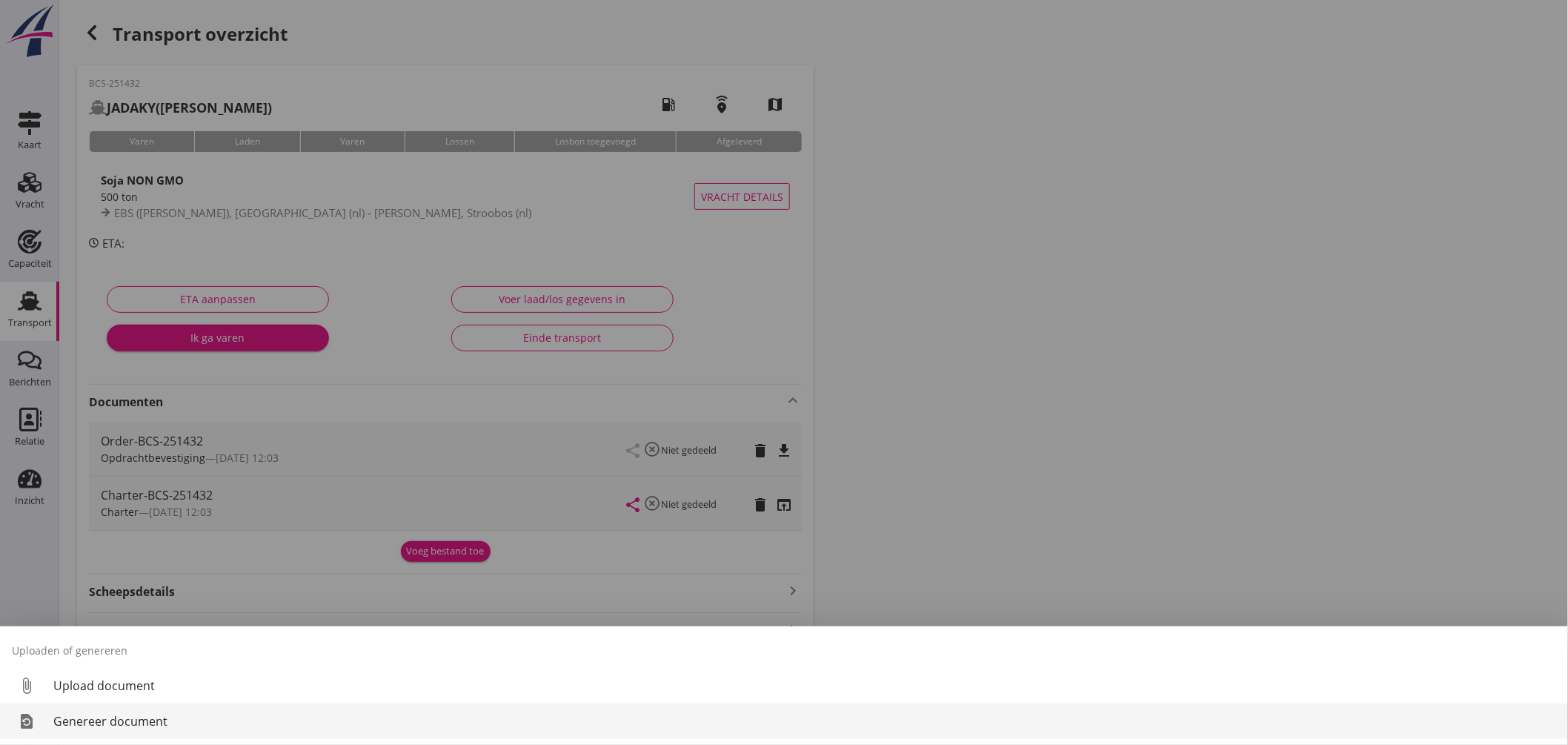
click at [121, 718] on div "Genereer document" at bounding box center [804, 721] width 1503 height 18
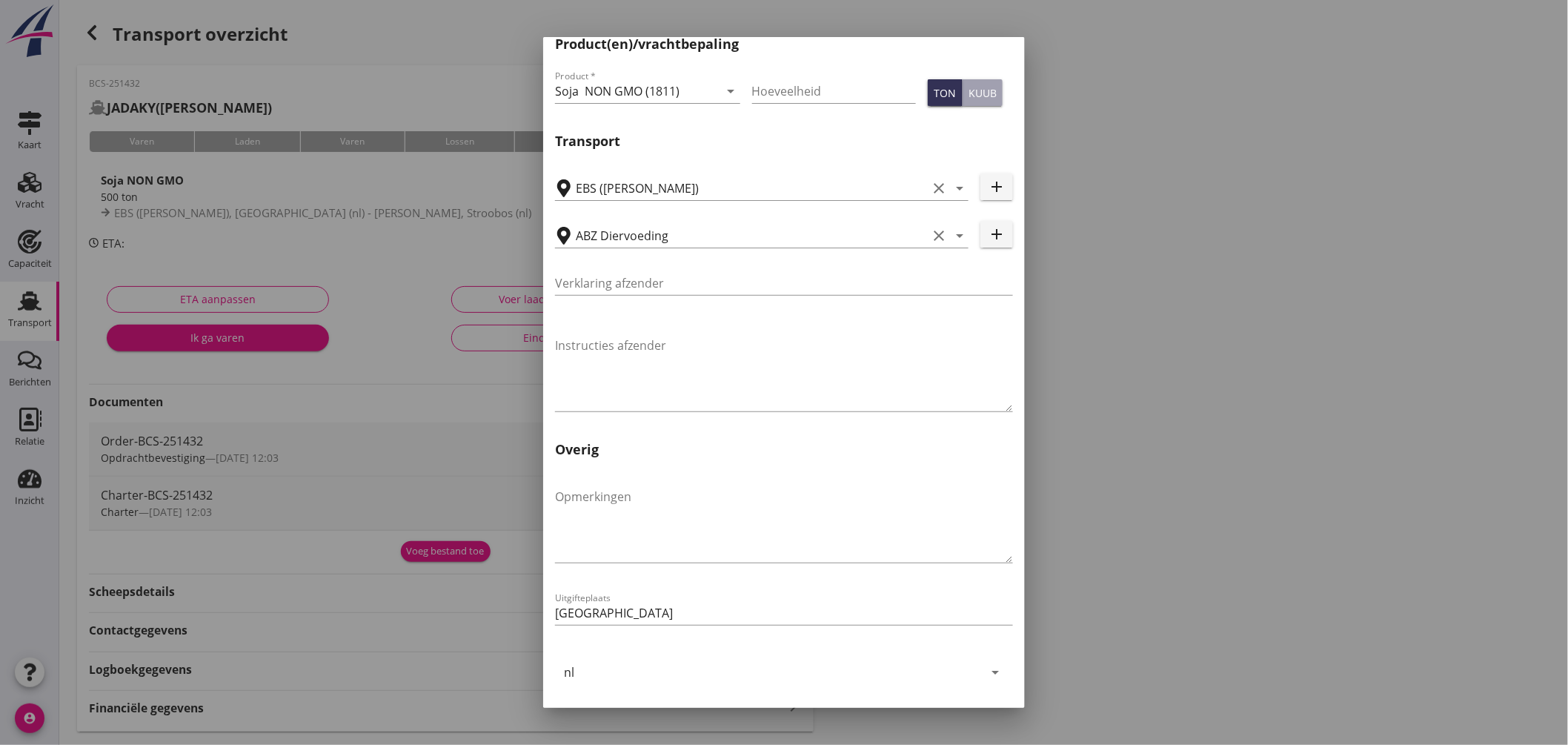
scroll to position [40, 0]
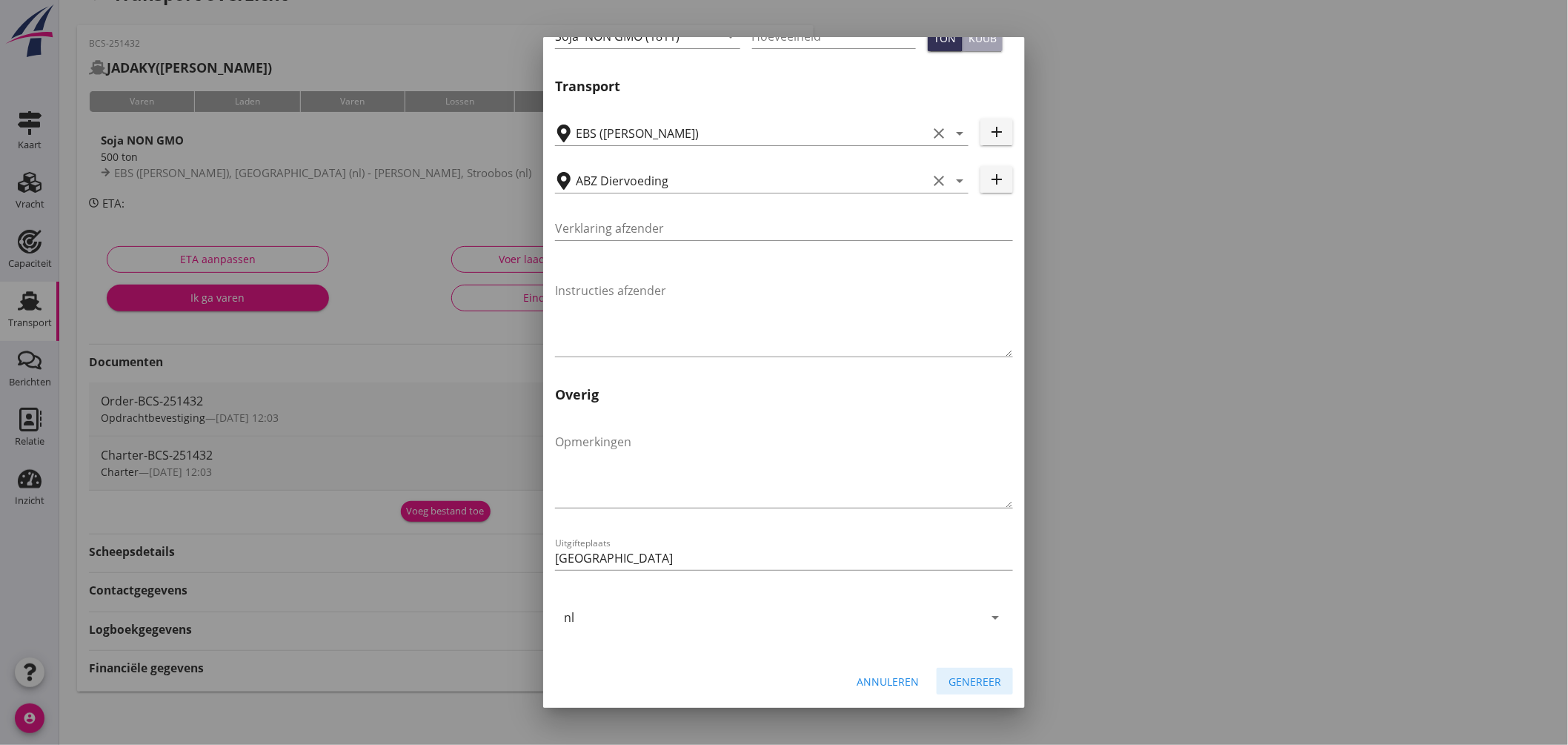
click at [967, 683] on div "Genereer" at bounding box center [974, 681] width 52 height 15
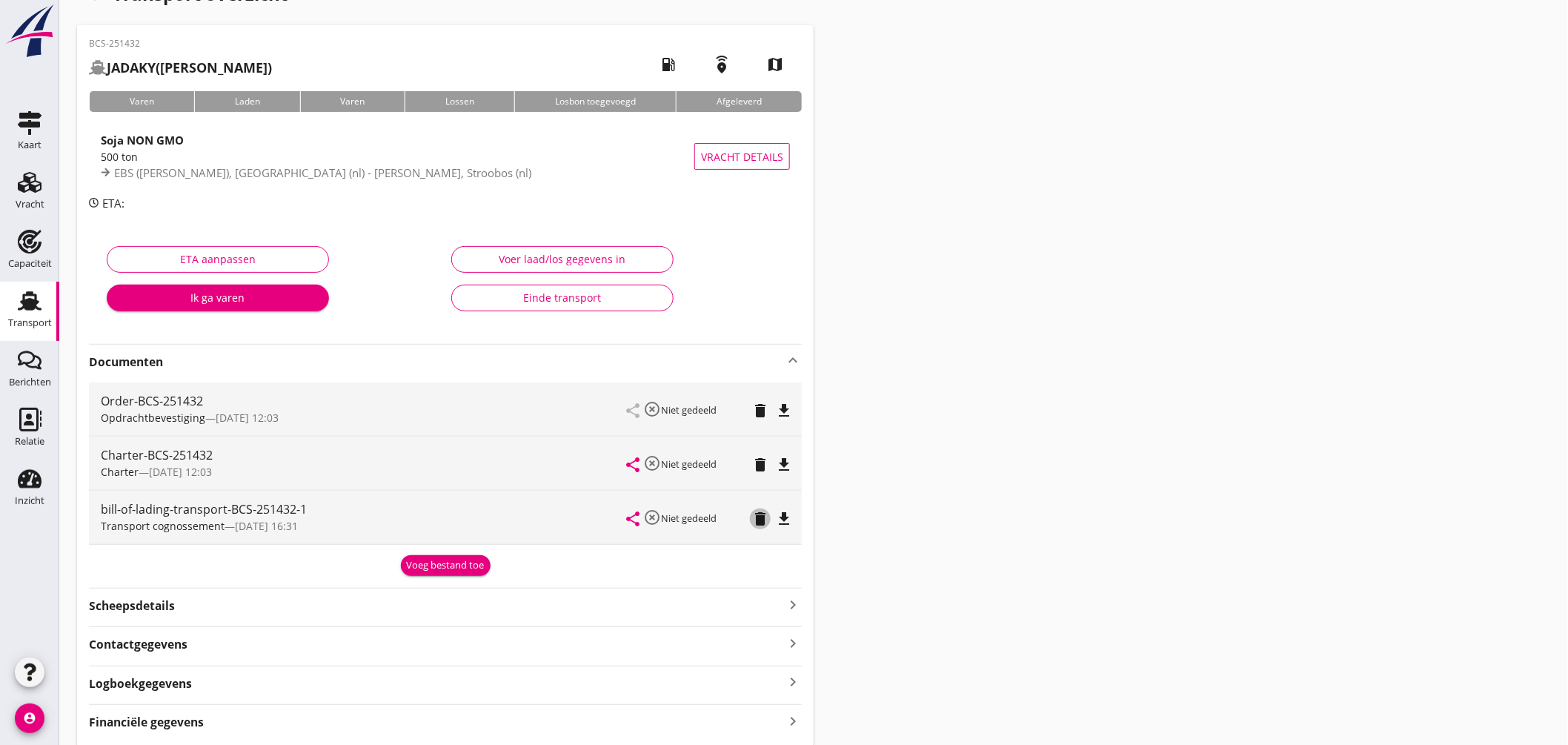
click at [753, 512] on icon "delete" at bounding box center [760, 518] width 18 height 18
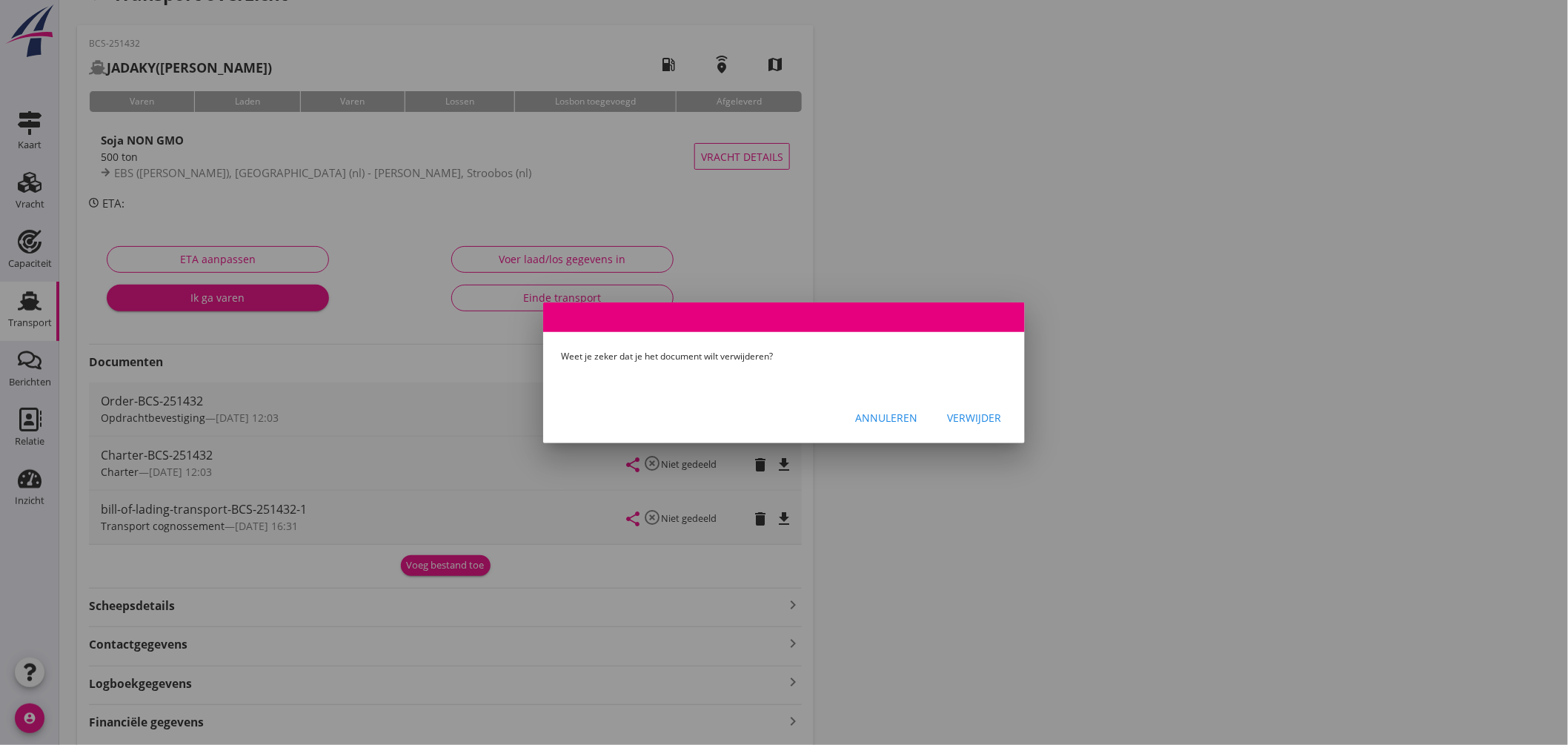
click at [966, 412] on div "Verwijder" at bounding box center [973, 418] width 54 height 15
